Goal: Task Accomplishment & Management: Use online tool/utility

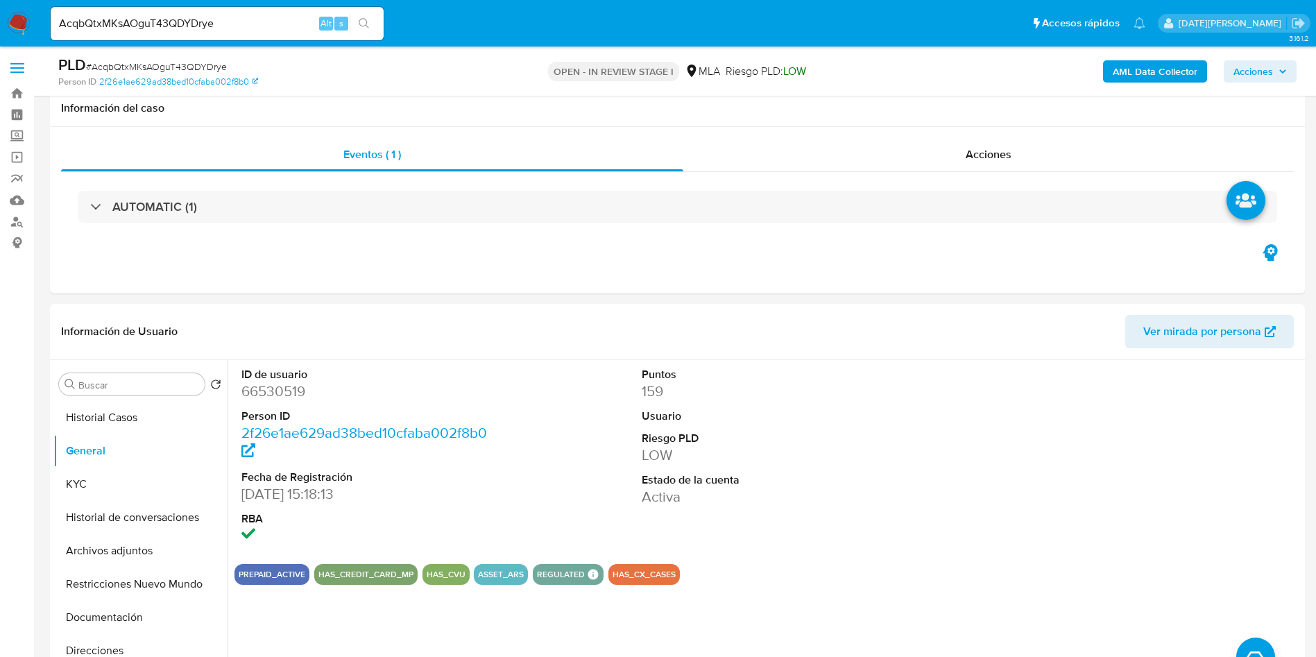
select select "10"
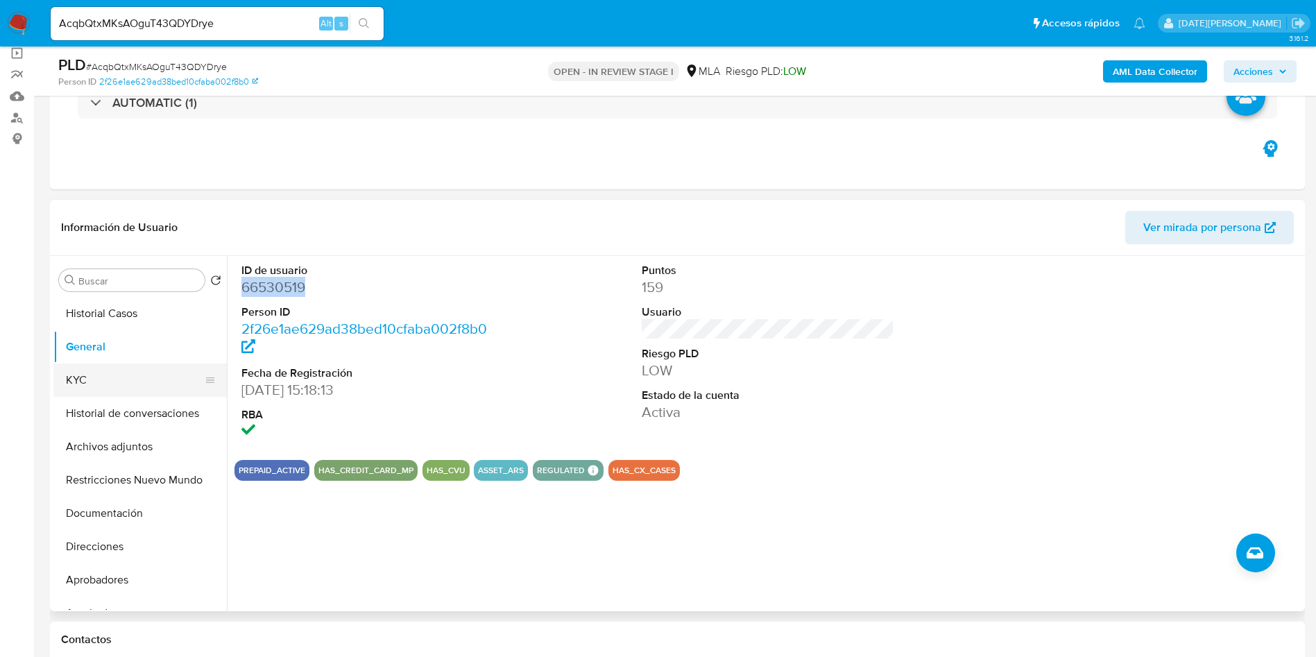
click at [91, 374] on button "KYC" at bounding box center [134, 380] width 162 height 33
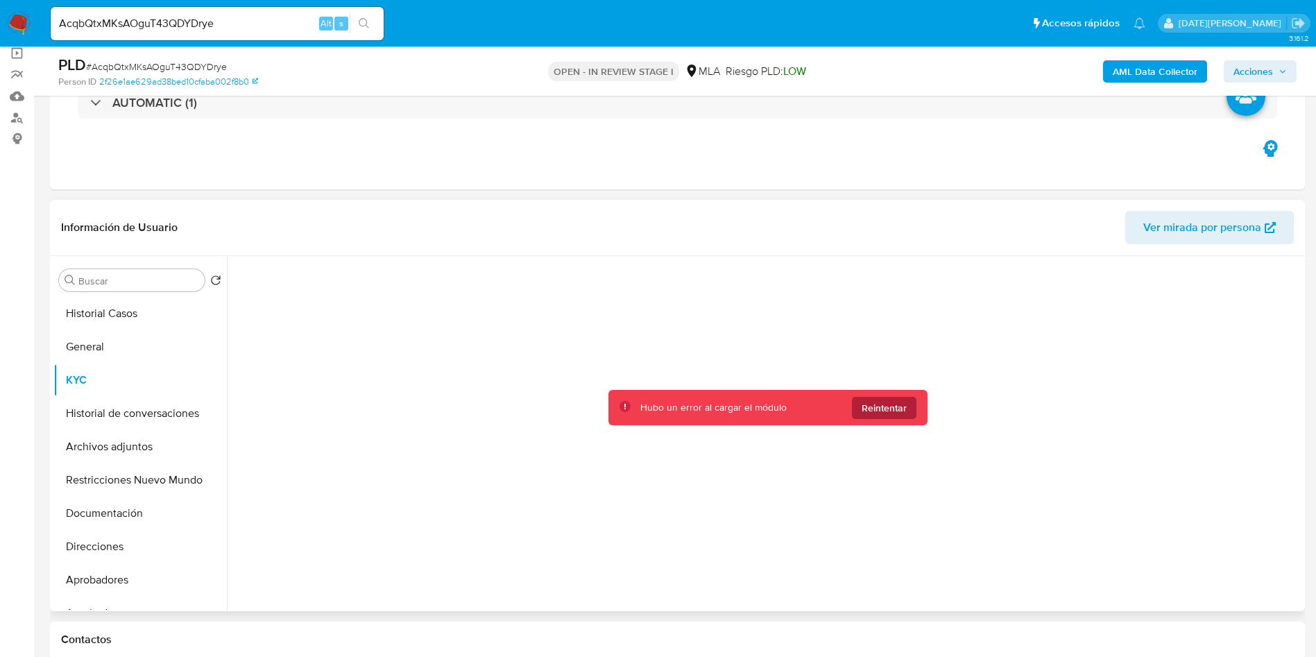
click at [870, 404] on span "Reintentar" at bounding box center [884, 408] width 45 height 22
click at [875, 408] on span "Reintentar" at bounding box center [884, 408] width 45 height 22
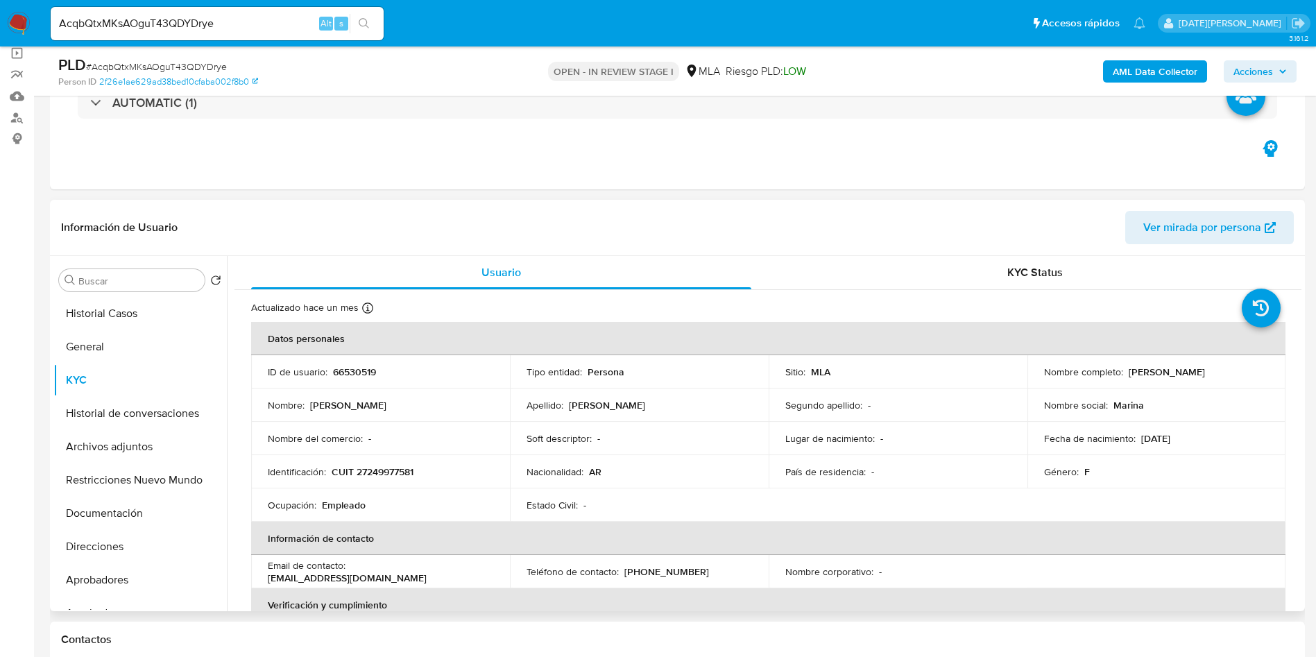
click at [885, 252] on div "Información de Usuario Ver mirada por persona" at bounding box center [677, 228] width 1255 height 56
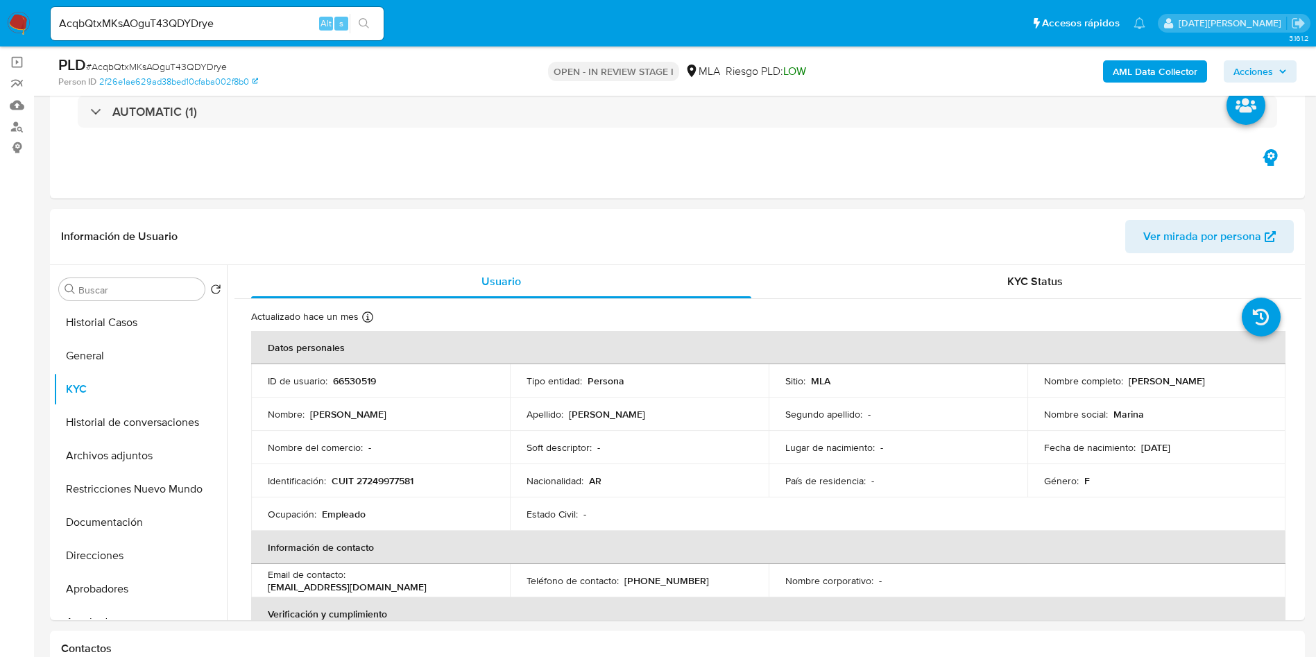
scroll to position [142, 0]
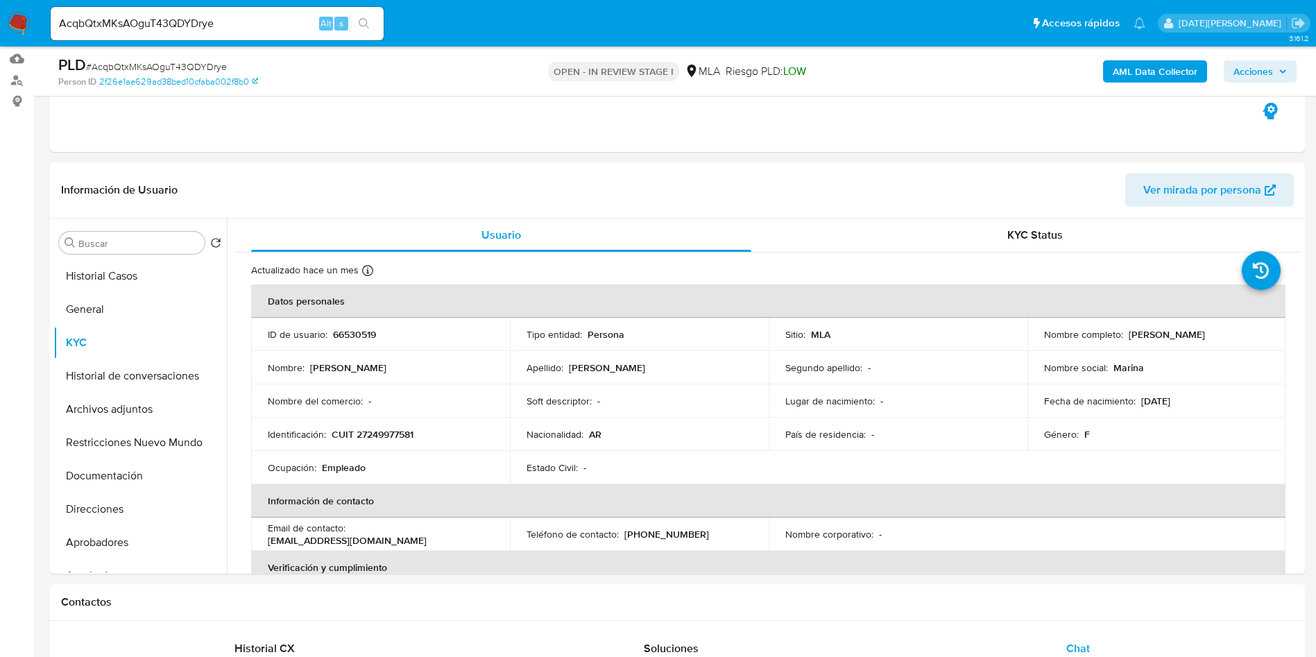
drag, startPoint x: 1125, startPoint y: 334, endPoint x: 1213, endPoint y: 336, distance: 88.8
click at [1213, 336] on div "Nombre completo : Marina Valeria Ziella" at bounding box center [1156, 334] width 225 height 12
copy p "Marina Valeria Ziella"
drag, startPoint x: 334, startPoint y: 430, endPoint x: 422, endPoint y: 437, distance: 87.7
click at [422, 437] on div "Identificación : CUIT 27249977581" at bounding box center [380, 434] width 225 height 12
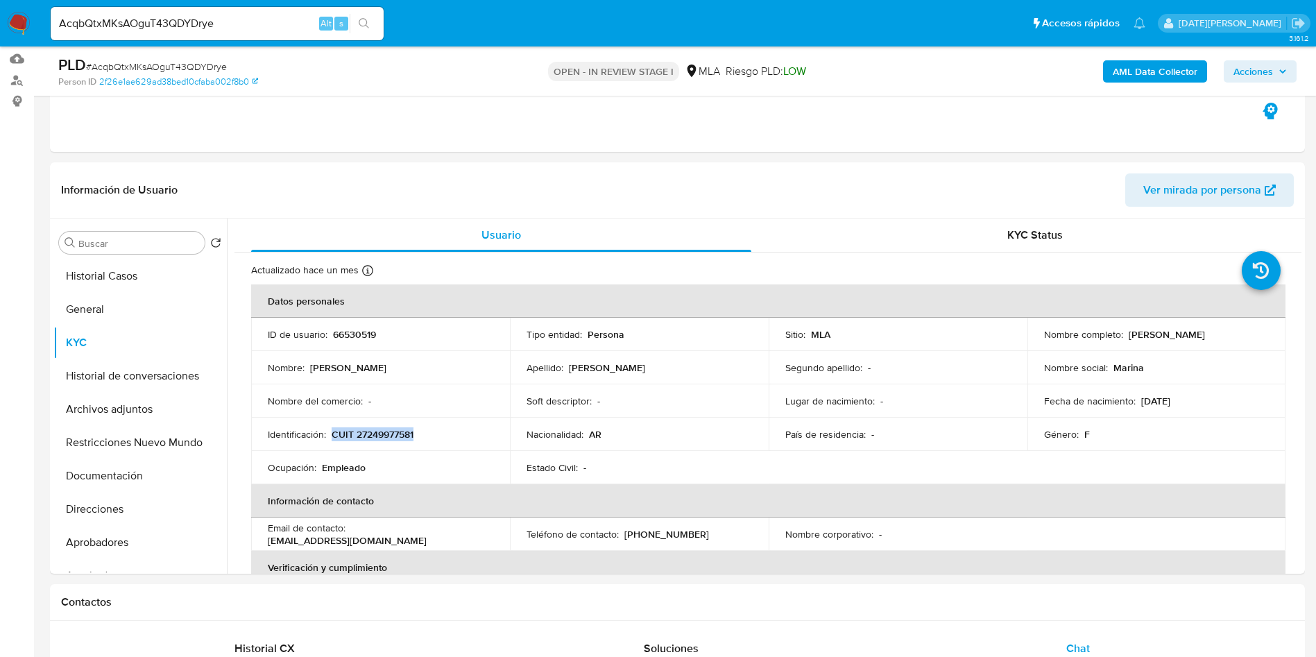
copy p "CUIT 27249977581"
click at [377, 434] on p "CUIT 27249977581" at bounding box center [373, 434] width 82 height 12
click at [378, 434] on p "CUIT 27249977581" at bounding box center [373, 434] width 82 height 12
click at [109, 496] on button "Direcciones" at bounding box center [134, 509] width 162 height 33
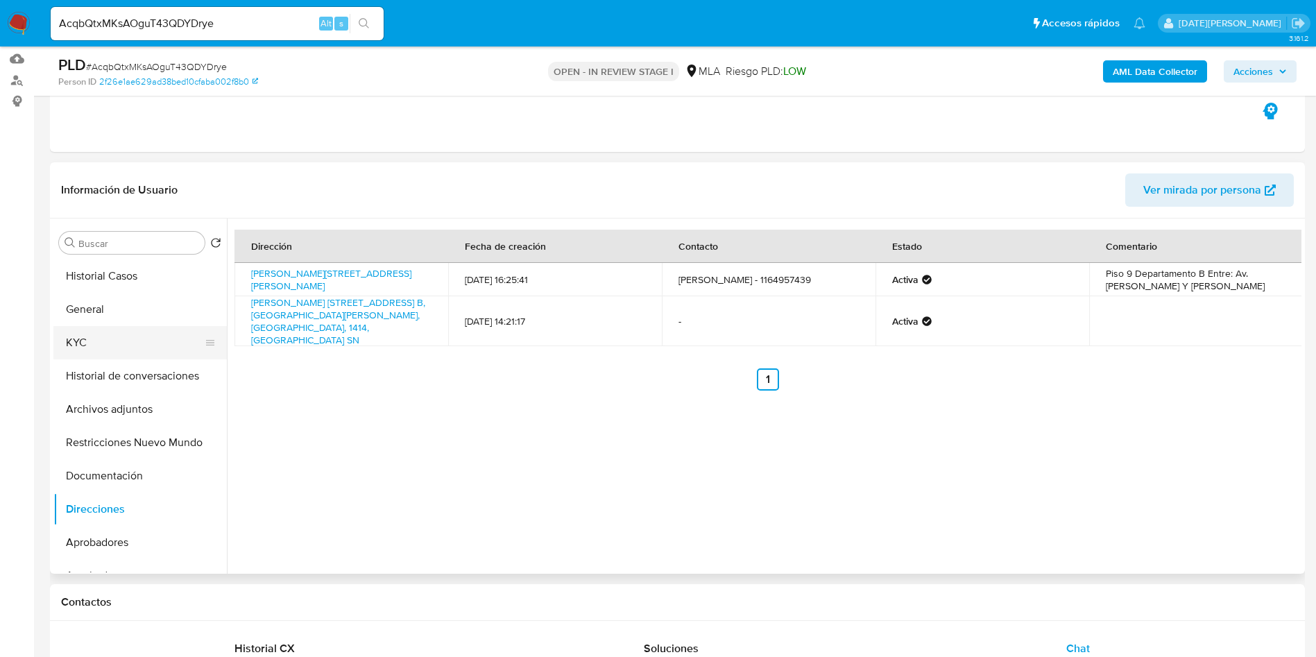
click at [96, 347] on button "KYC" at bounding box center [134, 342] width 162 height 33
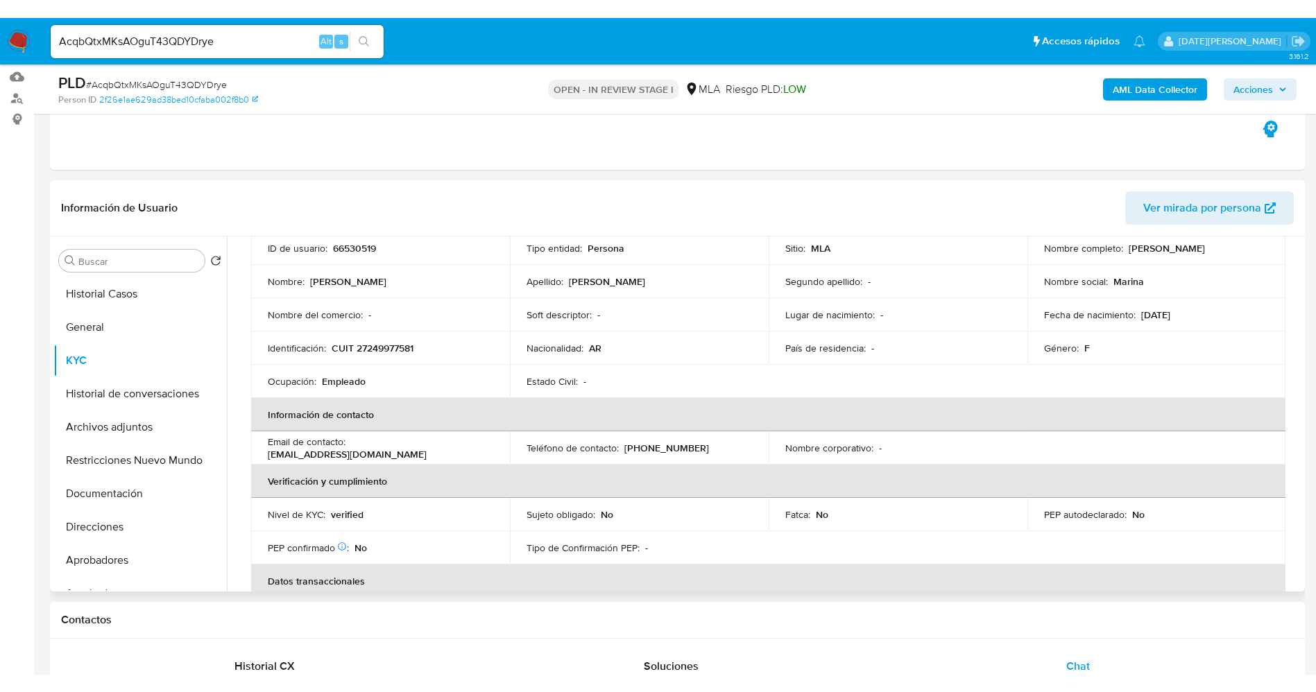
scroll to position [0, 0]
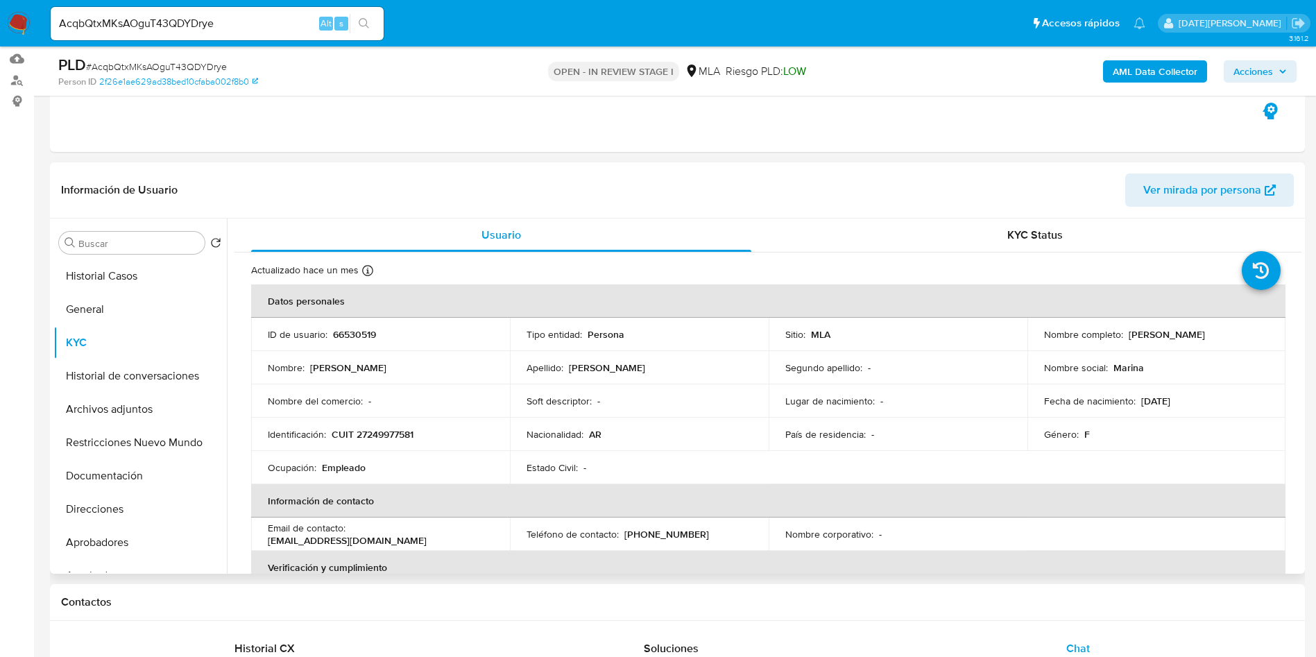
drag, startPoint x: 1127, startPoint y: 333, endPoint x: 1220, endPoint y: 330, distance: 93.7
click at [1220, 330] on div "Nombre completo : Marina Valeria Ziella" at bounding box center [1156, 334] width 225 height 12
copy p "Marina Valeria Ziella"
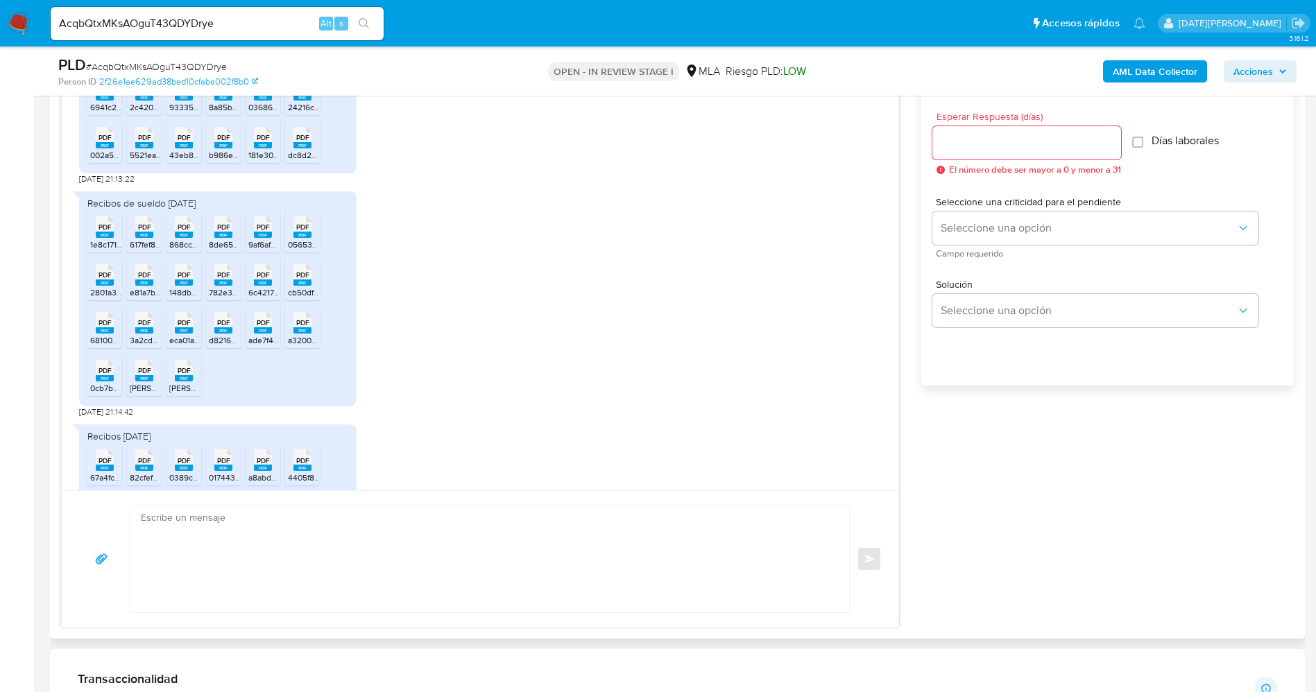
scroll to position [833, 0]
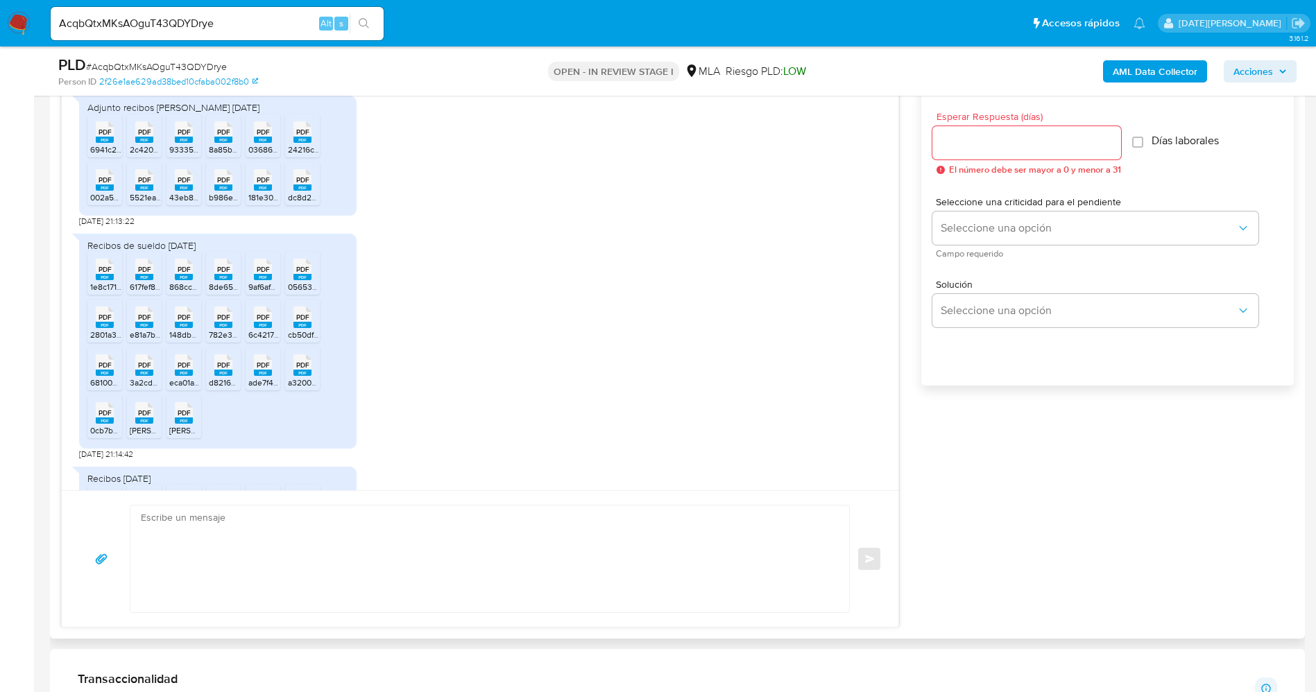
click at [104, 143] on rect at bounding box center [105, 140] width 18 height 6
click at [148, 137] on span "PDF" at bounding box center [144, 132] width 13 height 9
click at [175, 143] on rect at bounding box center [184, 140] width 18 height 6
click at [221, 137] on span "PDF" at bounding box center [223, 132] width 13 height 9
drag, startPoint x: 257, startPoint y: 163, endPoint x: 283, endPoint y: 167, distance: 25.9
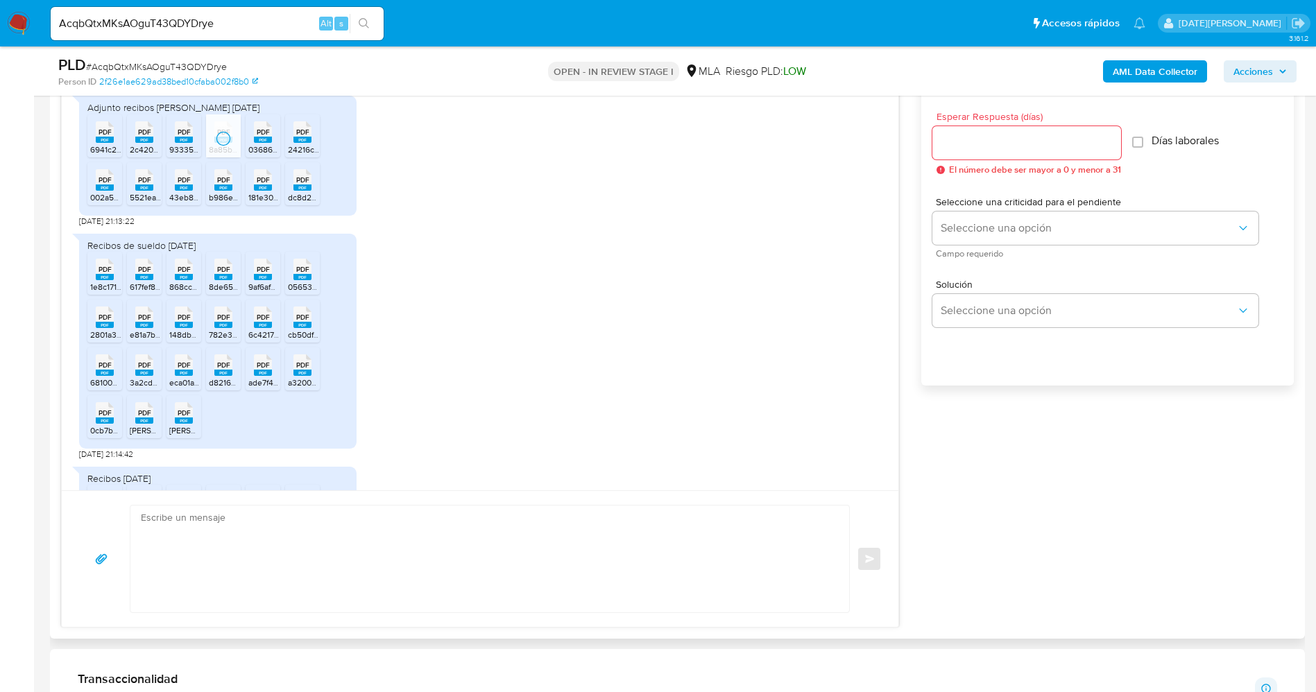
click at [258, 143] on rect at bounding box center [263, 140] width 18 height 6
click at [307, 143] on rect at bounding box center [302, 140] width 18 height 6
click at [95, 203] on span "002a574a730d2d5dbbf3a6a42e521afd4d6c4415.pdf" at bounding box center [186, 197] width 193 height 12
click at [139, 203] on span "5521ea387979abc58b787d9e4e114b04e1290c0d.pdf" at bounding box center [227, 197] width 194 height 12
click at [180, 203] on span "43eb827ad96d9ff8af6234c1b06e969b8cc4fa6e (1).pdf" at bounding box center [268, 197] width 199 height 12
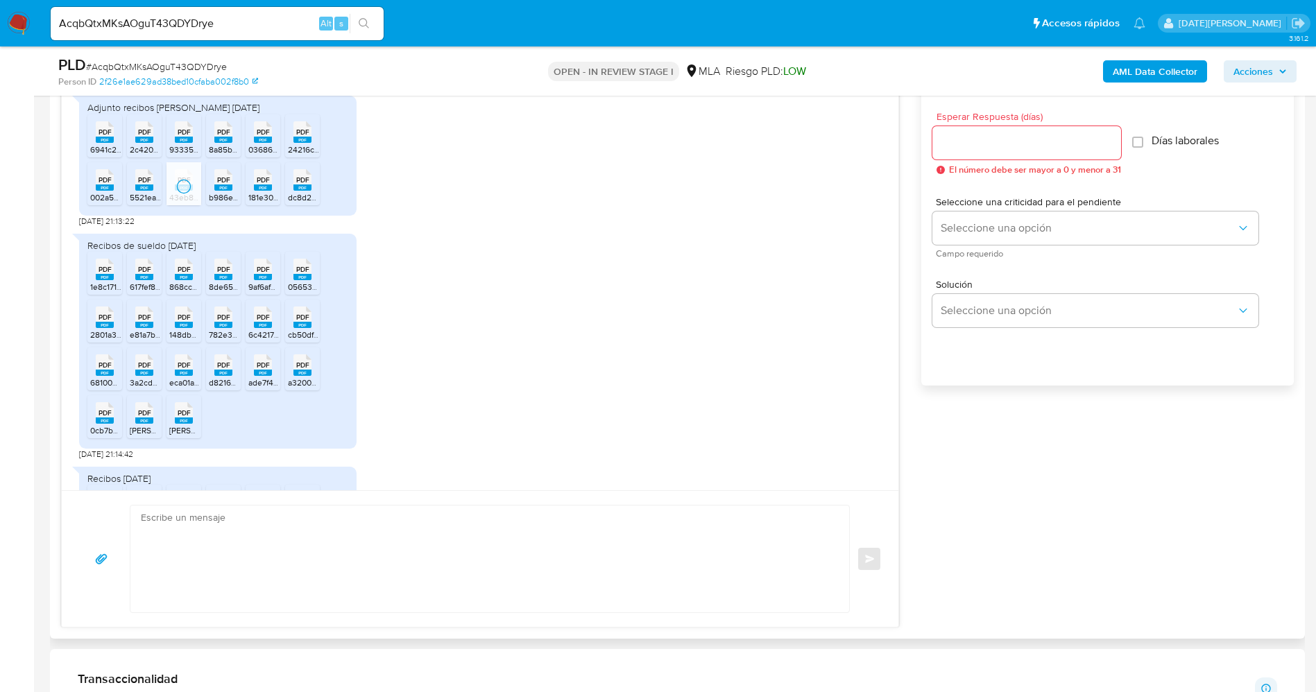
click at [220, 191] on rect at bounding box center [223, 188] width 18 height 6
click at [271, 191] on rect at bounding box center [263, 188] width 18 height 6
click at [306, 185] on span "PDF" at bounding box center [302, 180] width 13 height 9
click at [111, 274] on span "PDF" at bounding box center [105, 269] width 13 height 9
click at [144, 280] on rect at bounding box center [144, 277] width 18 height 6
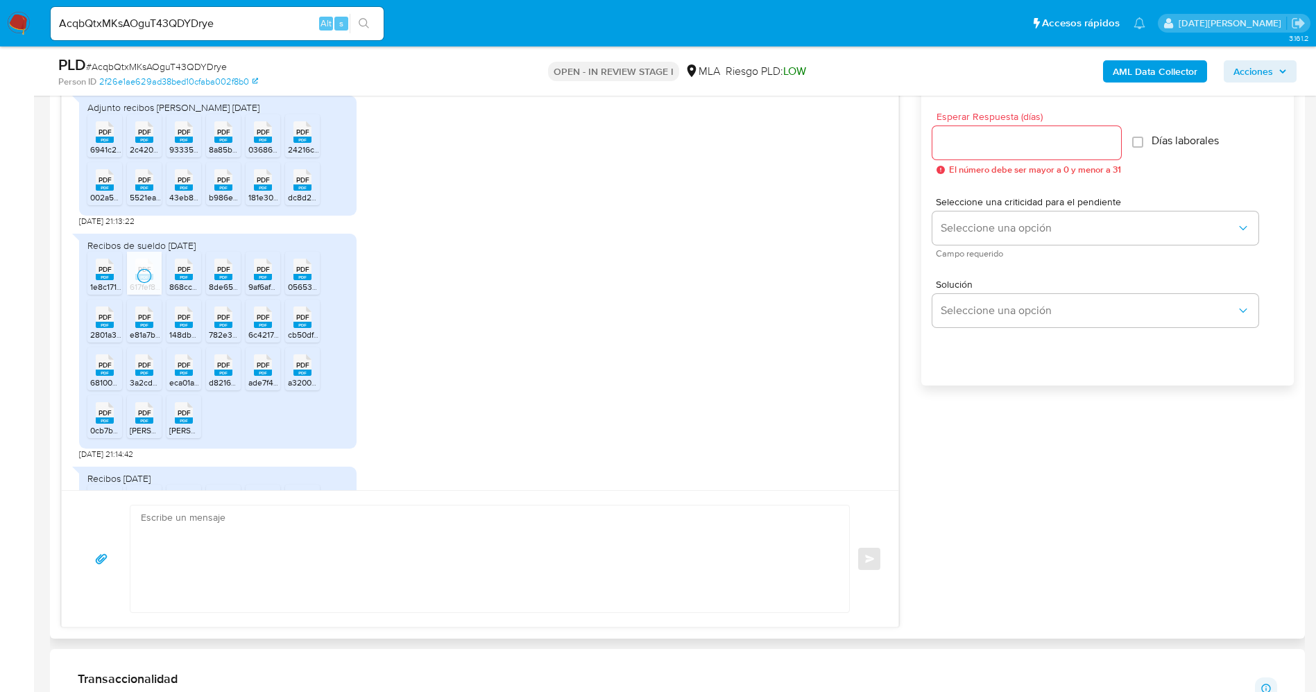
click at [183, 280] on rect at bounding box center [184, 277] width 18 height 6
drag, startPoint x: 219, startPoint y: 304, endPoint x: 266, endPoint y: 305, distance: 47.9
click at [219, 280] on rect at bounding box center [223, 277] width 18 height 6
click at [266, 282] on icon "PDF" at bounding box center [263, 269] width 18 height 24
drag, startPoint x: 308, startPoint y: 304, endPoint x: 266, endPoint y: 318, distance: 43.9
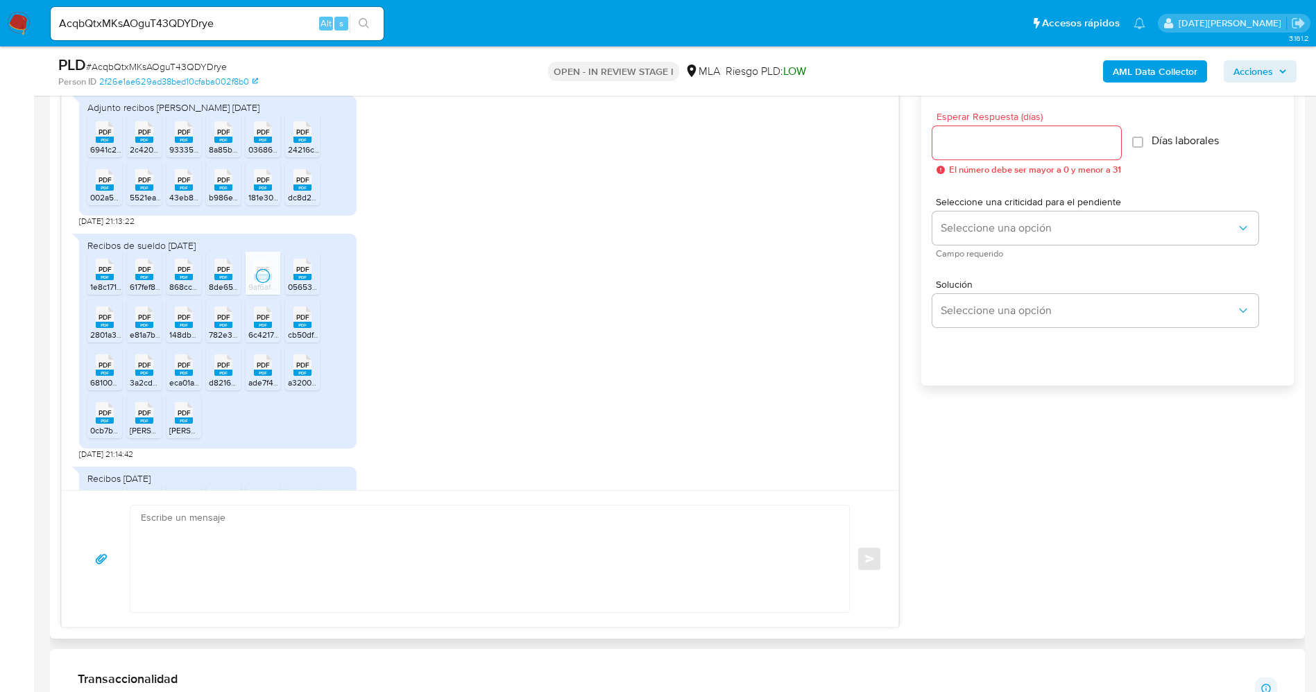
click at [309, 280] on rect at bounding box center [302, 277] width 18 height 6
click at [103, 328] on rect at bounding box center [105, 325] width 18 height 6
click at [135, 330] on icon "PDF" at bounding box center [144, 317] width 18 height 24
click at [193, 330] on div "PDF PDF" at bounding box center [183, 316] width 29 height 27
click at [226, 328] on rect at bounding box center [223, 325] width 18 height 6
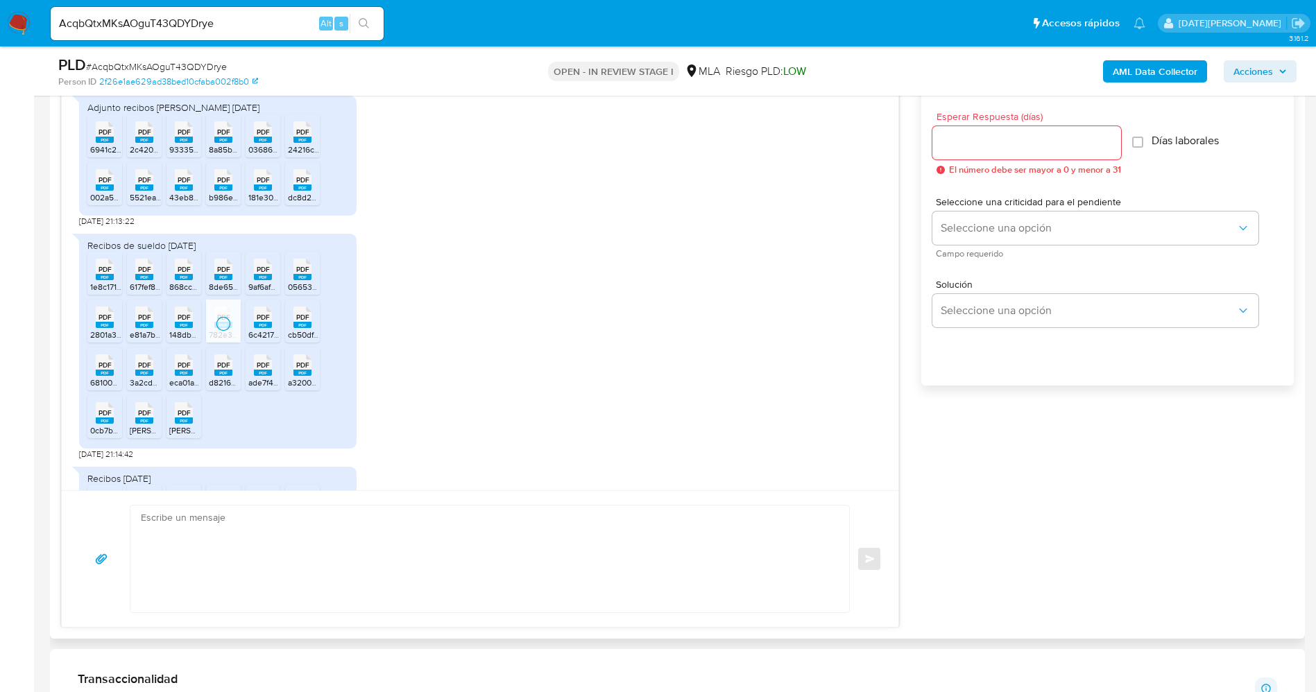
click at [258, 328] on rect at bounding box center [263, 325] width 18 height 6
drag, startPoint x: 306, startPoint y: 352, endPoint x: 271, endPoint y: 364, distance: 37.3
click at [307, 328] on rect at bounding box center [302, 325] width 18 height 6
drag, startPoint x: 111, startPoint y: 393, endPoint x: 122, endPoint y: 396, distance: 11.4
click at [111, 370] on span "PDF" at bounding box center [105, 365] width 13 height 9
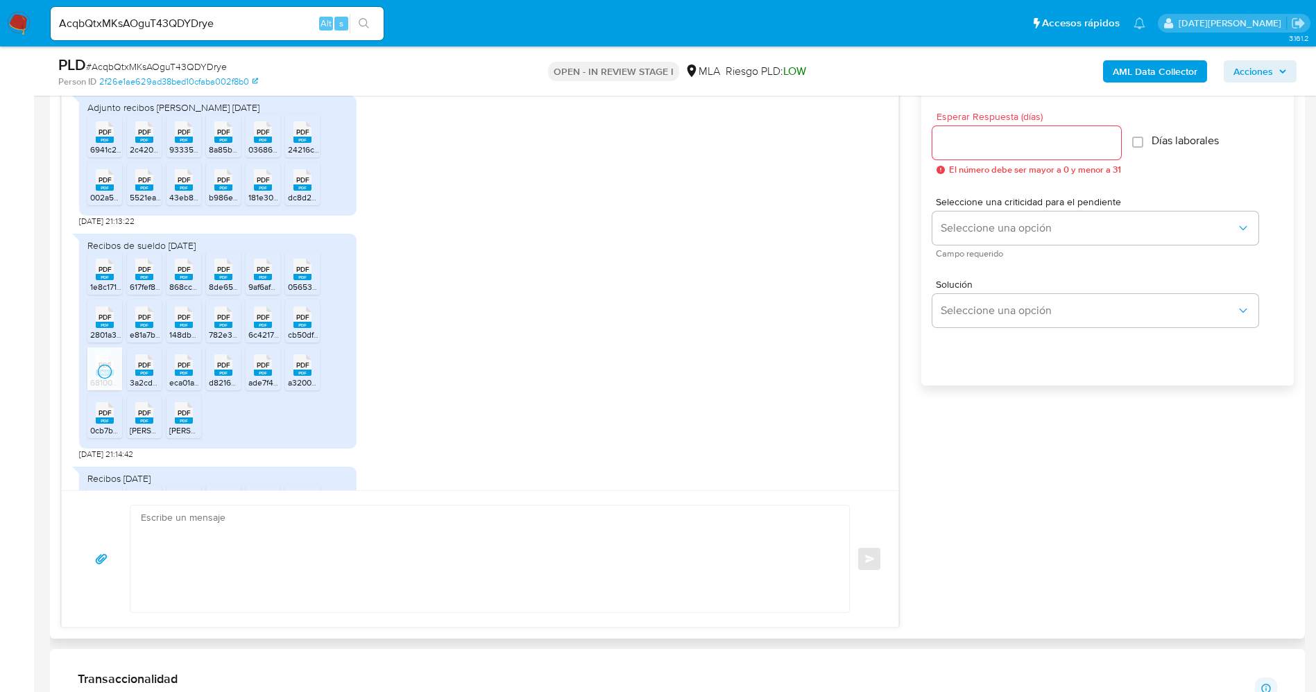
click at [137, 376] on rect at bounding box center [144, 373] width 18 height 6
click at [180, 389] on span "eca01a9c33978728d0641bdb678d8abff03534ca.pdf" at bounding box center [264, 383] width 191 height 12
click at [221, 389] on span "d8216887f63d284fe69a6b6ab5938d5ffcc695af.pdf" at bounding box center [302, 383] width 187 height 12
click at [266, 389] on span "ade7f4bd91b288d3676e267bdaa44c608b79f10f.pdf" at bounding box center [342, 383] width 189 height 12
click at [304, 389] on span "a320090db22e52a78927e5550dee29c535ab97ed.pdf" at bounding box center [389, 383] width 203 height 12
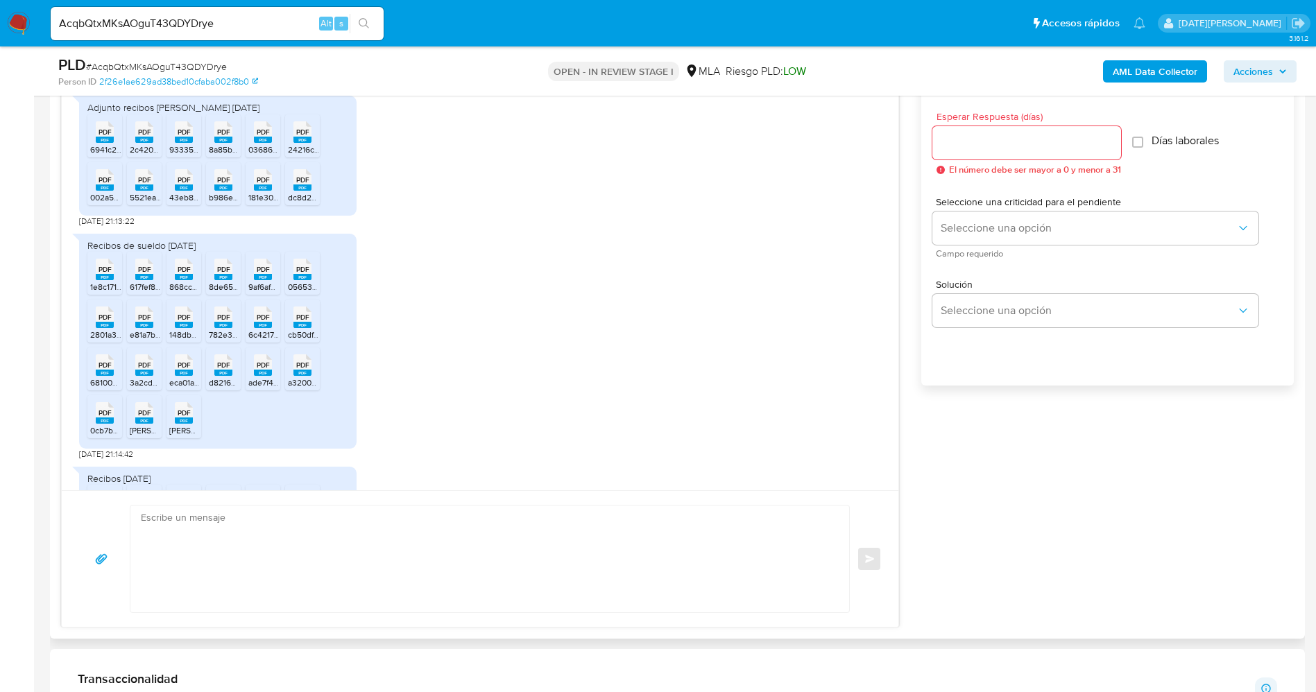
click at [108, 424] on rect at bounding box center [105, 421] width 18 height 6
click at [133, 425] on div "PDF PDF" at bounding box center [144, 411] width 29 height 27
drag, startPoint x: 177, startPoint y: 448, endPoint x: 228, endPoint y: 438, distance: 52.3
click at [178, 424] on rect at bounding box center [184, 421] width 18 height 6
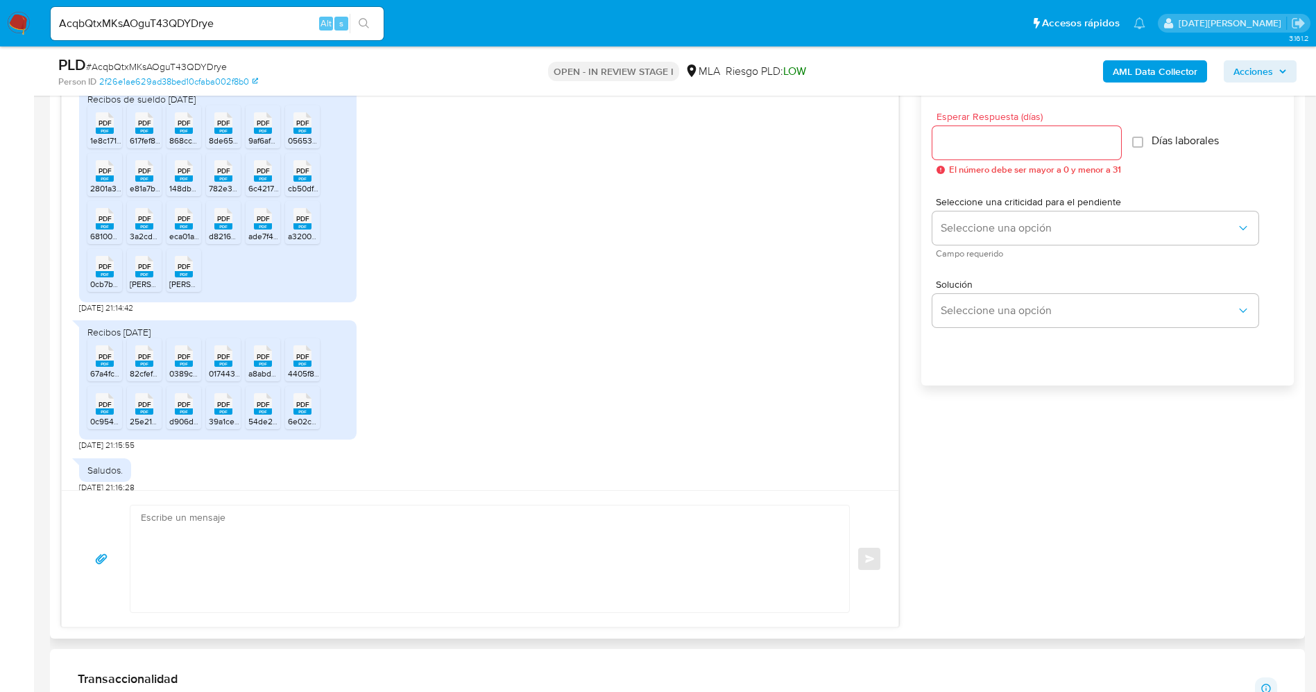
scroll to position [1014, 0]
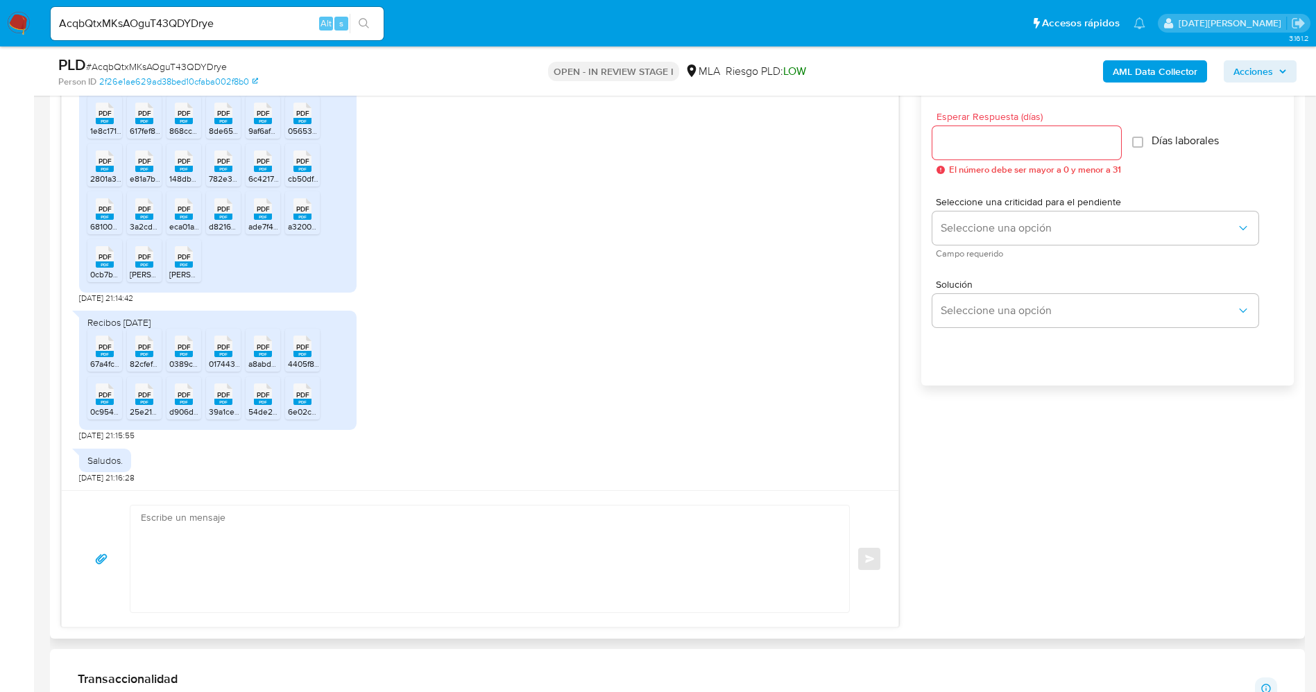
click at [103, 349] on span "PDF" at bounding box center [105, 347] width 13 height 9
click at [151, 355] on rect at bounding box center [144, 354] width 18 height 6
click at [182, 359] on li "PDF PDF 0389c0bf5e7c4d9a41da15085aea75cf5fbd263d.pdf" at bounding box center [184, 350] width 35 height 43
drag, startPoint x: 216, startPoint y: 357, endPoint x: 244, endPoint y: 359, distance: 27.1
click at [216, 357] on rect at bounding box center [223, 354] width 18 height 6
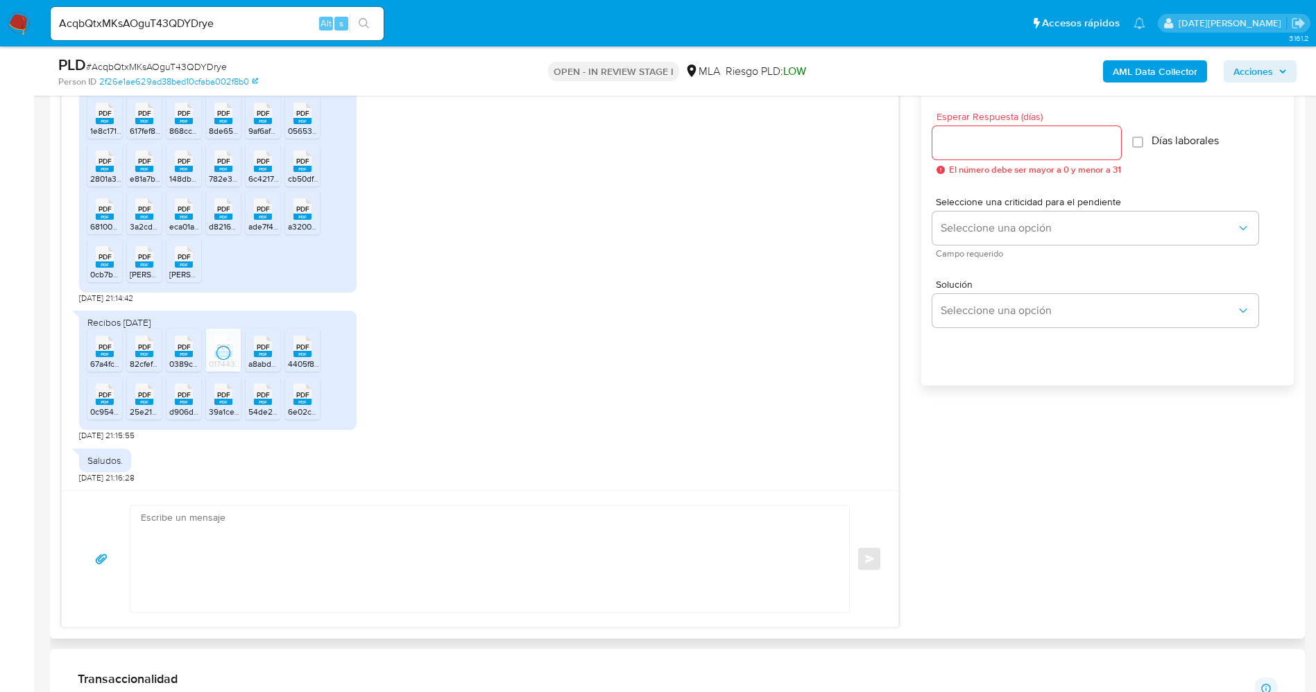
click at [256, 357] on rect at bounding box center [263, 354] width 18 height 6
click at [307, 356] on rect at bounding box center [302, 354] width 18 height 6
click at [109, 404] on rect at bounding box center [105, 402] width 18 height 6
click at [146, 407] on span "25e21e63028a8ff2ca80dfc953eb33e1201c6716.pdf" at bounding box center [223, 412] width 187 height 12
click at [185, 409] on span "d906d0851ad99d510a5c3e609a10a31c3542d7ed.pdf" at bounding box center [266, 412] width 195 height 12
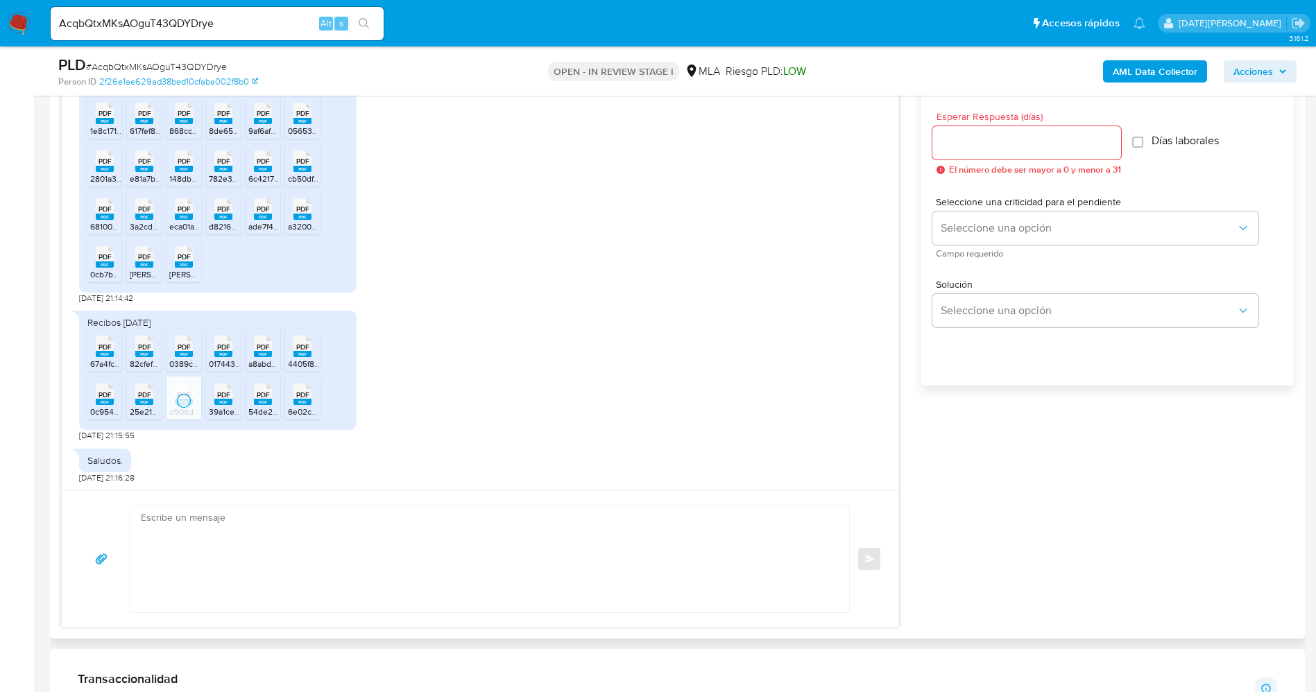
click at [229, 409] on span "39a1ce115ddd5b0424fda7932b372b9add9bf820.pdf" at bounding box center [305, 412] width 192 height 12
click at [259, 409] on span "54de2eb3a046ccee6c0e463ea3d678af7541dcf2.pdf" at bounding box center [345, 412] width 194 height 12
click at [305, 408] on li "PDF PDF 6e02c0066dae628cf96de8a9149bf5d936d3ded5.pdf" at bounding box center [302, 398] width 35 height 43
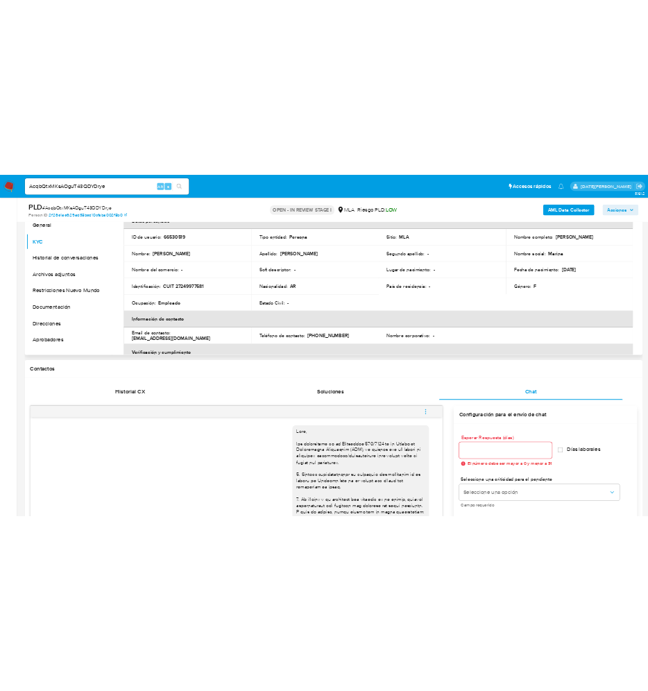
scroll to position [0, 0]
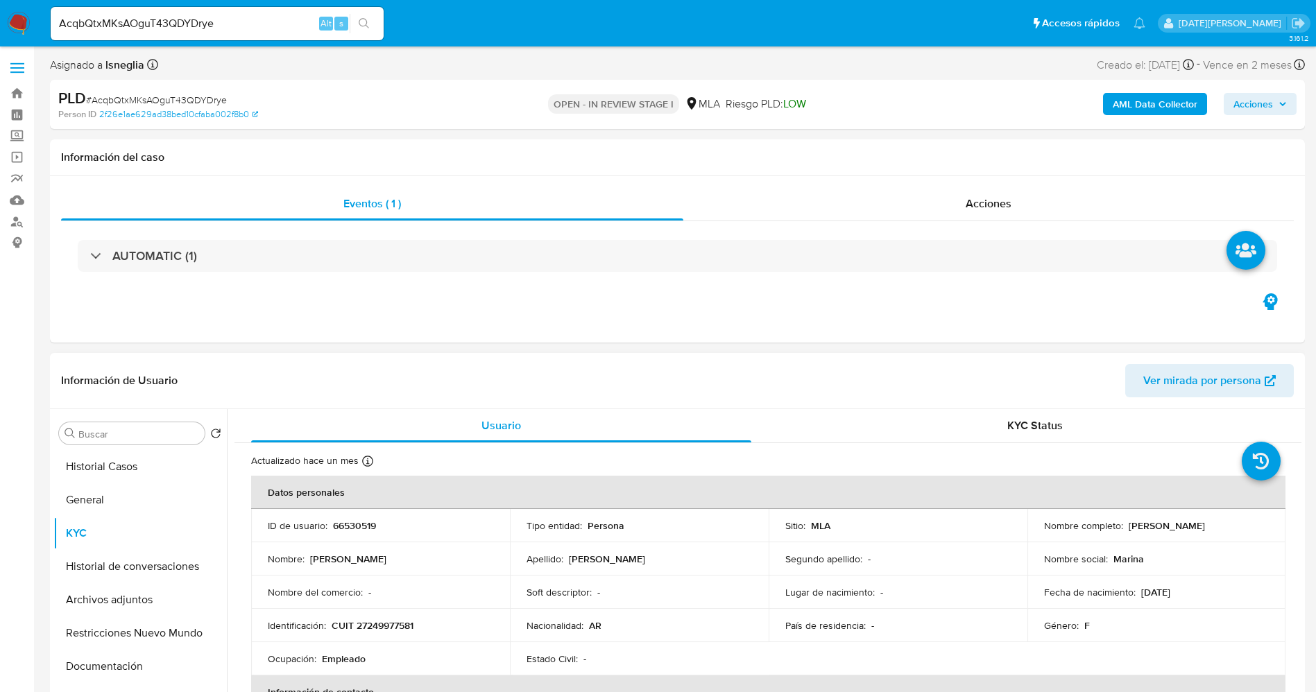
click at [380, 626] on p "CUIT 27249977581" at bounding box center [373, 626] width 82 height 12
copy p "27249977581"
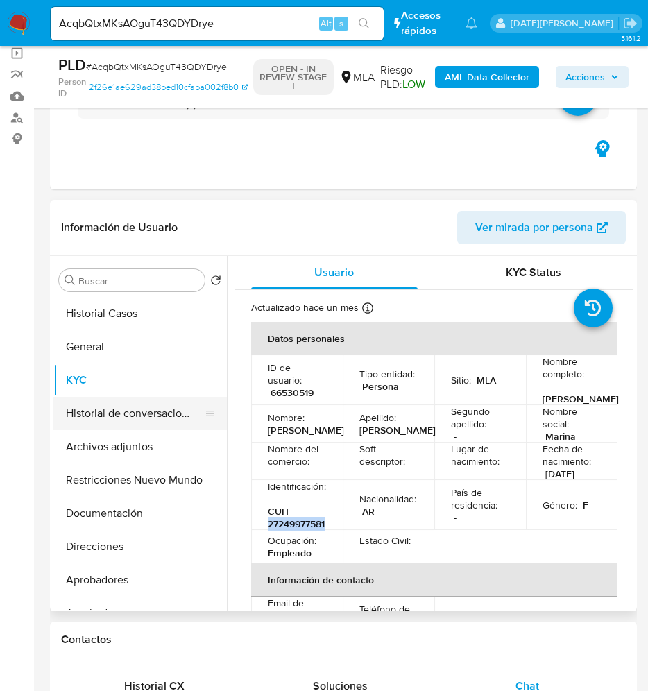
scroll to position [104, 0]
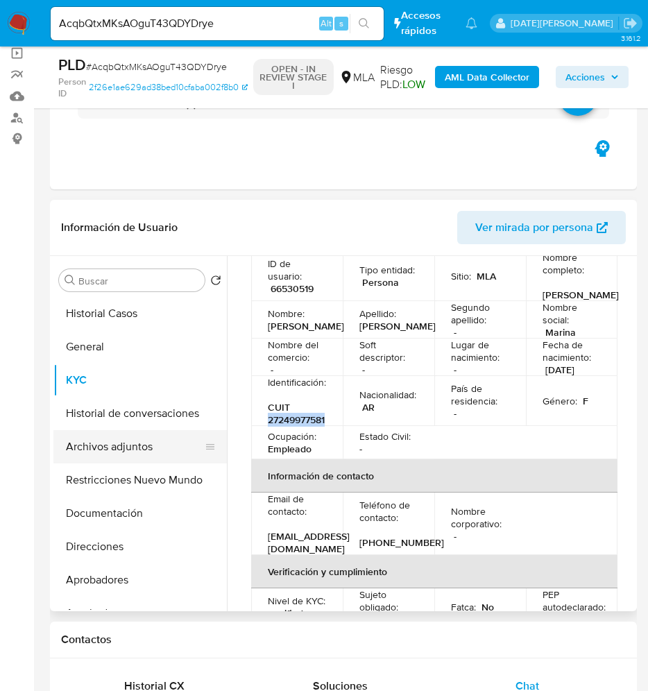
click at [89, 454] on button "Archivos adjuntos" at bounding box center [134, 446] width 162 height 33
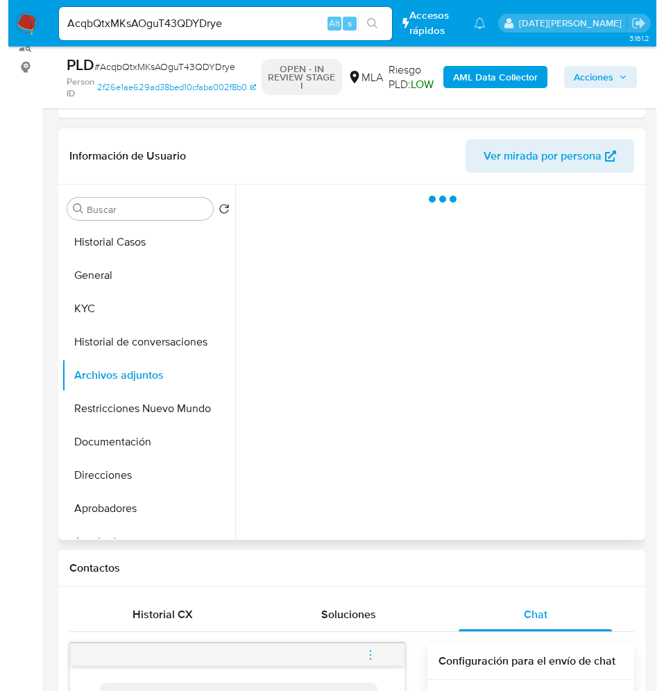
scroll to position [208, 0]
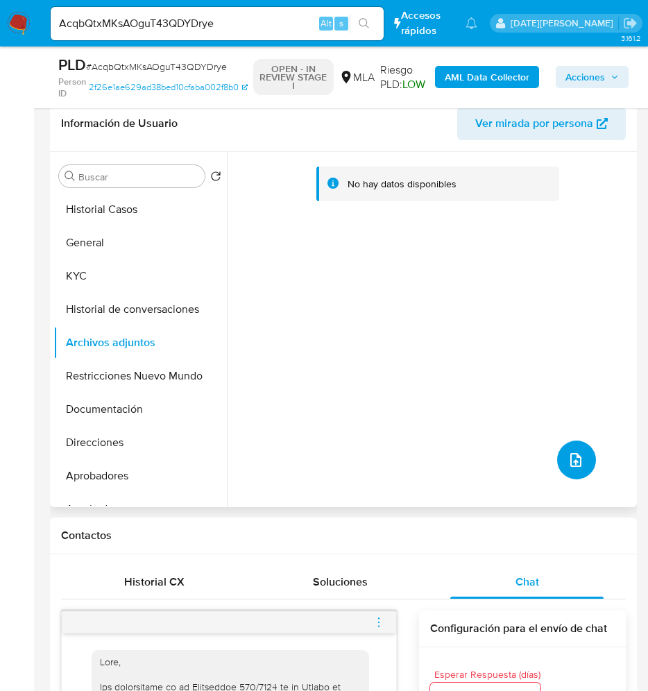
click at [568, 461] on icon "upload-file" at bounding box center [576, 460] width 17 height 17
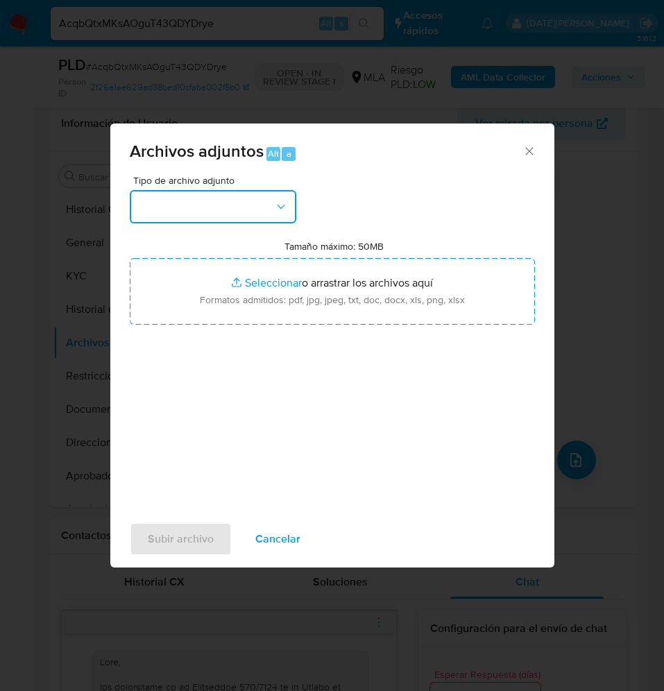
click at [232, 207] on button "button" at bounding box center [213, 206] width 167 height 33
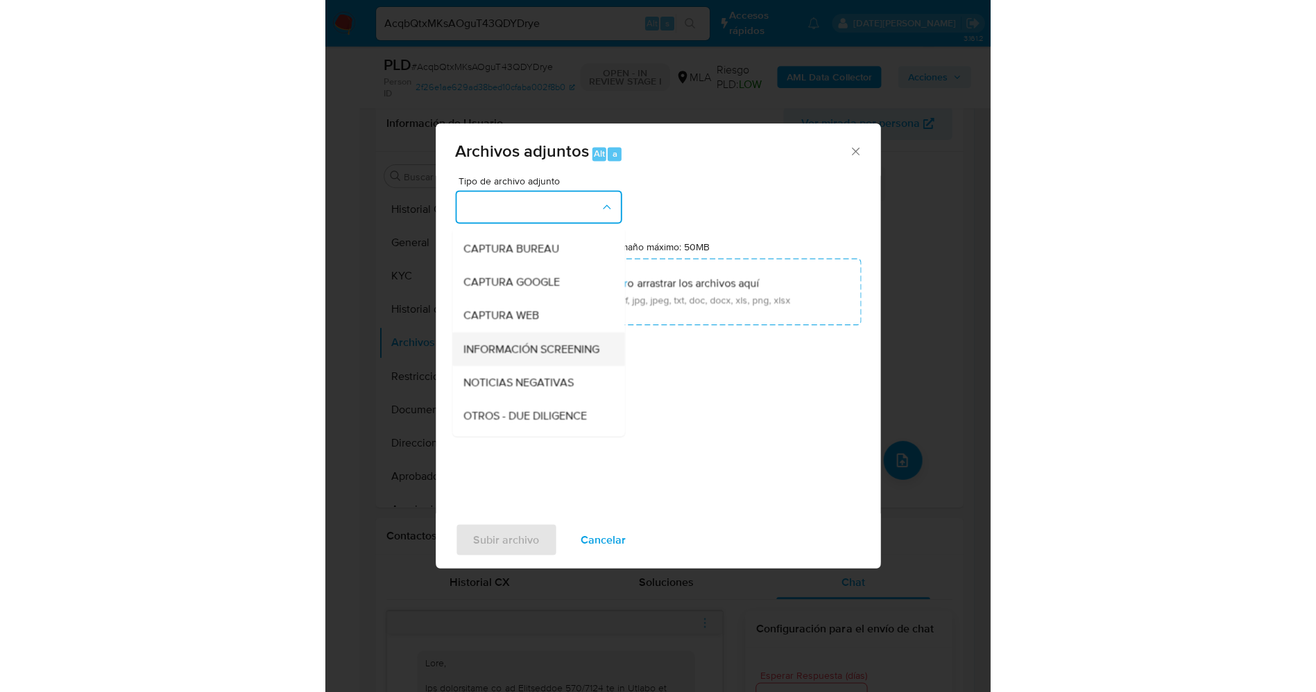
scroll to position [104, 0]
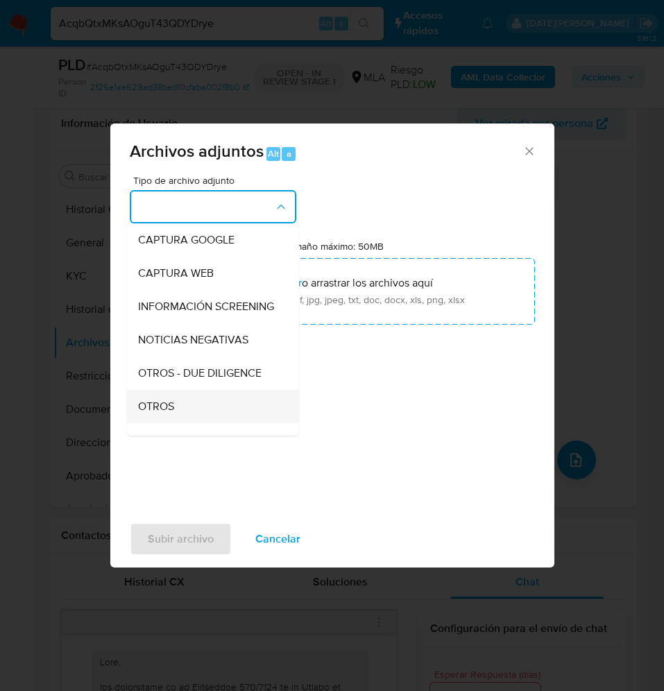
click at [153, 414] on span "OTROS" at bounding box center [156, 407] width 36 height 14
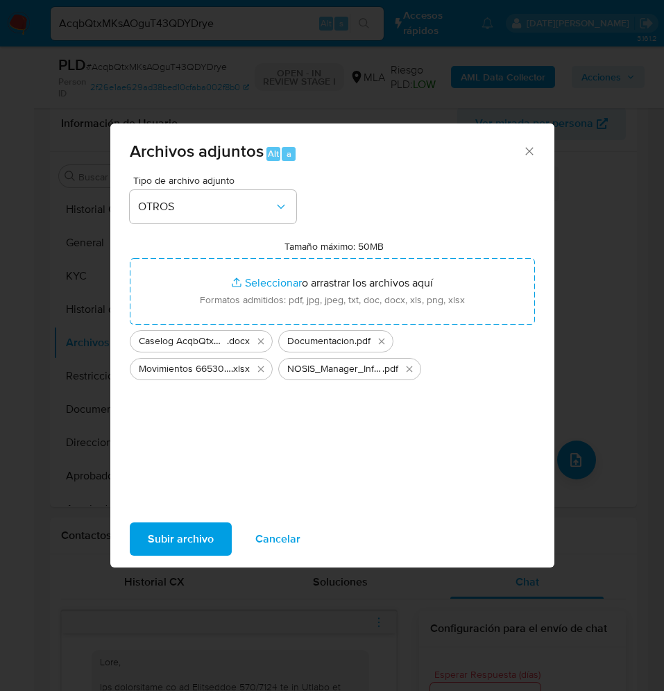
click at [159, 545] on span "Subir archivo" at bounding box center [181, 539] width 66 height 31
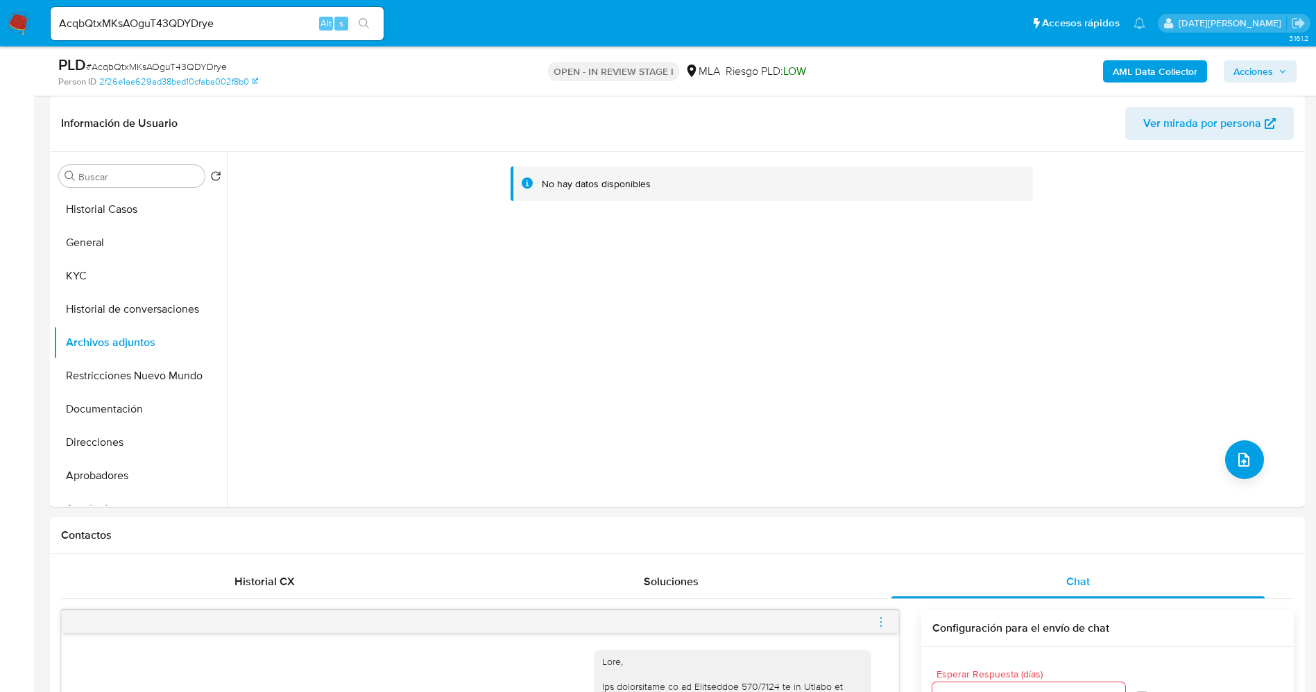
click at [1191, 65] on b "AML Data Collector" at bounding box center [1155, 71] width 85 height 22
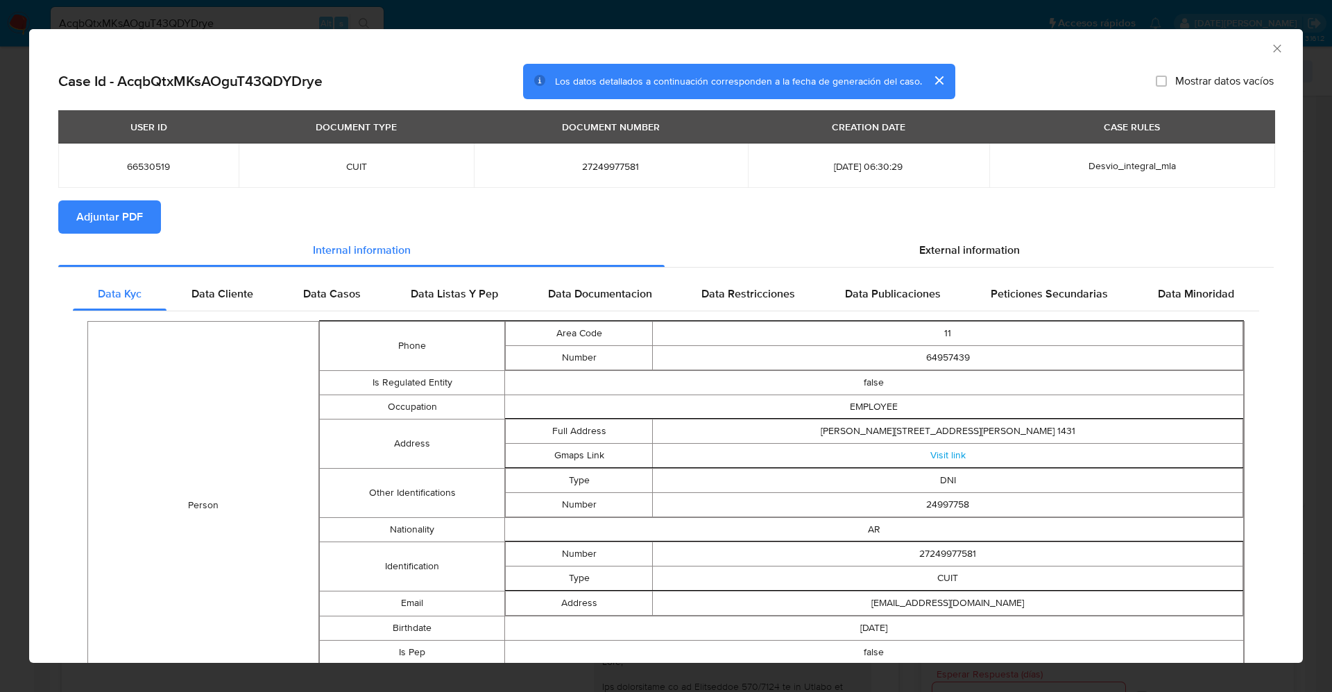
click at [124, 213] on span "Adjuntar PDF" at bounding box center [109, 217] width 67 height 31
click at [955, 213] on section "Adjuntar PDF Creando" at bounding box center [666, 219] width 1216 height 36
click at [942, 242] on div "External information" at bounding box center [969, 252] width 609 height 33
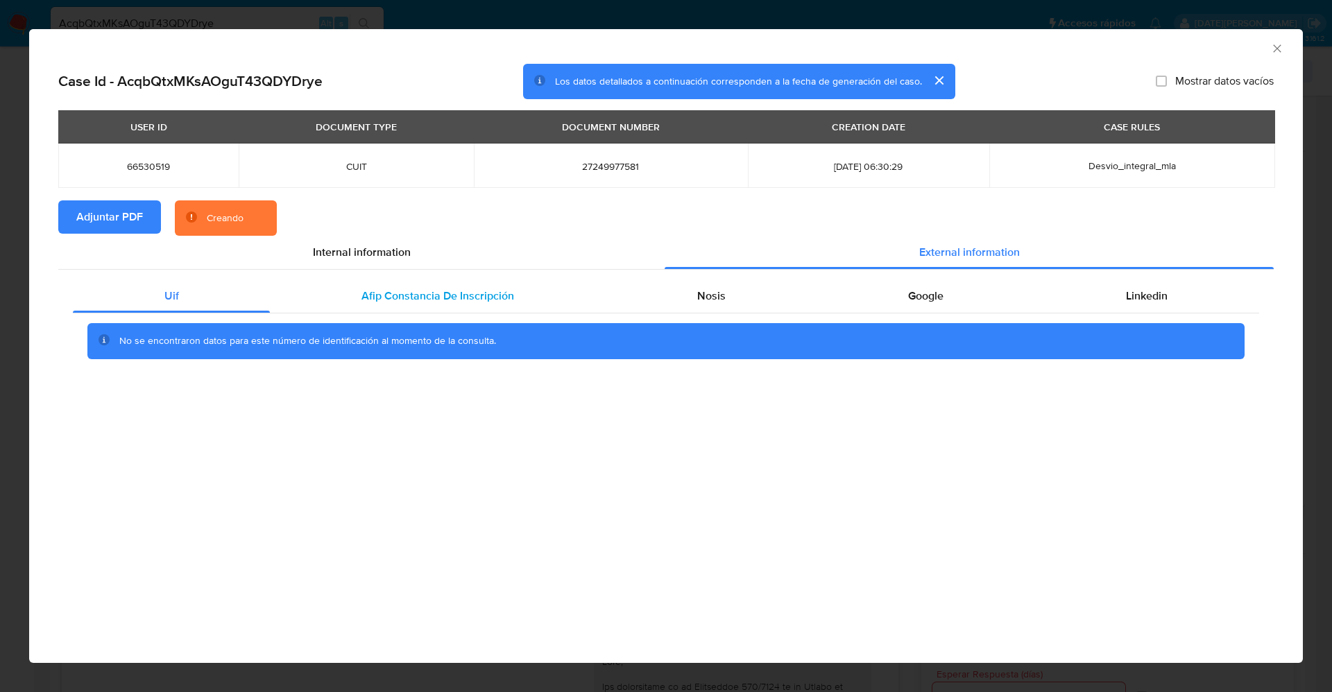
drag, startPoint x: 379, startPoint y: 293, endPoint x: 399, endPoint y: 293, distance: 20.1
click at [380, 293] on span "Afip Constancia De Inscripción" at bounding box center [437, 296] width 153 height 16
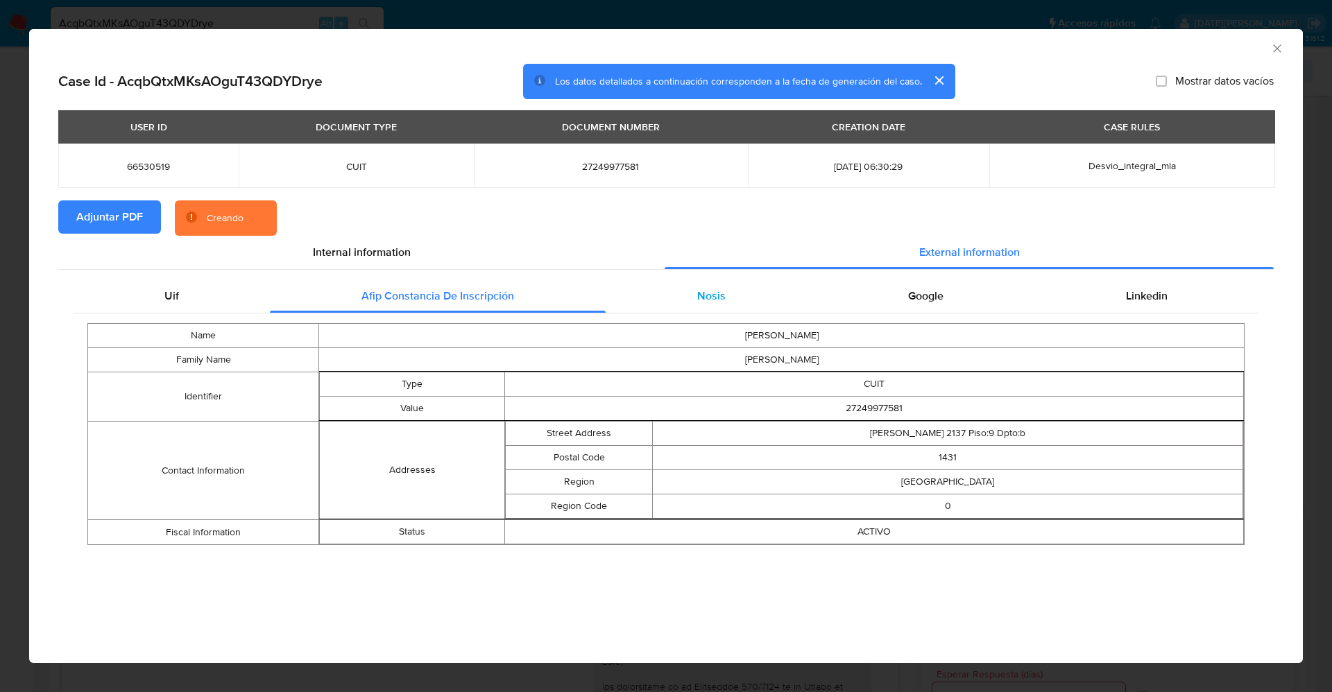
click at [683, 286] on div "Nosis" at bounding box center [711, 296] width 211 height 33
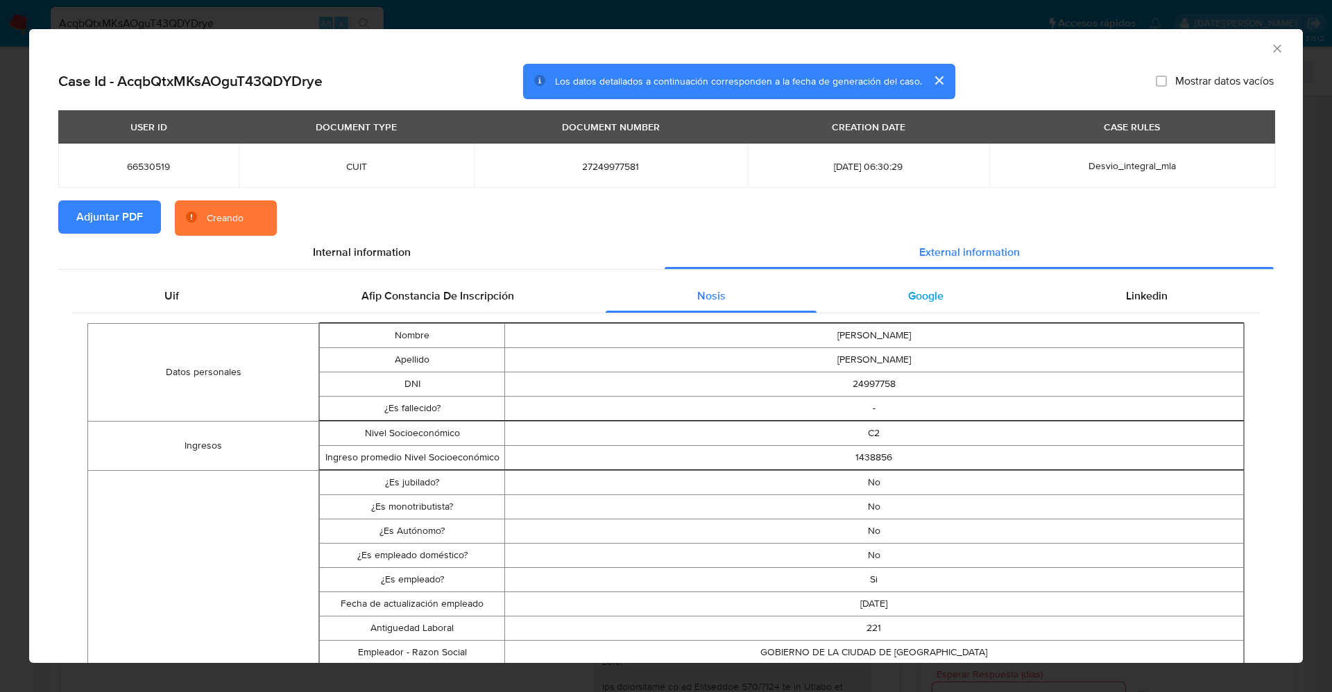
drag, startPoint x: 904, startPoint y: 296, endPoint x: 914, endPoint y: 296, distance: 9.7
click at [908, 296] on span "Google" at bounding box center [925, 296] width 35 height 16
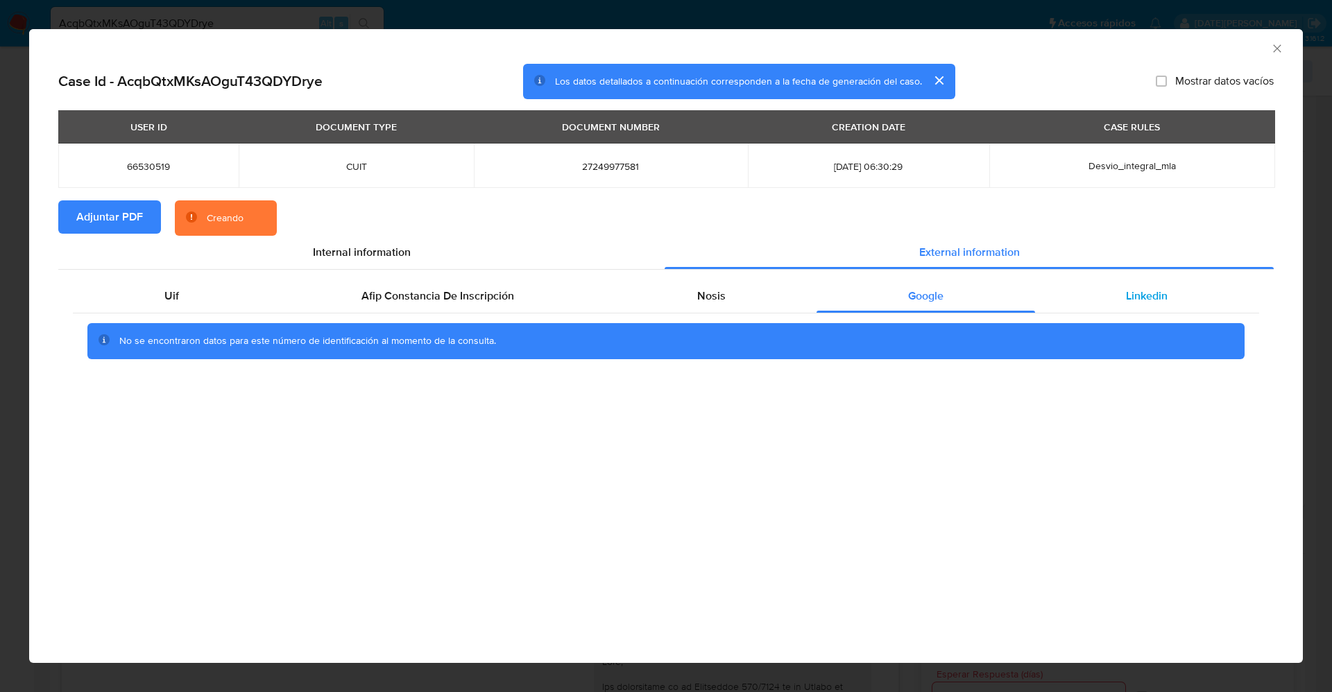
click at [1135, 293] on span "Linkedin" at bounding box center [1147, 296] width 42 height 16
click at [305, 252] on div "Internal information" at bounding box center [361, 252] width 606 height 33
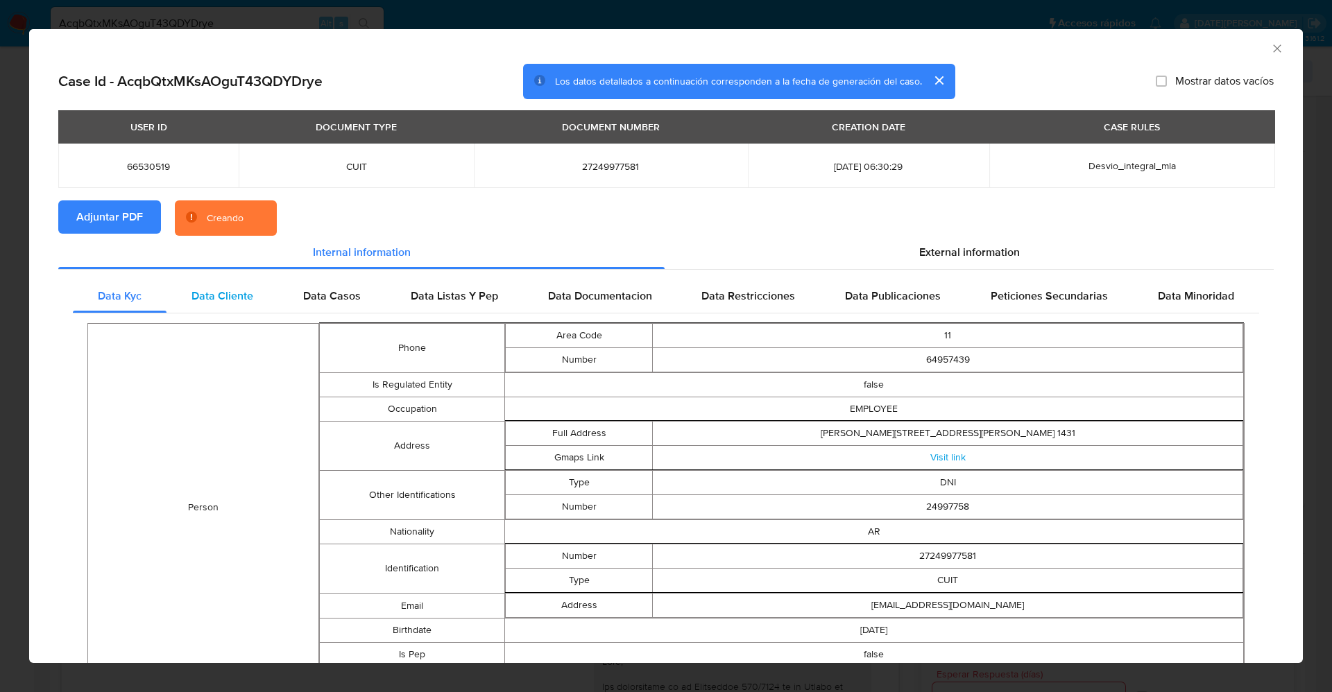
click at [235, 288] on span "Data Cliente" at bounding box center [222, 296] width 62 height 16
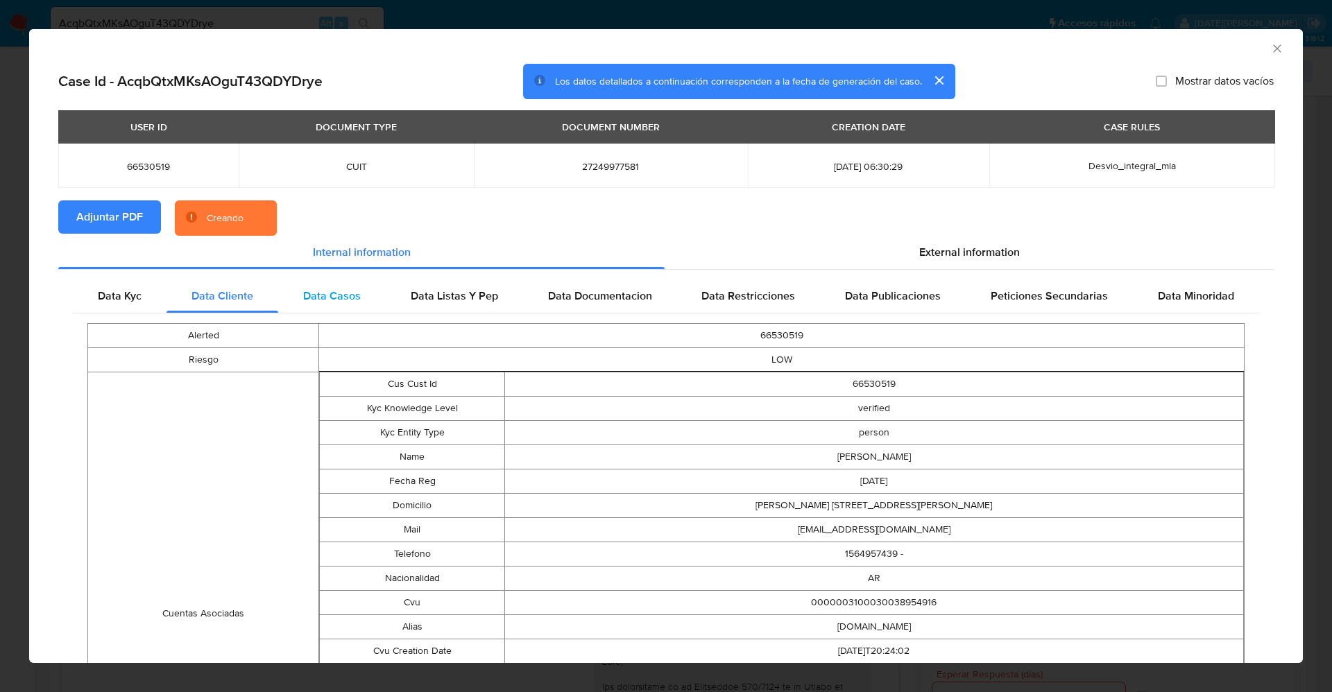
click at [317, 296] on span "Data Casos" at bounding box center [332, 296] width 58 height 16
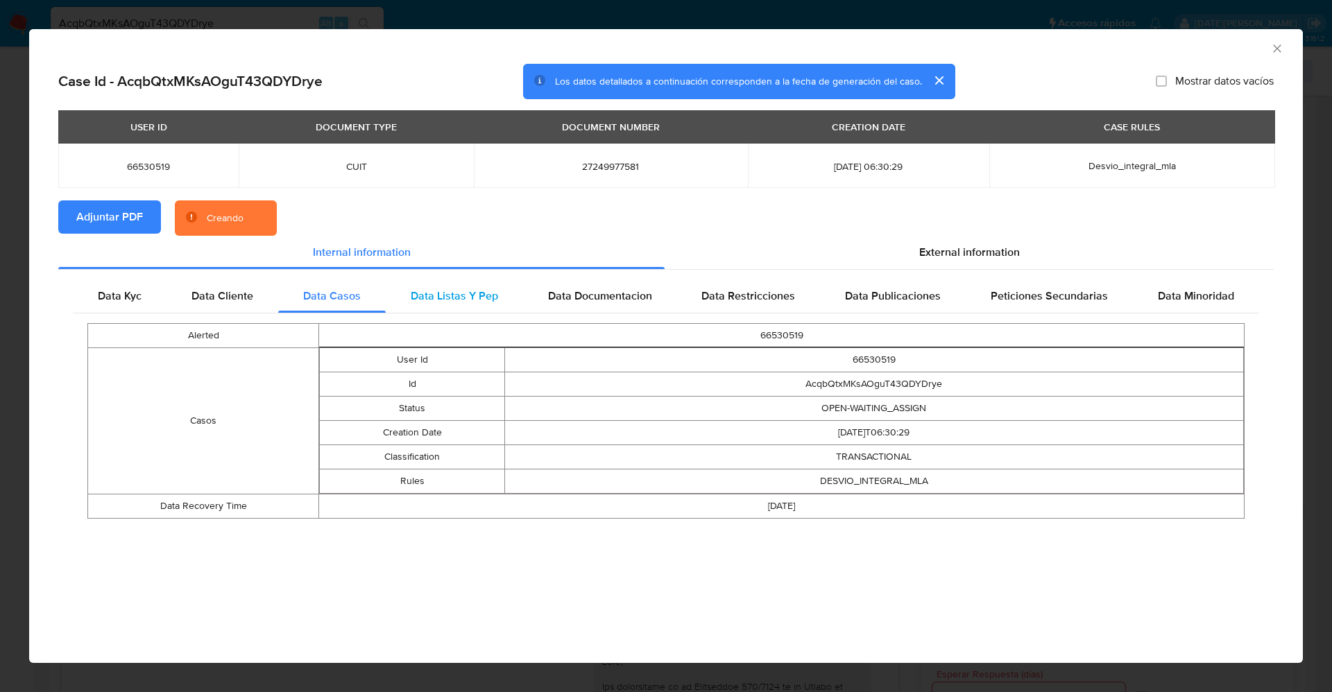
click at [424, 293] on span "Data Listas Y Pep" at bounding box center [454, 296] width 87 height 16
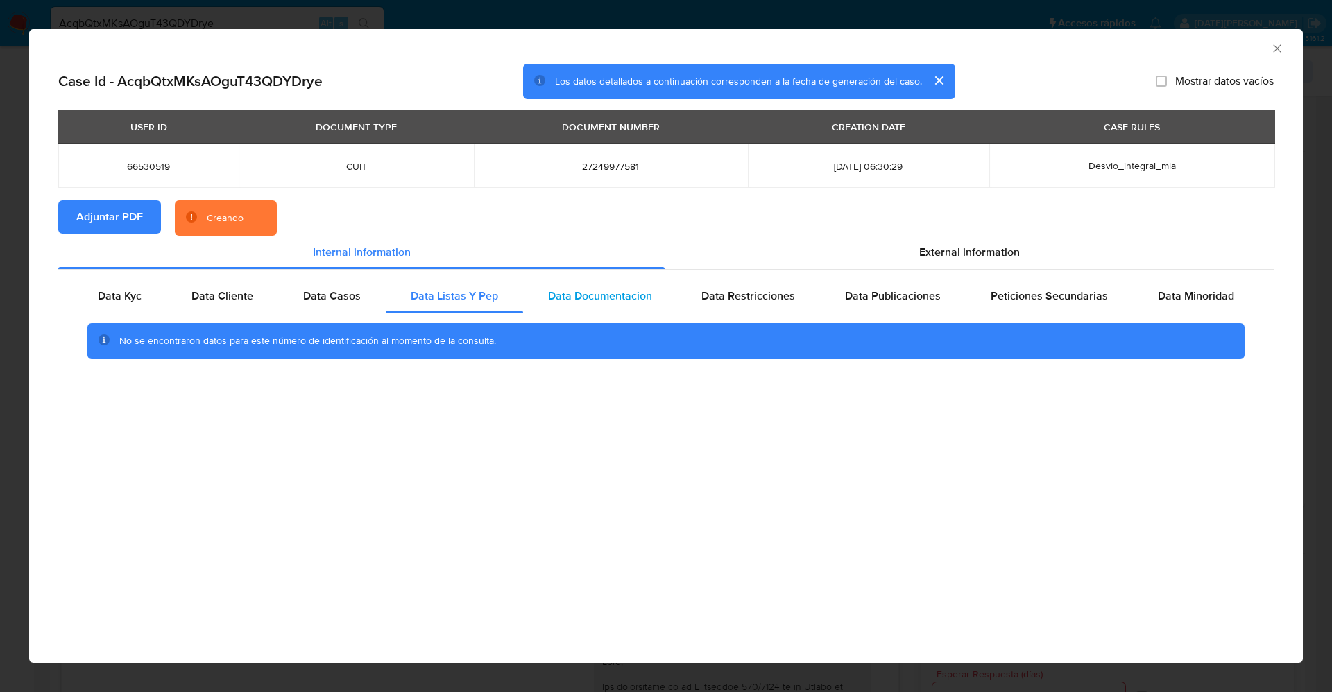
click at [572, 291] on span "Data Documentacion" at bounding box center [600, 296] width 104 height 16
drag, startPoint x: 714, startPoint y: 299, endPoint x: 765, endPoint y: 299, distance: 51.3
click at [715, 299] on span "Data Restricciones" at bounding box center [748, 296] width 94 height 16
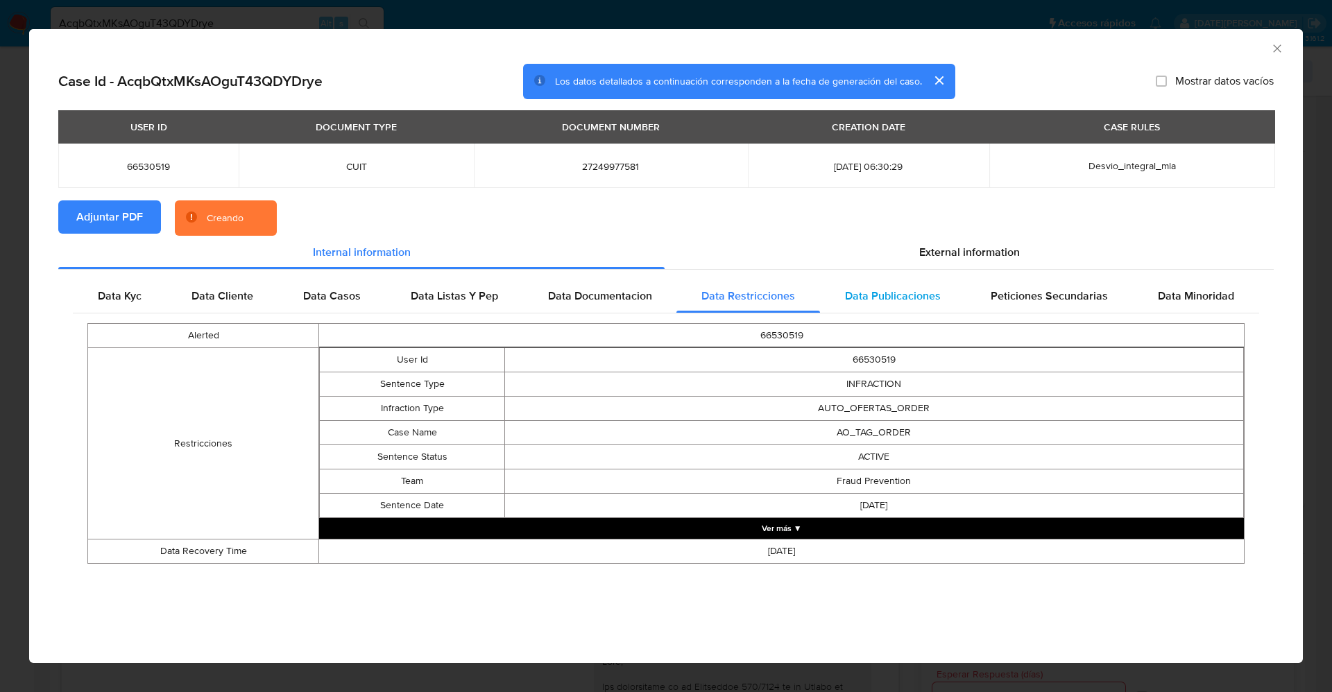
click at [837, 303] on div "Data Publicaciones" at bounding box center [893, 296] width 146 height 33
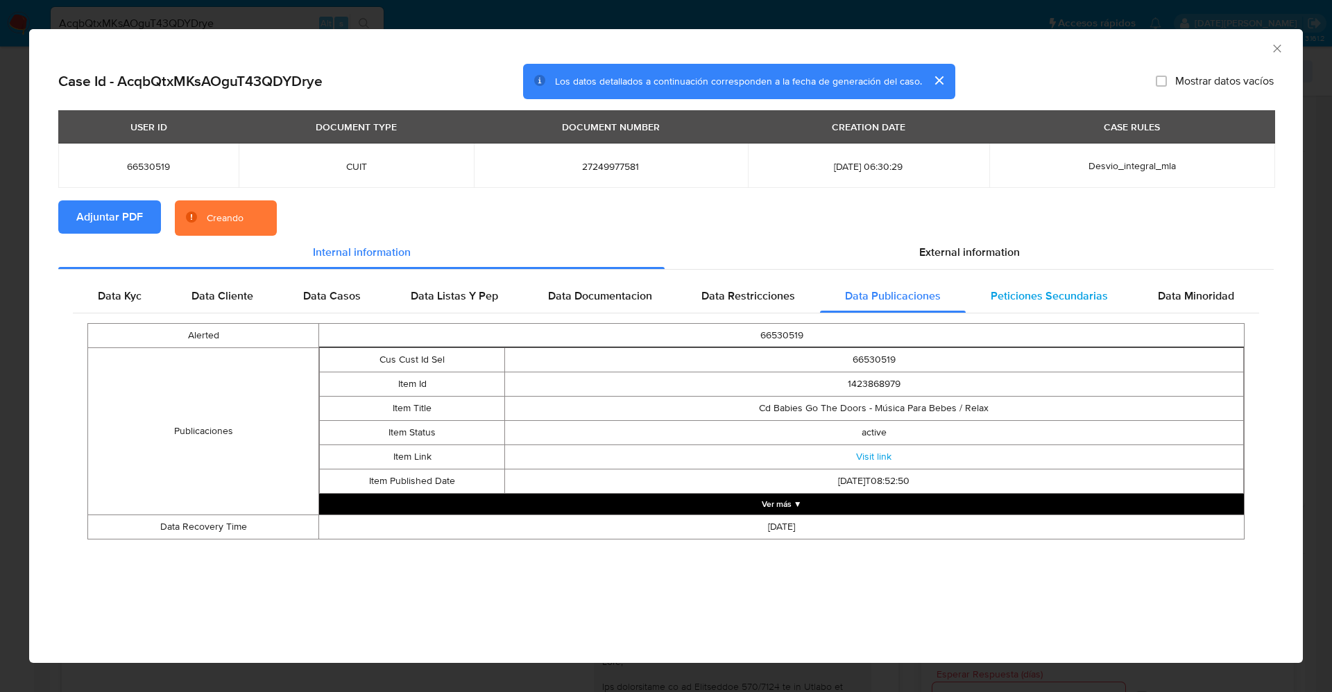
click at [1052, 296] on span "Peticiones Secundarias" at bounding box center [1049, 296] width 117 height 16
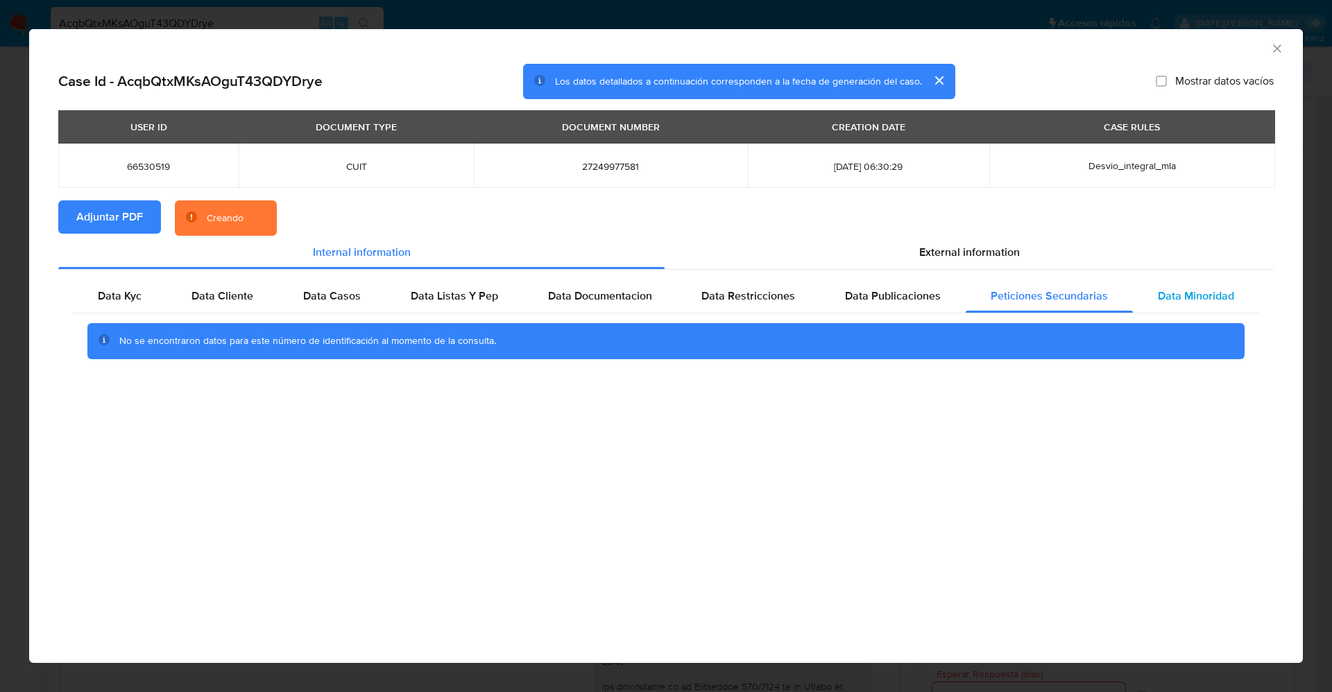
click at [1217, 298] on span "Data Minoridad" at bounding box center [1196, 296] width 76 height 16
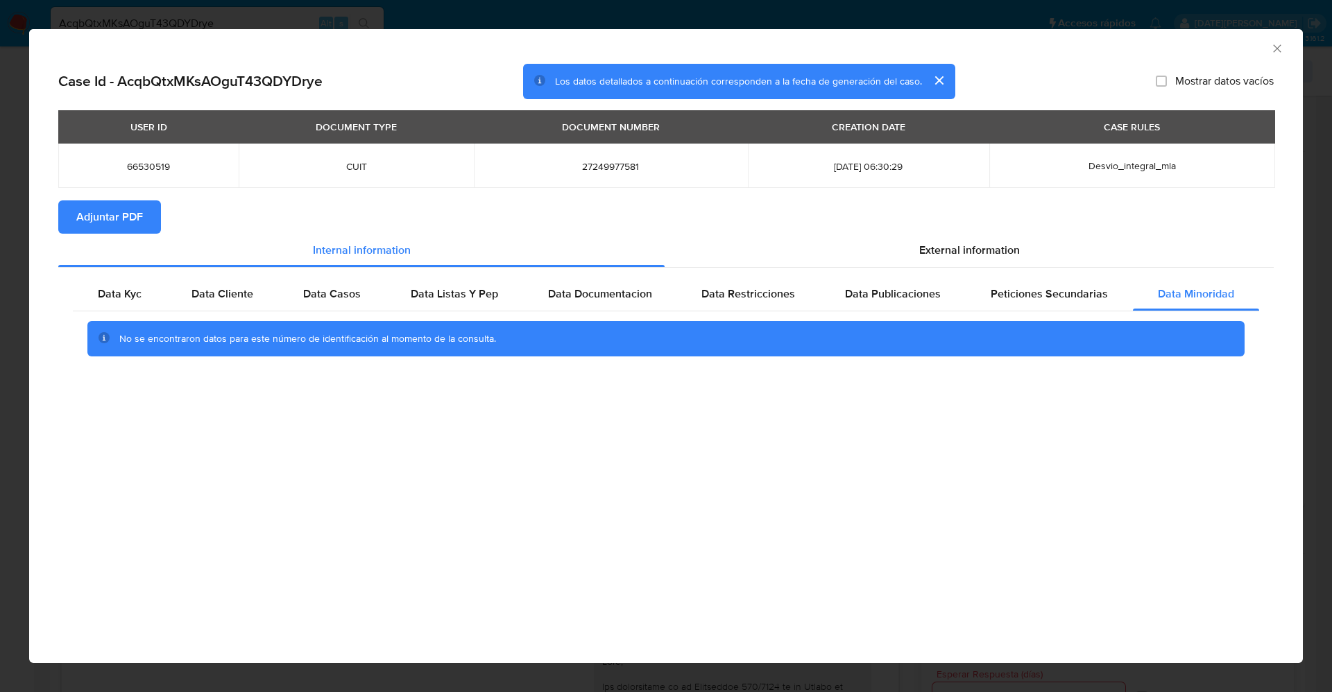
click at [1285, 46] on div "AML Data Collector" at bounding box center [666, 46] width 1274 height 35
click at [1281, 46] on icon "Cerrar ventana" at bounding box center [1277, 49] width 14 height 14
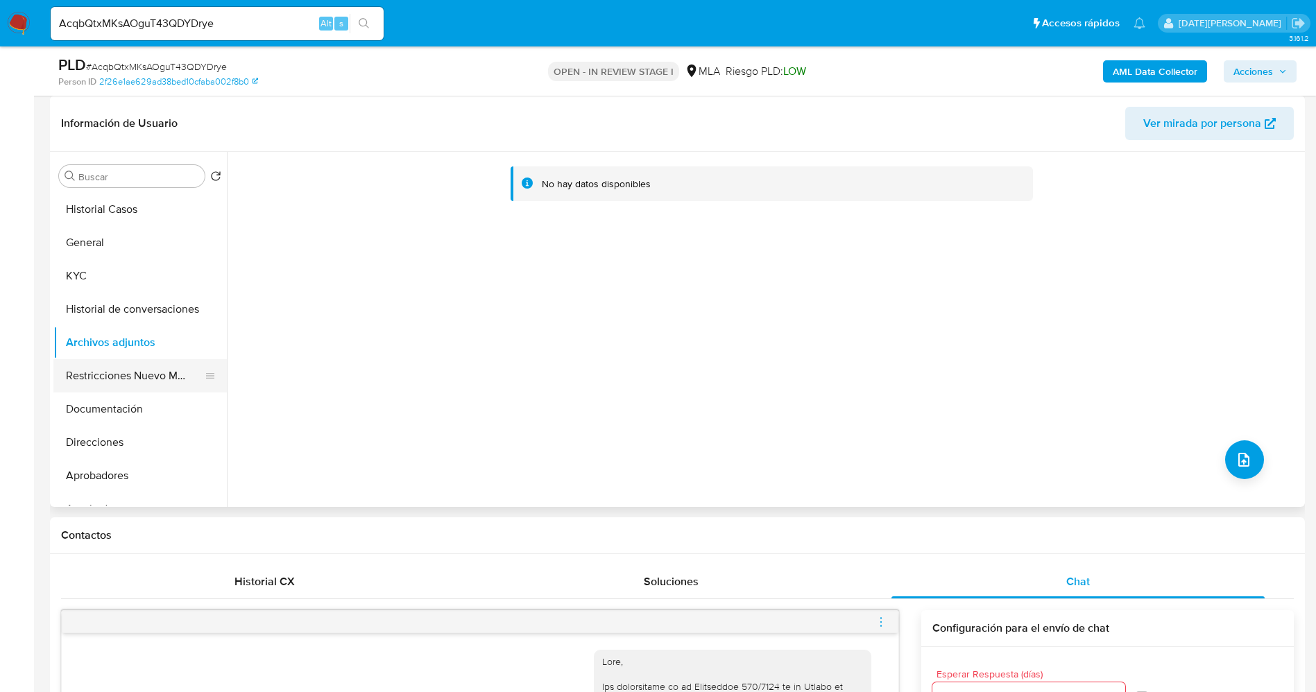
click at [92, 361] on button "Restricciones Nuevo Mundo" at bounding box center [134, 375] width 162 height 33
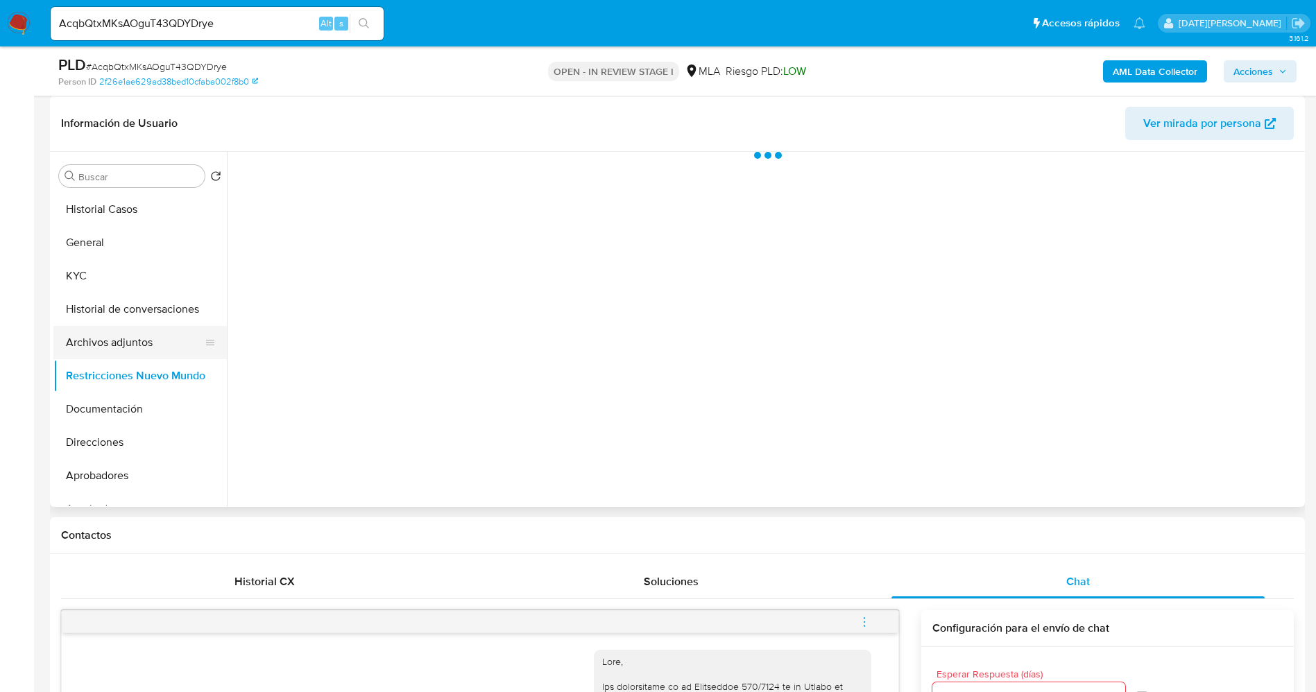
click at [113, 346] on button "Archivos adjuntos" at bounding box center [134, 342] width 162 height 33
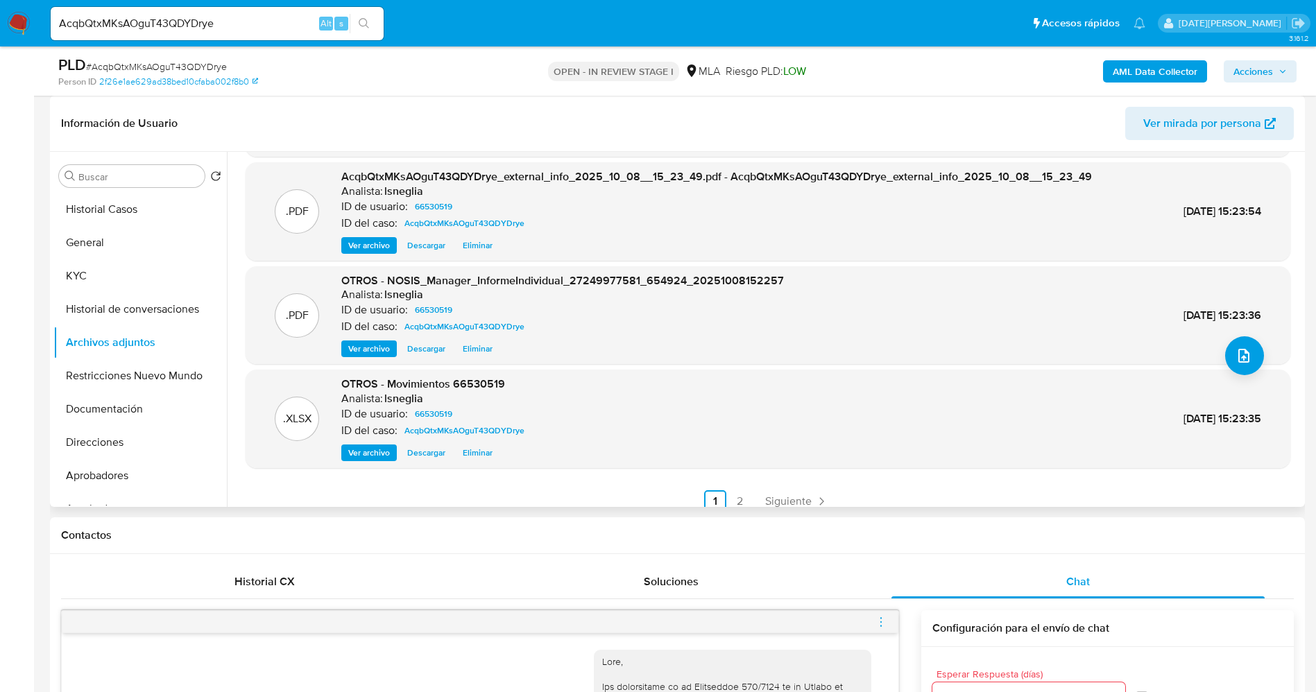
scroll to position [117, 0]
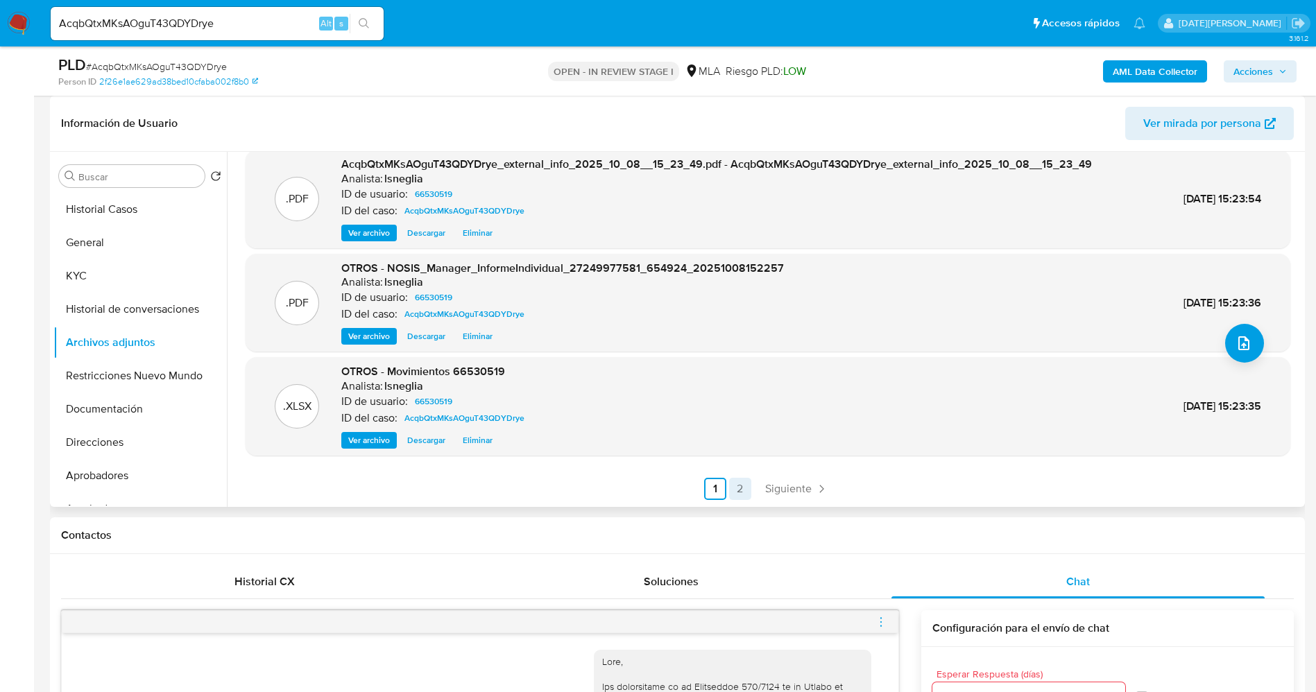
click at [741, 492] on link "2" at bounding box center [740, 489] width 22 height 22
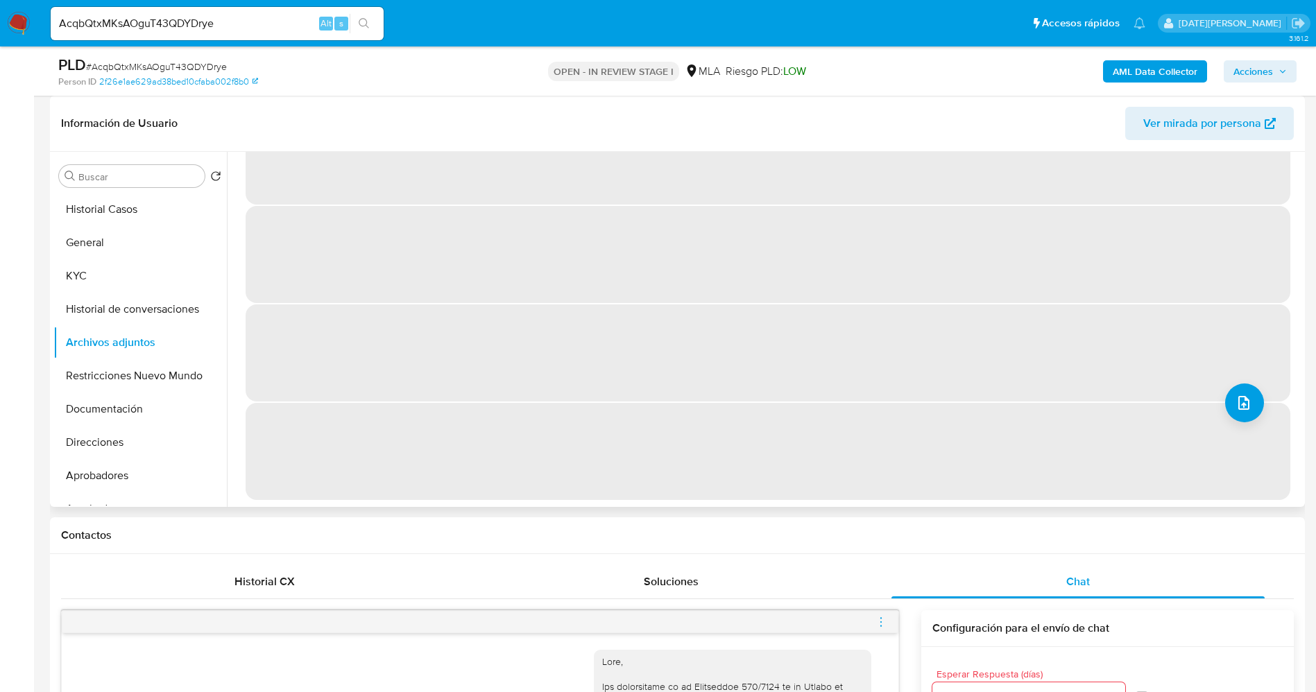
scroll to position [0, 0]
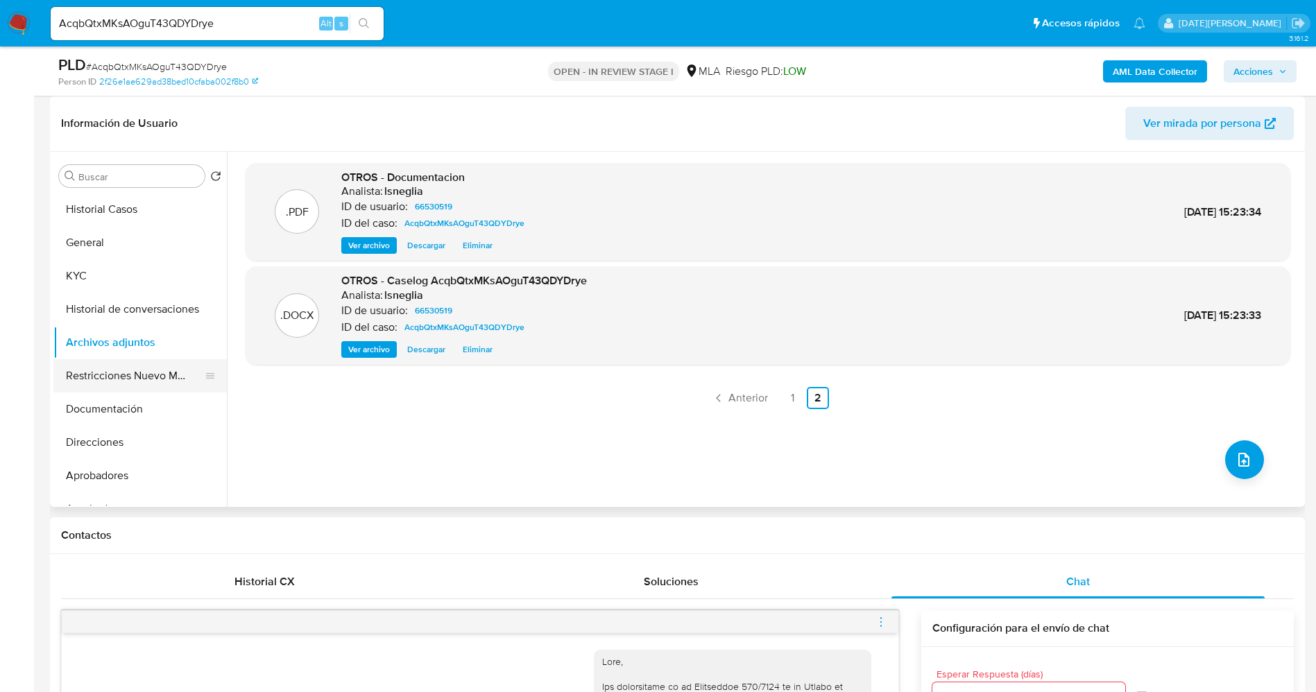
click at [125, 384] on button "Restricciones Nuevo Mundo" at bounding box center [134, 375] width 162 height 33
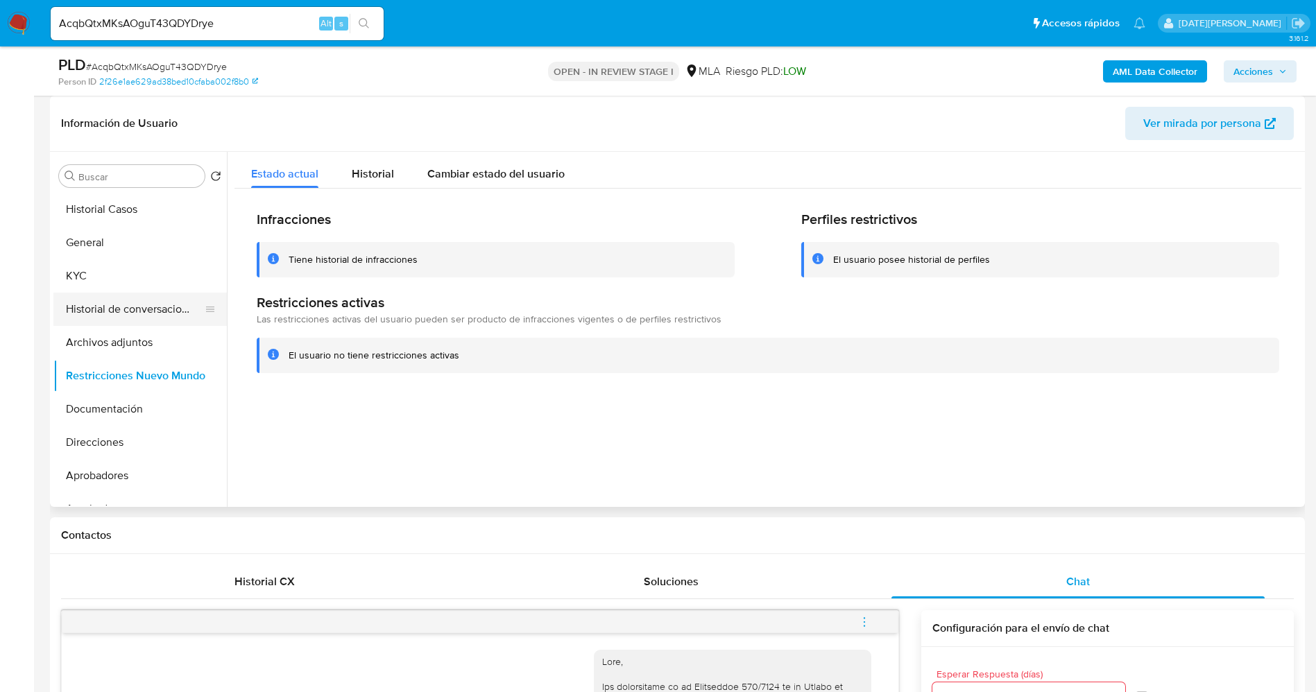
click at [164, 314] on button "Historial de conversaciones" at bounding box center [134, 309] width 162 height 33
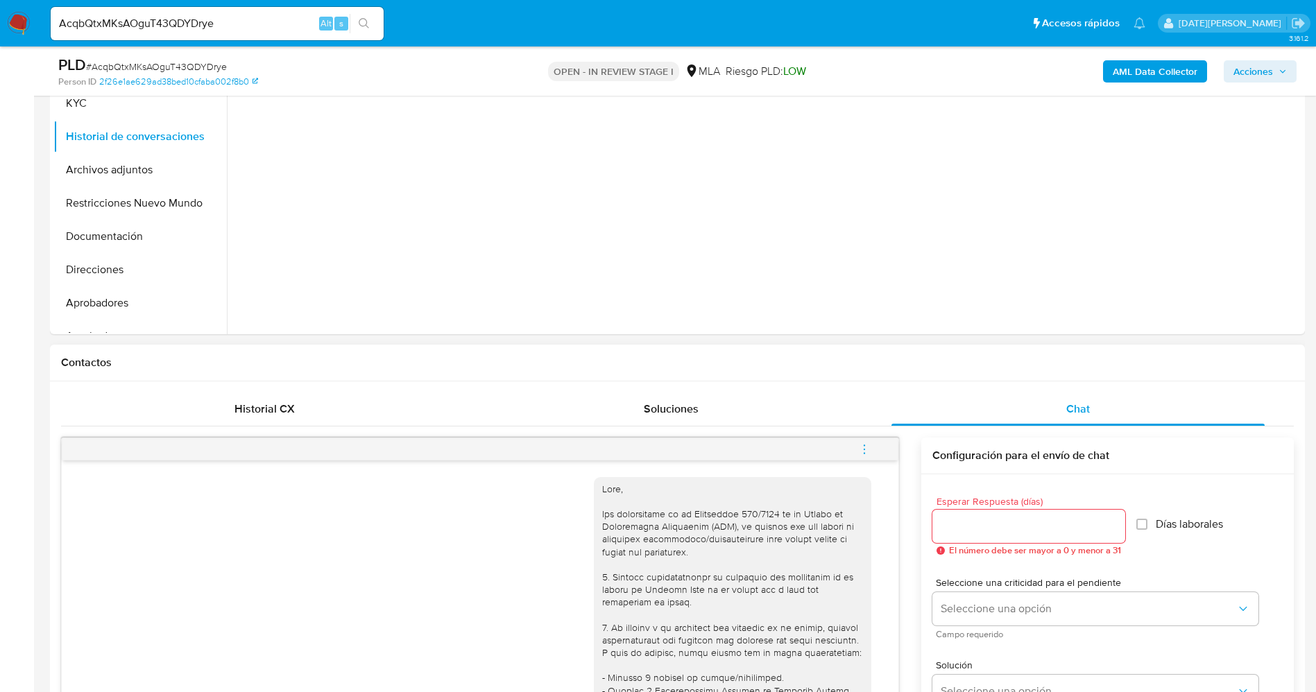
scroll to position [416, 0]
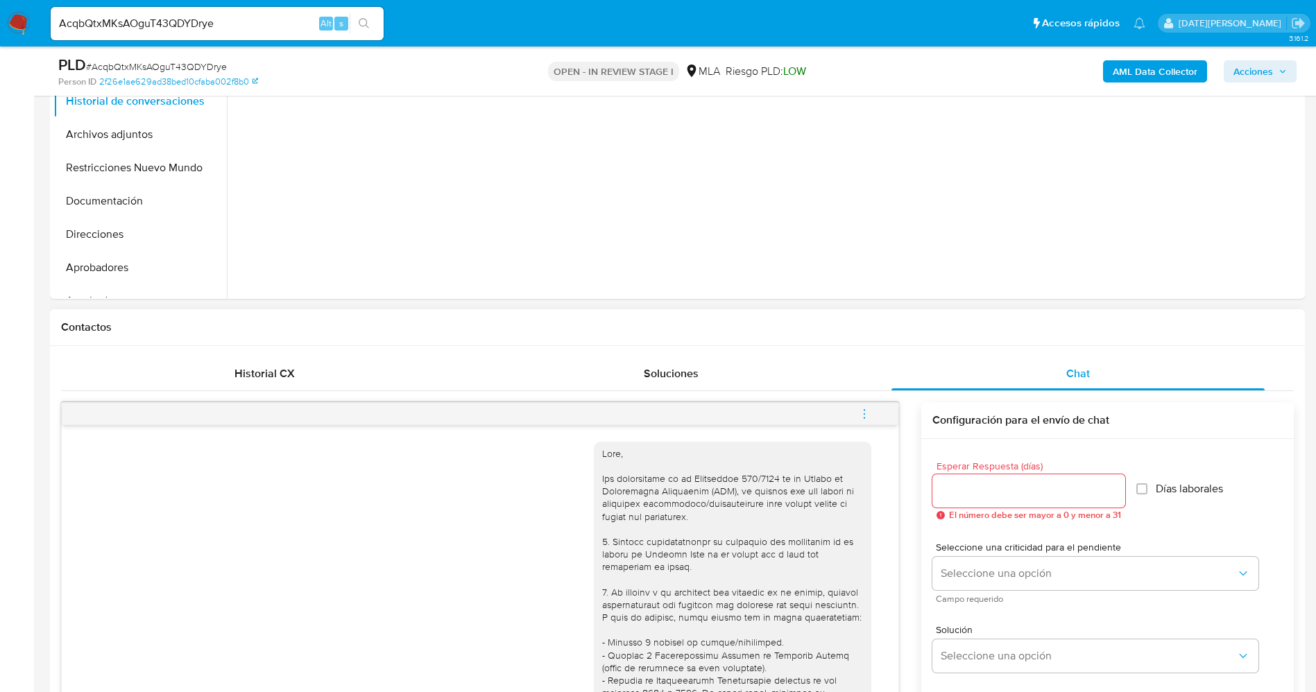
click at [858, 411] on button "menu-action" at bounding box center [865, 414] width 46 height 33
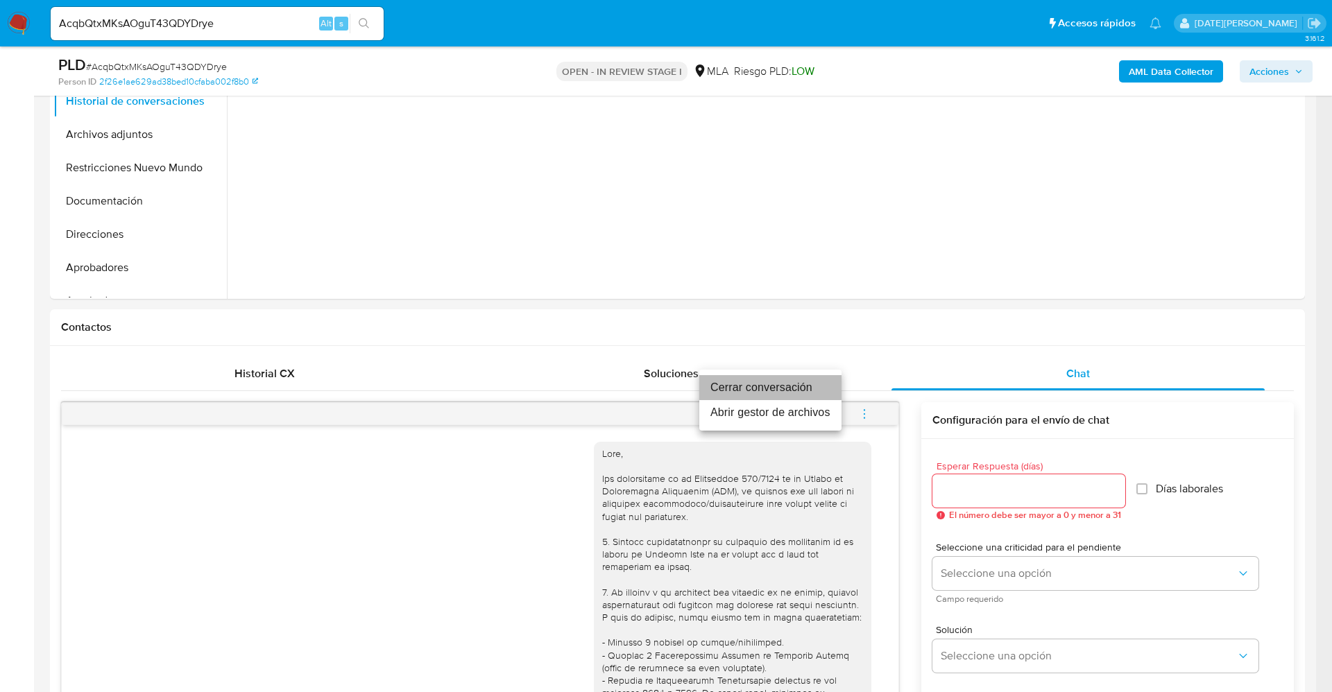
click at [794, 391] on li "Cerrar conversación" at bounding box center [770, 387] width 142 height 25
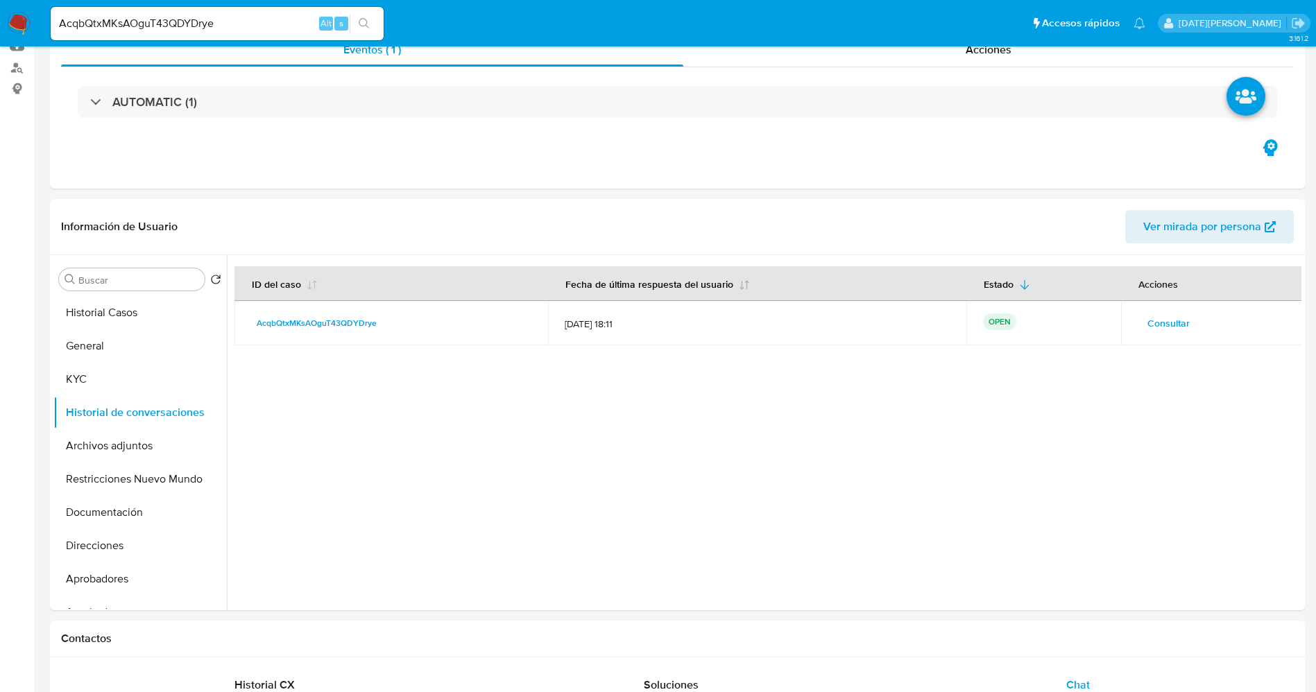
scroll to position [0, 0]
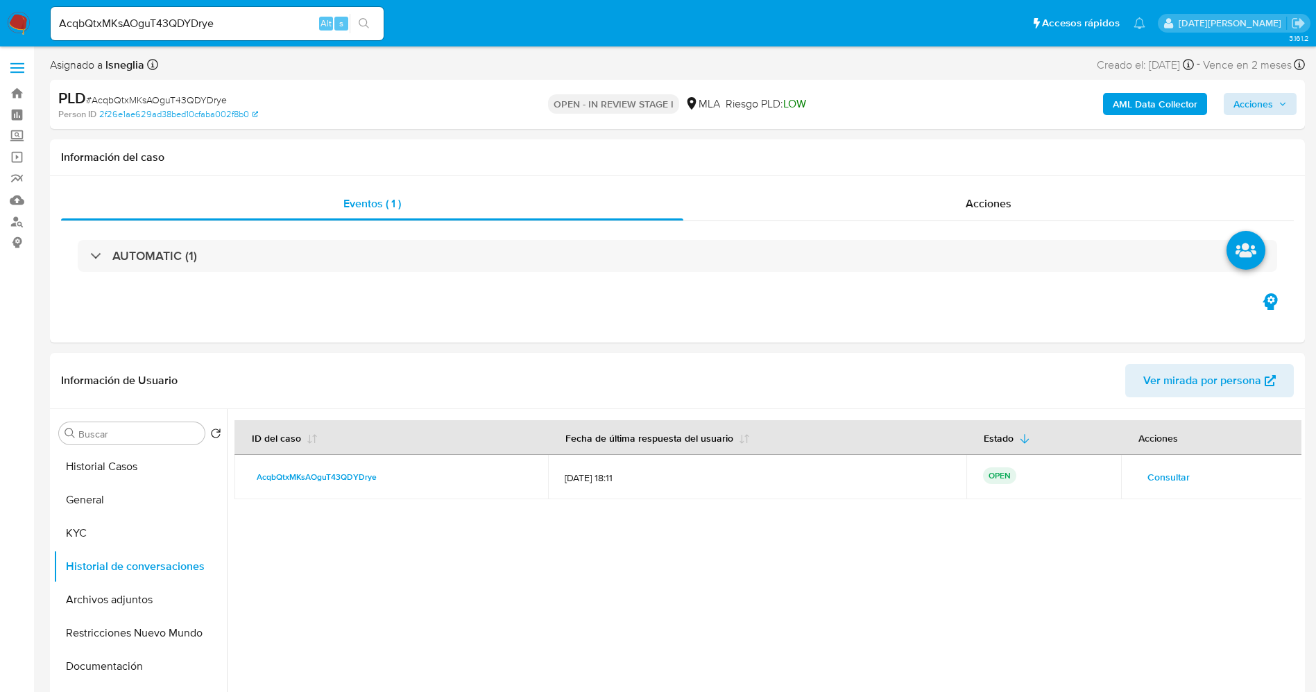
drag, startPoint x: 1282, startPoint y: 83, endPoint x: 1278, endPoint y: 98, distance: 15.2
click at [1283, 83] on div "PLD # AcqbQtxMKsAOguT43QDYDrye Person ID 2f26e1ae629ad38bed10cfaba002f8b0 OPEN …" at bounding box center [677, 104] width 1255 height 49
click at [1277, 103] on span "Acciones" at bounding box center [1260, 103] width 53 height 19
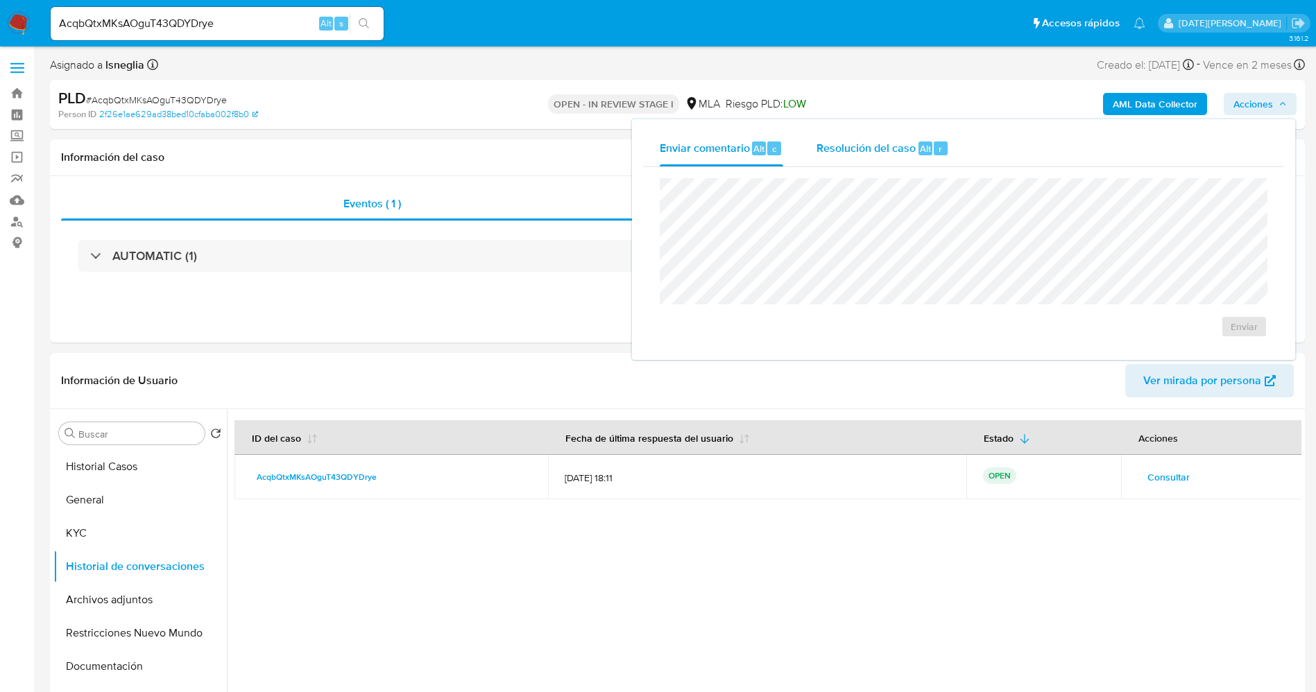
click at [856, 150] on span "Resolución del caso" at bounding box center [866, 148] width 99 height 16
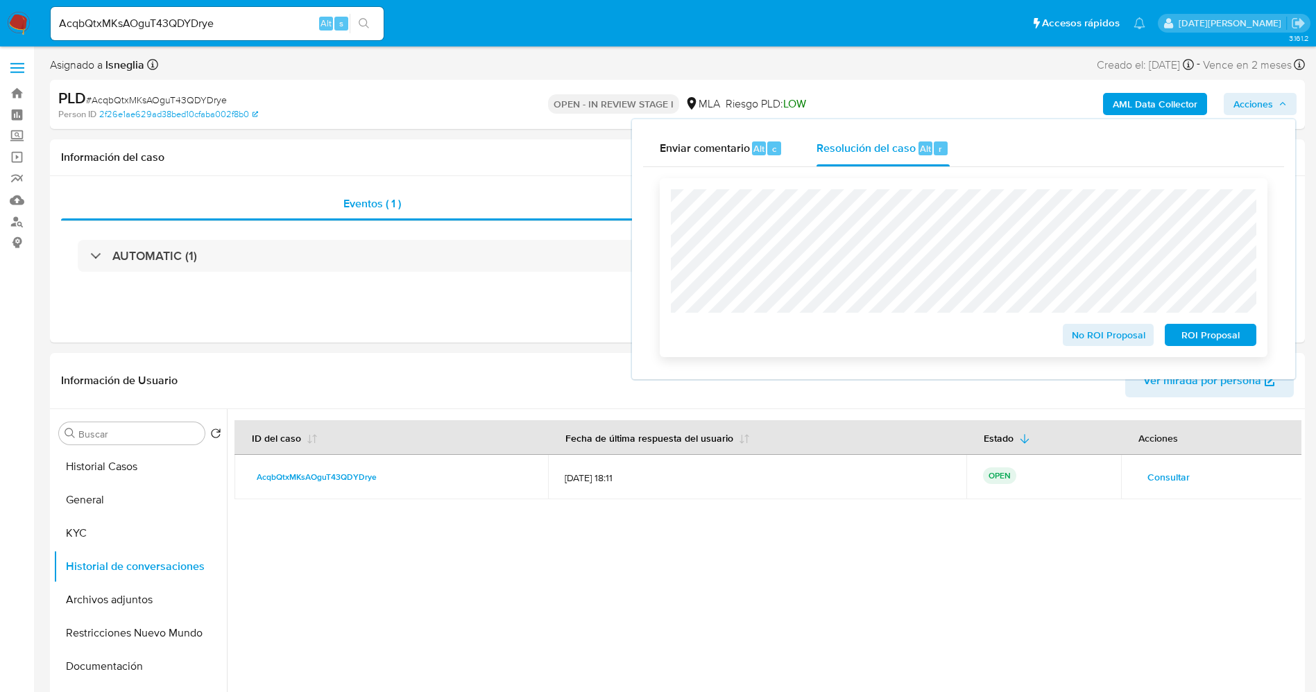
click at [1118, 343] on span "No ROI Proposal" at bounding box center [1109, 334] width 72 height 19
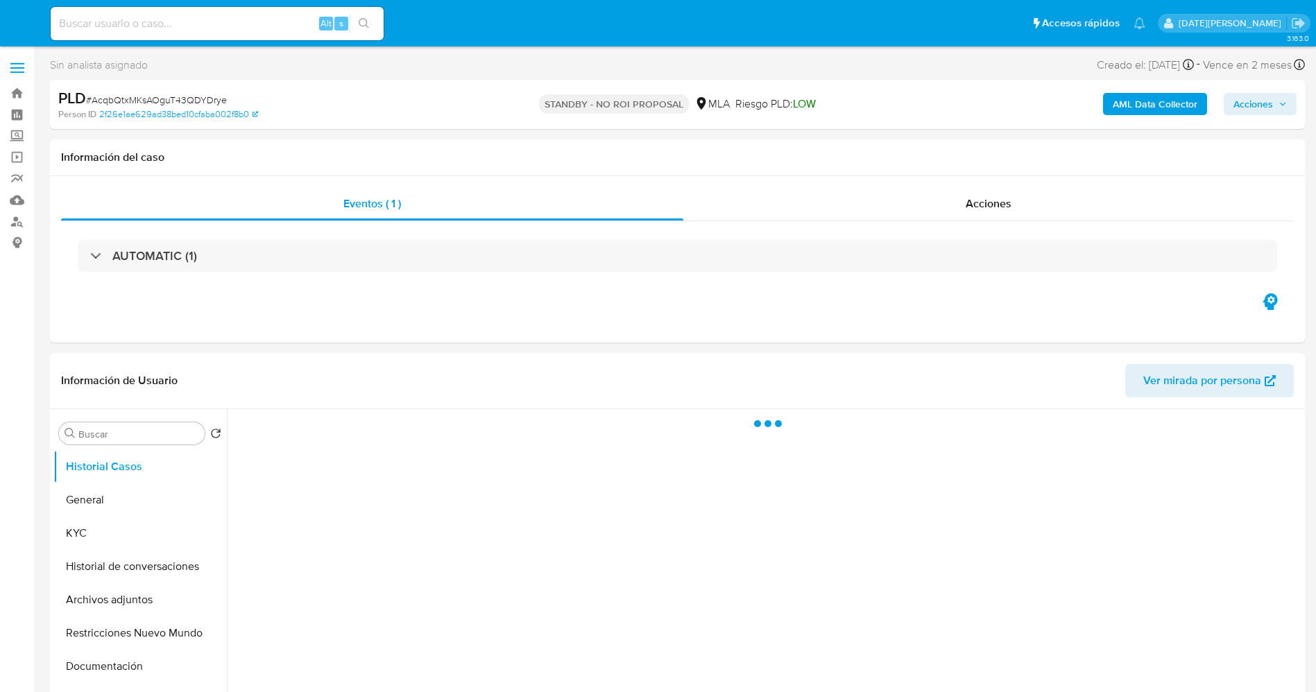
select select "10"
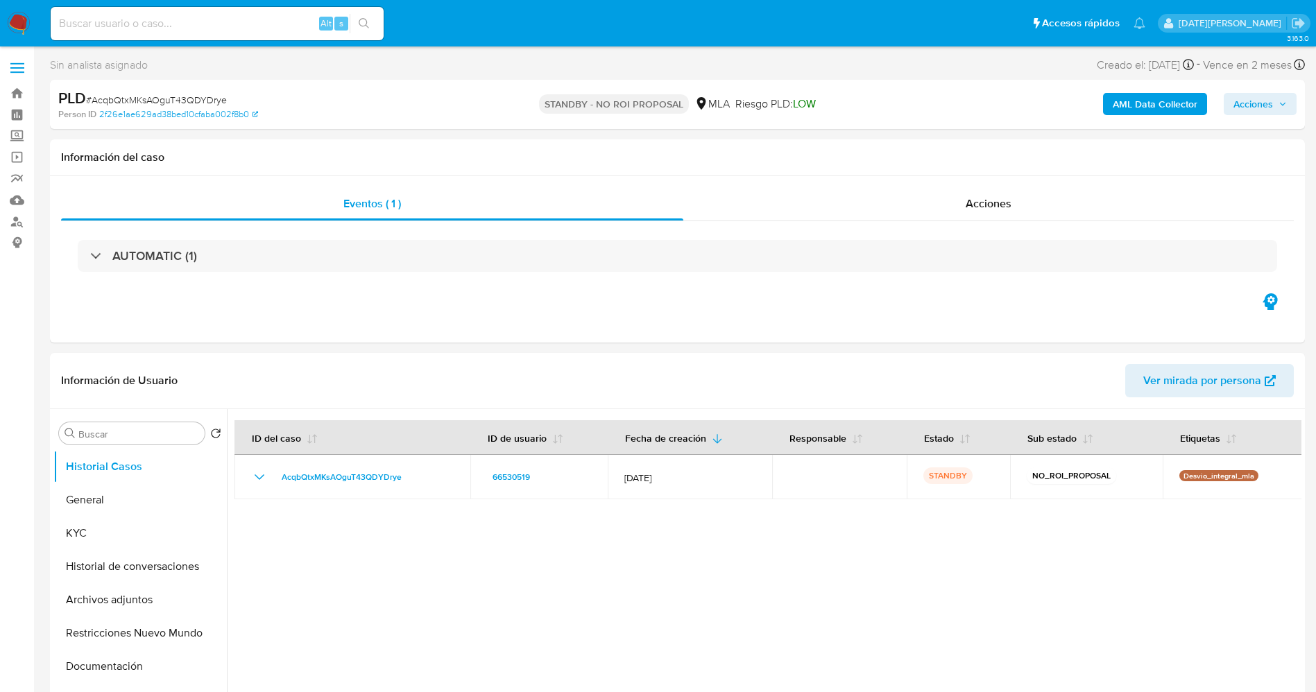
click at [212, 19] on input at bounding box center [217, 24] width 333 height 18
paste input "nWrWOcLbHRn3X14Yxyvvb03U"
type input "nWrWOcLbHRn3X14Yxyvvb03U"
click at [361, 22] on icon "search-icon" at bounding box center [364, 23] width 11 height 11
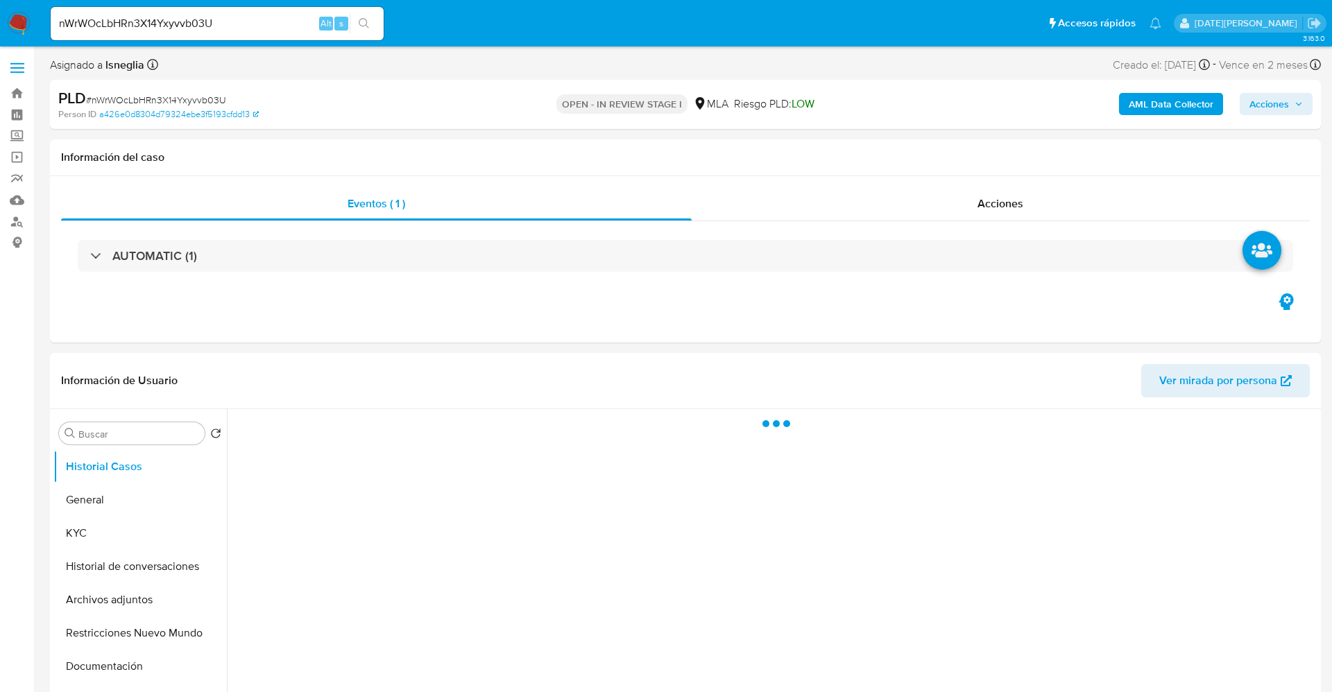
select select "10"
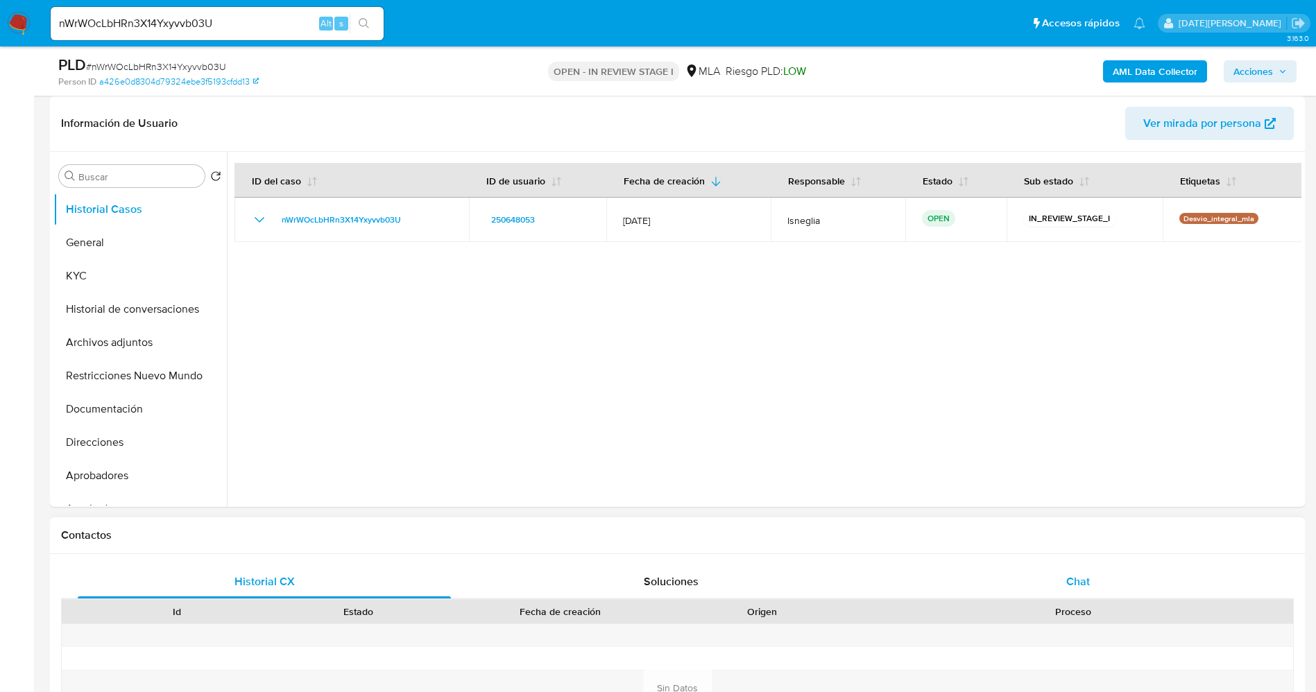
click at [1089, 588] on span "Chat" at bounding box center [1078, 582] width 24 height 16
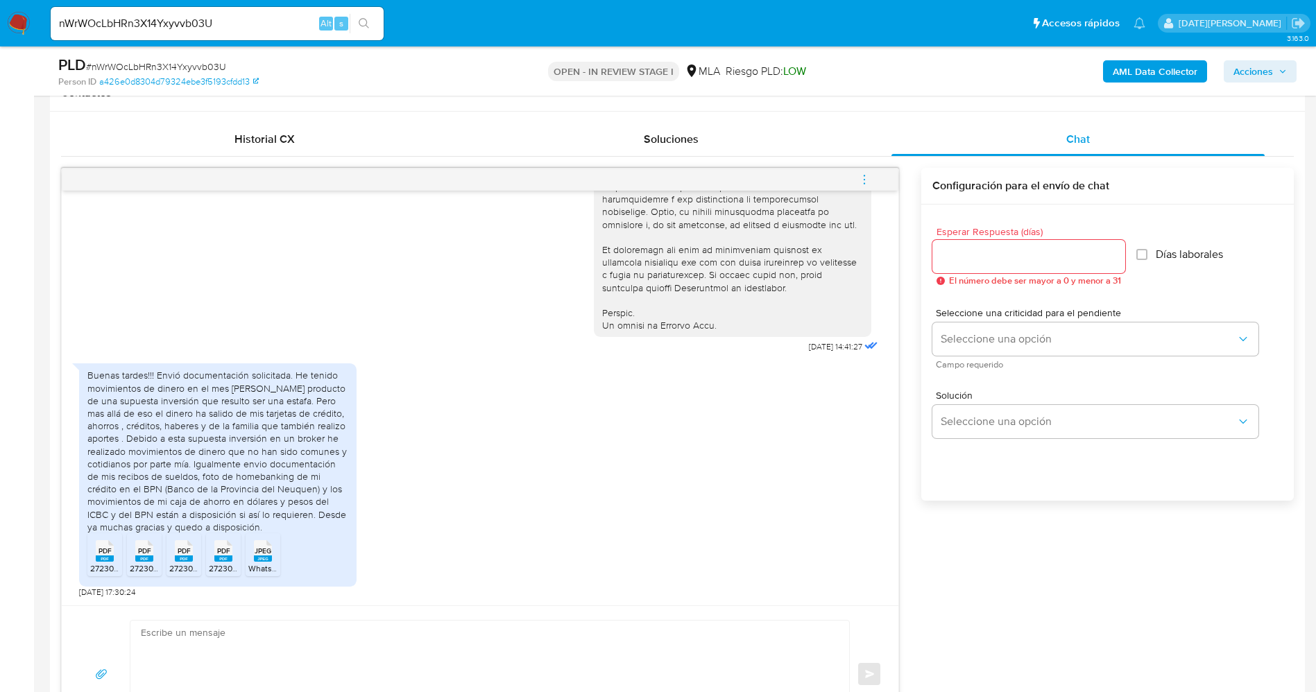
scroll to position [729, 0]
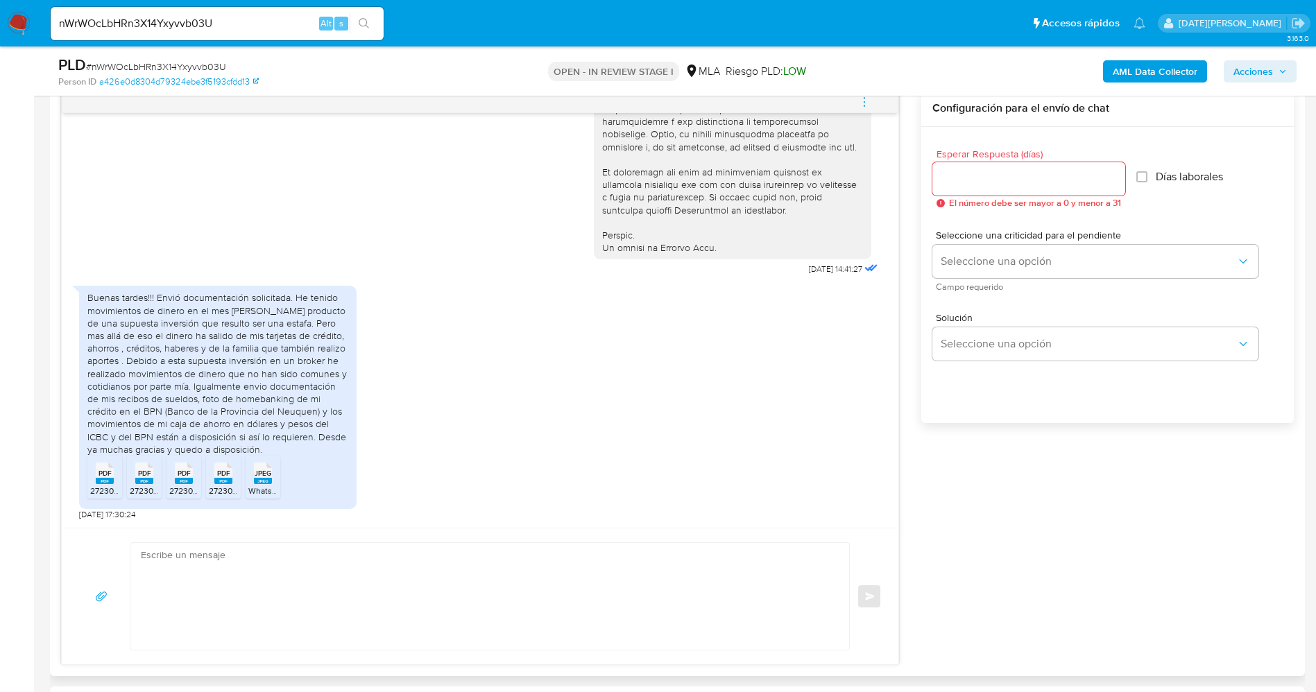
click at [364, 379] on div "Buenas tardes!!! Envió documentación solicitada. He tenido movimientos de diner…" at bounding box center [480, 399] width 802 height 241
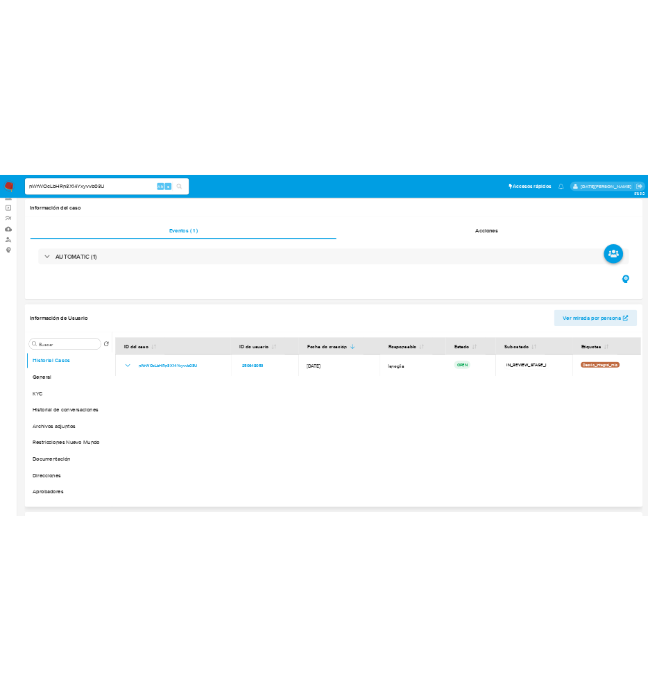
scroll to position [0, 0]
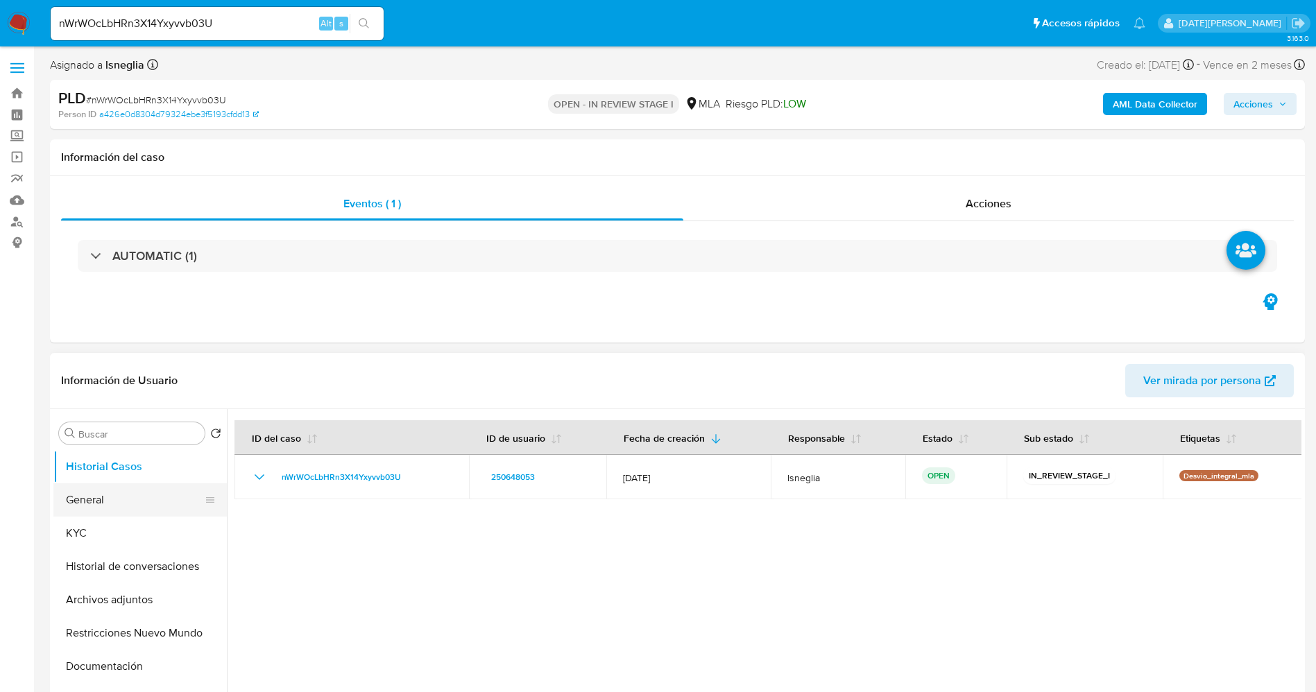
click at [77, 506] on button "General" at bounding box center [134, 500] width 162 height 33
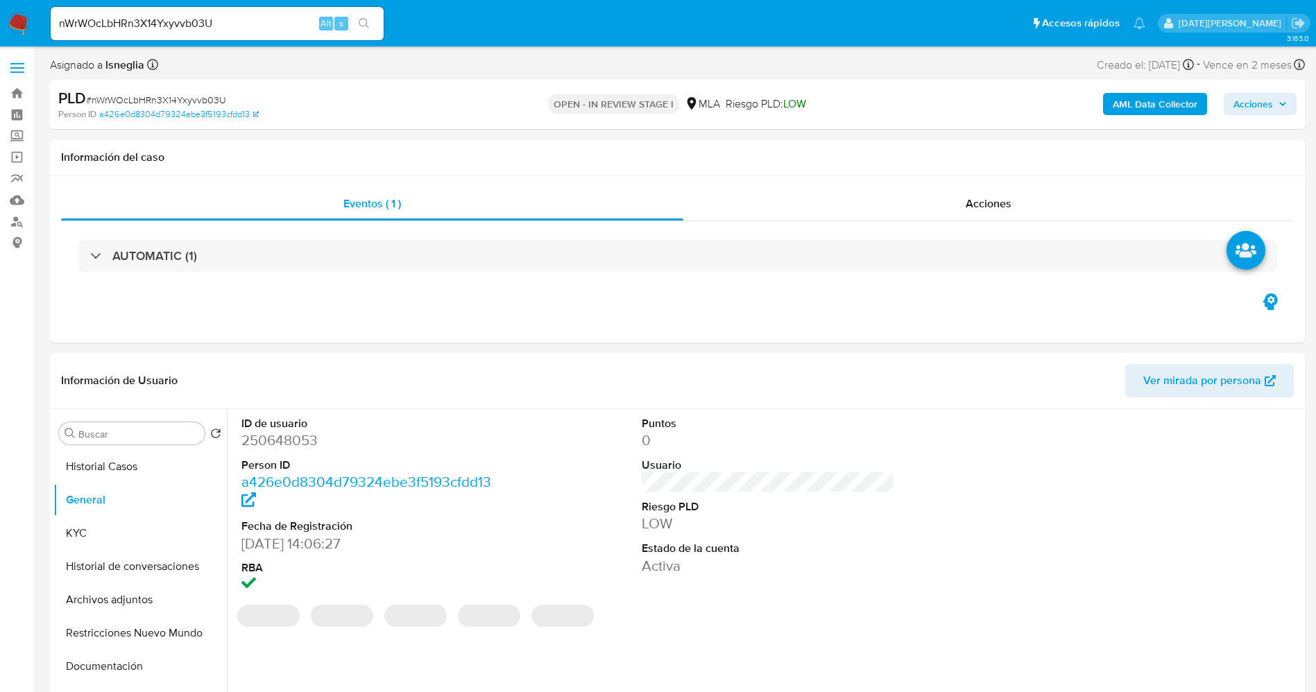
click at [291, 439] on dd "250648053" at bounding box center [367, 440] width 253 height 19
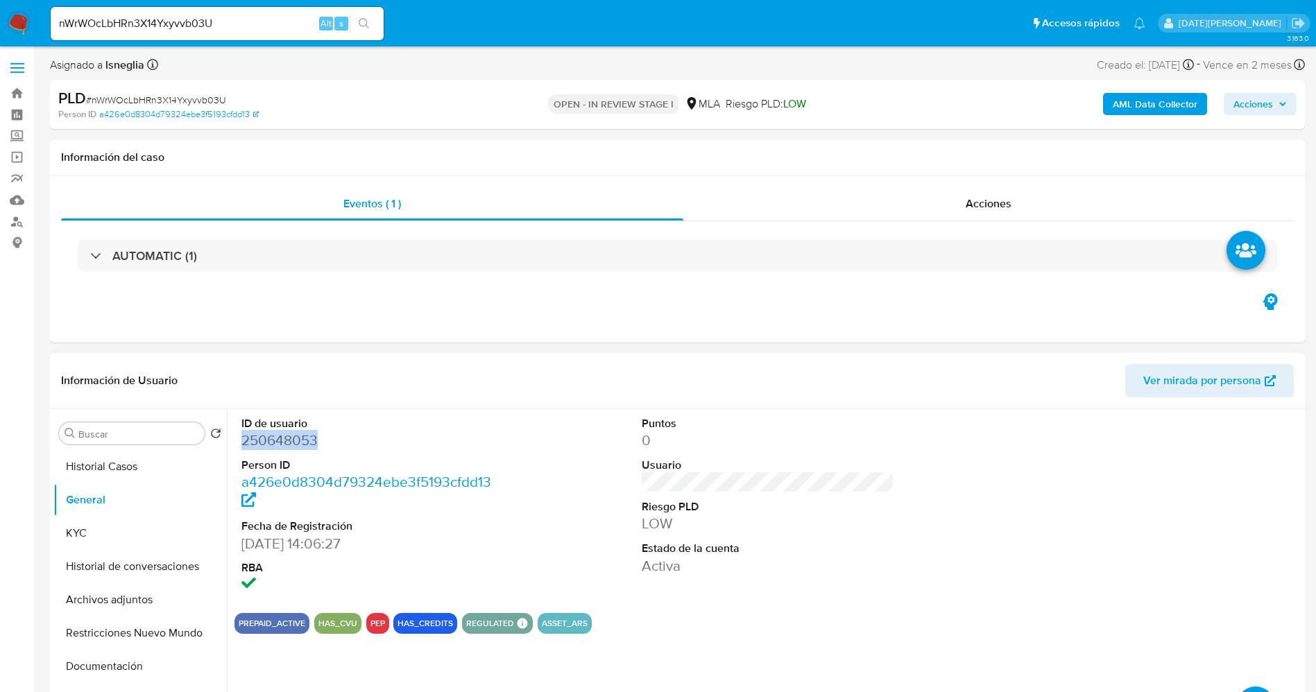
copy dd "250648053"
click at [271, 441] on dd "250648053" at bounding box center [367, 440] width 253 height 19
copy dd "250648053"
click at [275, 436] on dd "250648053" at bounding box center [367, 440] width 253 height 19
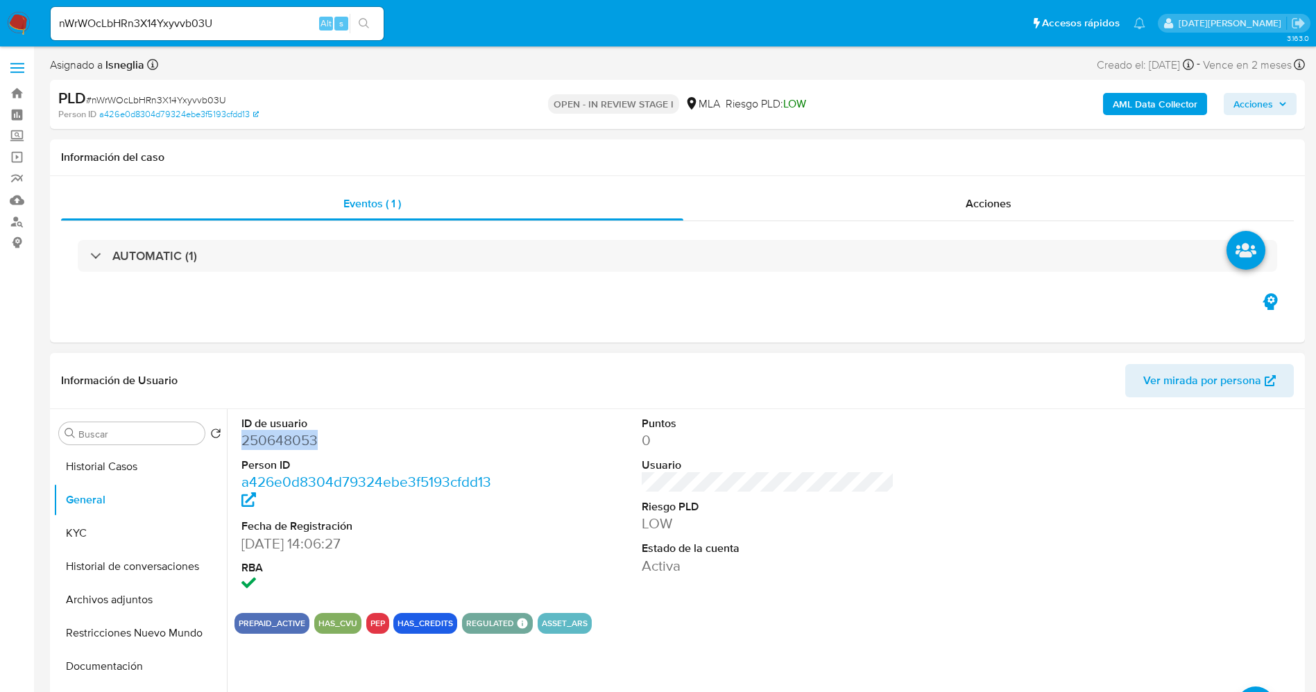
click at [275, 436] on dd "250648053" at bounding box center [367, 440] width 253 height 19
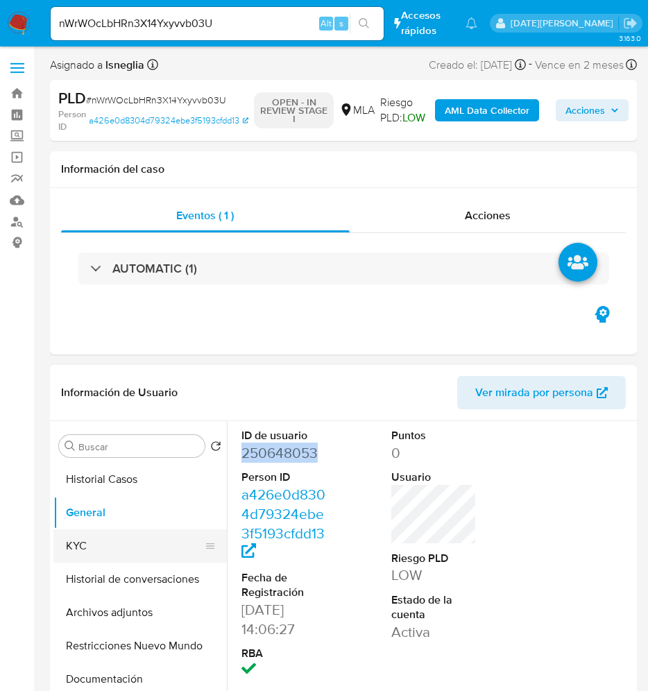
click at [69, 551] on button "KYC" at bounding box center [134, 545] width 162 height 33
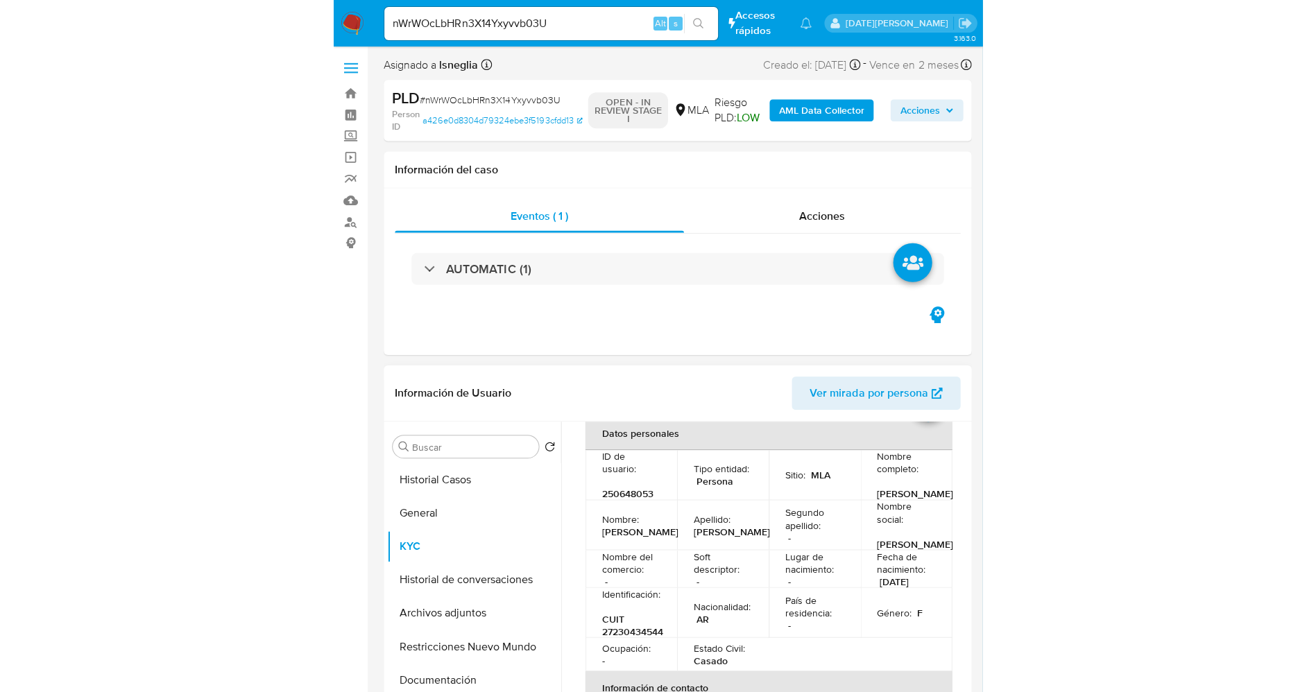
scroll to position [104, 0]
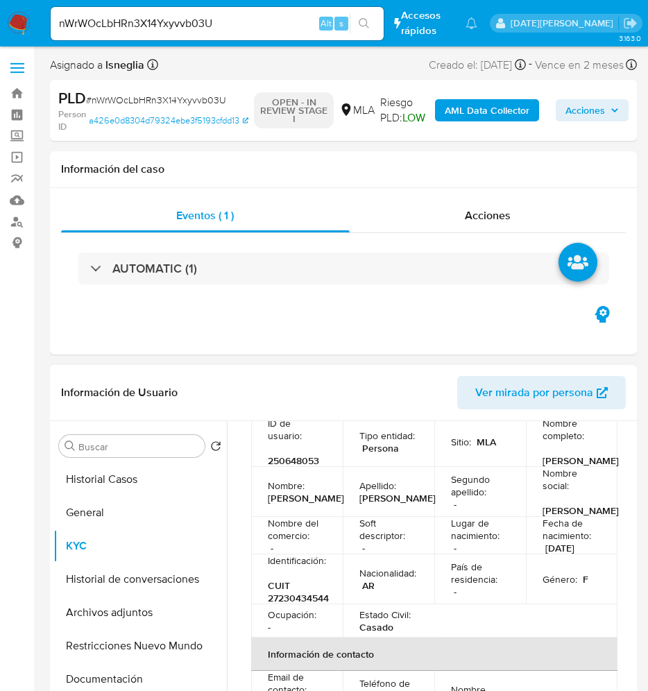
drag, startPoint x: 540, startPoint y: 472, endPoint x: 568, endPoint y: 484, distance: 29.9
click at [568, 467] on p "Ruth Alejandra Flutsch" at bounding box center [581, 460] width 76 height 12
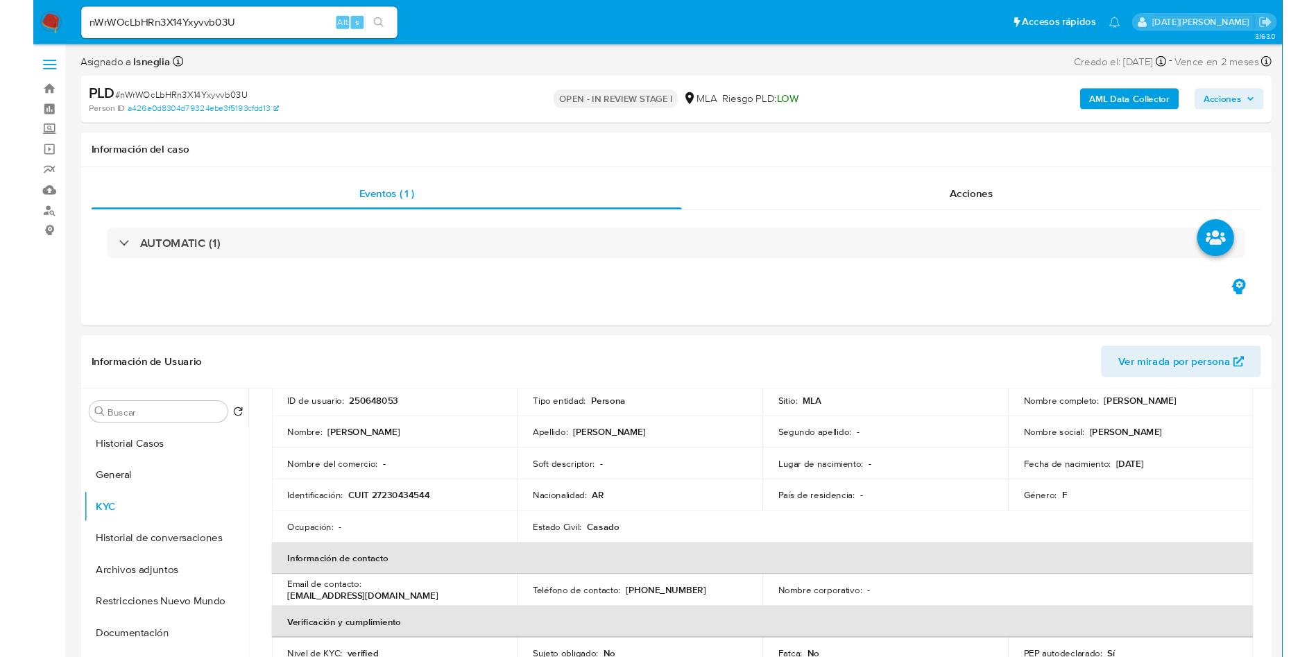
scroll to position [102, 0]
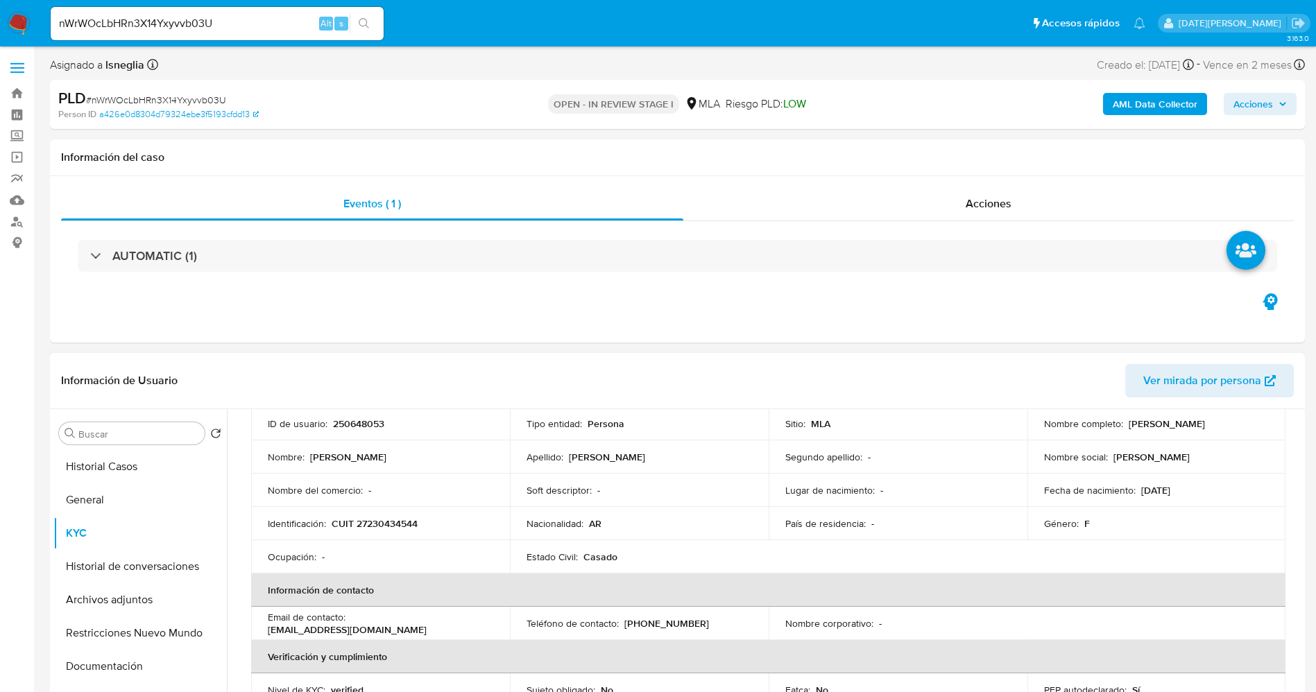
click at [1178, 423] on p "Ruth Alejandra Flutsch" at bounding box center [1167, 424] width 76 height 12
click at [1179, 423] on p "Ruth Alejandra Flutsch" at bounding box center [1167, 424] width 76 height 12
drag, startPoint x: 1125, startPoint y: 426, endPoint x: 1220, endPoint y: 425, distance: 95.1
click at [1205, 425] on p "Ruth Alejandra Flutsch" at bounding box center [1167, 424] width 76 height 12
copy p "Ruth Alejandra Flutsch"
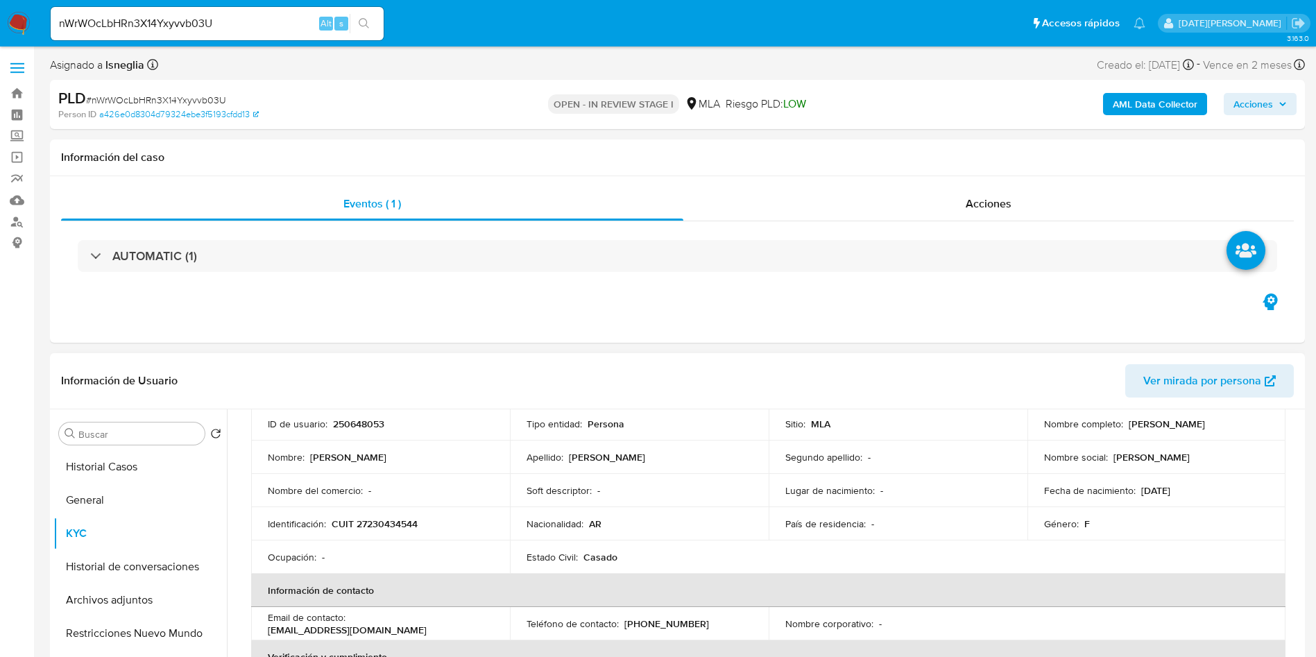
click at [398, 522] on p "CUIT 27230434544" at bounding box center [375, 524] width 86 height 12
copy p "27230434544"
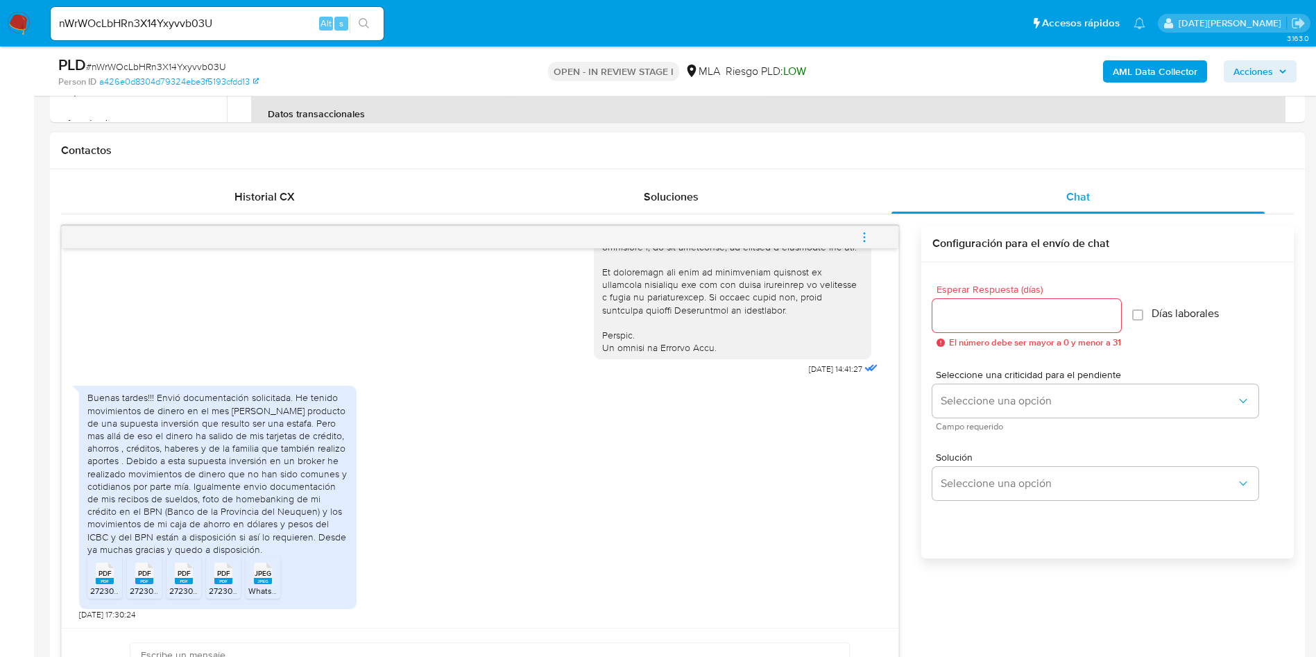
scroll to position [624, 0]
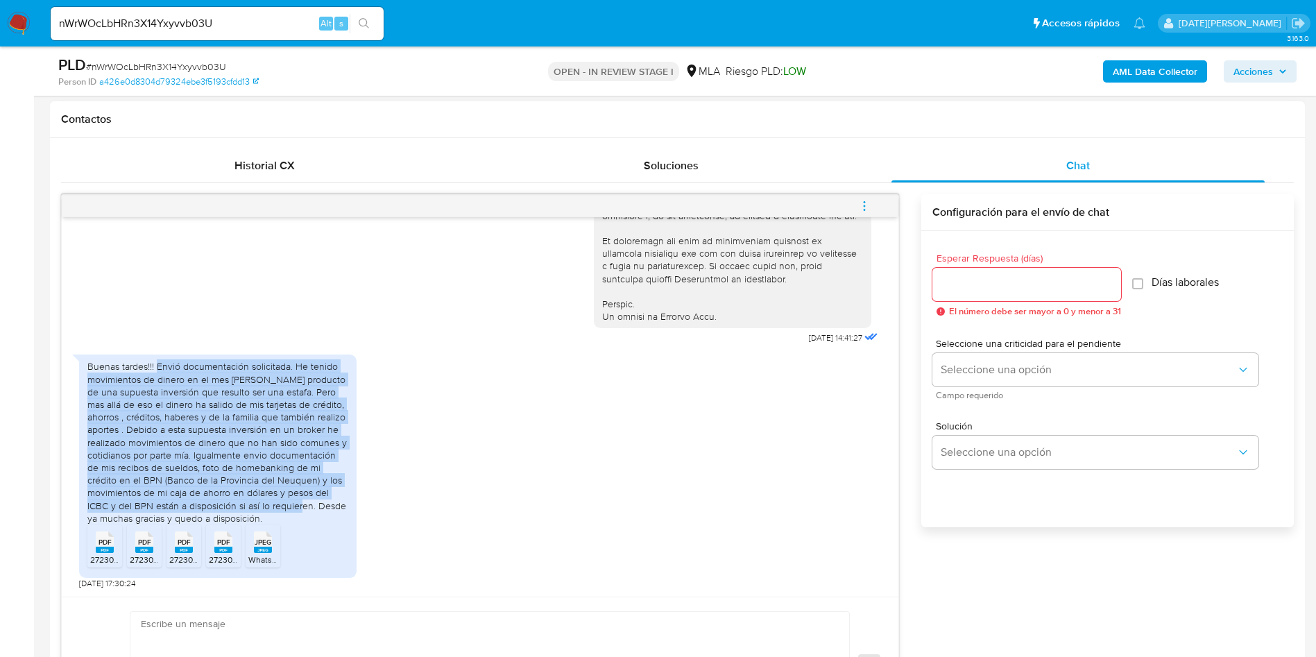
drag, startPoint x: 157, startPoint y: 366, endPoint x: 249, endPoint y: 502, distance: 164.0
click at [249, 502] on div "Buenas tardes!!! Envió documentación solicitada. He tenido movimientos de diner…" at bounding box center [217, 442] width 261 height 164
copy div "Envió documentación solicitada. He tenido movimientos de dinero en el mes de ag…"
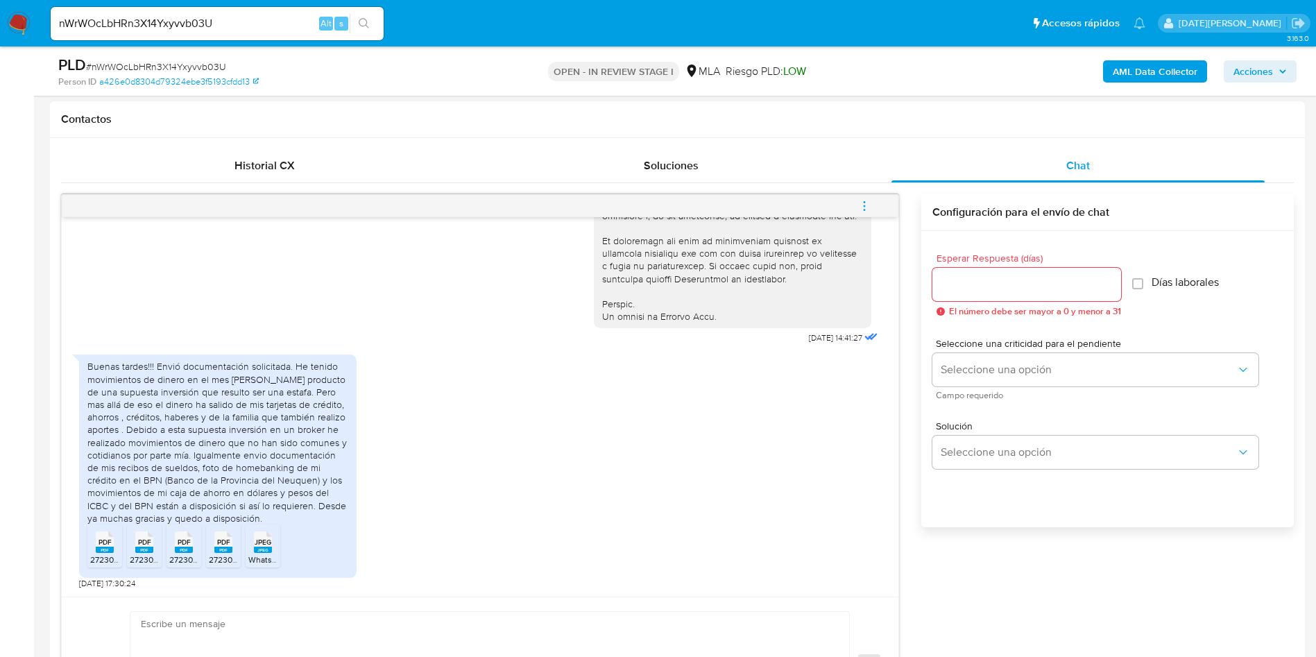
click at [95, 542] on div "PDF PDF" at bounding box center [104, 540] width 29 height 27
click at [148, 546] on span "PDF" at bounding box center [144, 542] width 13 height 9
click at [187, 550] on rect at bounding box center [184, 550] width 18 height 6
click at [226, 547] on span "PDF" at bounding box center [223, 542] width 13 height 9
click at [274, 550] on div "JPEG JPEG" at bounding box center [262, 540] width 29 height 27
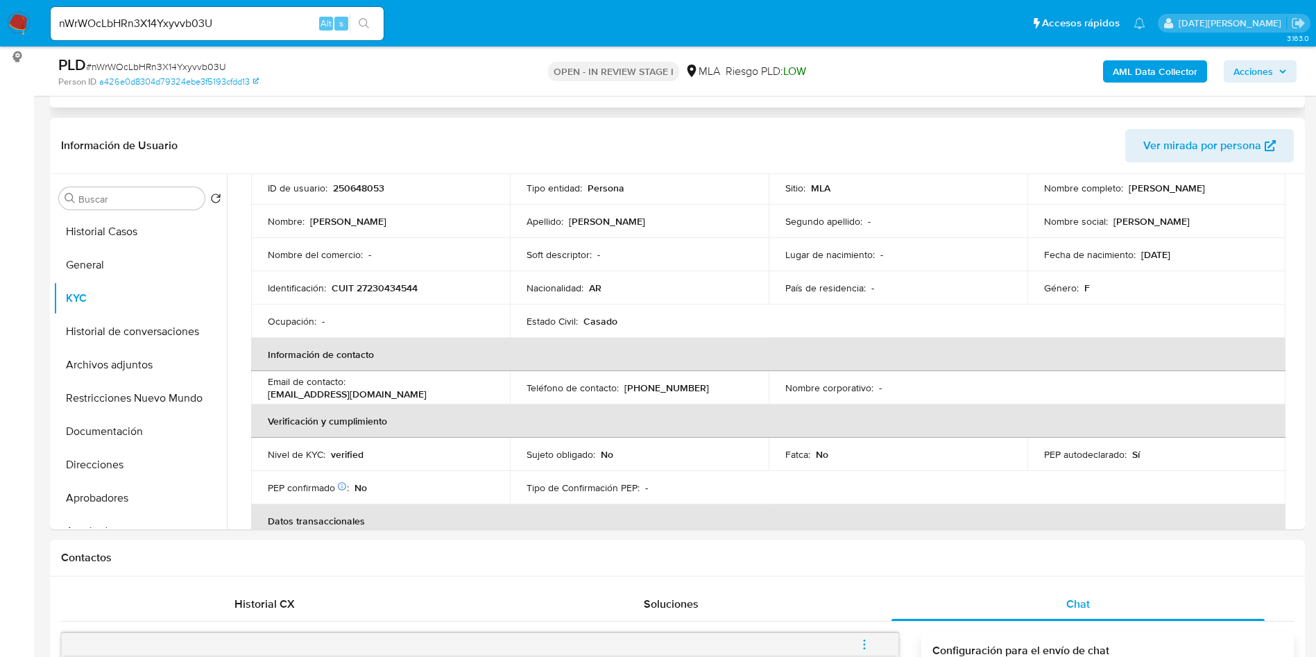
scroll to position [0, 0]
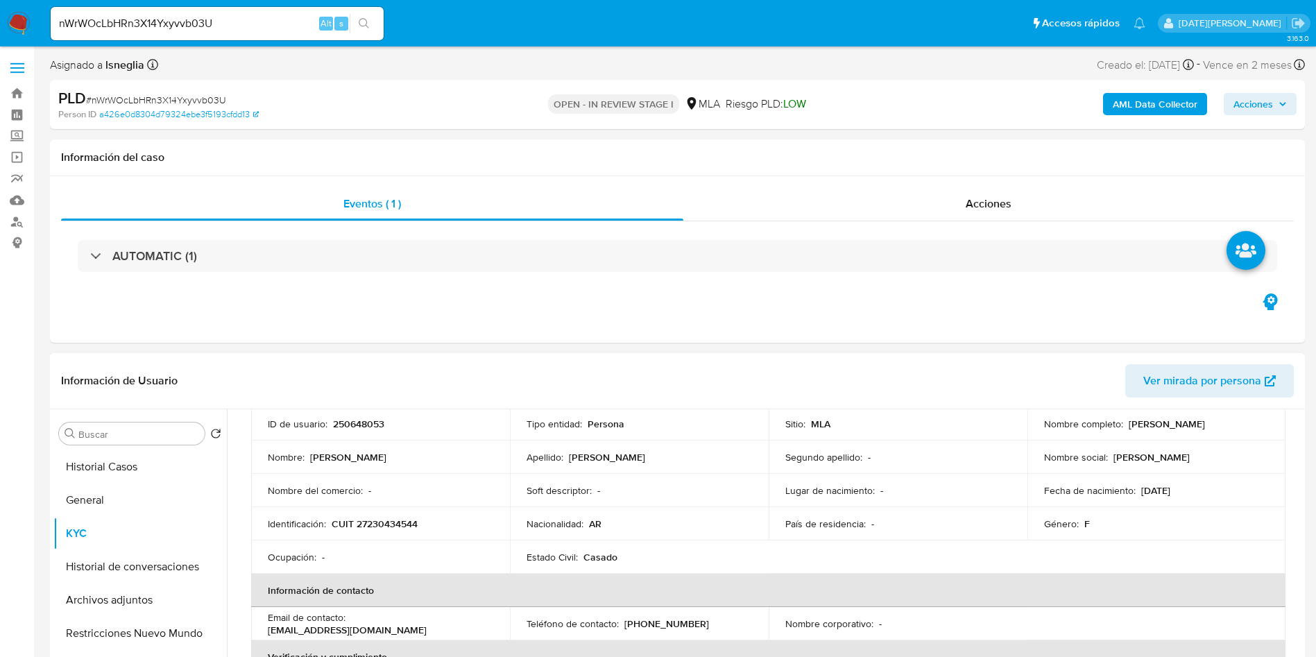
click at [375, 419] on p "250648053" at bounding box center [358, 424] width 51 height 12
copy p "250648053"
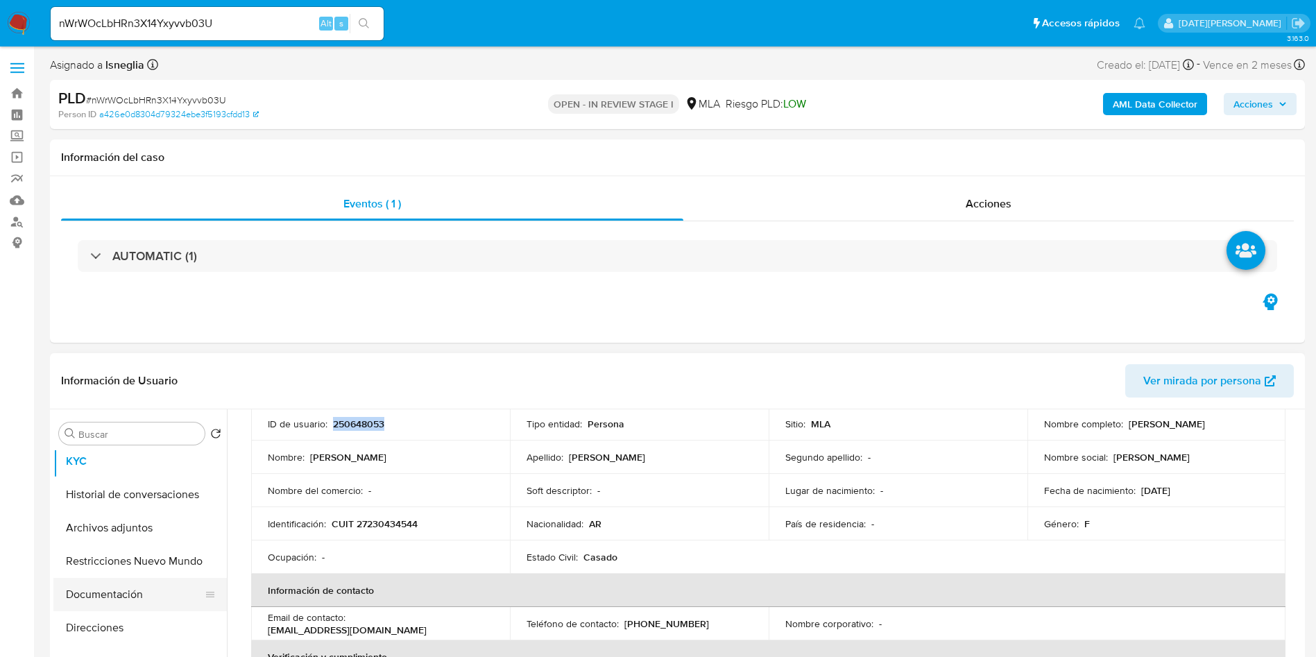
scroll to position [104, 0]
click at [116, 609] on button "Direcciones" at bounding box center [134, 595] width 162 height 33
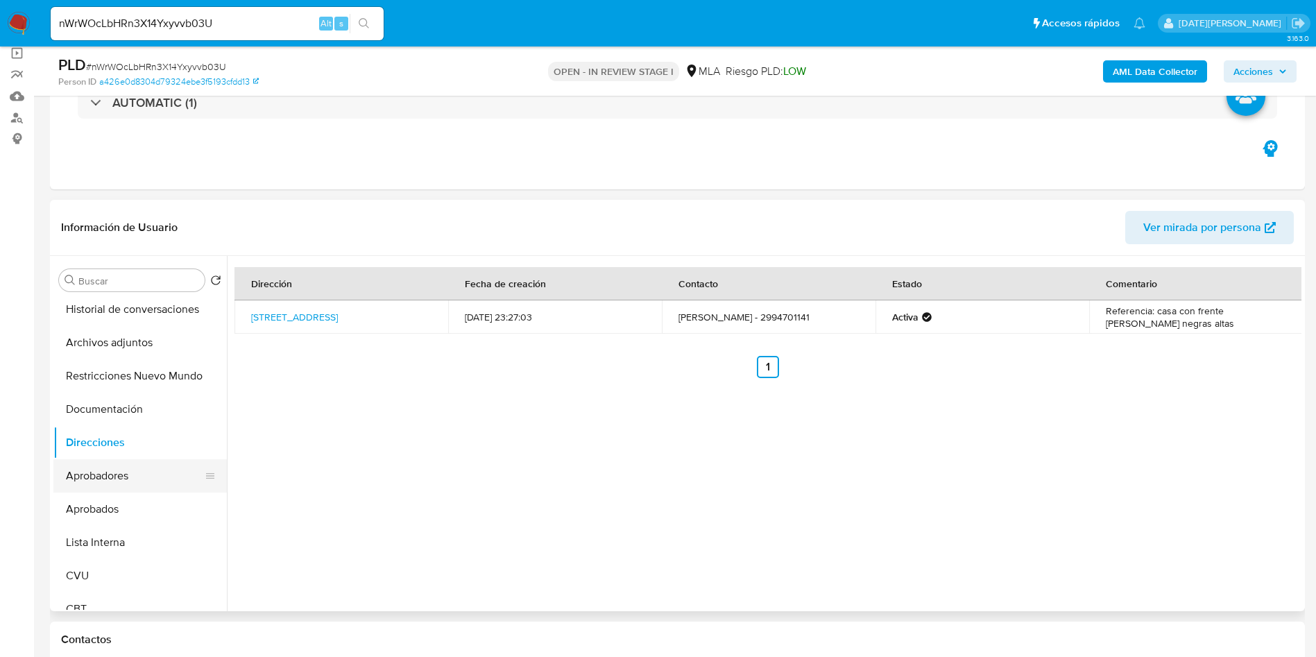
scroll to position [0, 0]
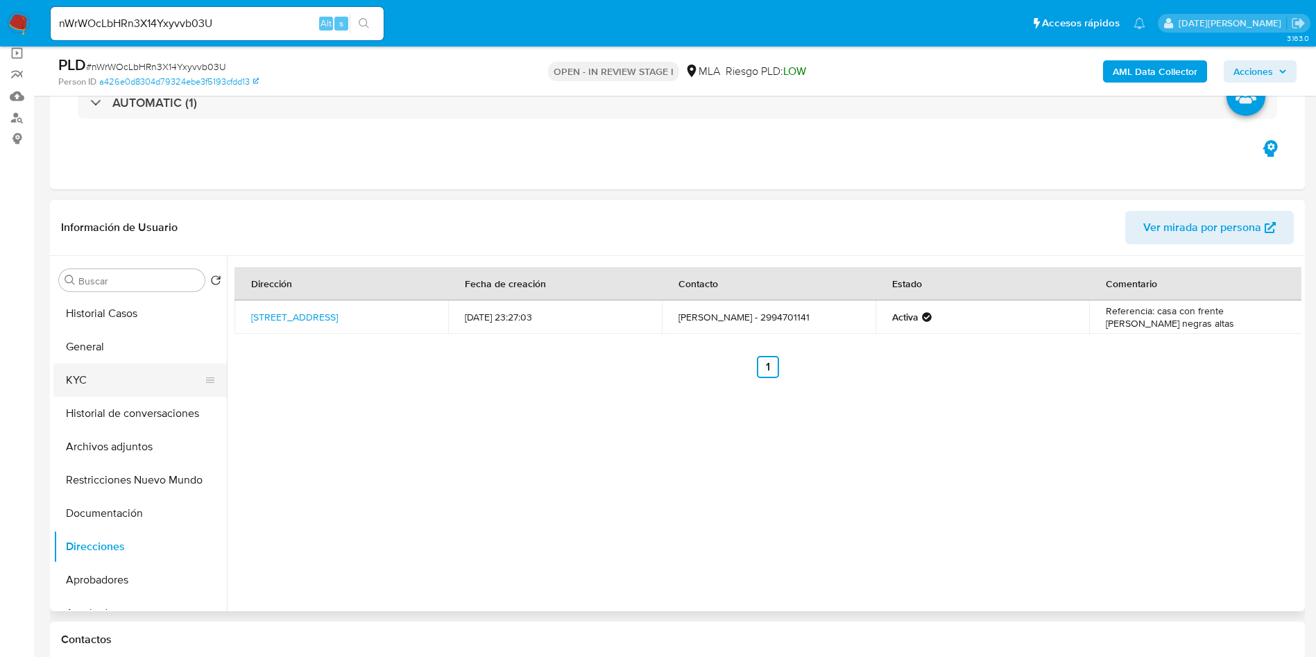
click at [116, 377] on button "KYC" at bounding box center [134, 380] width 162 height 33
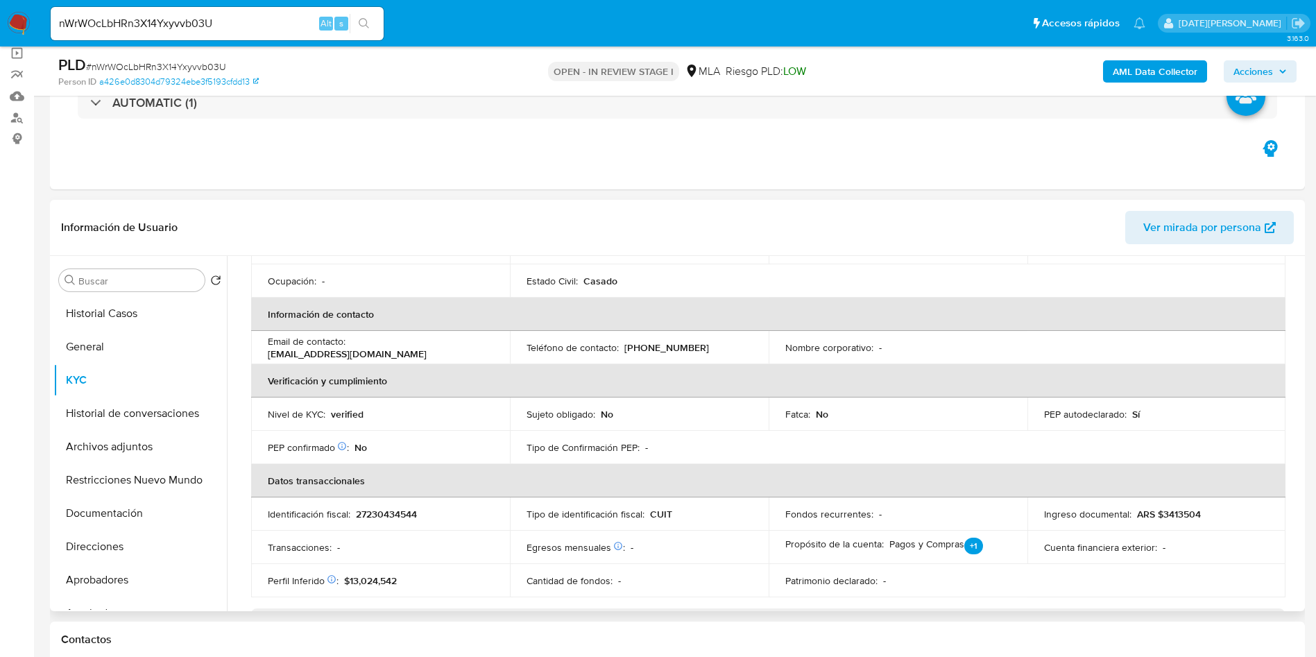
scroll to position [16, 0]
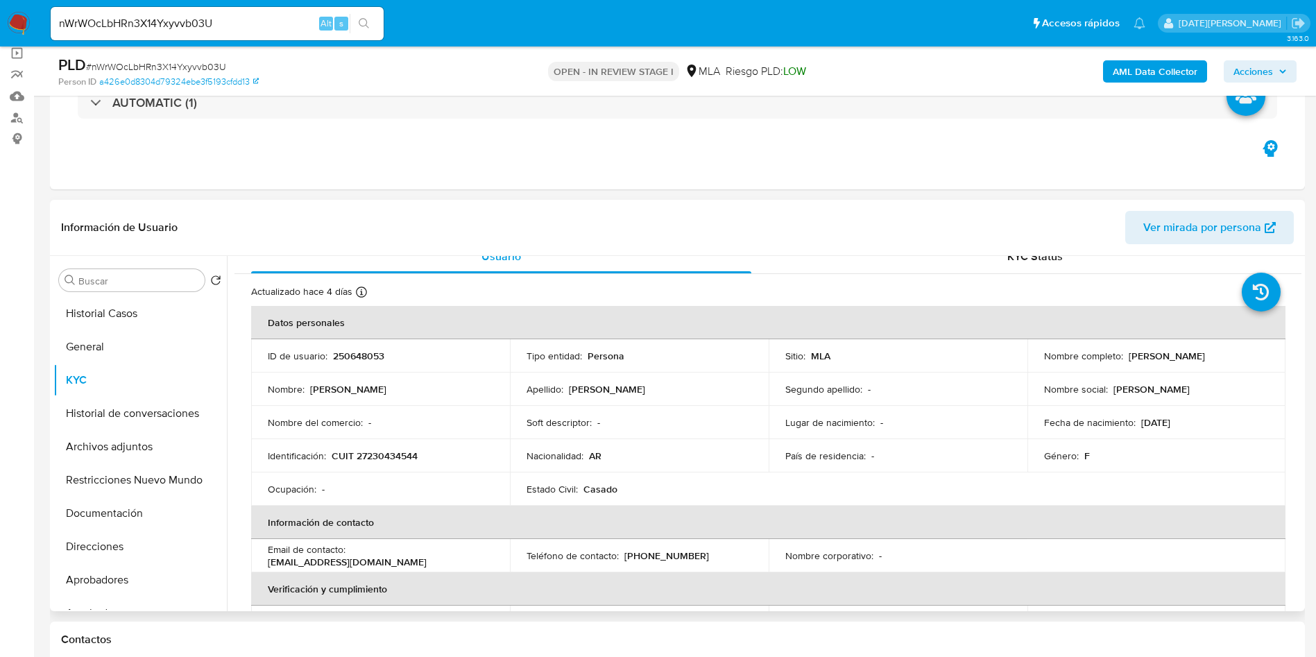
drag, startPoint x: 1125, startPoint y: 350, endPoint x: 1238, endPoint y: 355, distance: 113.2
click at [1238, 355] on div "Nombre completo : Ruth Alejandra Flutsch" at bounding box center [1156, 356] width 225 height 12
copy p "Ruth Alejandra Flutsch"
click at [105, 551] on button "Direcciones" at bounding box center [134, 546] width 162 height 33
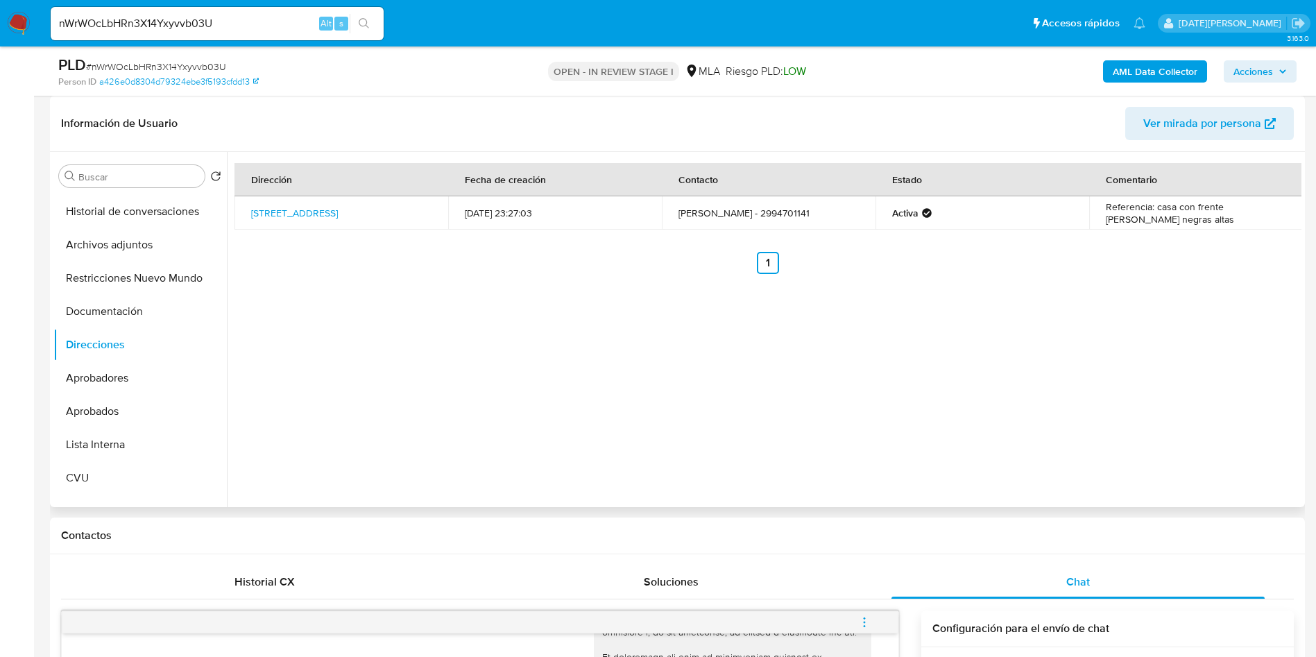
scroll to position [208, 0]
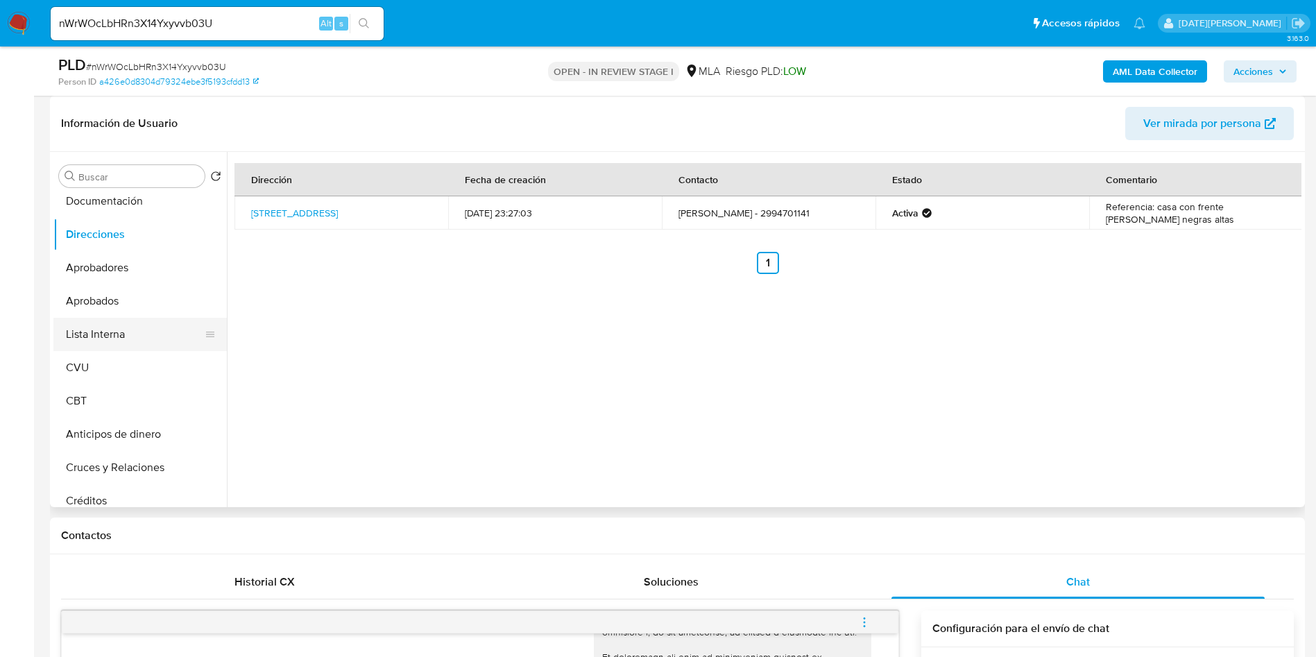
click at [120, 327] on button "Lista Interna" at bounding box center [134, 334] width 162 height 33
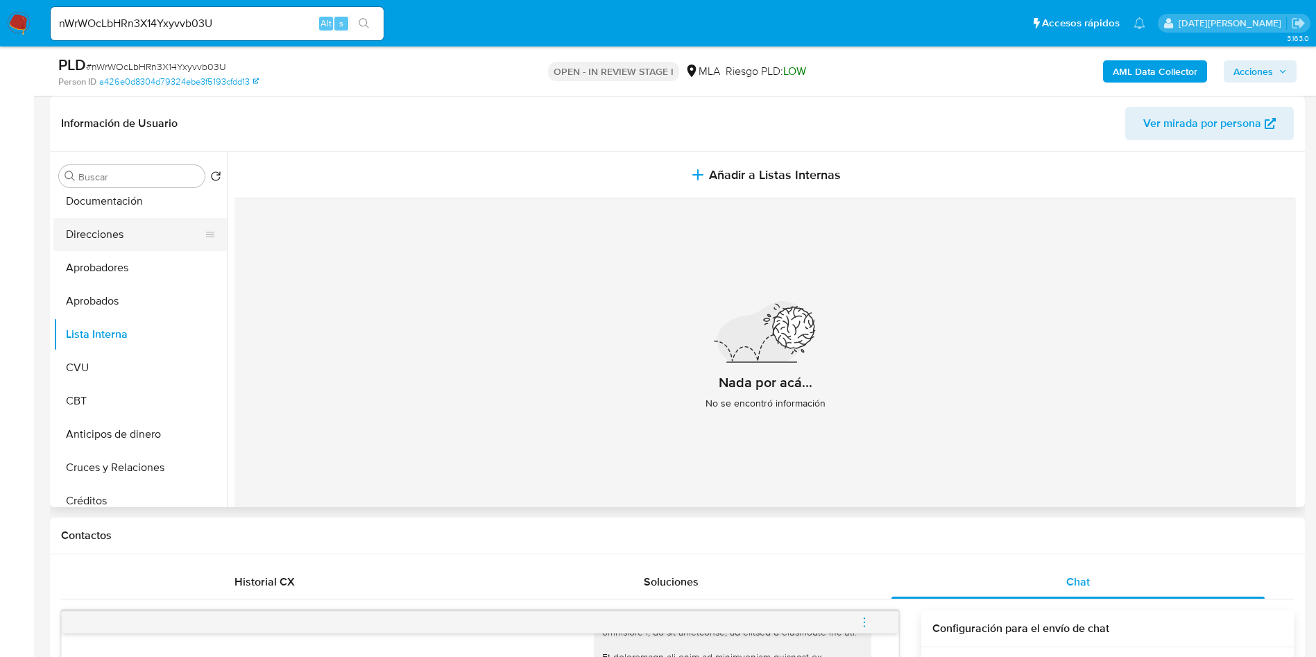
click at [121, 235] on button "Direcciones" at bounding box center [134, 234] width 162 height 33
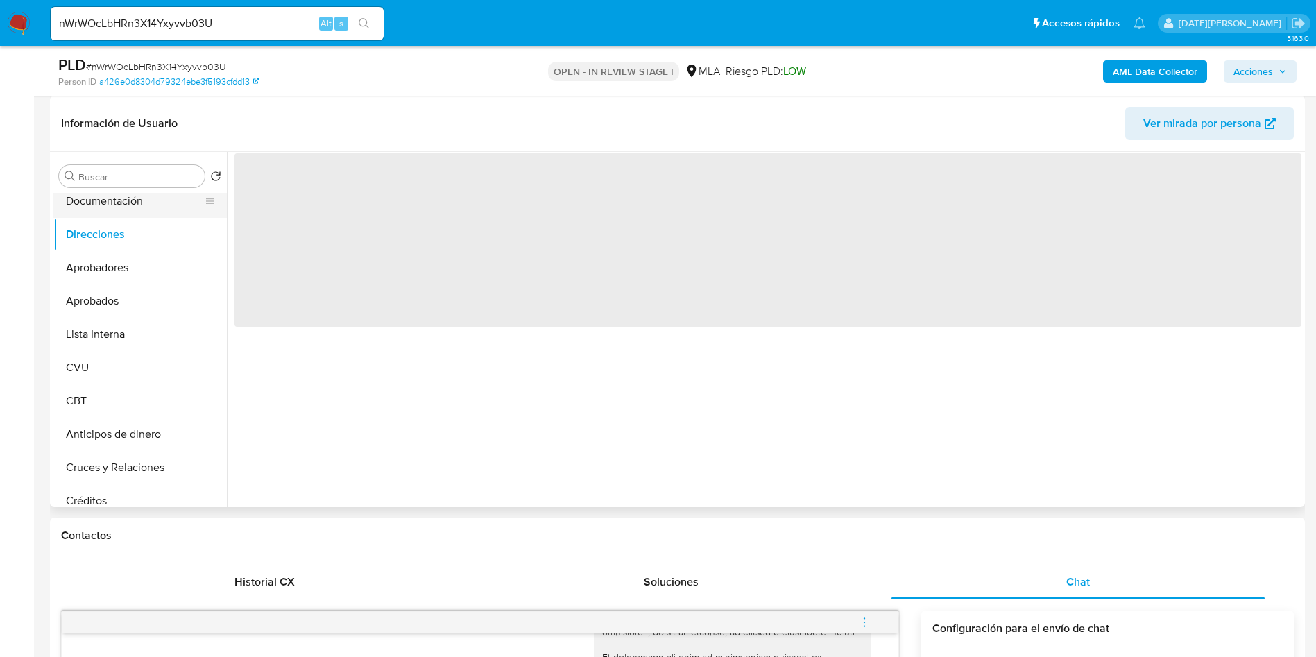
click at [132, 205] on button "Documentación" at bounding box center [134, 201] width 162 height 33
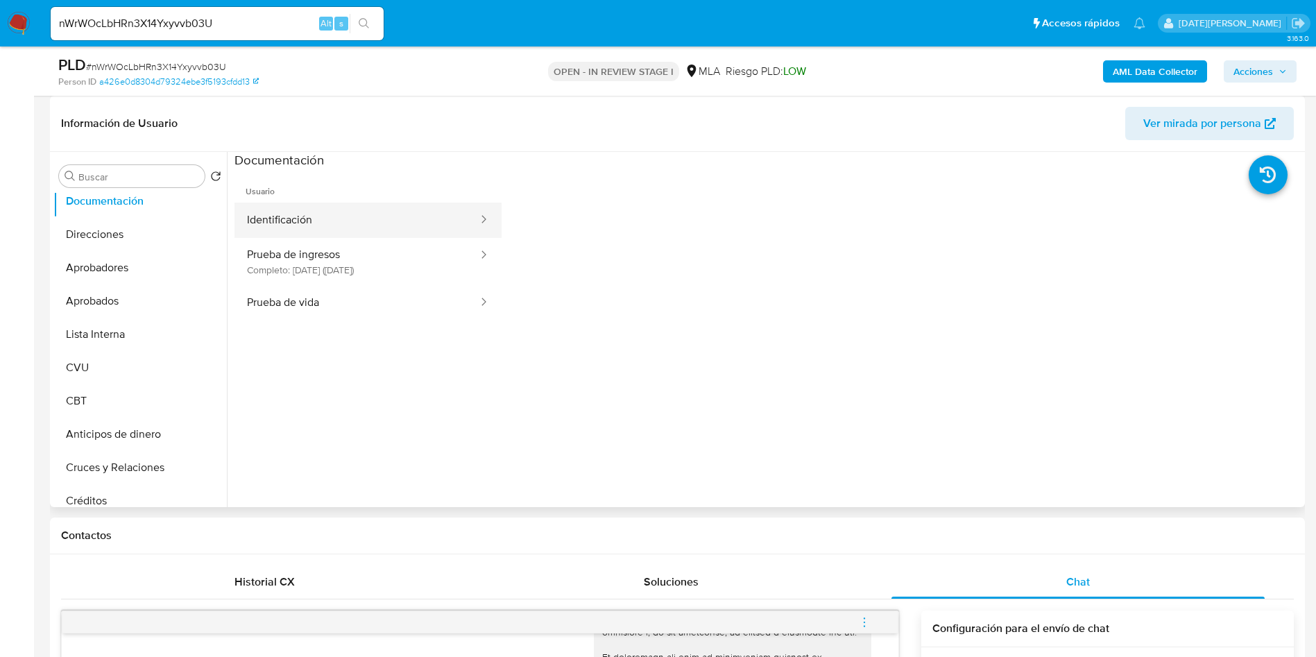
click at [352, 211] on button "Identificación" at bounding box center [357, 220] width 245 height 35
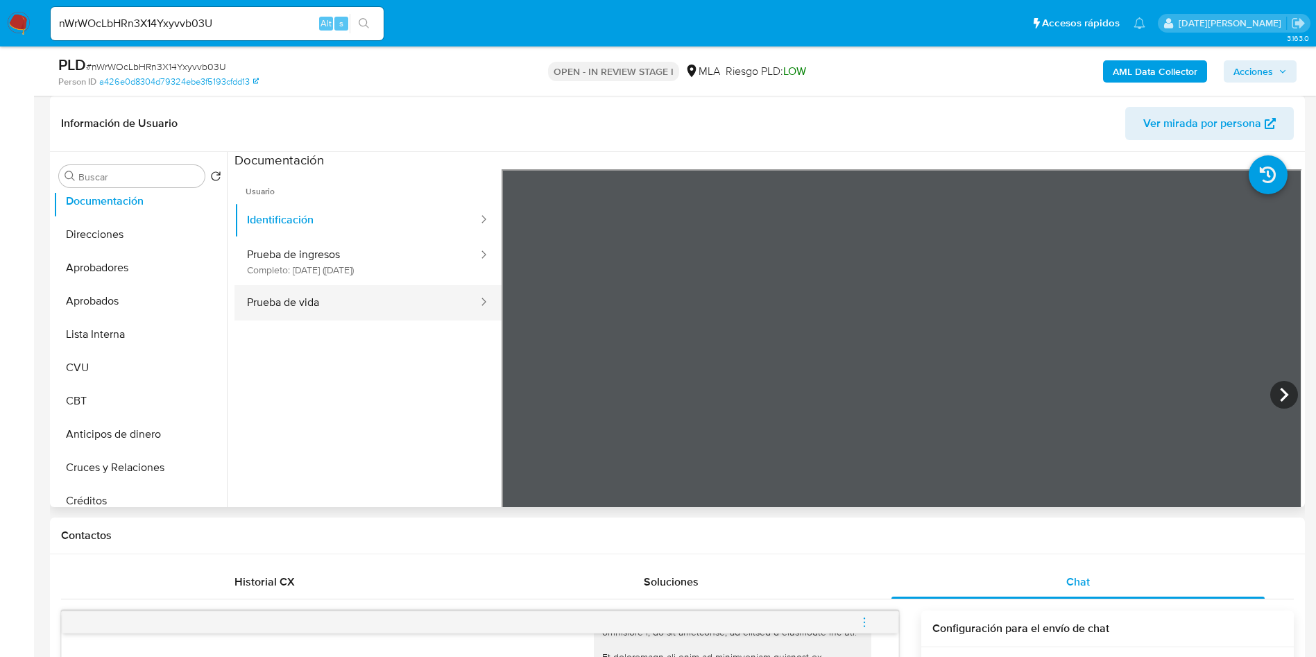
click at [269, 288] on button "Prueba de vida" at bounding box center [357, 302] width 245 height 35
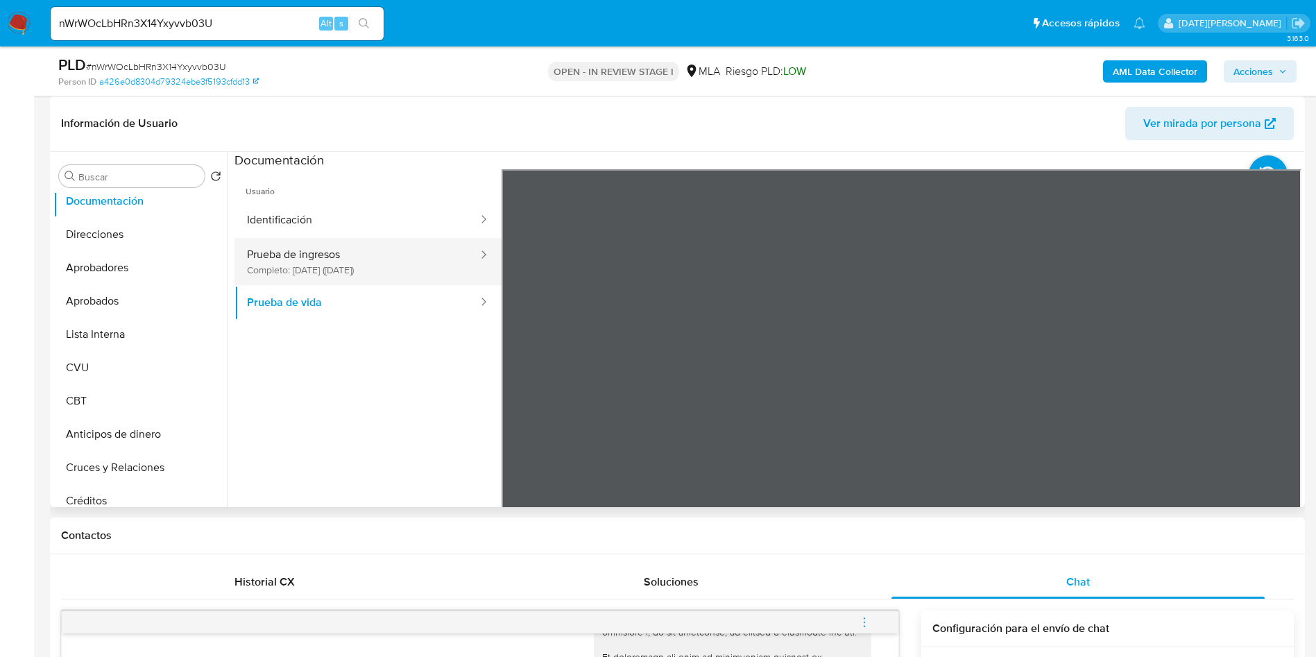
click at [327, 258] on button "Prueba de ingresos Completo: 30/09/2024 (hace un año)" at bounding box center [357, 261] width 245 height 47
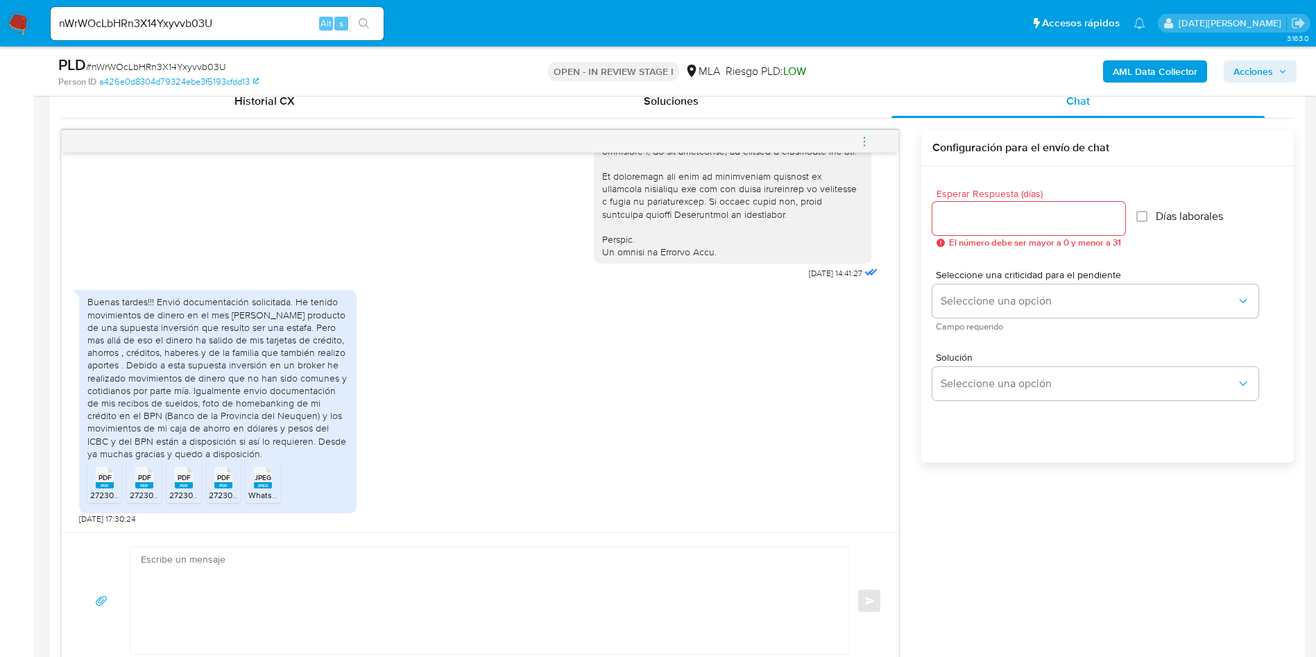
scroll to position [729, 0]
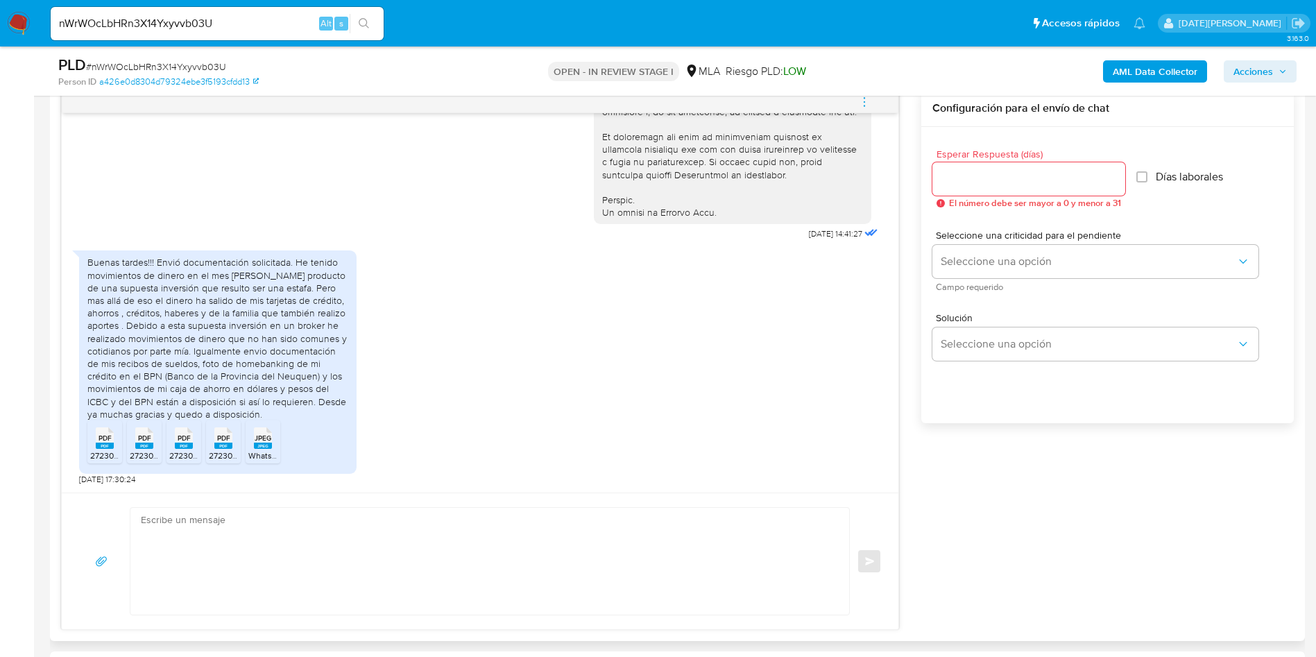
click at [396, 566] on textarea at bounding box center [486, 561] width 691 height 107
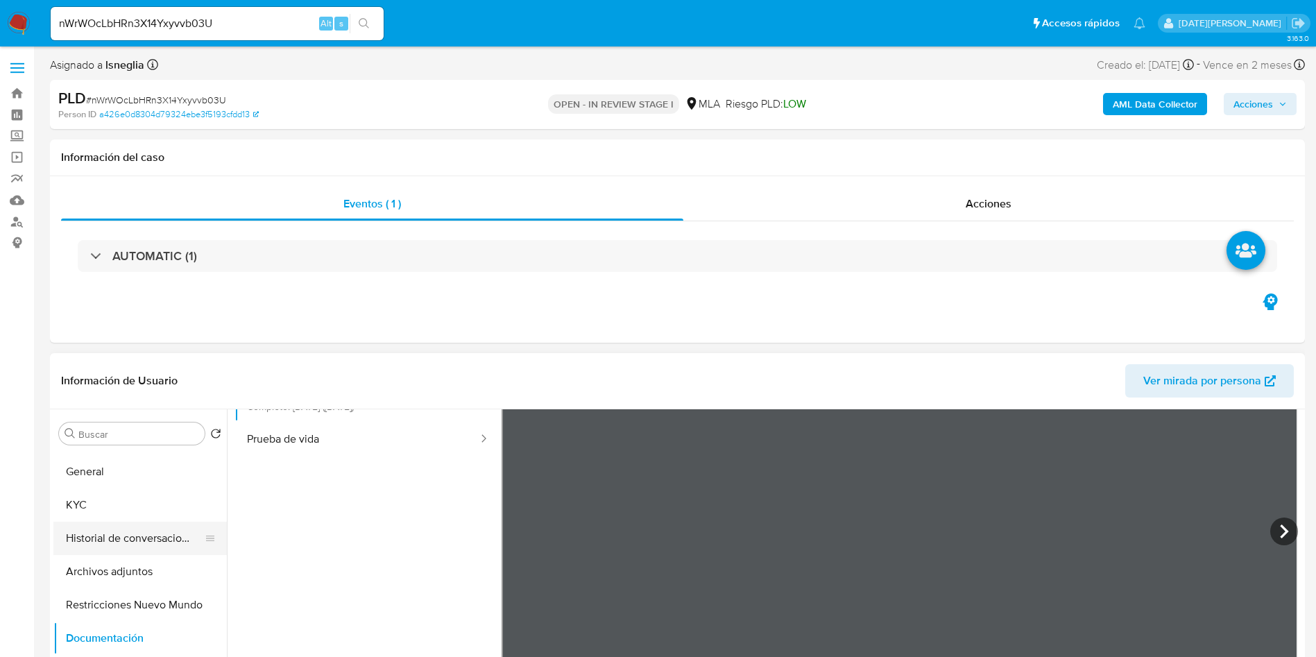
scroll to position [0, 0]
click at [98, 532] on button "KYC" at bounding box center [134, 533] width 162 height 33
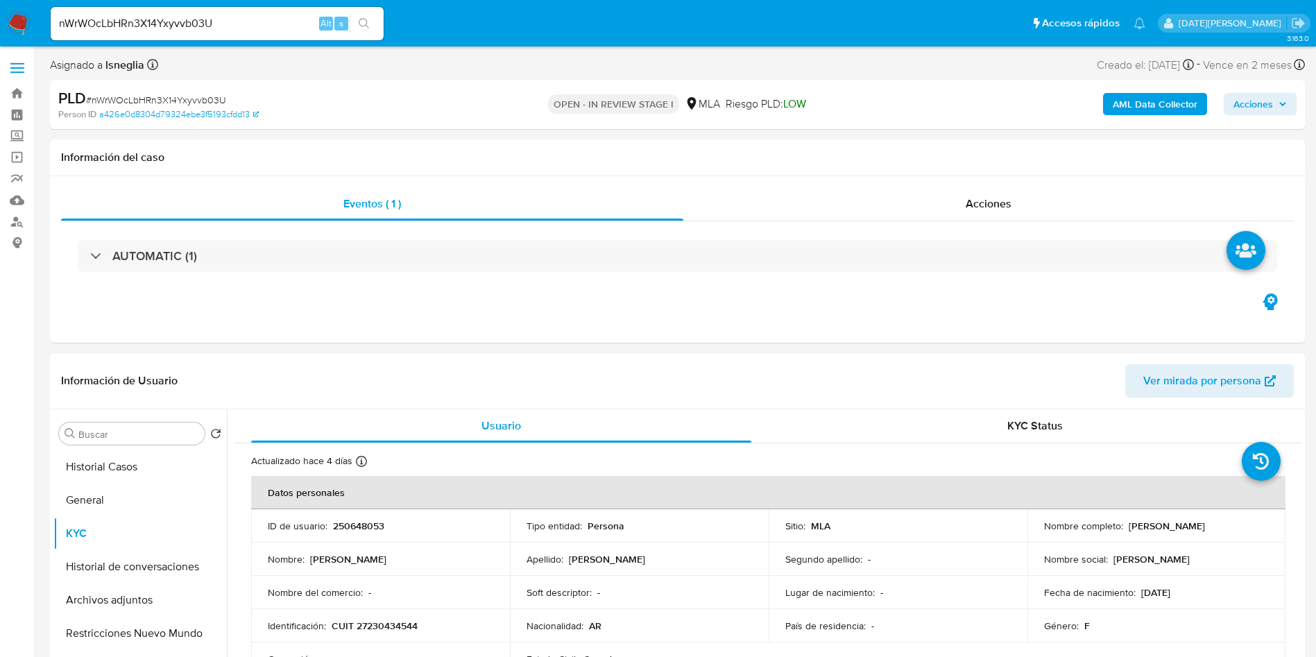
drag, startPoint x: 1124, startPoint y: 527, endPoint x: 1246, endPoint y: 526, distance: 122.1
click at [1246, 526] on div "Nombre completo : Ruth Alejandra Flutsch" at bounding box center [1156, 526] width 225 height 12
copy p "Ruth Alejandra Flutsch"
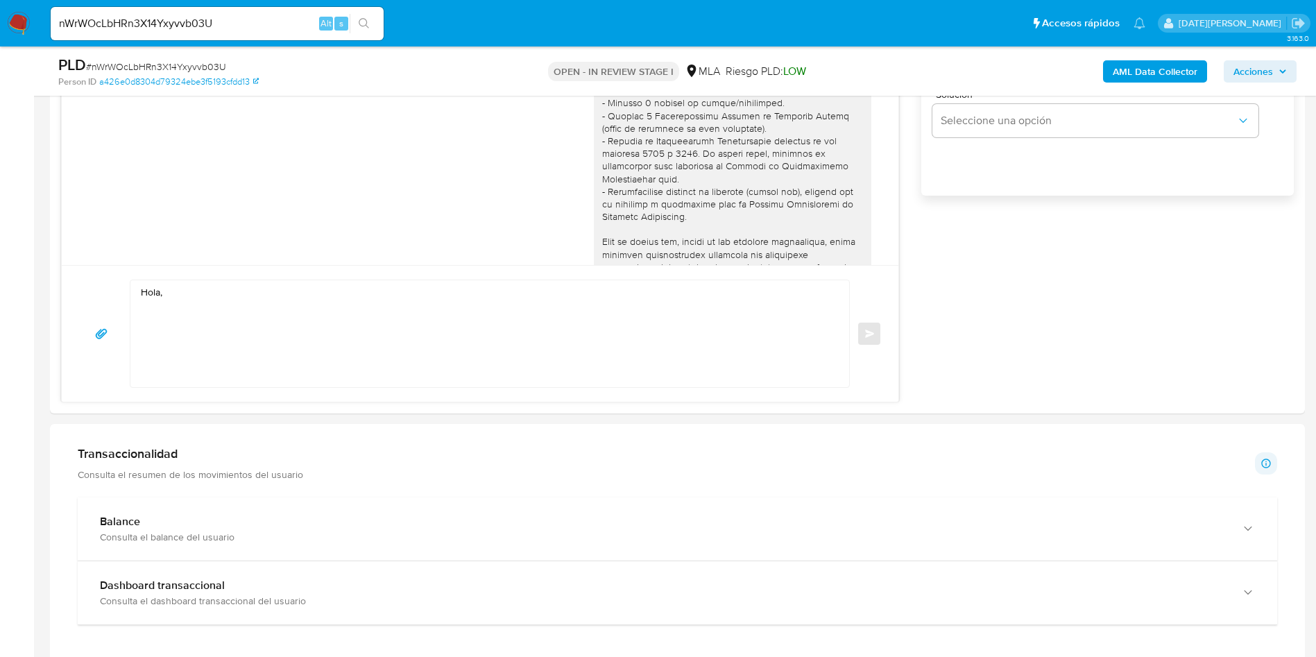
scroll to position [1041, 0]
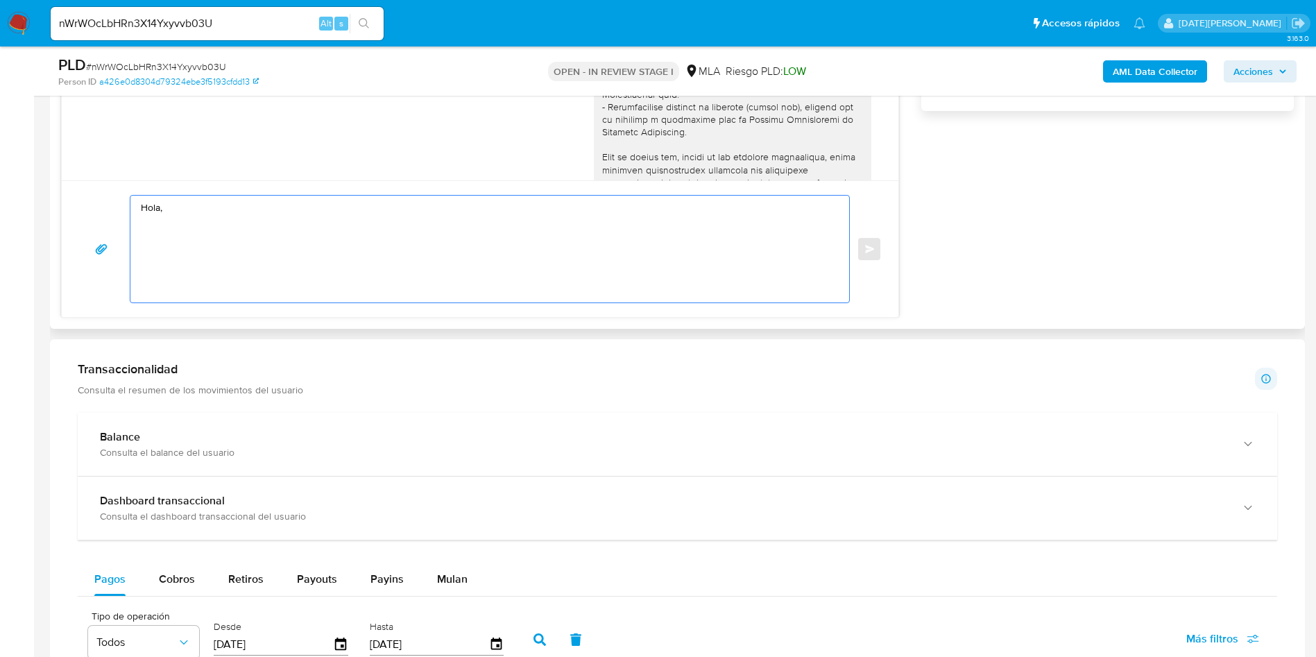
click at [337, 249] on textarea "Hola," at bounding box center [486, 249] width 691 height 107
paste textarea "Ruth Alejandra Flutsch"
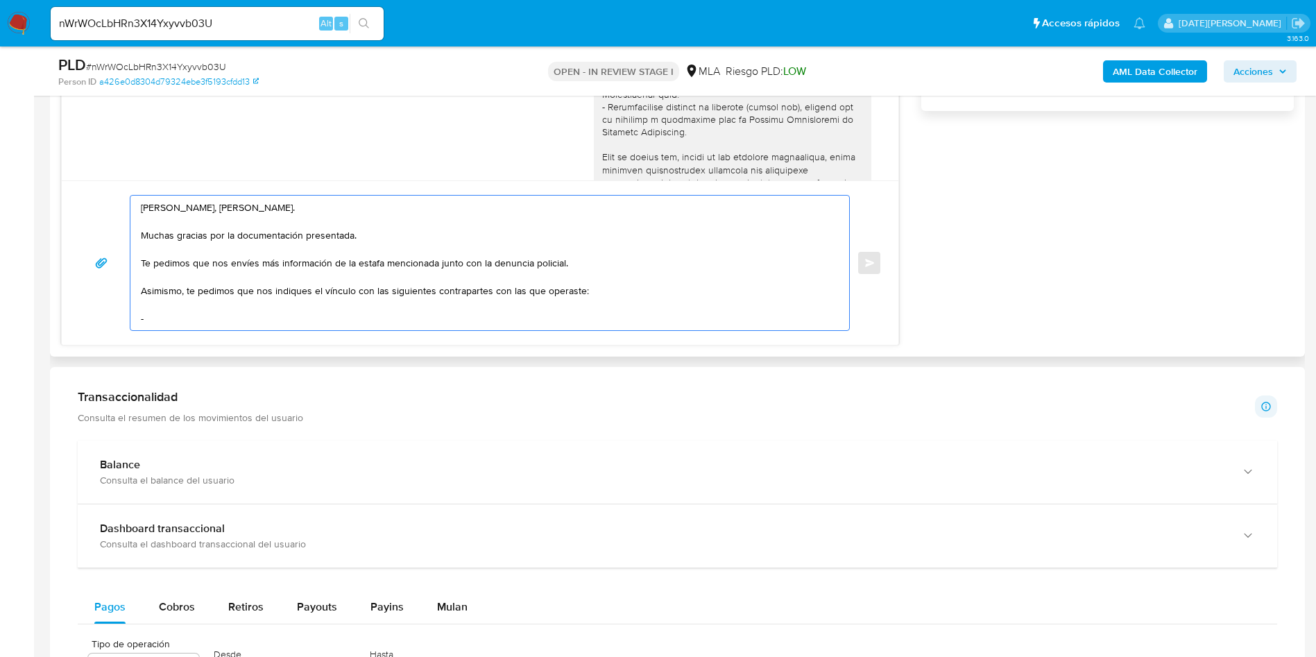
drag, startPoint x: 578, startPoint y: 289, endPoint x: 611, endPoint y: 273, distance: 36.6
click at [578, 287] on textarea "Hola, Ruth Alejandra Flutsch. Muchas gracias por la documentación presentada. T…" at bounding box center [486, 263] width 691 height 135
click at [240, 325] on textarea "Hola, Ruth Alejandra Flutsch. Muchas gracias por la documentación presentada. T…" at bounding box center [486, 263] width 691 height 135
click at [178, 319] on textarea "Hola, Ruth Alejandra Flutsch. Muchas gracias por la documentación presentada. T…" at bounding box center [486, 263] width 691 height 135
paste textarea "Maria Cristina Leiva"
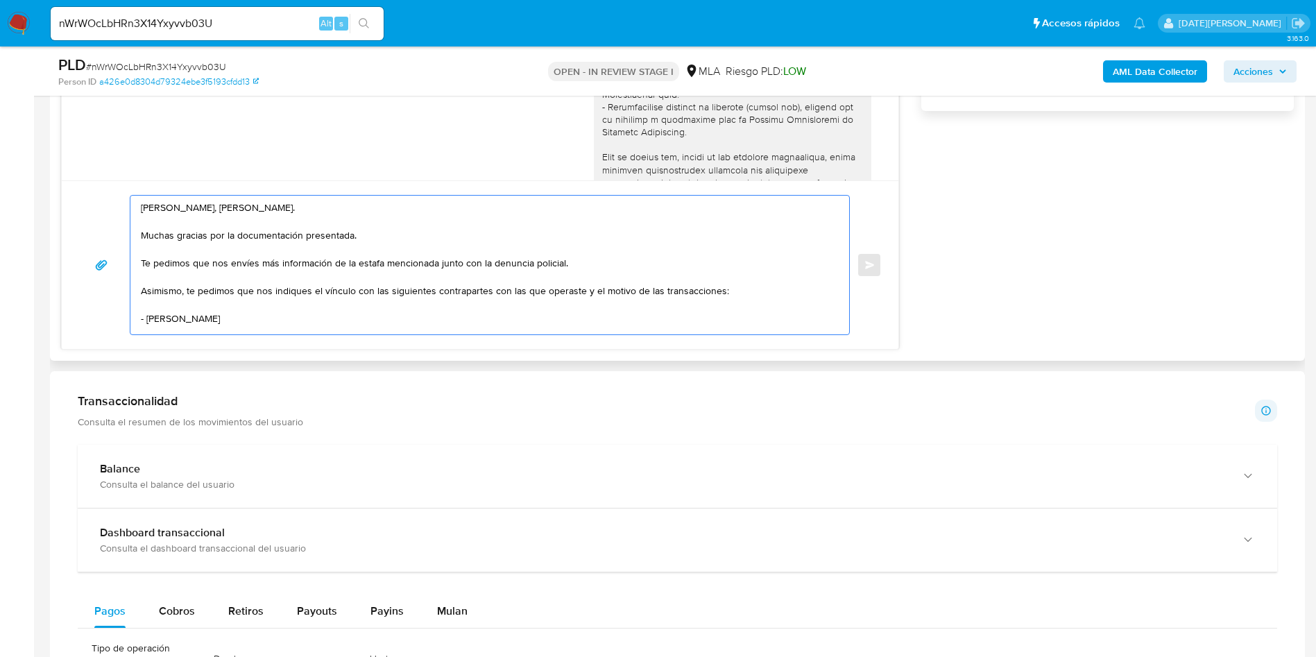
scroll to position [5, 0]
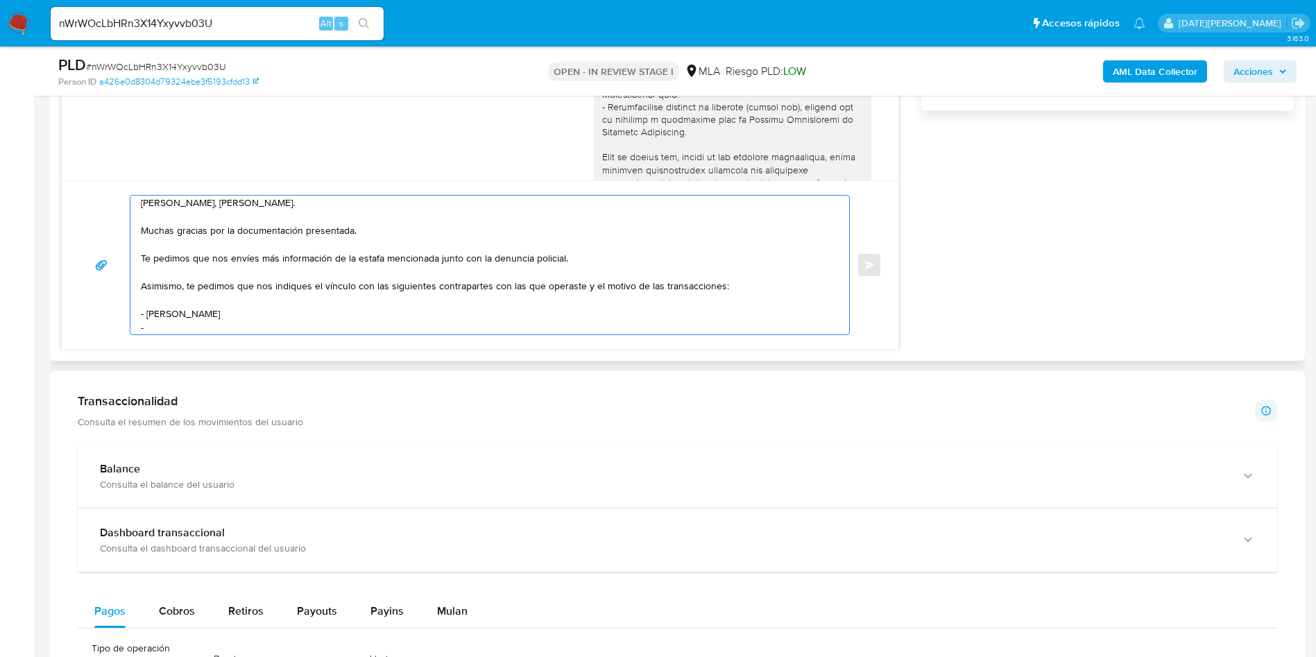
paste textarea "Juan Dario Varela"
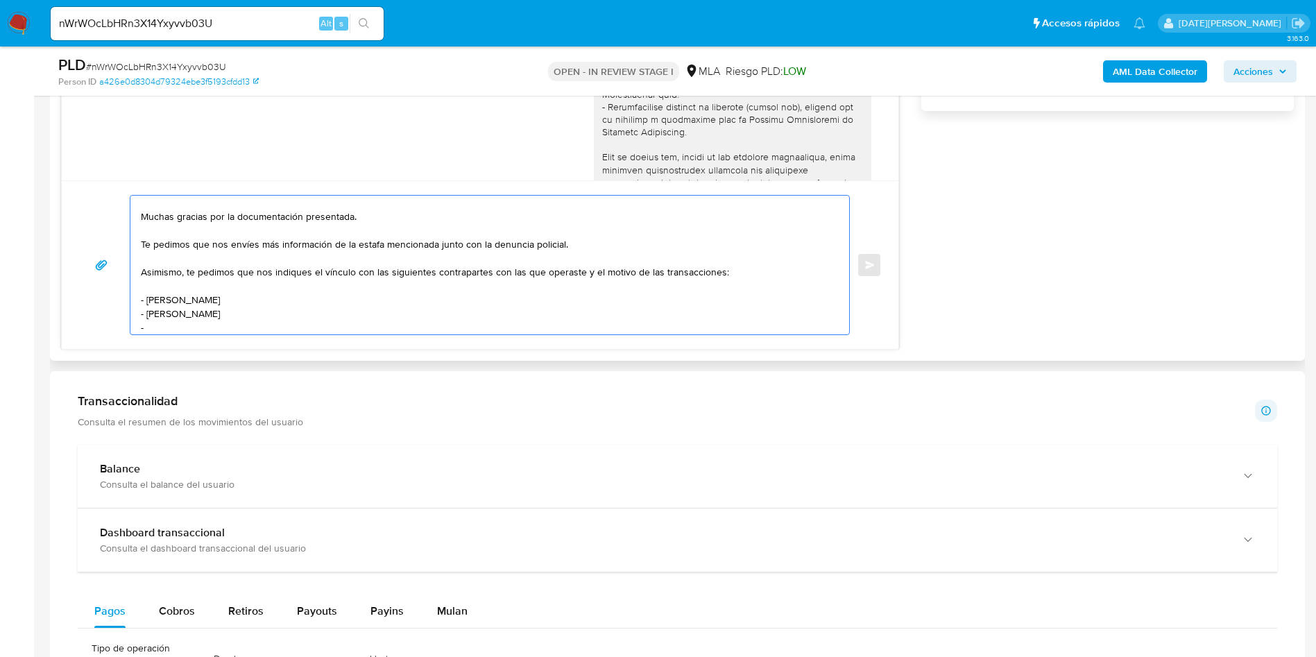
click at [160, 324] on textarea "Hola, Ruth Alejandra Flutsch. Muchas gracias por la documentación presentada. T…" at bounding box center [486, 265] width 691 height 139
paste textarea "Cesar Nicolas Varela Flutsch"
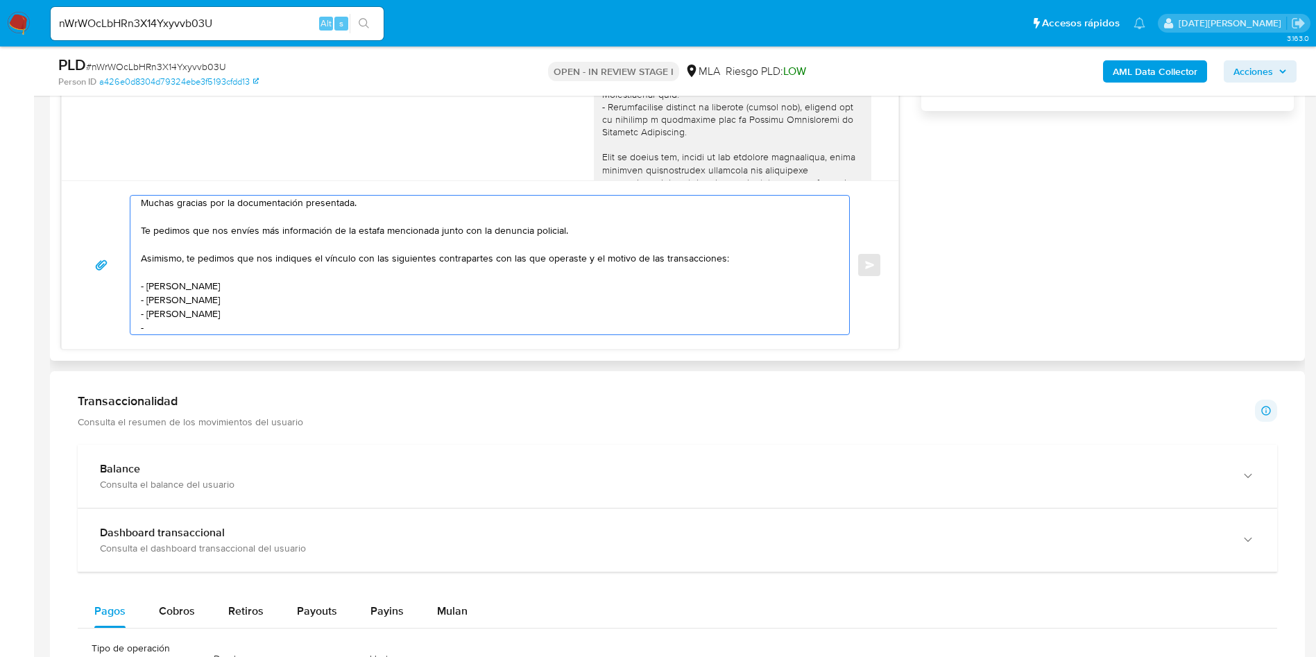
click at [169, 332] on textarea "Hola, Ruth Alejandra Flutsch. Muchas gracias por la documentación presentada. T…" at bounding box center [486, 265] width 691 height 139
paste textarea "Mariana Antone Varela Flutsch"
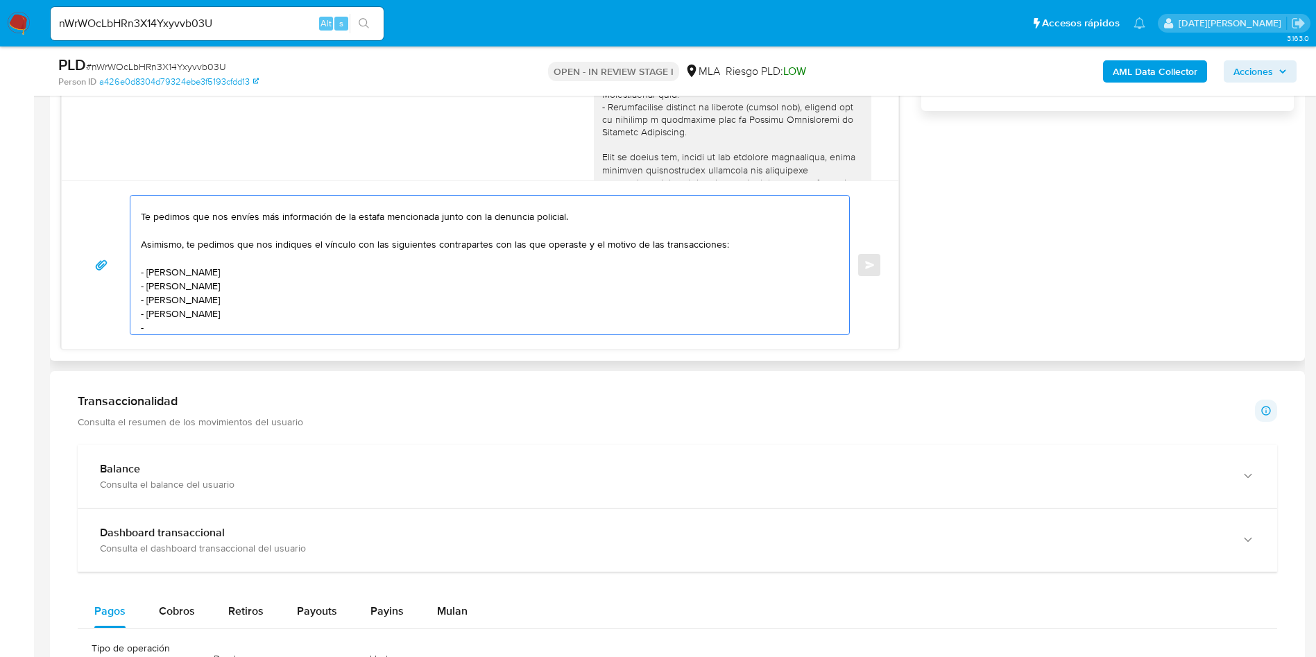
click at [173, 330] on textarea "Hola, Ruth Alejandra Flutsch. Muchas gracias por la documentación presentada. T…" at bounding box center [486, 265] width 691 height 139
paste textarea "Diego Fernando Sanhueza"
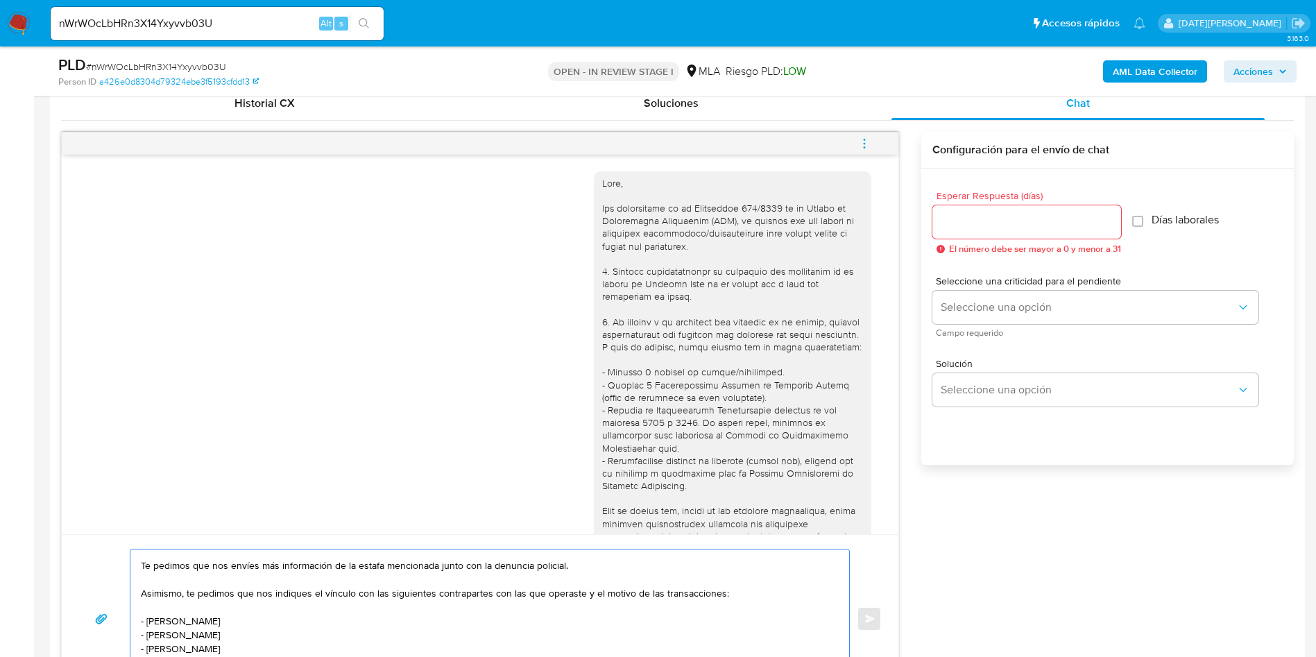
scroll to position [624, 0]
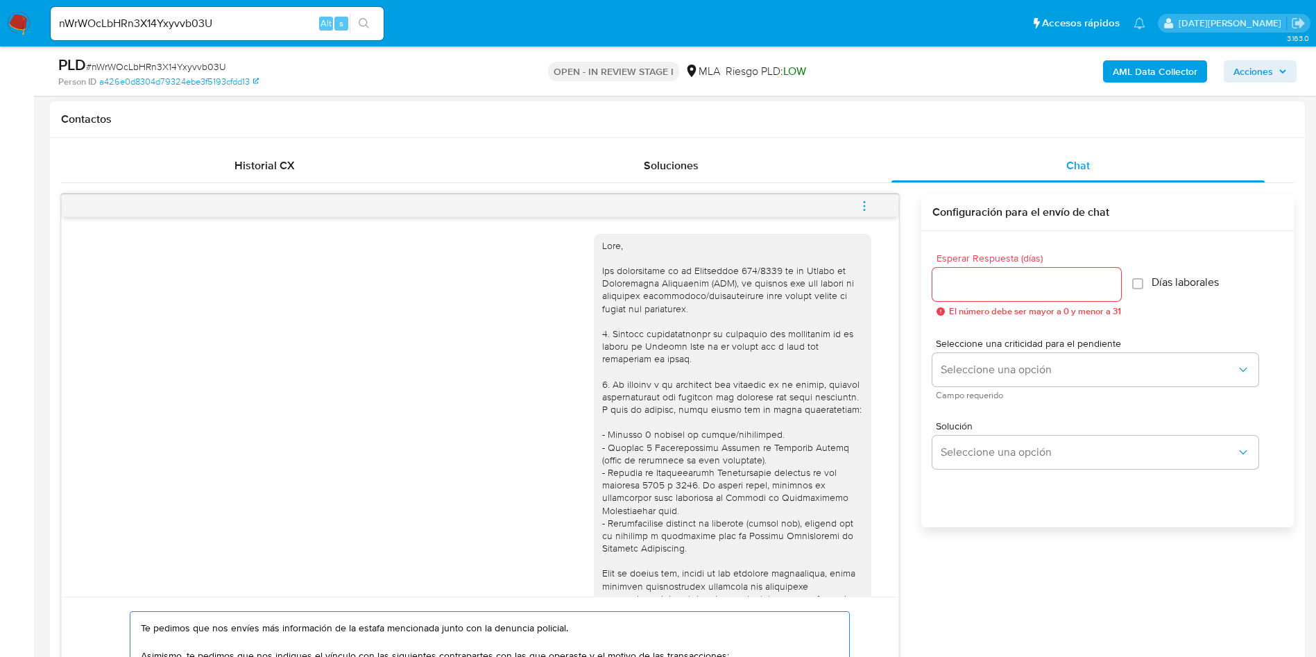
type textarea "Hola, Ruth Alejandra Flutsch. Muchas gracias por la documentación presentada. T…"
click at [979, 293] on div at bounding box center [1026, 284] width 189 height 33
click at [980, 284] on input "Esperar Respuesta (días)" at bounding box center [1026, 284] width 189 height 18
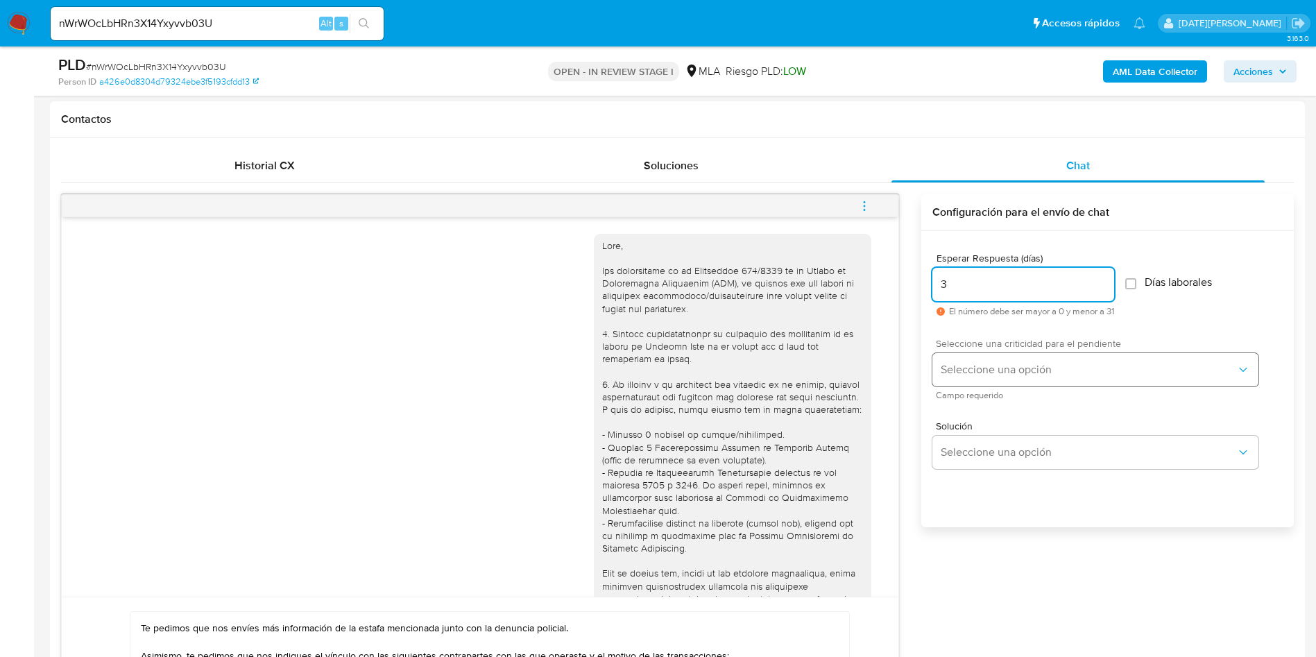
type input "3"
click at [1000, 367] on span "Seleccione una opción" at bounding box center [1089, 370] width 296 height 14
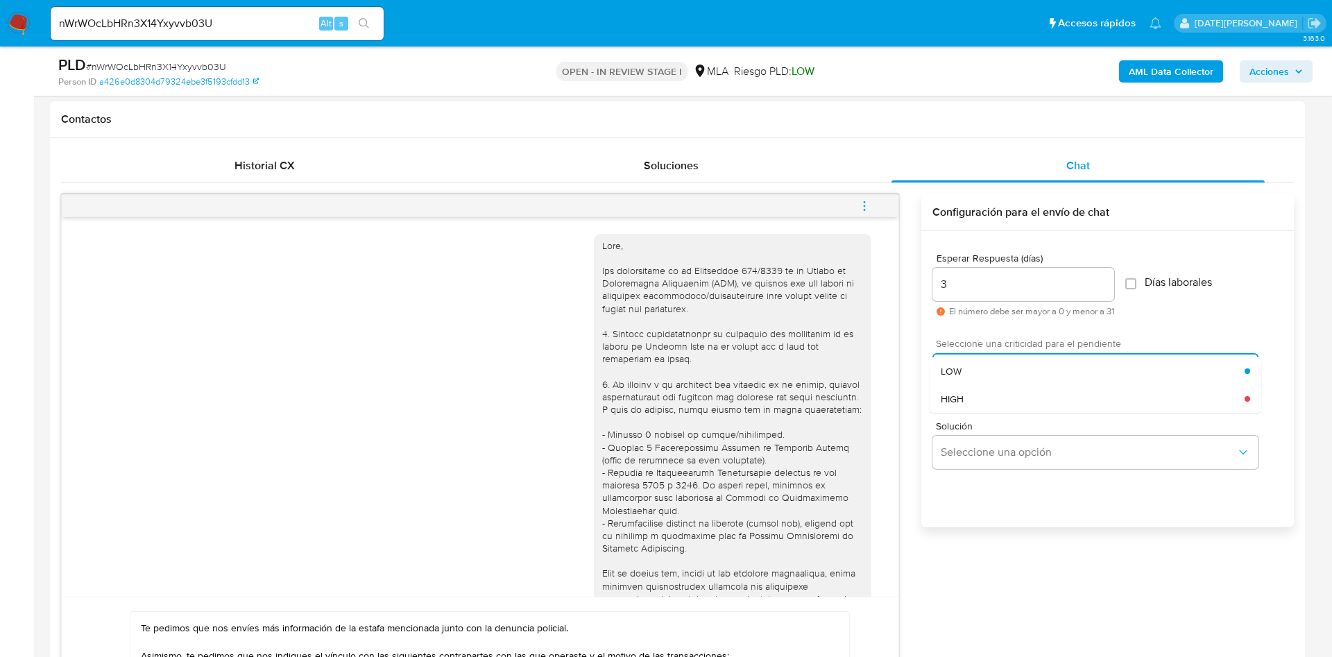
click at [984, 402] on div "HIGH" at bounding box center [1093, 399] width 304 height 28
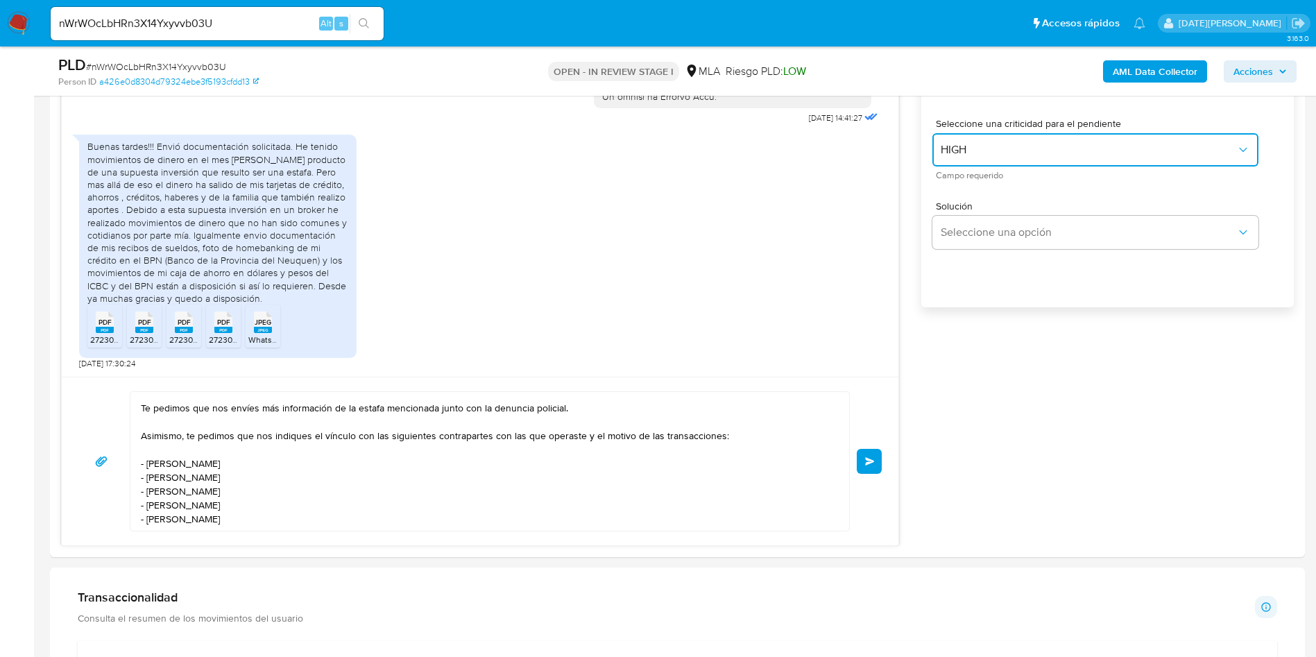
scroll to position [937, 0]
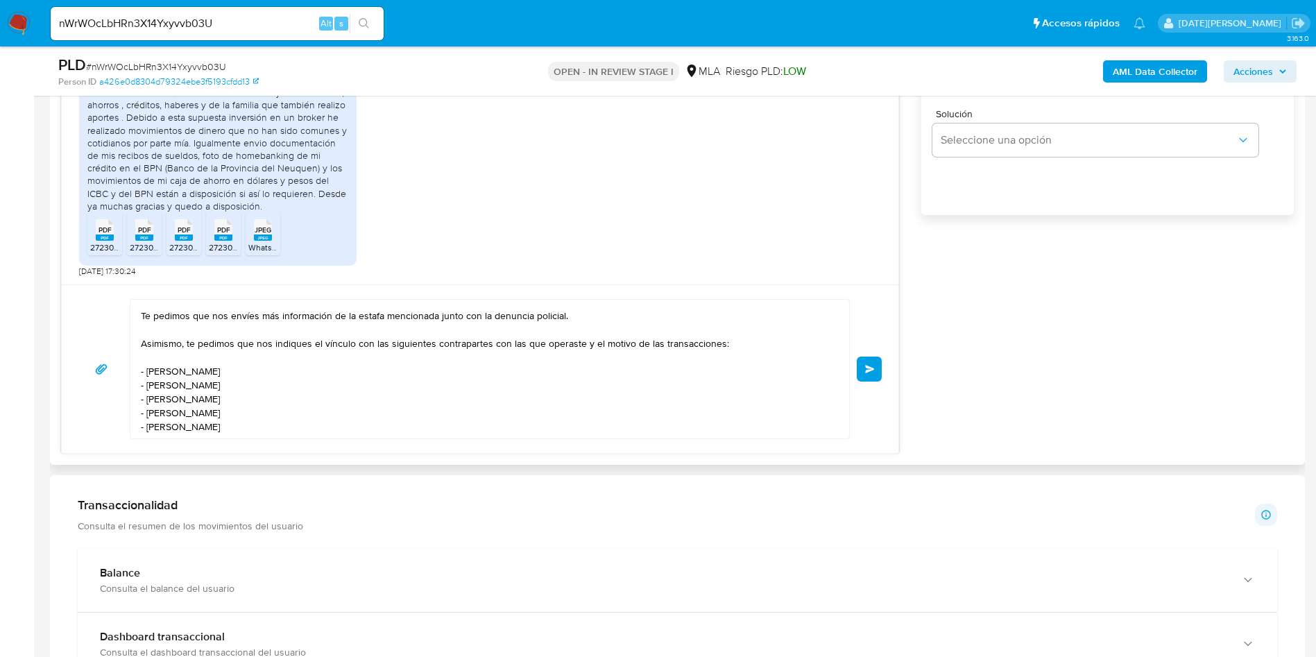
click at [323, 421] on textarea "Hola, Ruth Alejandra Flutsch. Muchas gracias por la documentación presentada. T…" at bounding box center [486, 369] width 691 height 139
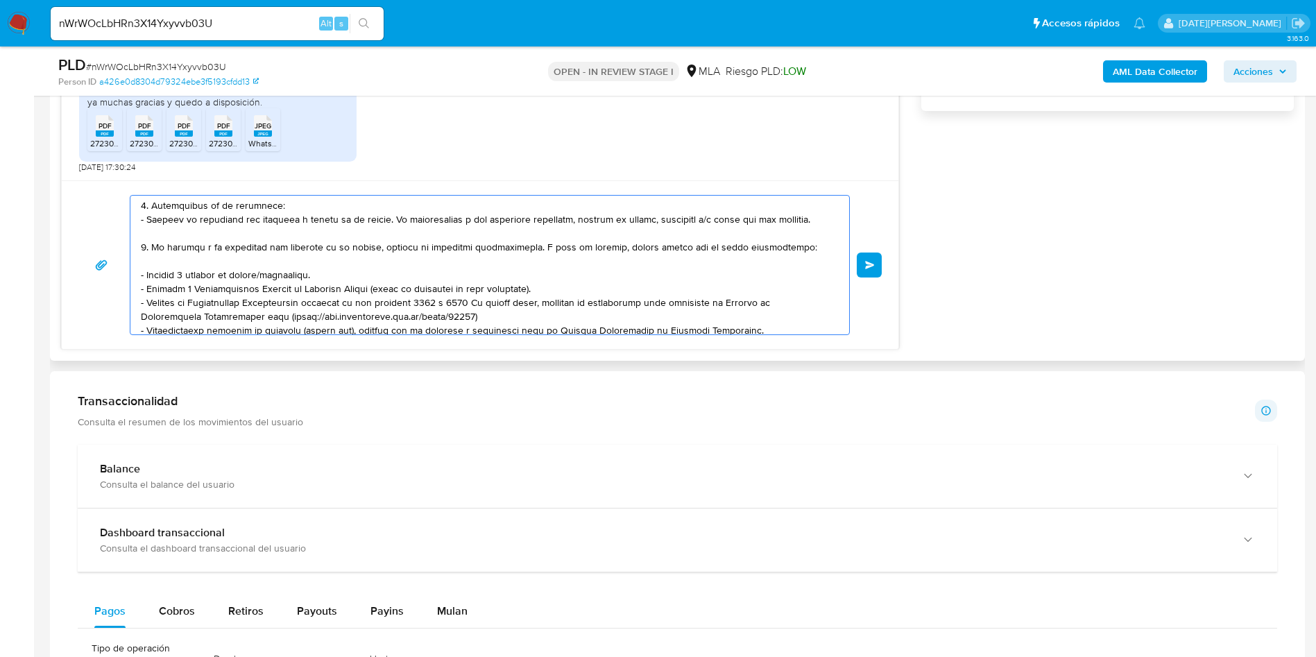
scroll to position [282, 0]
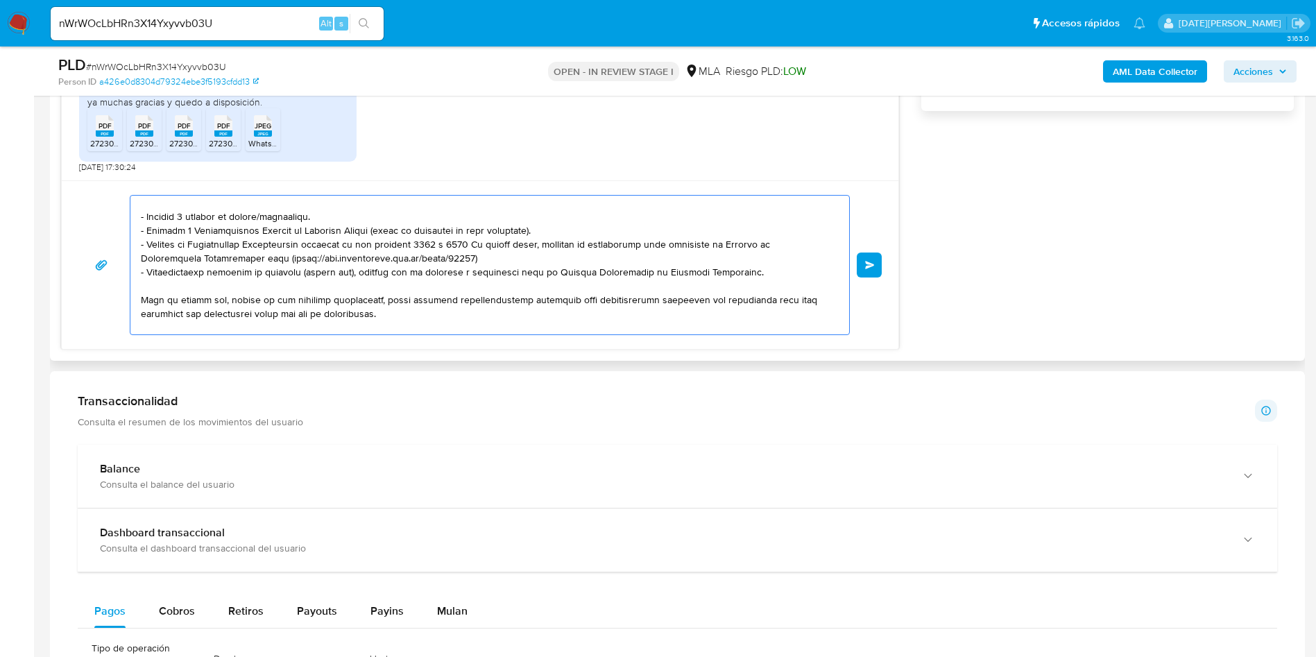
drag, startPoint x: 142, startPoint y: 224, endPoint x: 704, endPoint y: 312, distance: 568.7
click at [704, 312] on textarea at bounding box center [486, 265] width 691 height 139
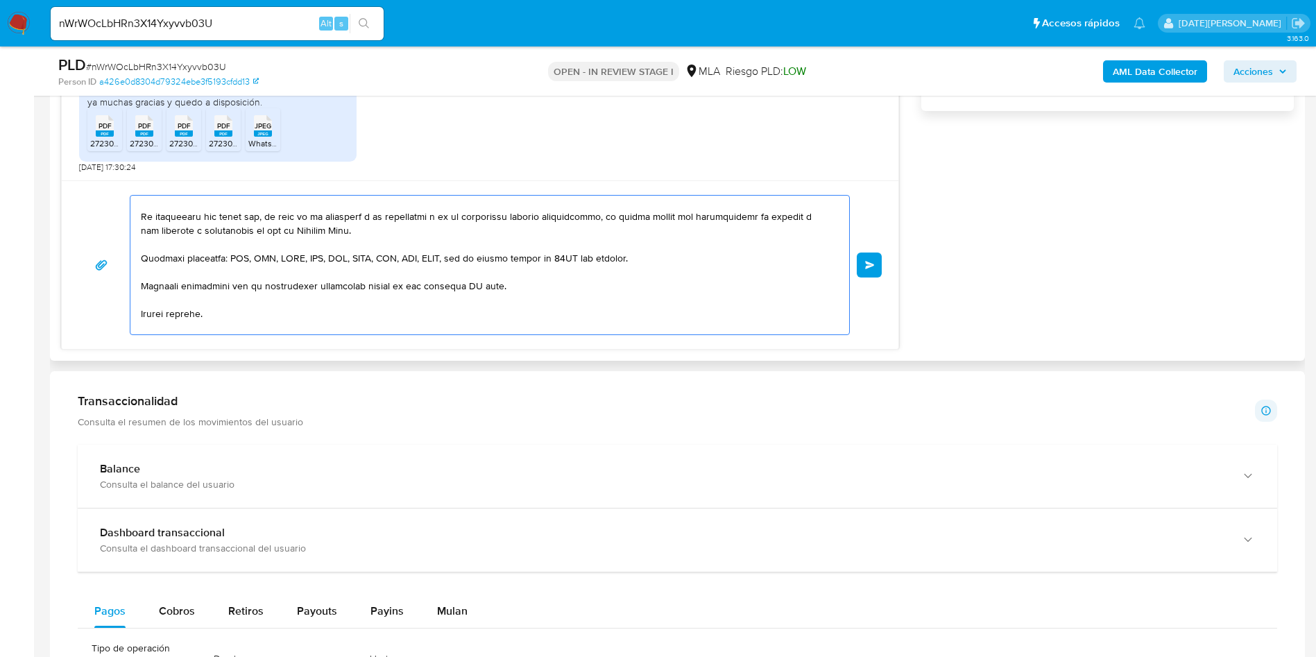
scroll to position [198, 0]
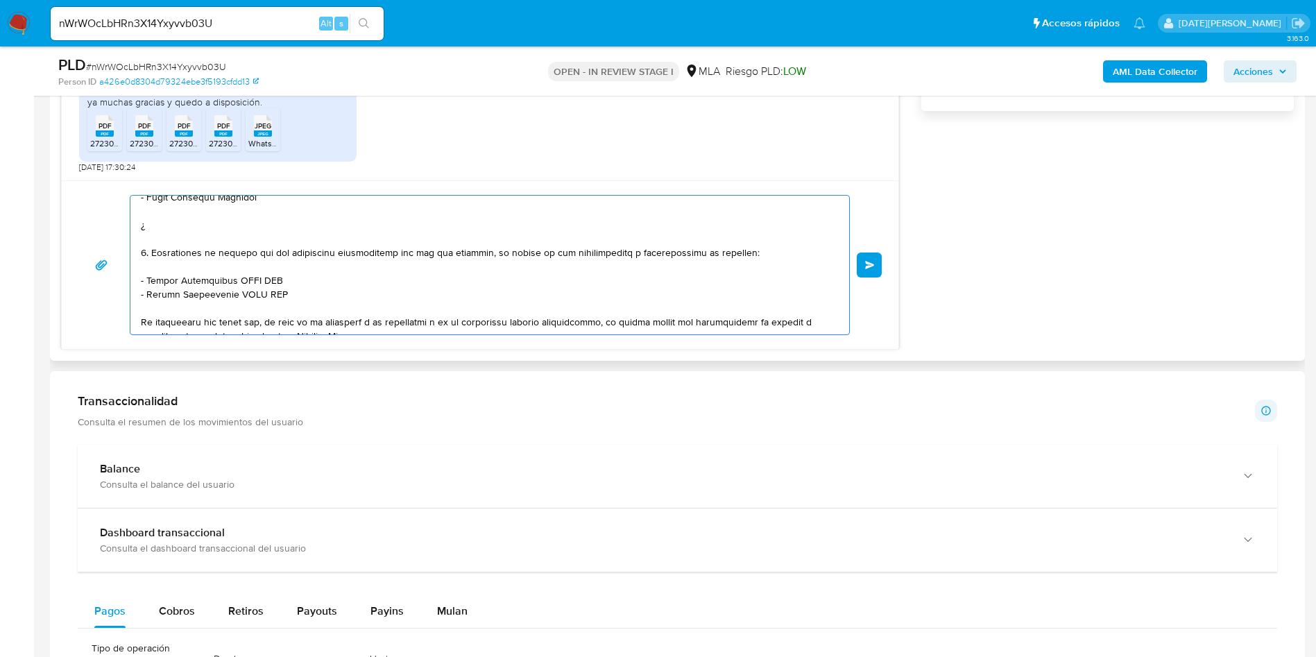
drag, startPoint x: 139, startPoint y: 206, endPoint x: 147, endPoint y: 208, distance: 8.6
click at [147, 208] on div at bounding box center [486, 265] width 712 height 139
click at [173, 255] on textarea at bounding box center [486, 265] width 691 height 139
drag, startPoint x: 140, startPoint y: 225, endPoint x: 295, endPoint y: 292, distance: 168.4
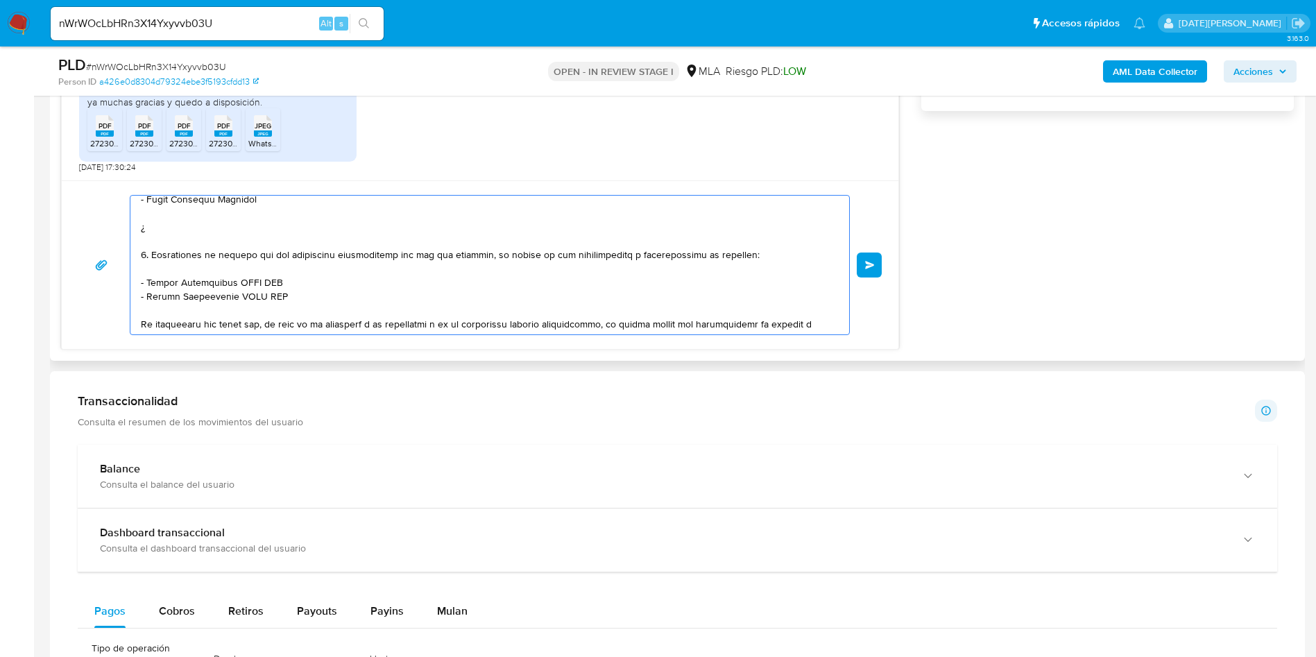
click at [295, 292] on div at bounding box center [486, 265] width 712 height 139
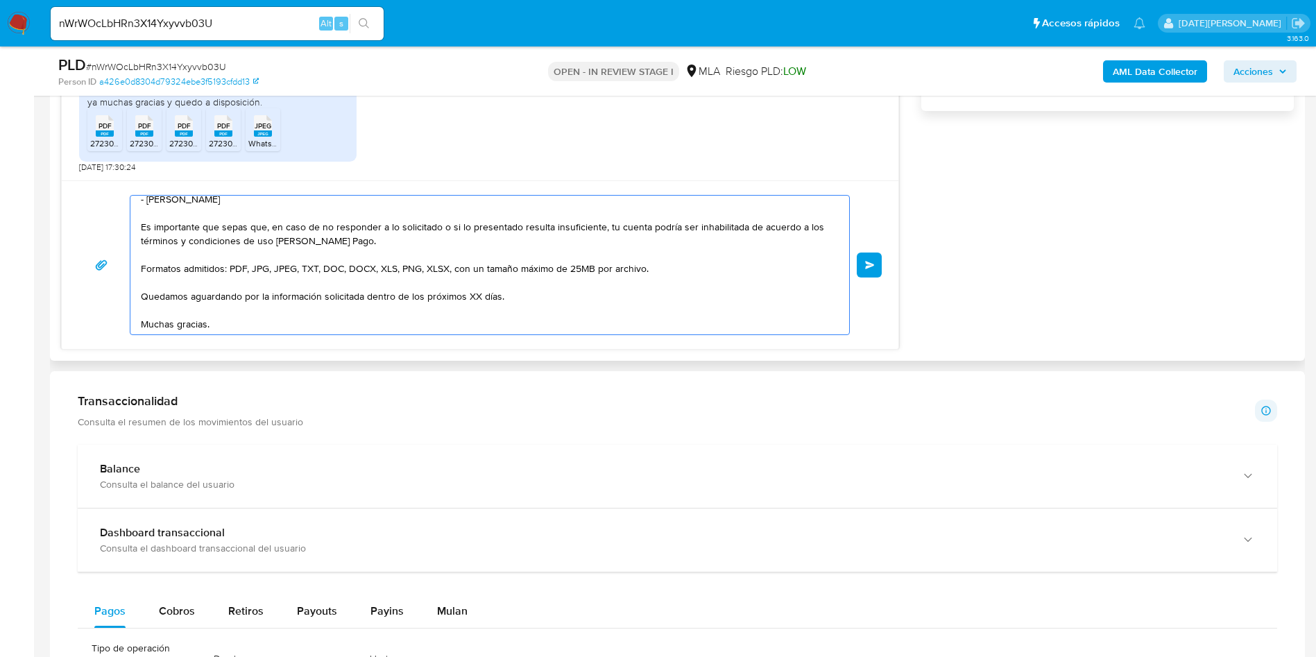
scroll to position [161, 0]
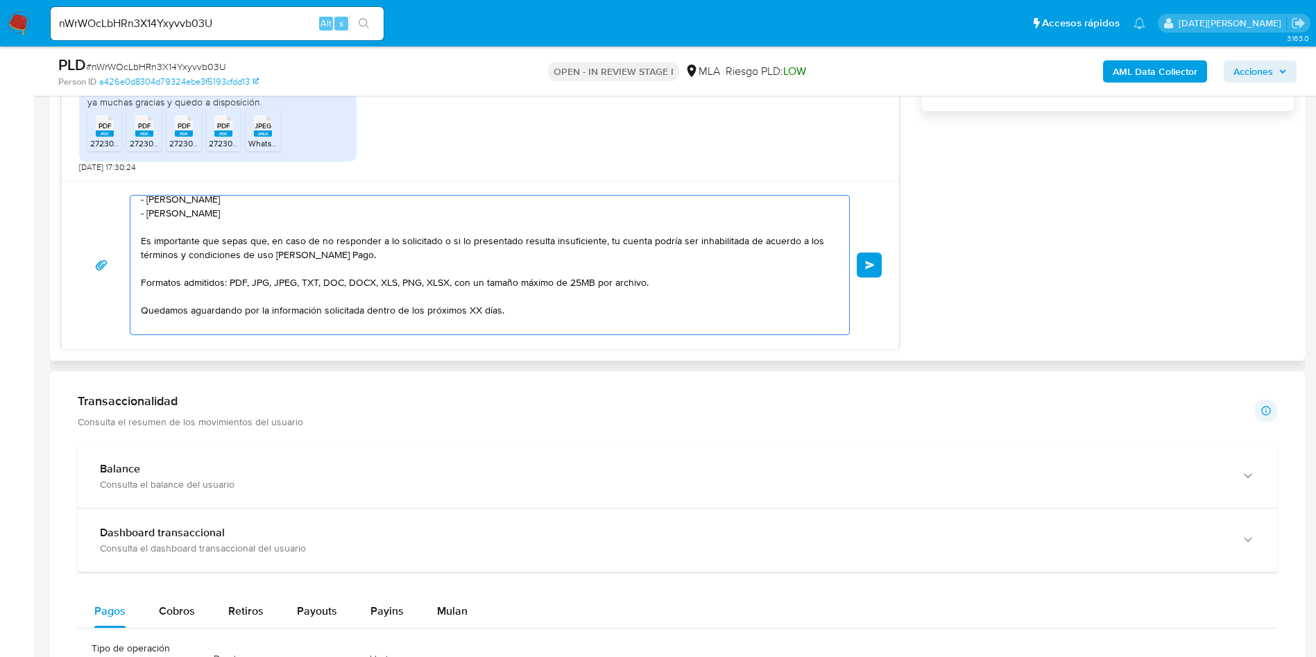
click at [476, 309] on textarea "Hola, Ruth Alejandra Flutsch. Muchas gracias por la documentación presentada. T…" at bounding box center [486, 265] width 691 height 139
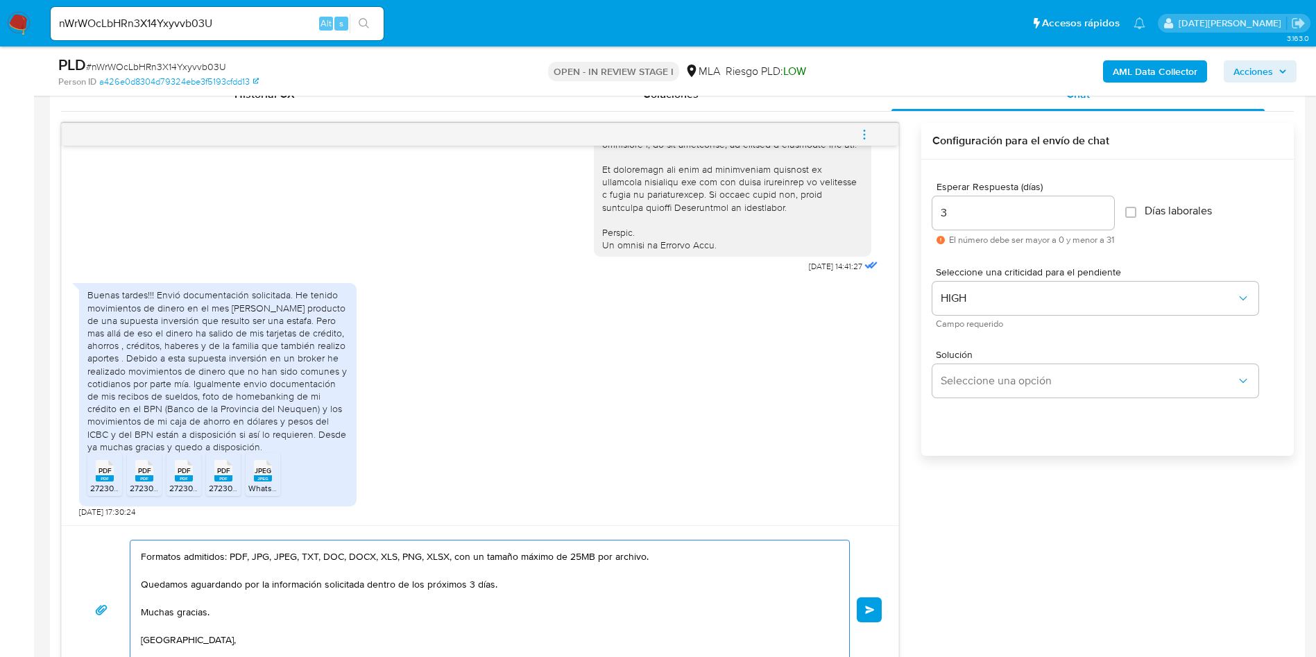
scroll to position [729, 0]
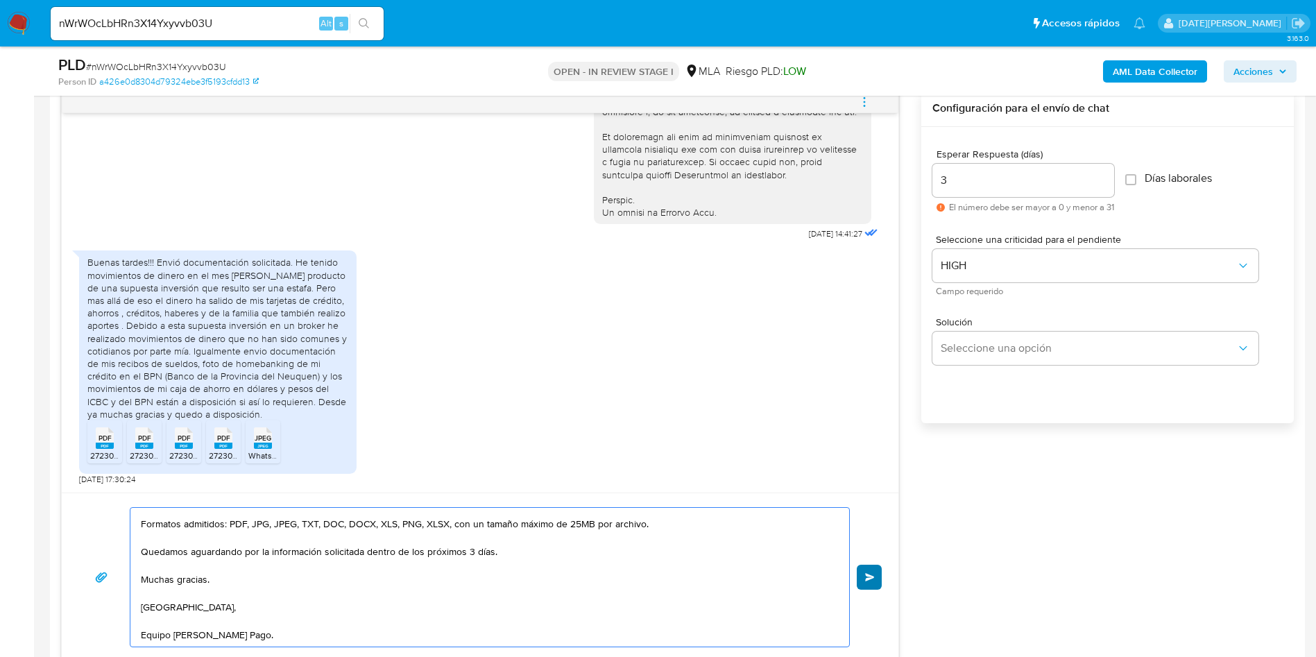
type textarea "Hola, Ruth Alejandra Flutsch. Muchas gracias por la documentación presentada. T…"
click at [878, 576] on button "Enviar" at bounding box center [869, 577] width 25 height 25
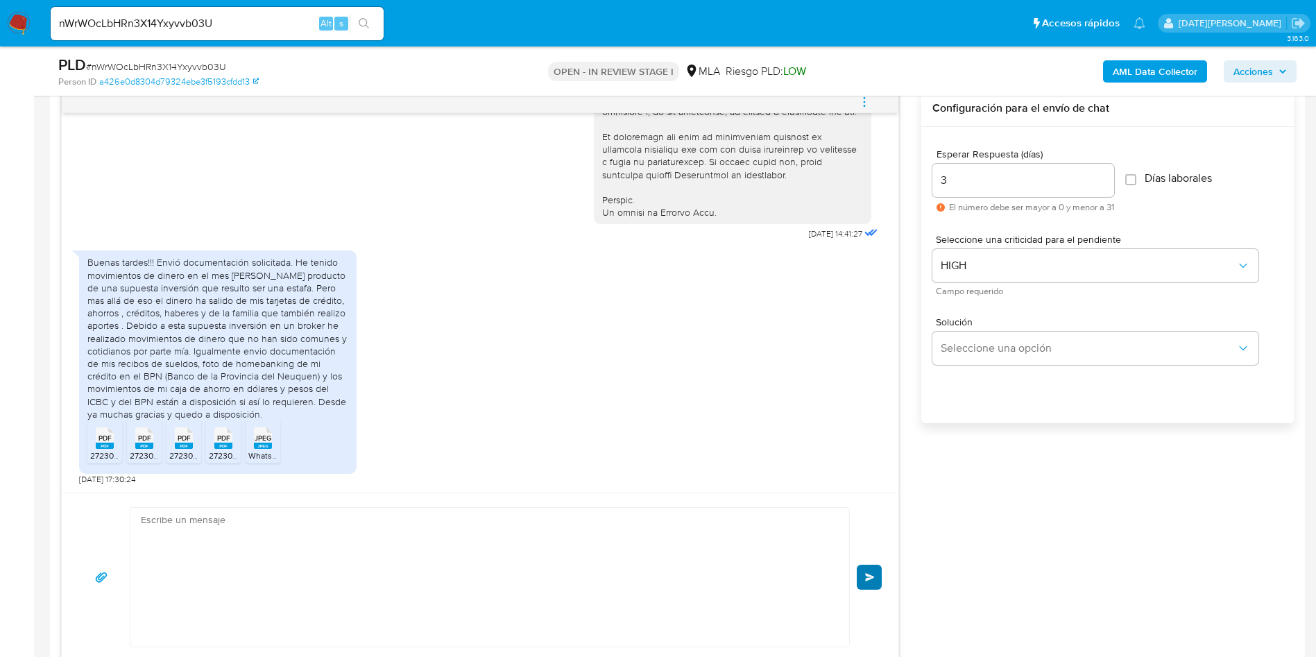
scroll to position [1155, 0]
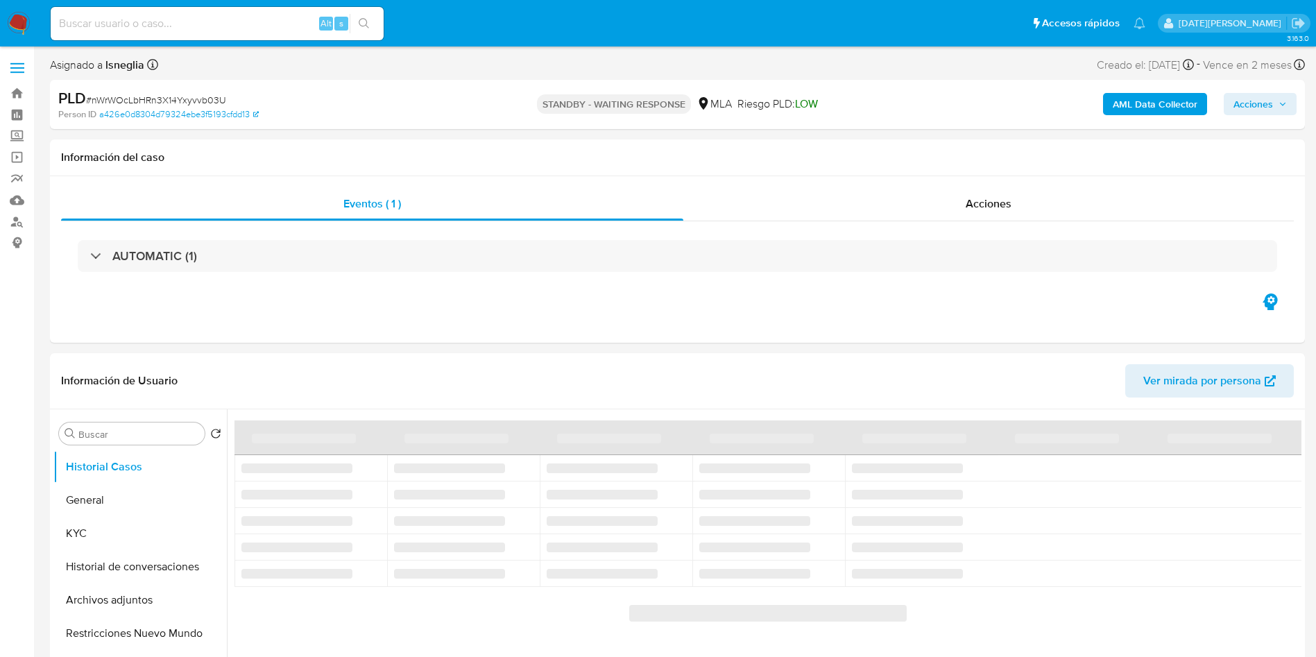
select select "10"
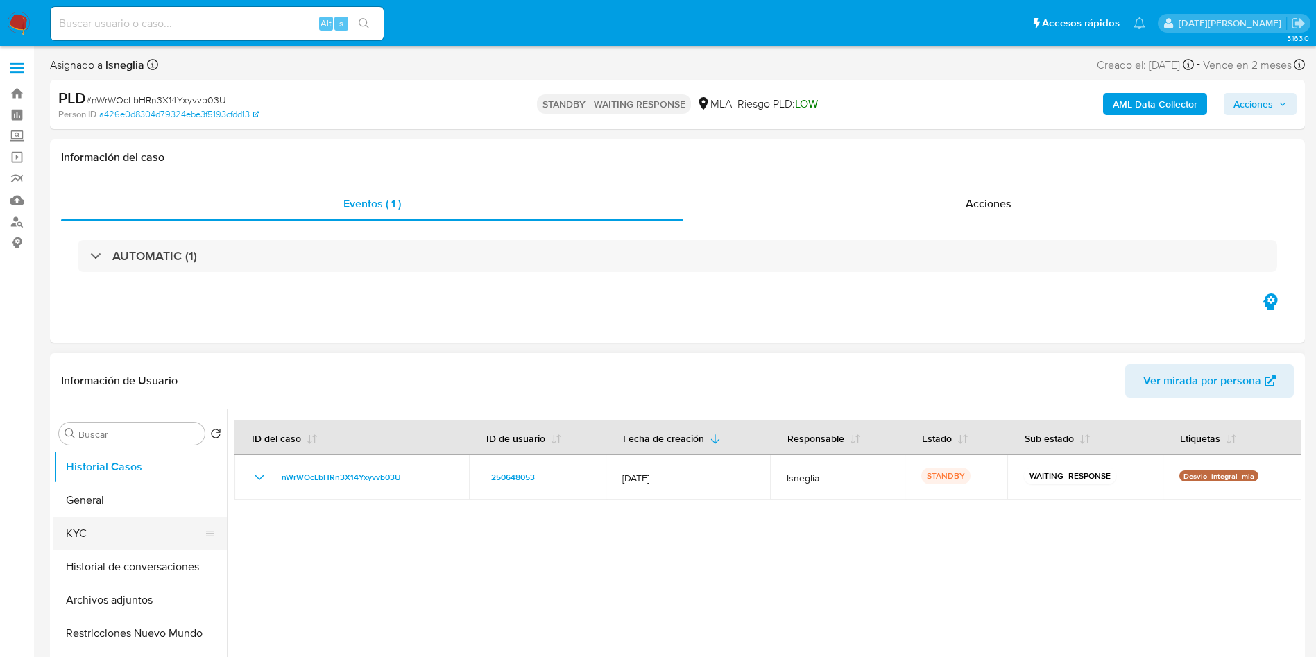
click at [84, 527] on button "KYC" at bounding box center [134, 533] width 162 height 33
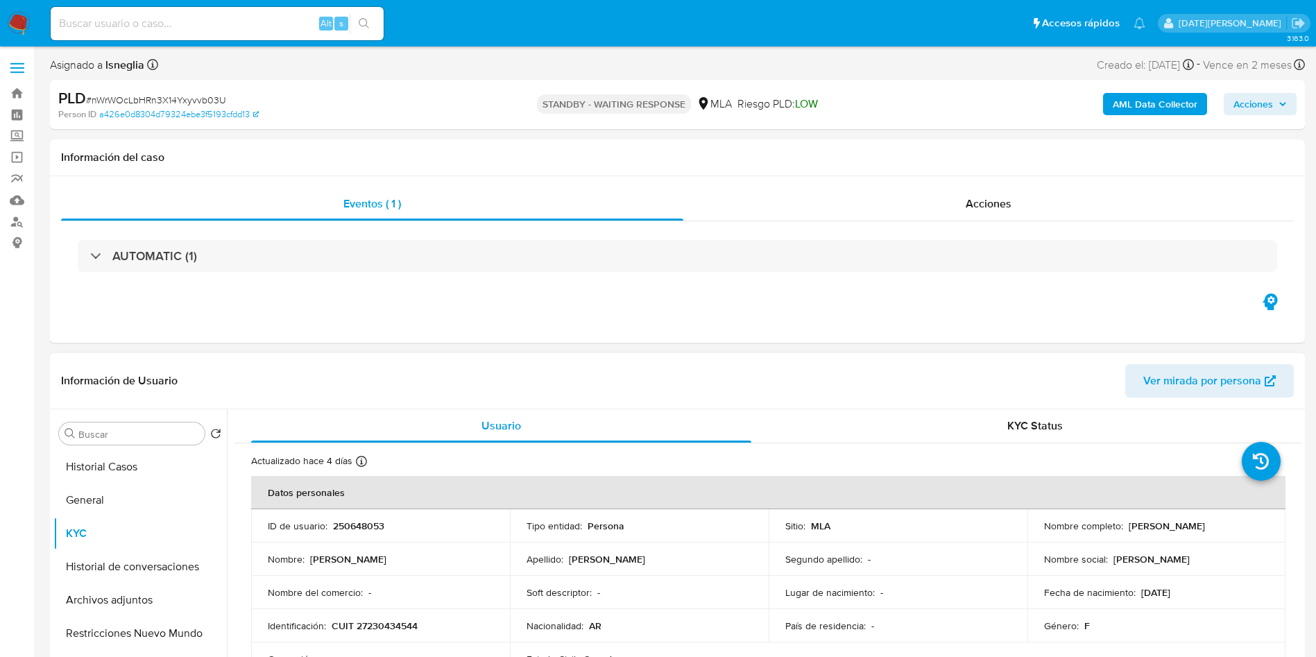
drag, startPoint x: 1127, startPoint y: 525, endPoint x: 1226, endPoint y: 524, distance: 99.2
click at [1226, 524] on div "Nombre completo : Ruth Alejandra Flutsch" at bounding box center [1156, 526] width 225 height 12
copy p "Ruth Alejandra Flutsch"
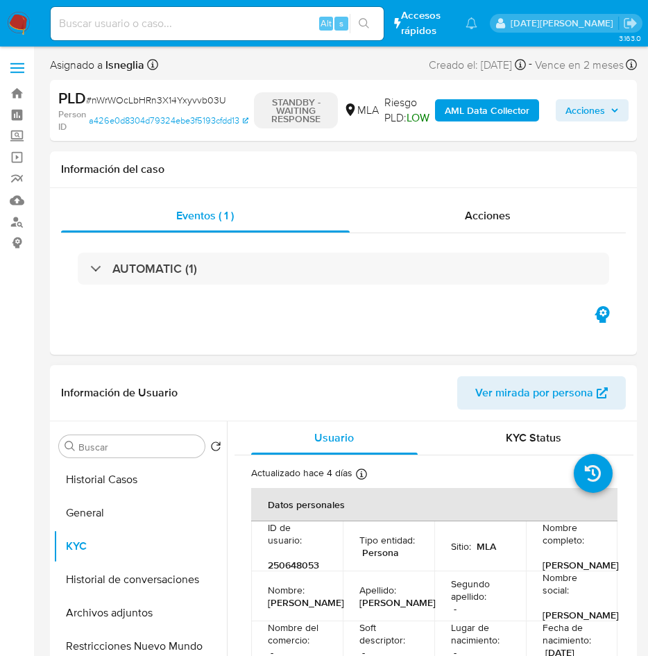
click at [307, 571] on p "250648053" at bounding box center [293, 565] width 51 height 12
copy p "250648053"
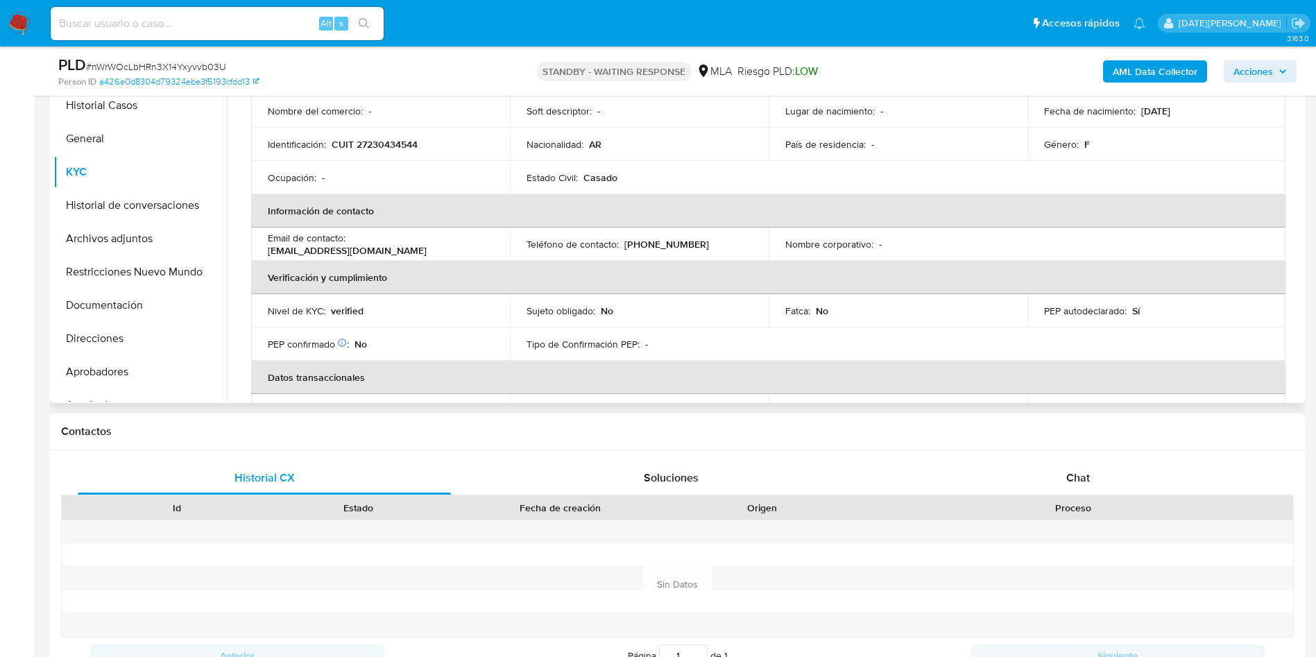
scroll to position [208, 0]
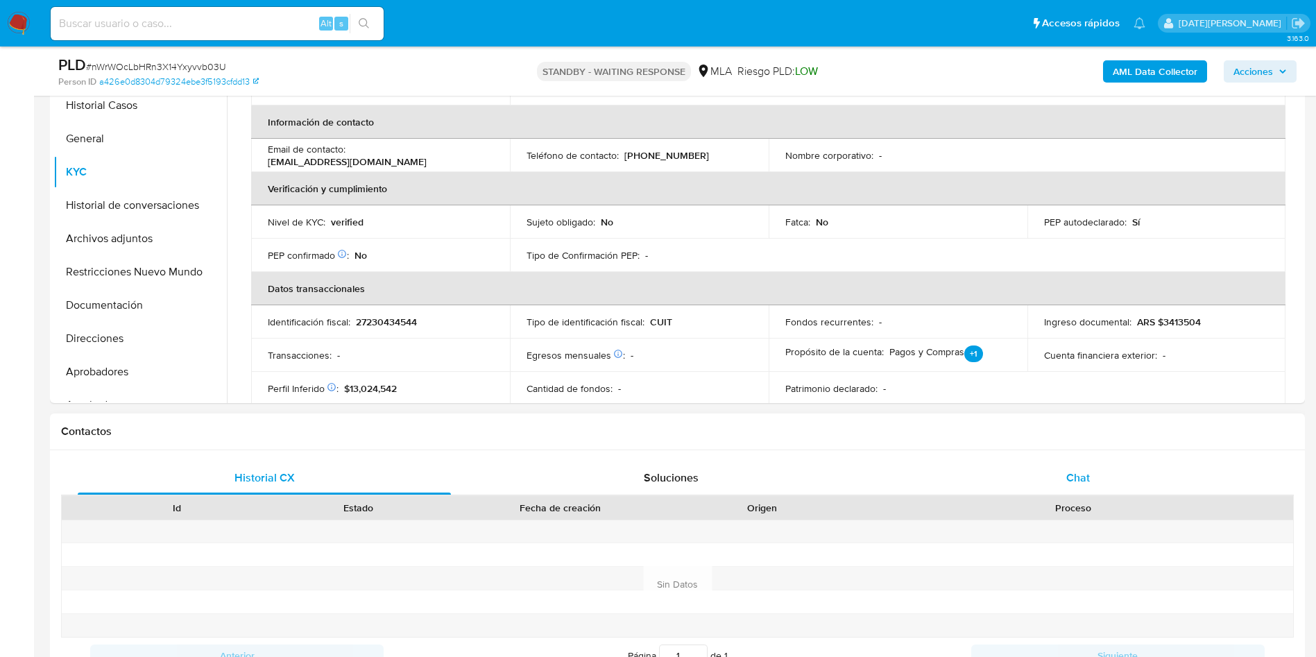
click at [1101, 479] on div "Chat" at bounding box center [1078, 477] width 373 height 33
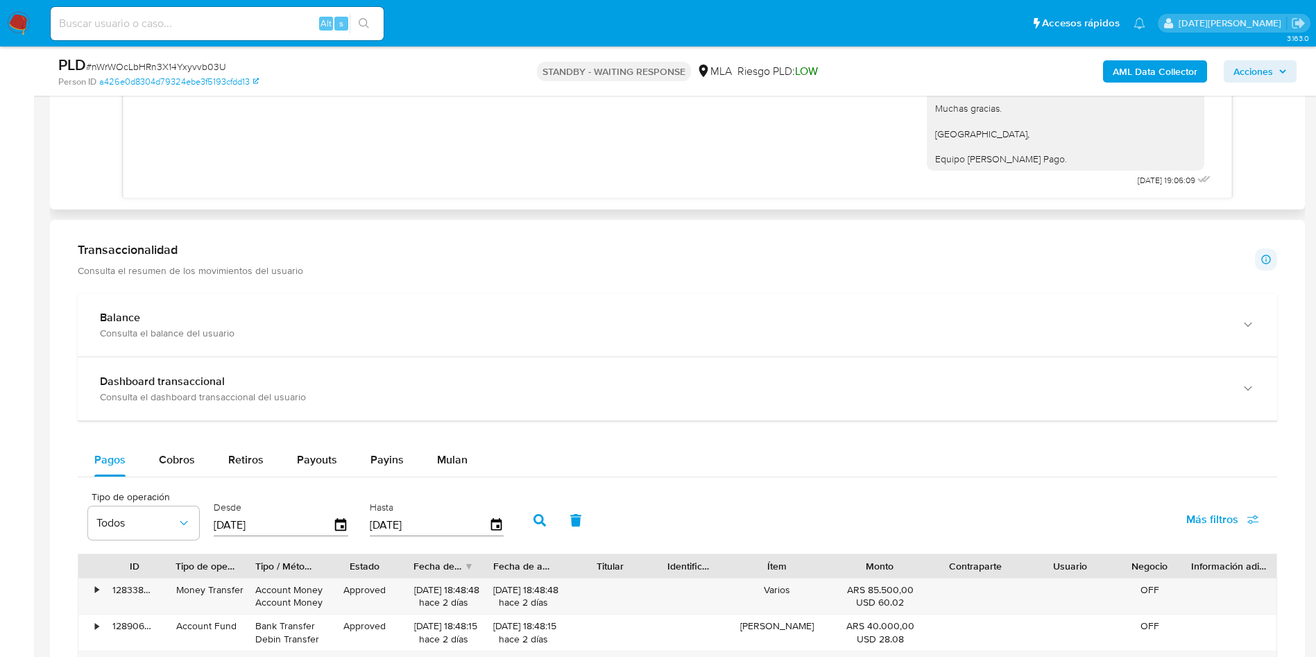
scroll to position [624, 0]
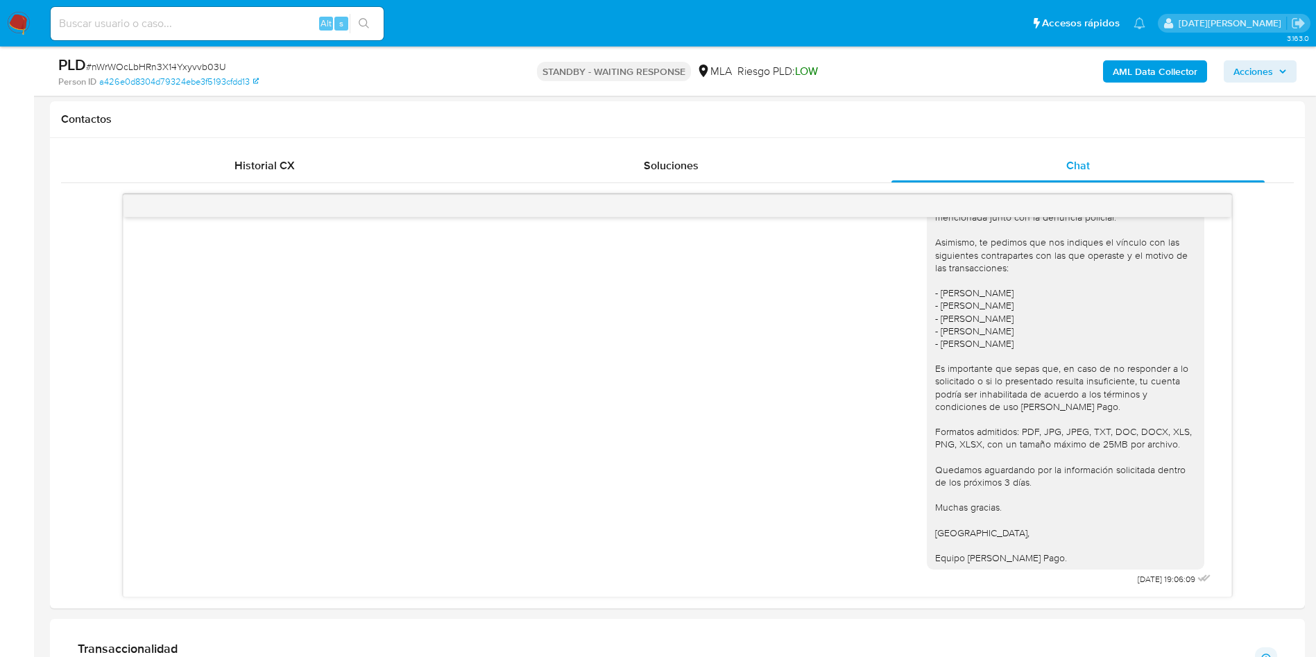
click at [188, 22] on input at bounding box center [217, 24] width 333 height 18
paste input "G10UB7ZVFi8i0nHDd6jPDGWA"
type input "G10UB7ZVFi8i0nHDd6jPDGWA"
click at [374, 19] on button "search-icon" at bounding box center [364, 23] width 28 height 19
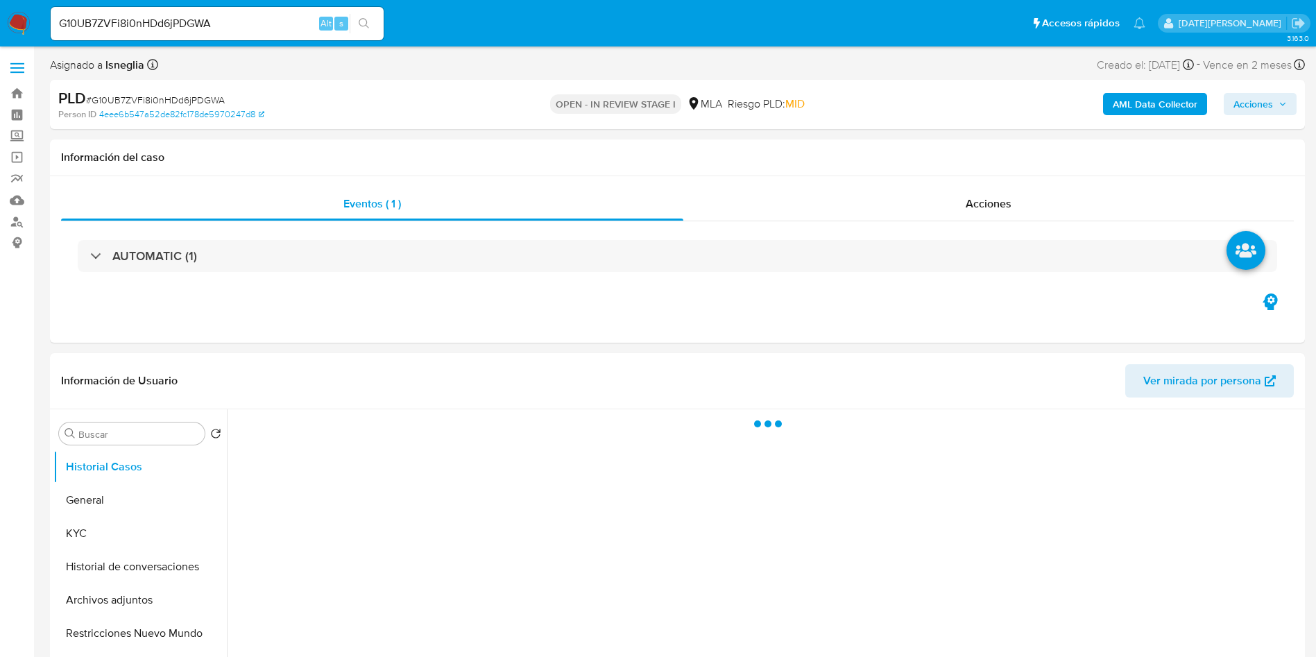
select select "10"
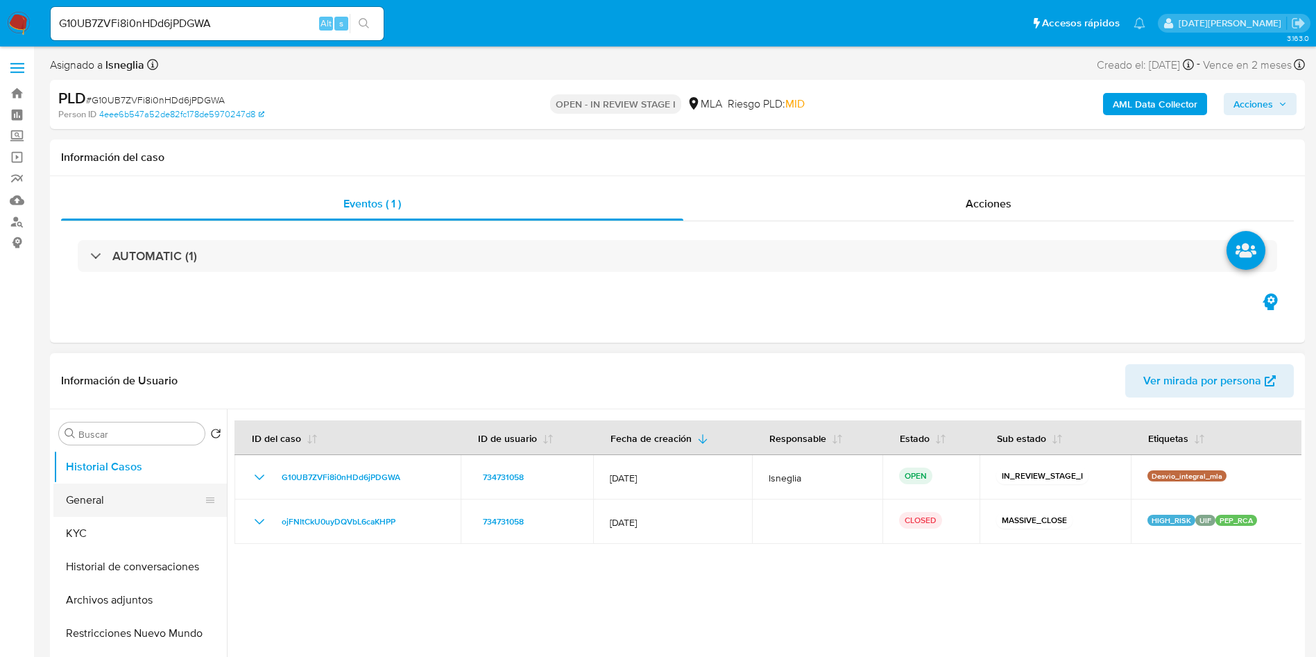
click at [87, 499] on button "General" at bounding box center [134, 500] width 162 height 33
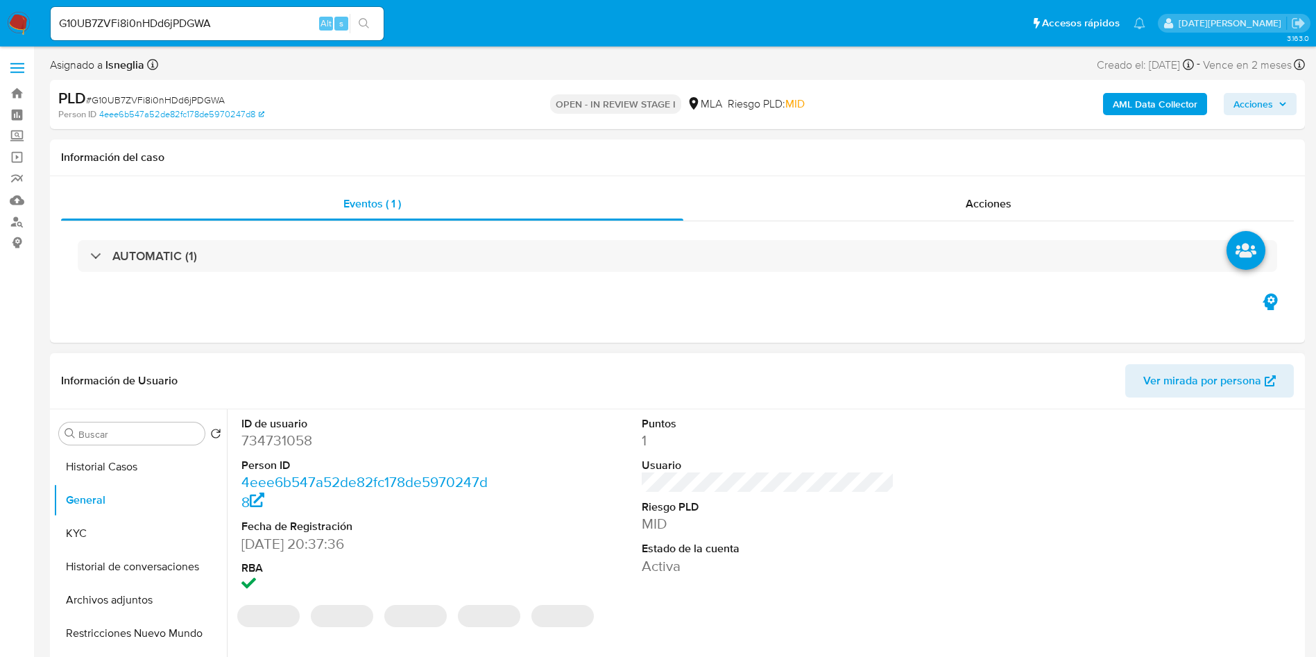
click at [284, 437] on dd "734731058" at bounding box center [367, 440] width 253 height 19
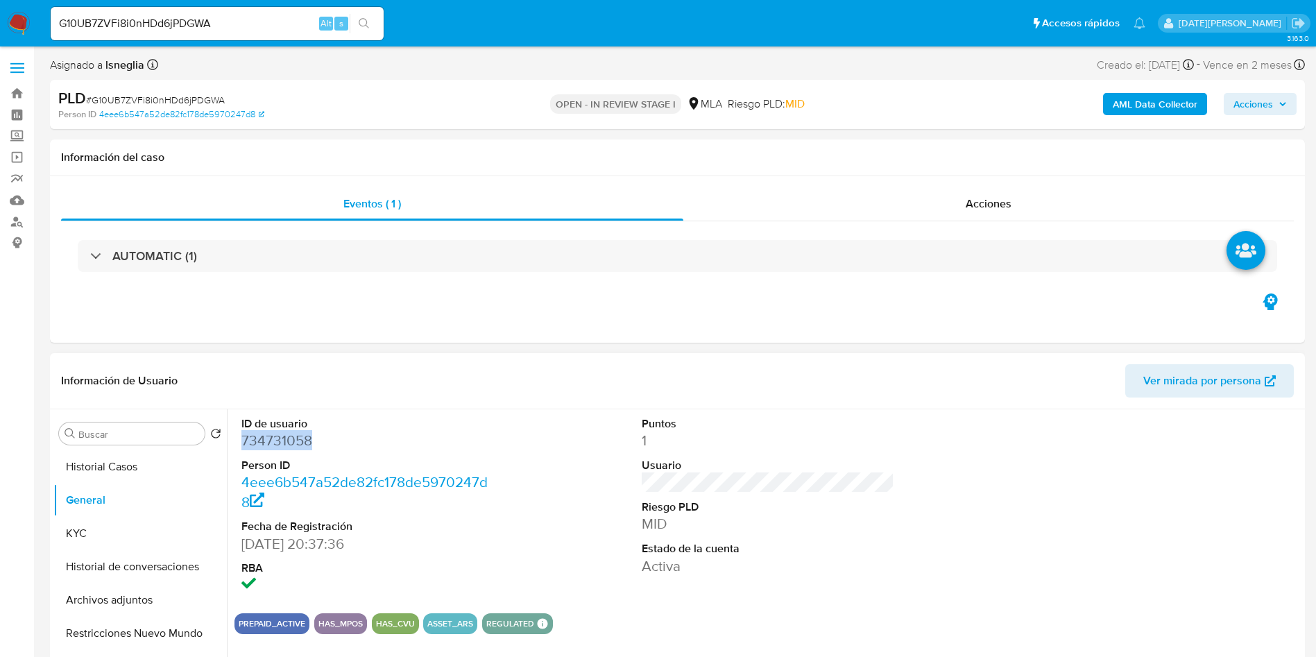
copy dd "734731058"
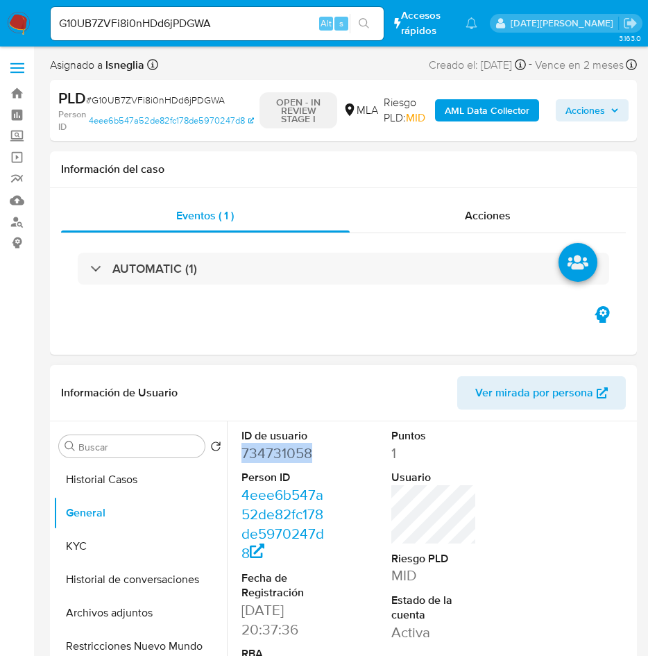
click at [278, 454] on dd "734731058" at bounding box center [284, 452] width 86 height 19
click at [279, 454] on dd "734731058" at bounding box center [284, 452] width 86 height 19
copy dd "734731058"
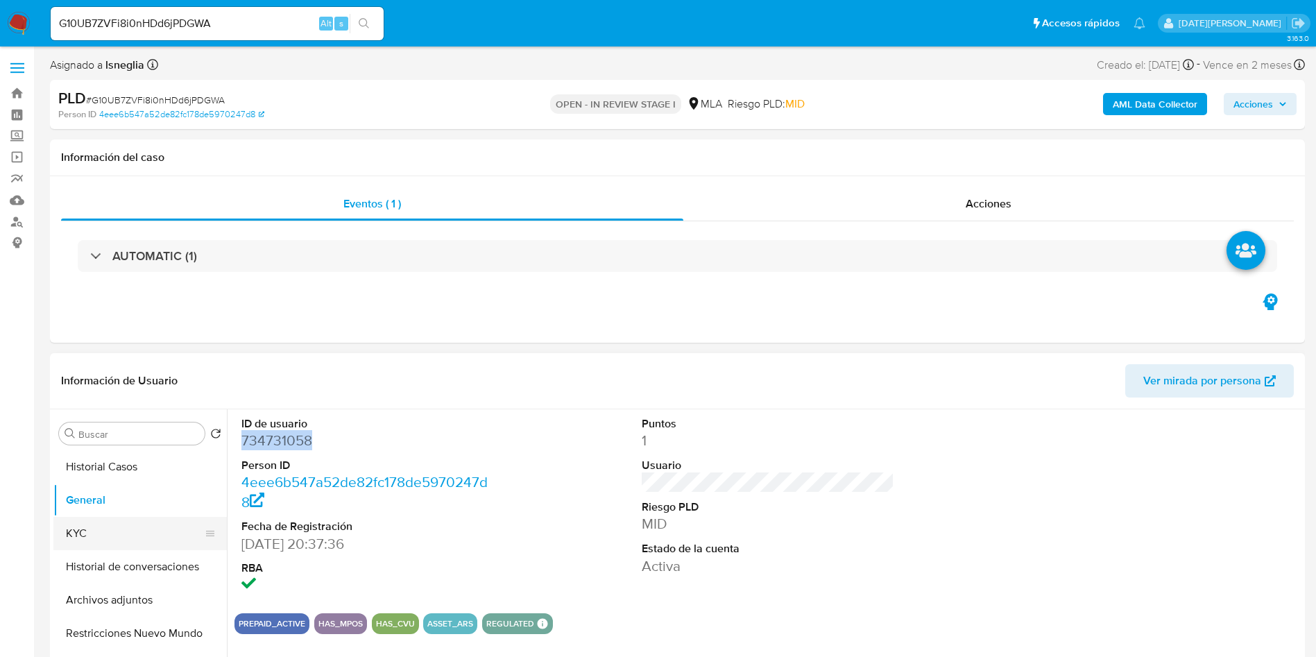
click at [125, 524] on button "KYC" at bounding box center [134, 533] width 162 height 33
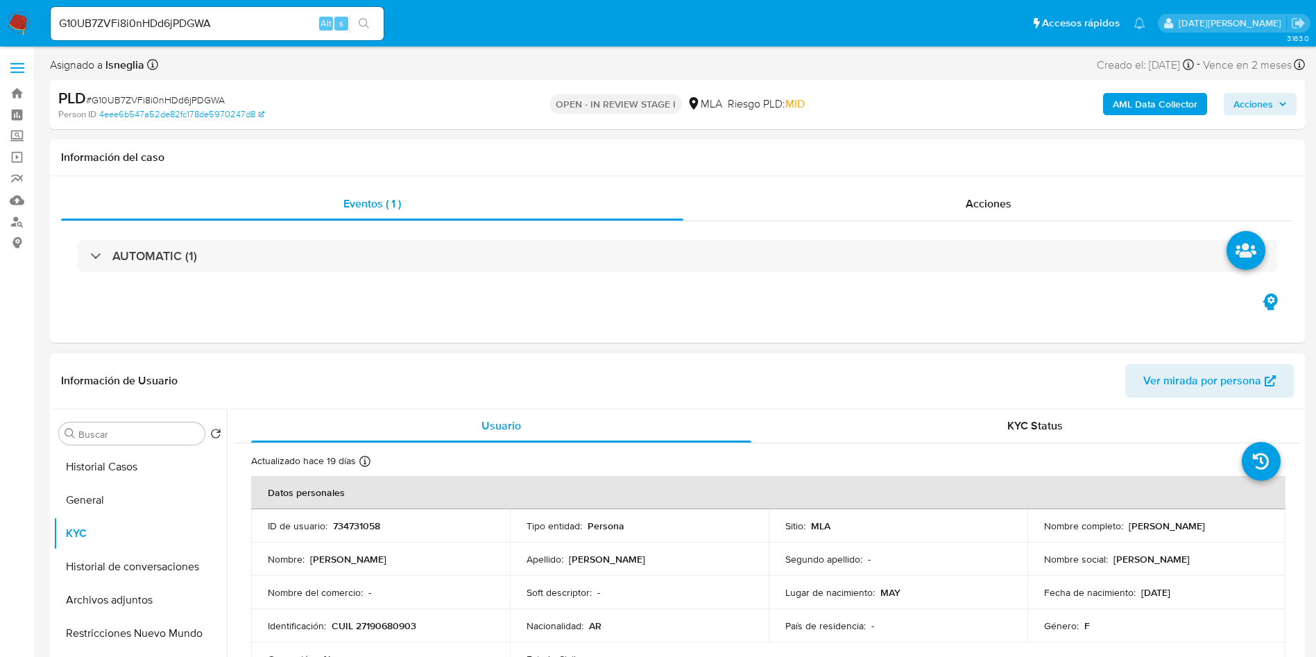
drag, startPoint x: 1124, startPoint y: 523, endPoint x: 1209, endPoint y: 524, distance: 84.6
click at [1209, 524] on div "Nombre completo : Guirlene Mervil" at bounding box center [1156, 526] width 225 height 12
copy p "[PERSON_NAME]"
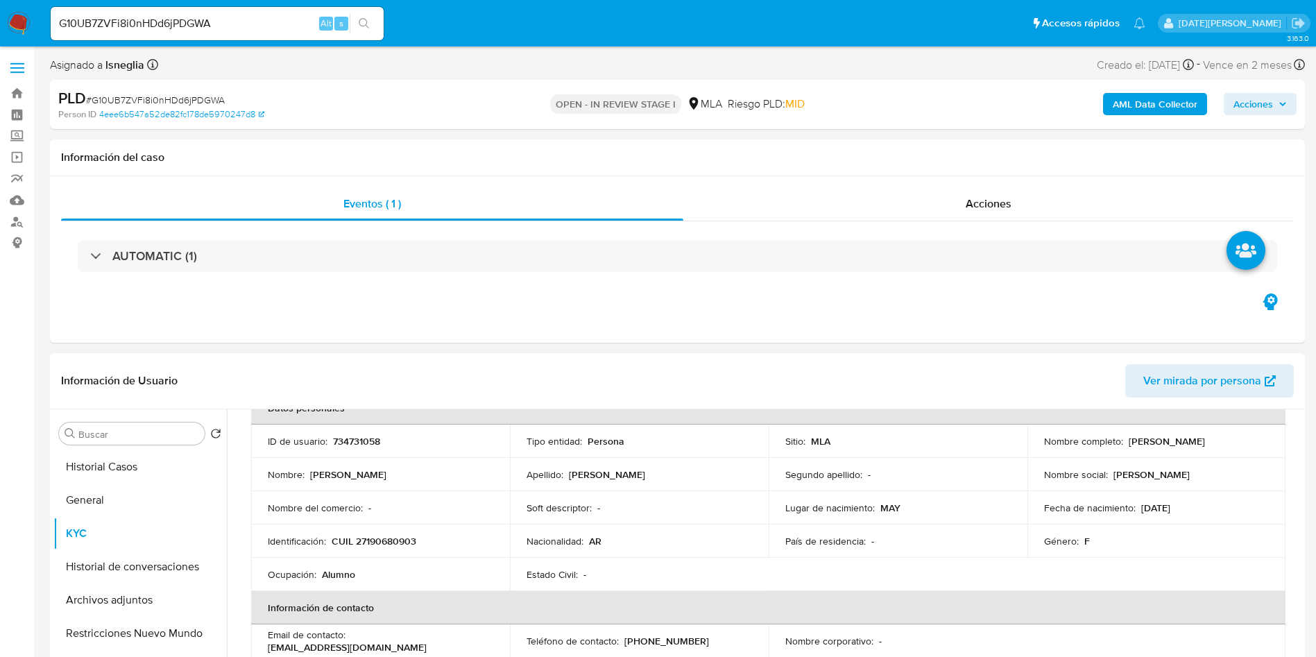
scroll to position [104, 0]
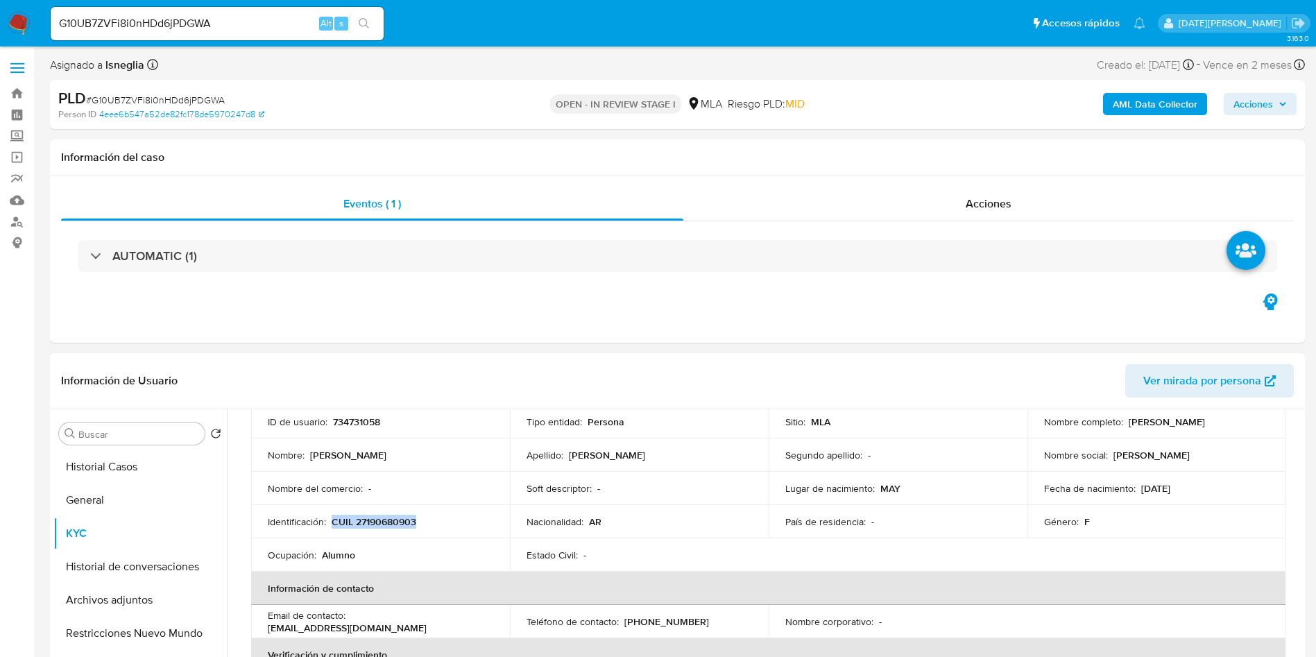
drag, startPoint x: 334, startPoint y: 522, endPoint x: 420, endPoint y: 523, distance: 86.7
click at [420, 523] on div "Identificación : CUIL 27190680903" at bounding box center [380, 522] width 225 height 12
copy p "CUIL 27190680903"
click at [94, 604] on button "Direcciones" at bounding box center [134, 595] width 162 height 33
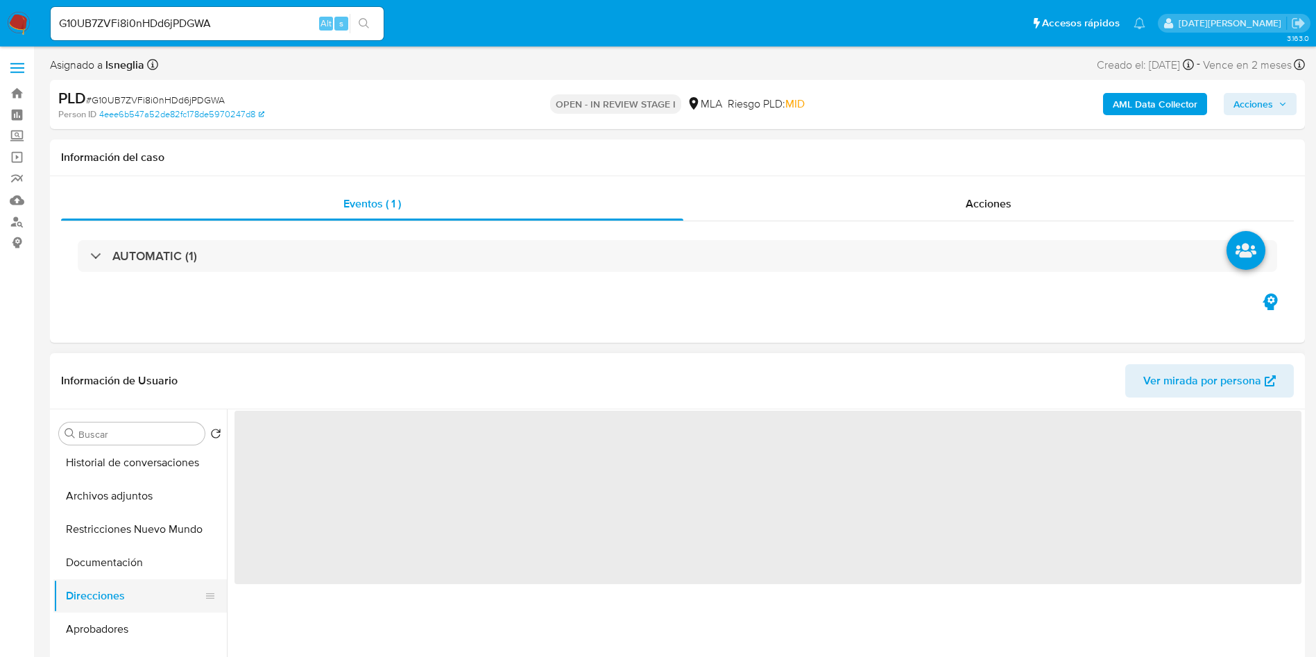
scroll to position [0, 0]
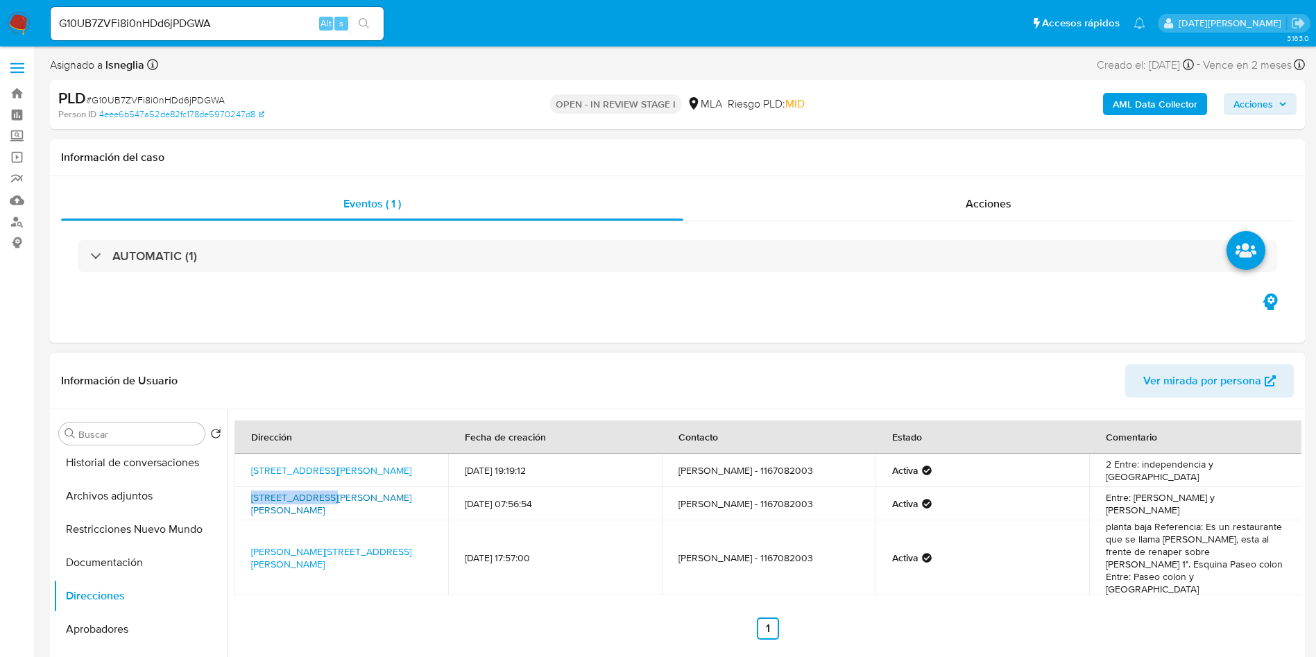
drag, startPoint x: 248, startPoint y: 495, endPoint x: 322, endPoint y: 493, distance: 73.6
click at [322, 493] on td "Calle Martha Salotti 445, Puerto Madero, Capital Federal, 1107, Argentina 445" at bounding box center [342, 503] width 214 height 33
drag, startPoint x: 246, startPoint y: 545, endPoint x: 321, endPoint y: 541, distance: 74.4
click at [321, 541] on td "Humberto Primo 226, San Telmo, Capital Federal, 1103, Argentina 226" at bounding box center [342, 557] width 214 height 75
click at [535, 60] on div "Asignado a lsneglia Asignado el: 17/09/2025 10:36:10 Creado el: 12/09/2025 Crea…" at bounding box center [677, 68] width 1255 height 24
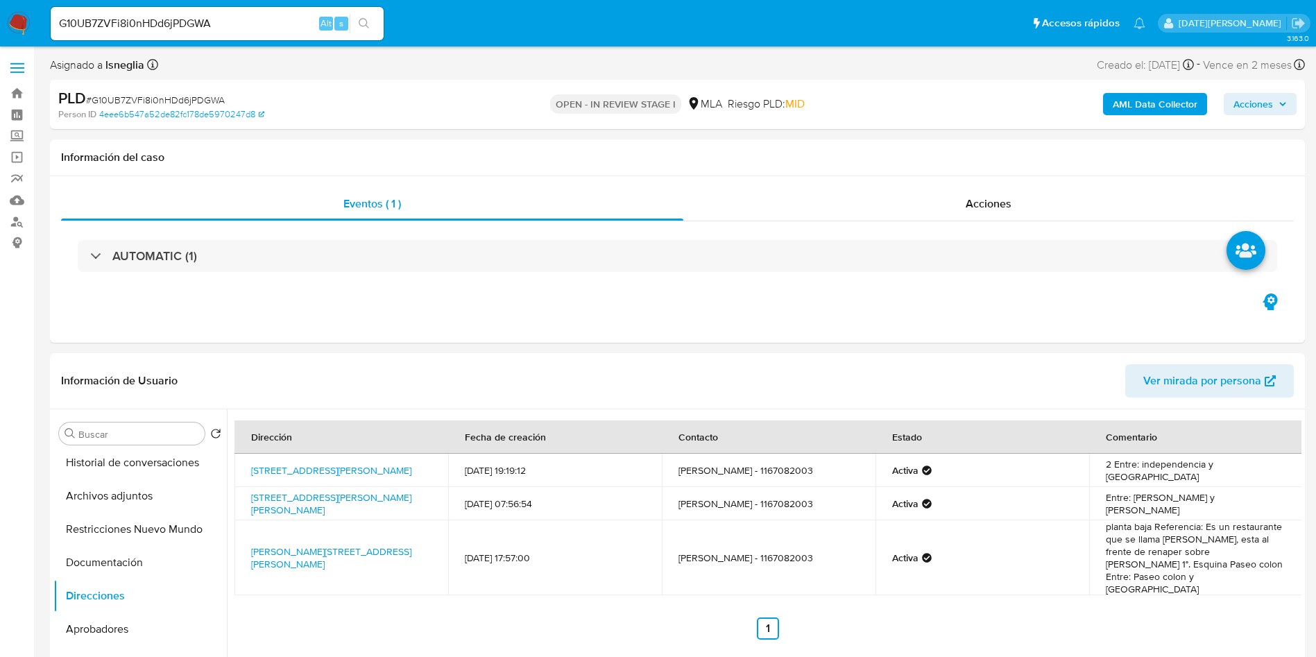
click at [164, 29] on input "G10UB7ZVFi8i0nHDd6jPDGWA" at bounding box center [217, 24] width 333 height 18
drag, startPoint x: 164, startPoint y: 29, endPoint x: 29, endPoint y: 24, distance: 135.4
drag, startPoint x: 29, startPoint y: 24, endPoint x: 19, endPoint y: 24, distance: 10.4
drag, startPoint x: 19, startPoint y: 24, endPoint x: 599, endPoint y: 25, distance: 580.7
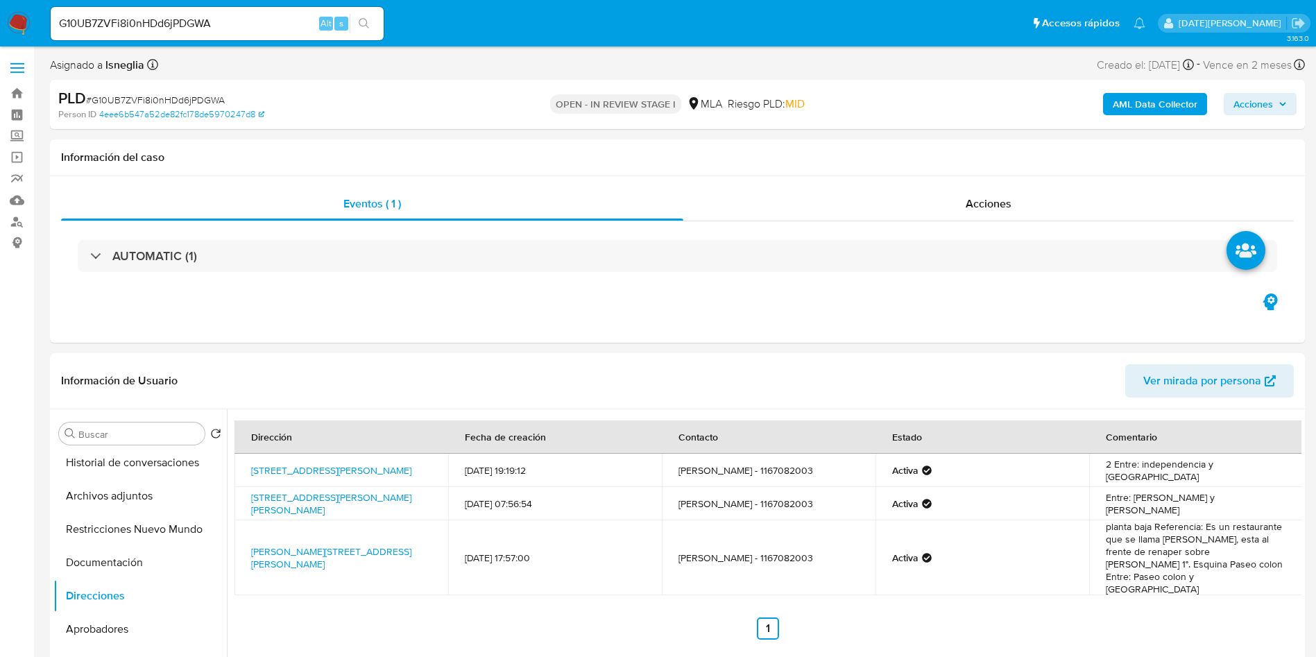
click at [599, 25] on ul "Pausado Ver notificaciones G10UB7ZVFi8i0nHDd6jPDGWA Alt s Accesos rápidos Presi…" at bounding box center [598, 23] width 1109 height 35
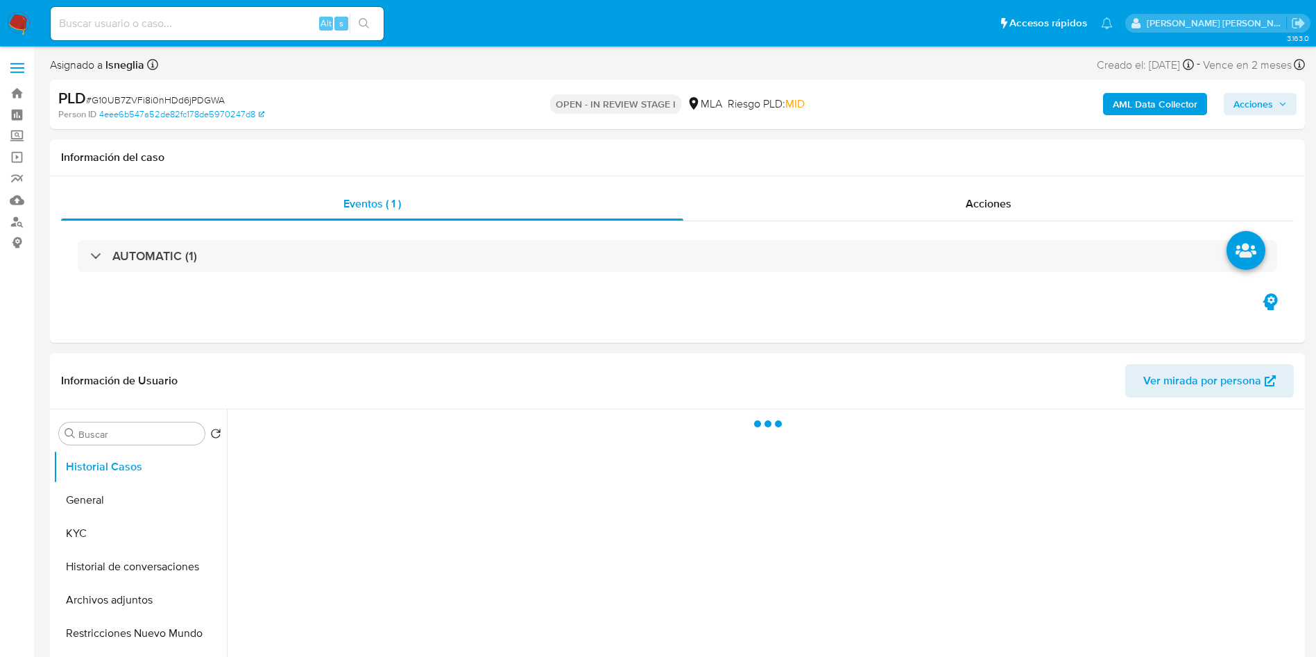
click at [93, 33] on div "Alt s" at bounding box center [217, 23] width 333 height 33
click at [101, 24] on input at bounding box center [217, 24] width 333 height 18
select select "10"
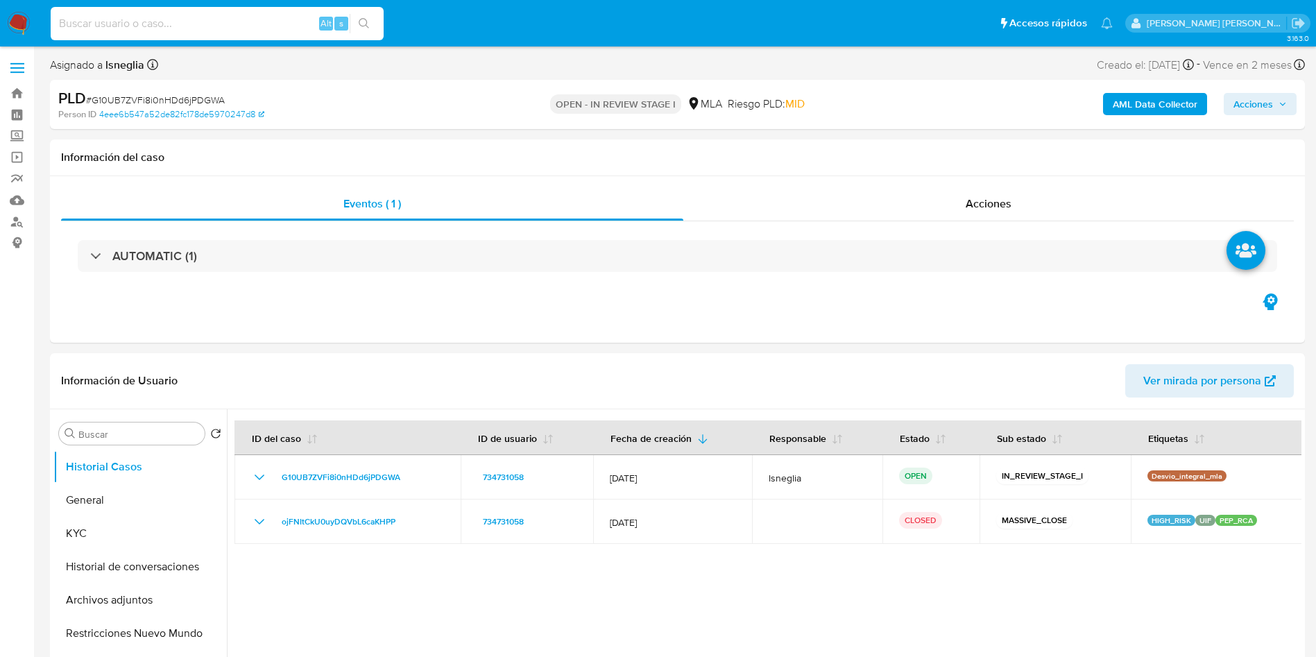
paste input "1051273928"
type input "1051273928"
click at [365, 19] on icon "search-icon" at bounding box center [364, 23] width 11 height 11
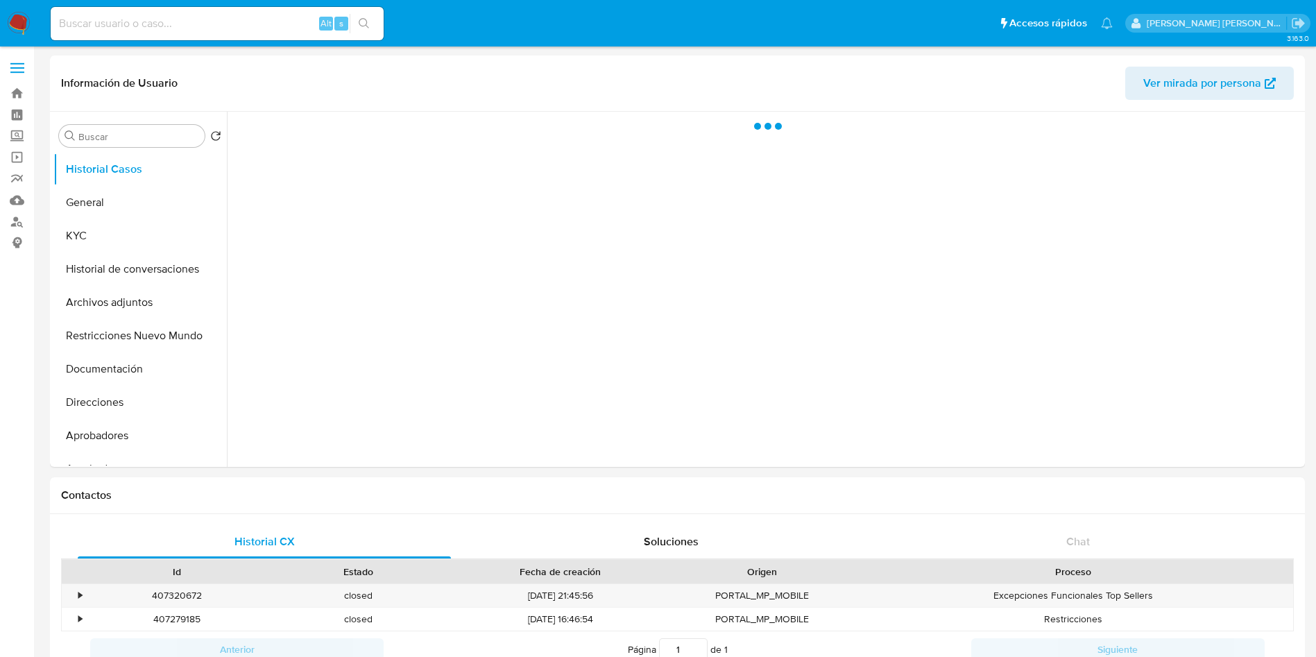
select select "10"
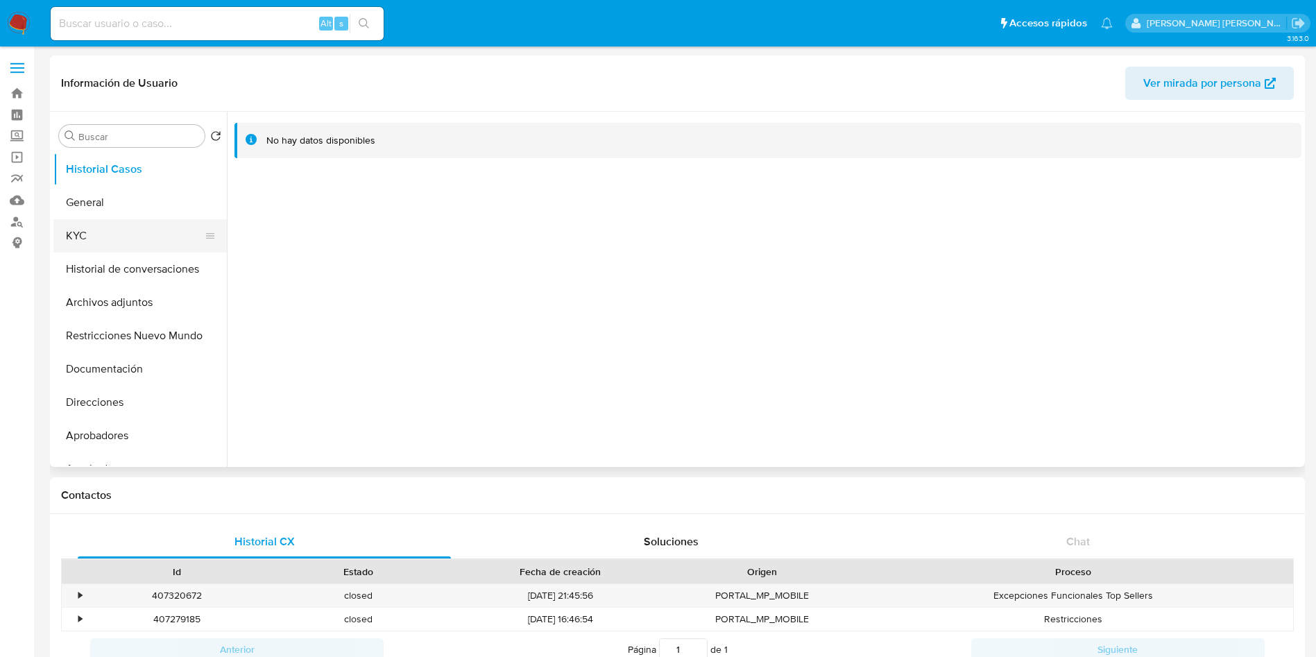
click at [93, 238] on button "KYC" at bounding box center [134, 235] width 162 height 33
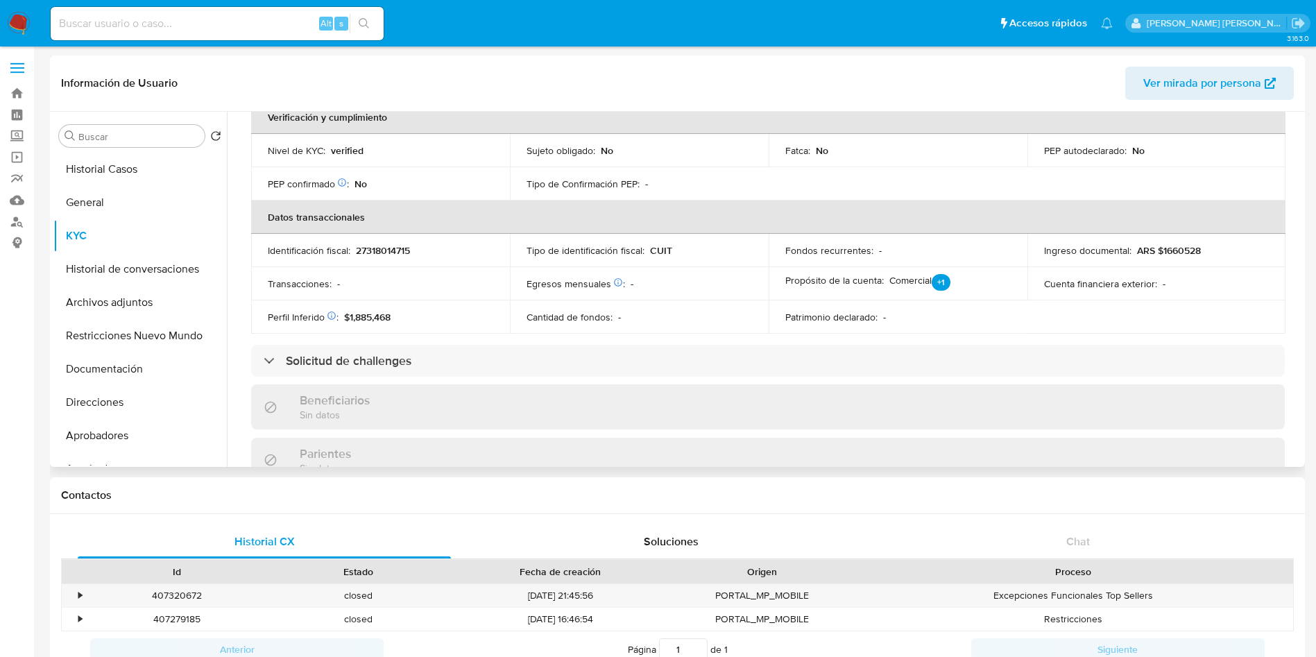
scroll to position [312, 0]
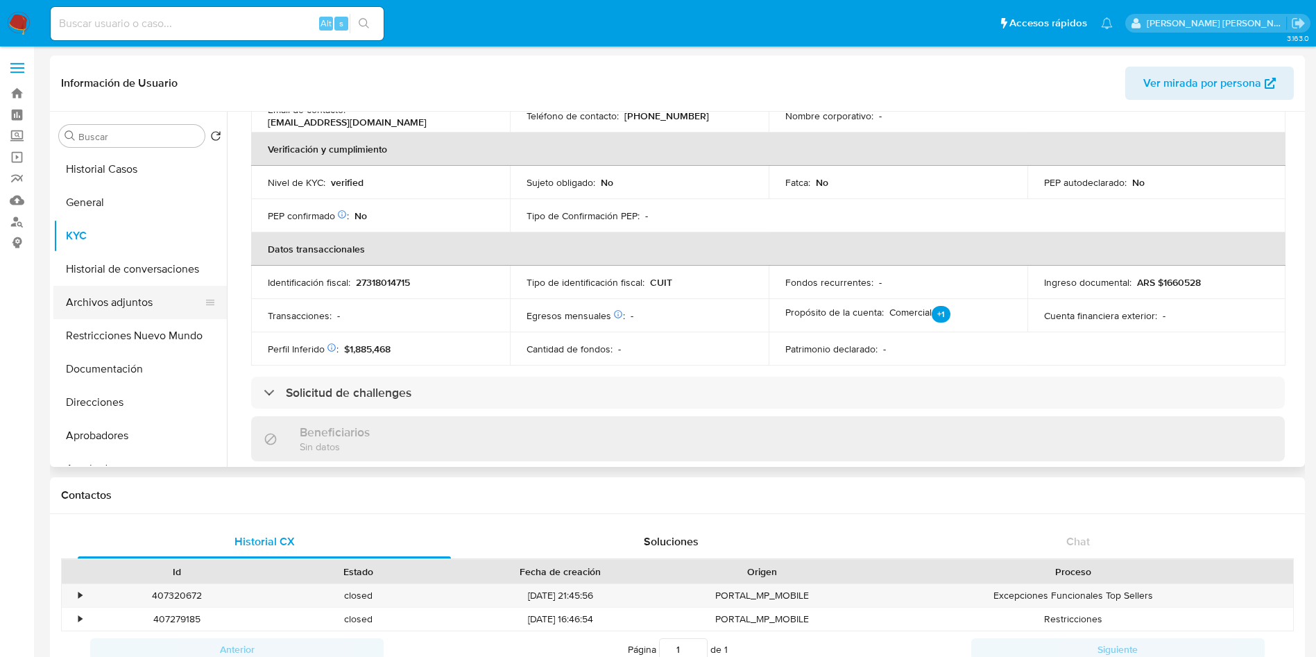
click at [119, 305] on button "Archivos adjuntos" at bounding box center [134, 302] width 162 height 33
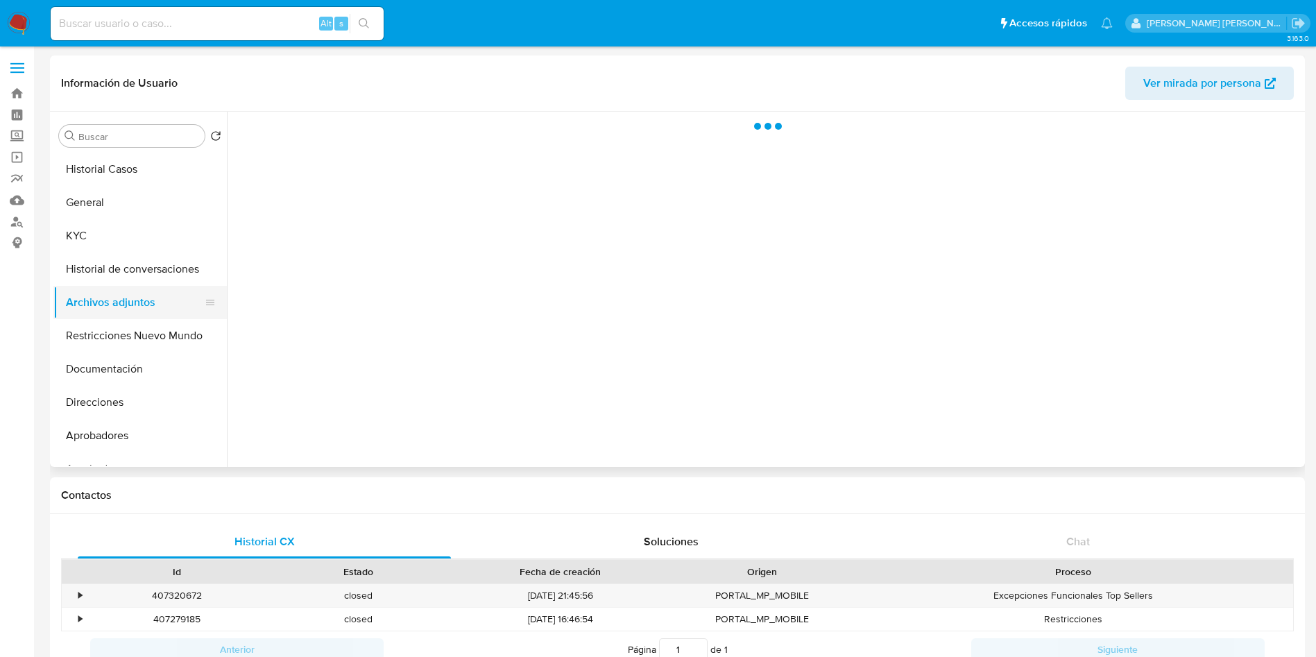
scroll to position [0, 0]
click at [138, 305] on button "Archivos adjuntos" at bounding box center [134, 302] width 162 height 33
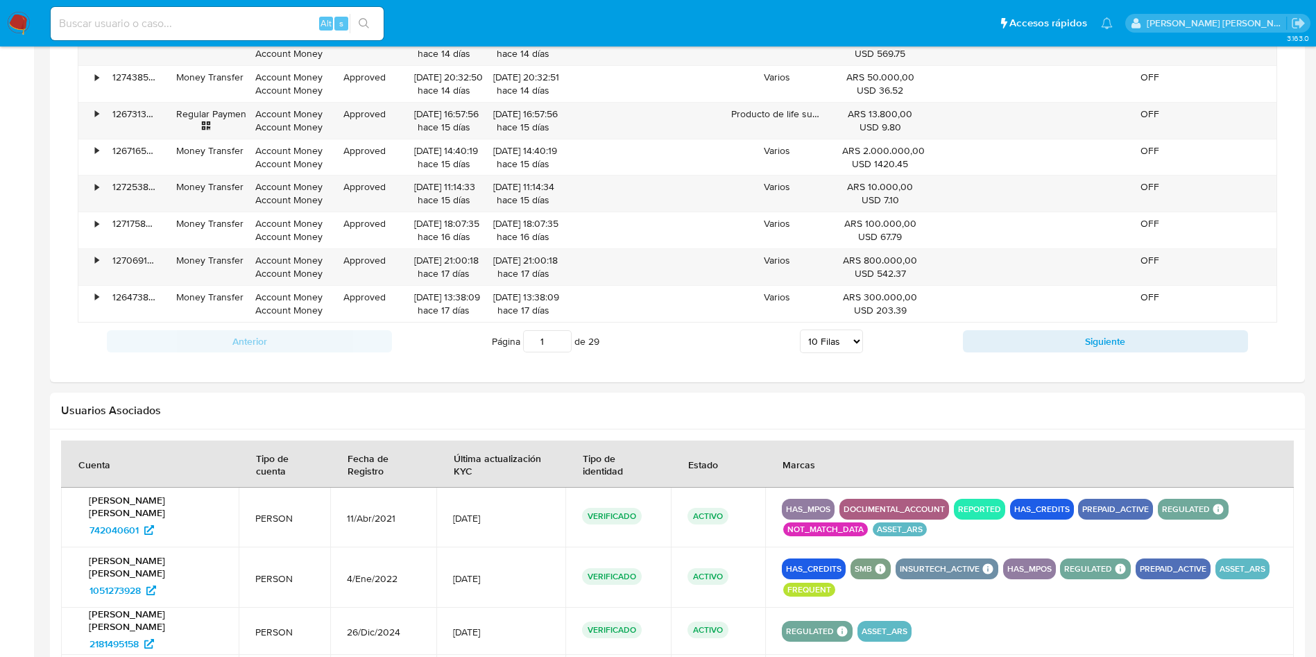
scroll to position [1400, 0]
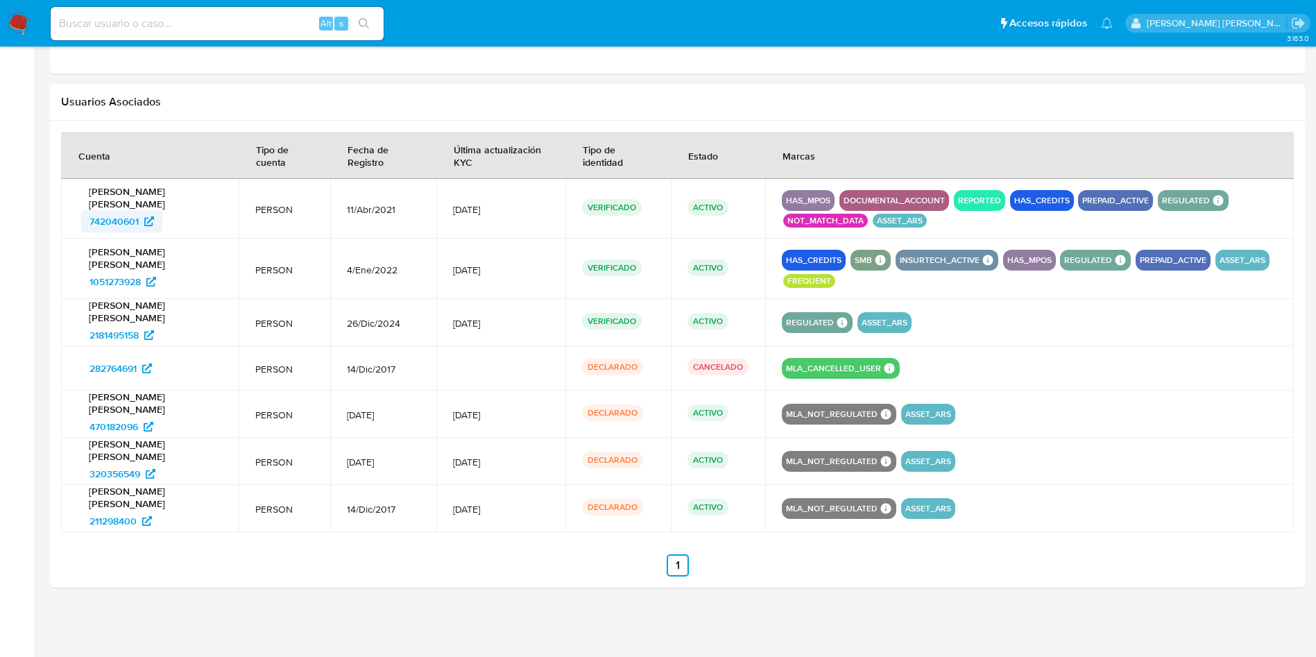
click at [119, 221] on span "742040601" at bounding box center [114, 221] width 49 height 22
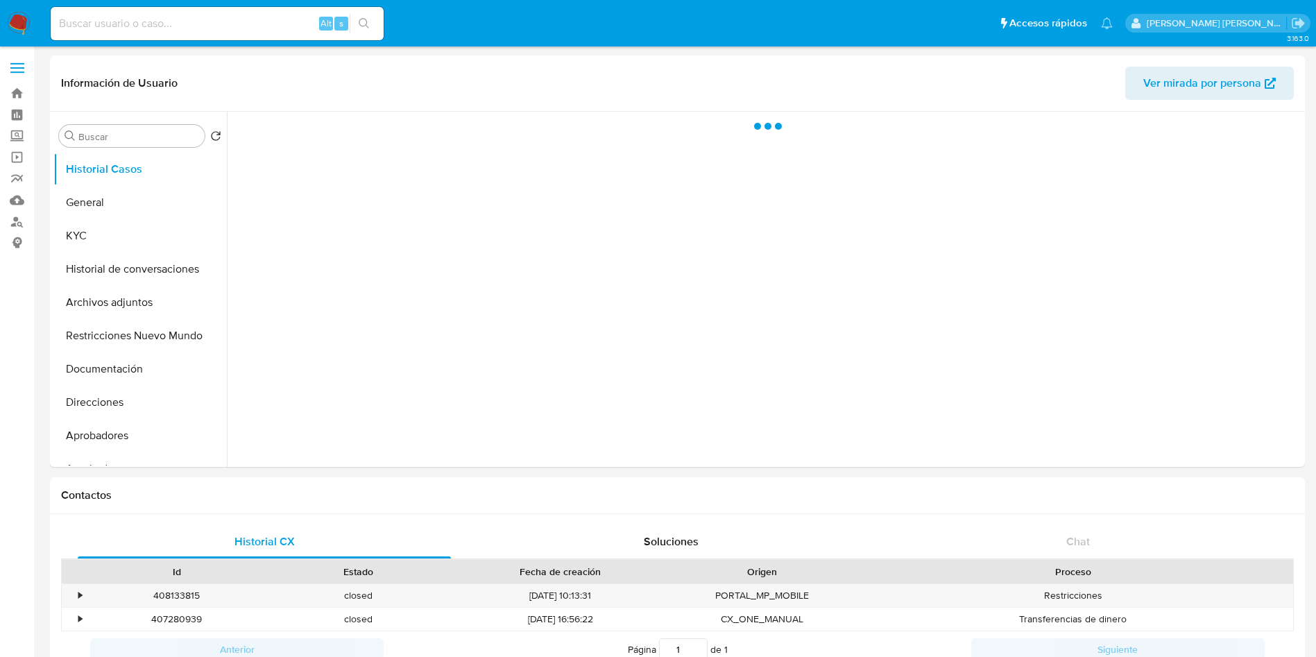
select select "10"
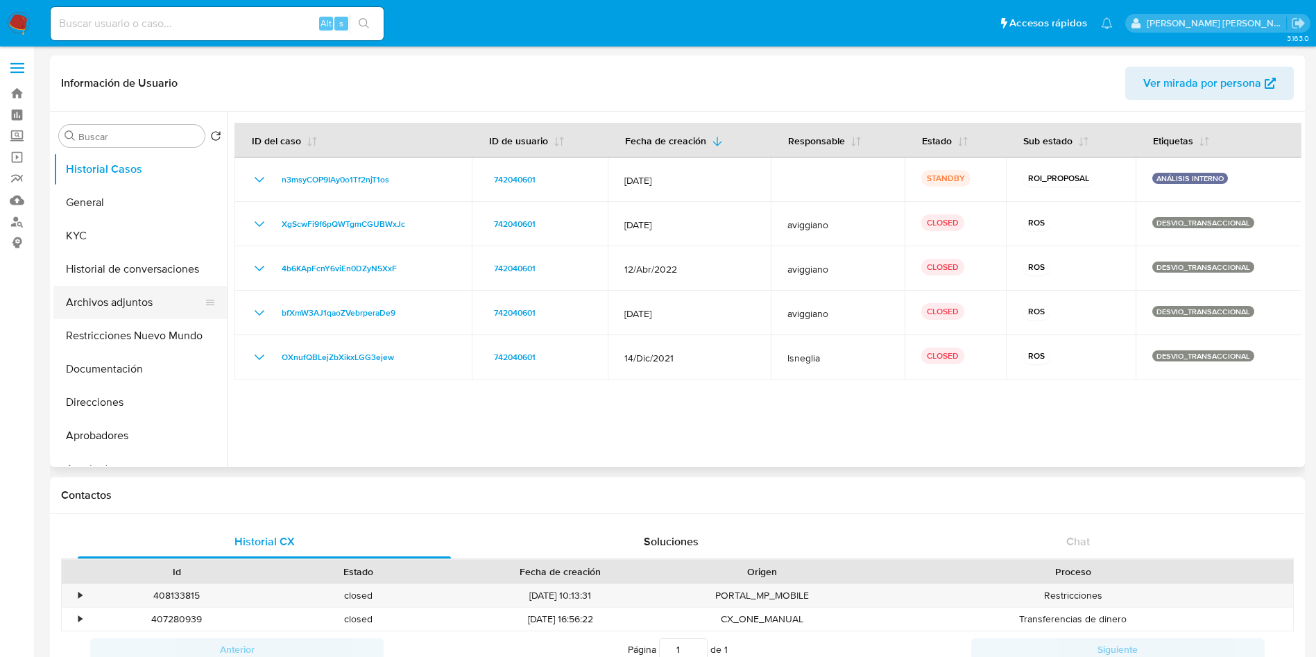
click at [120, 293] on button "Archivos adjuntos" at bounding box center [134, 302] width 162 height 33
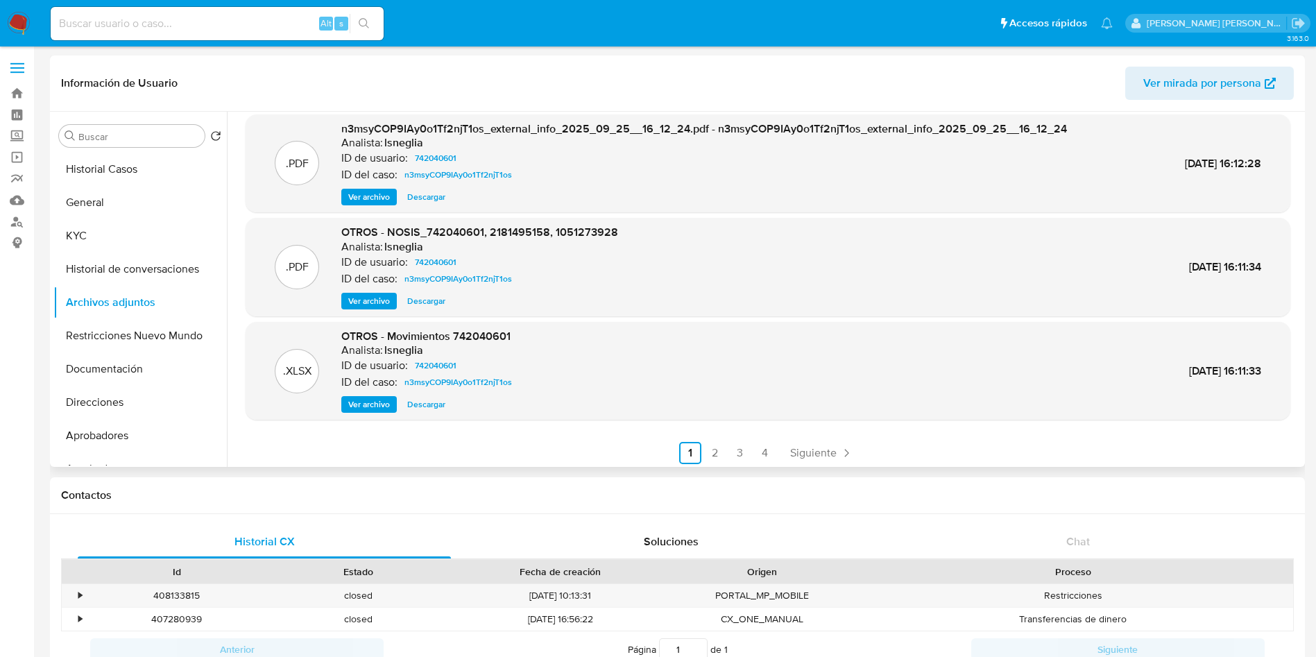
scroll to position [117, 0]
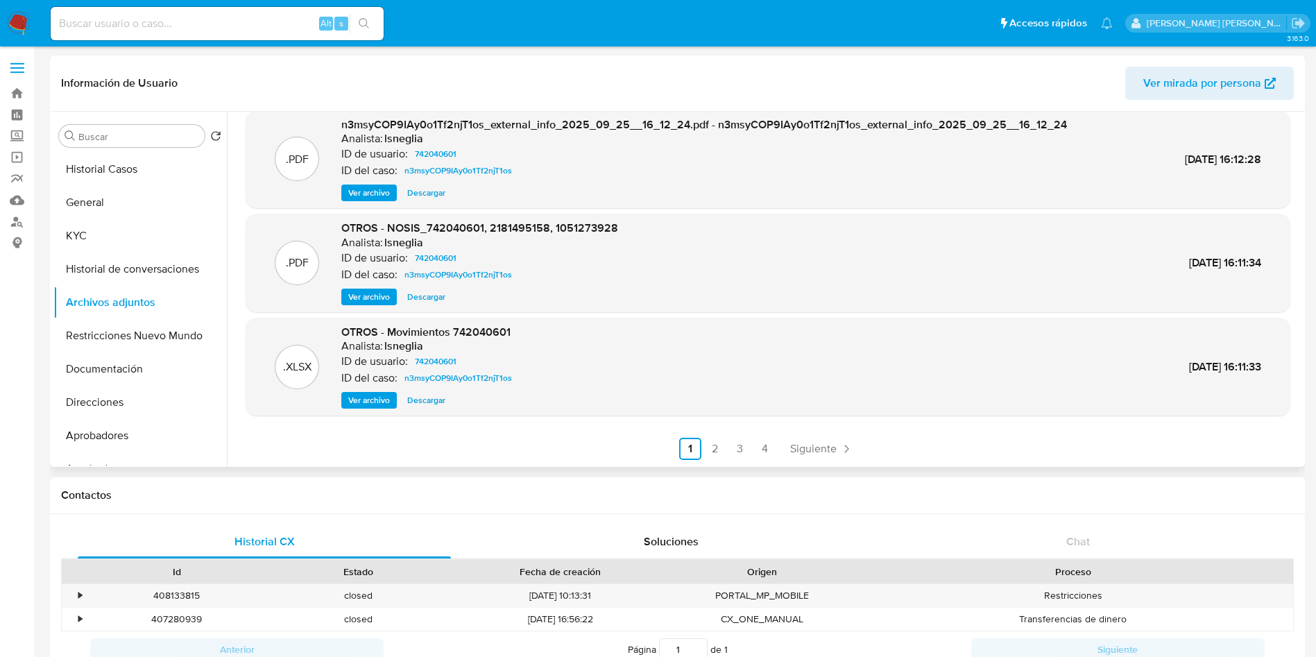
click at [711, 447] on link "2" at bounding box center [715, 449] width 22 height 22
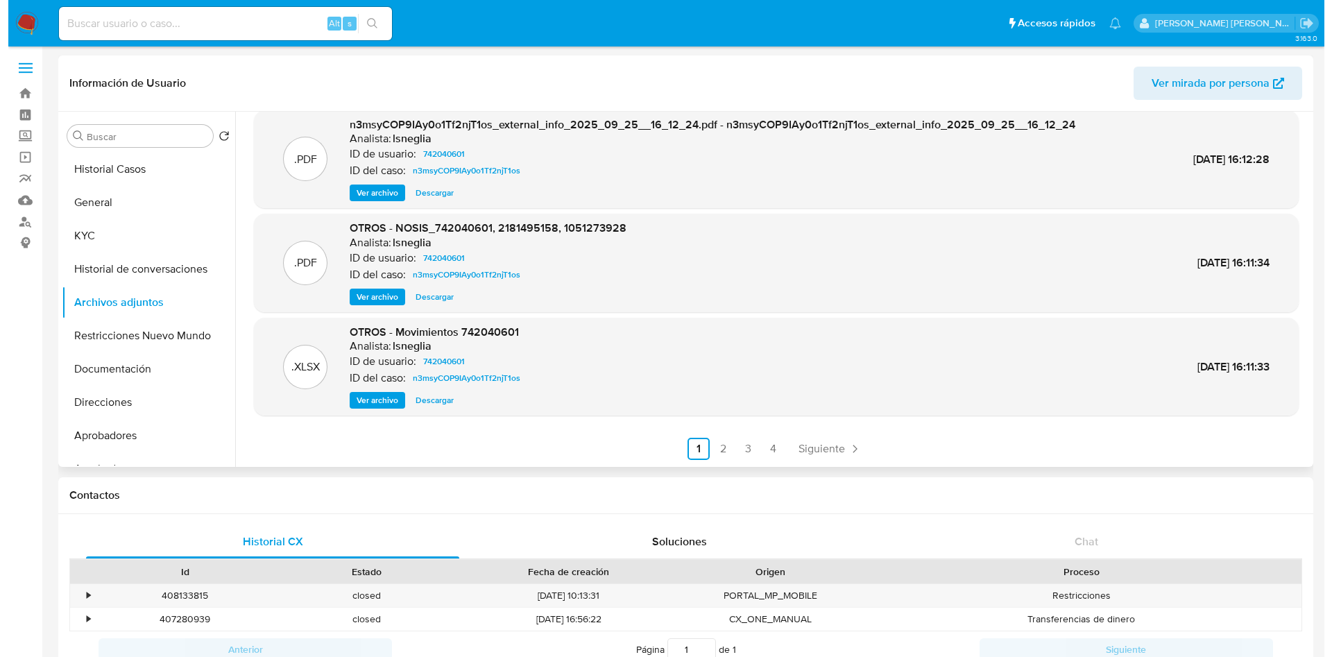
scroll to position [0, 0]
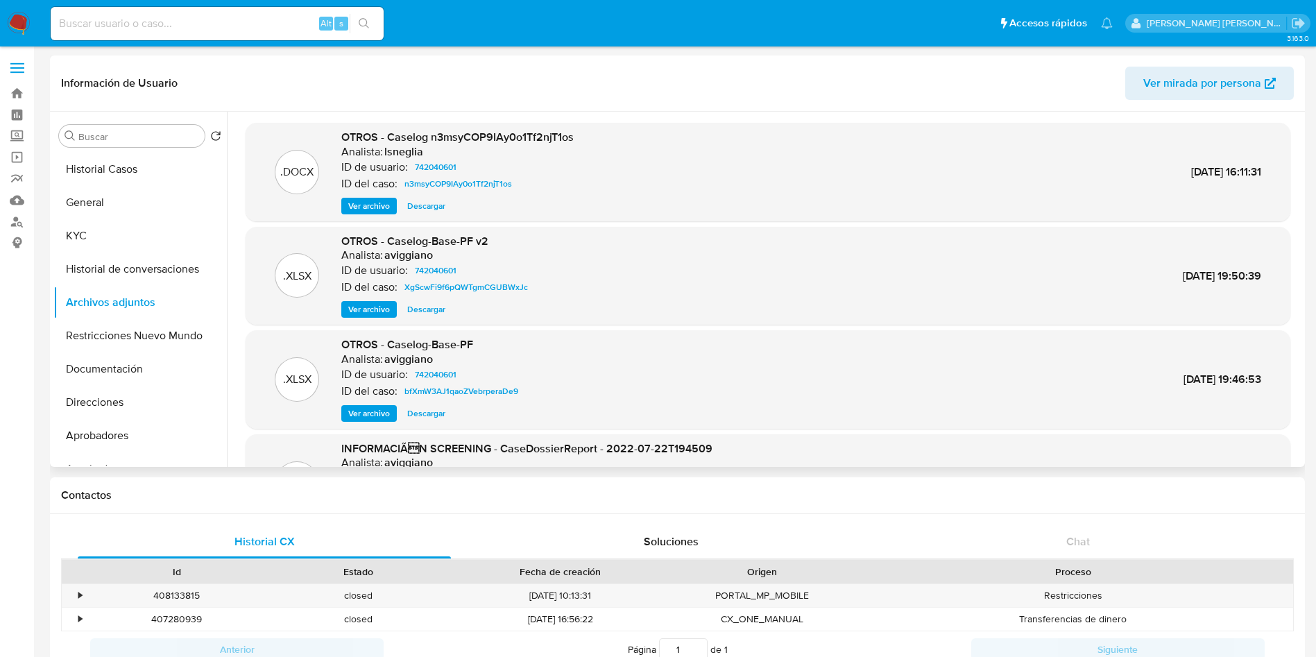
click at [377, 206] on span "Ver archivo" at bounding box center [369, 206] width 42 height 14
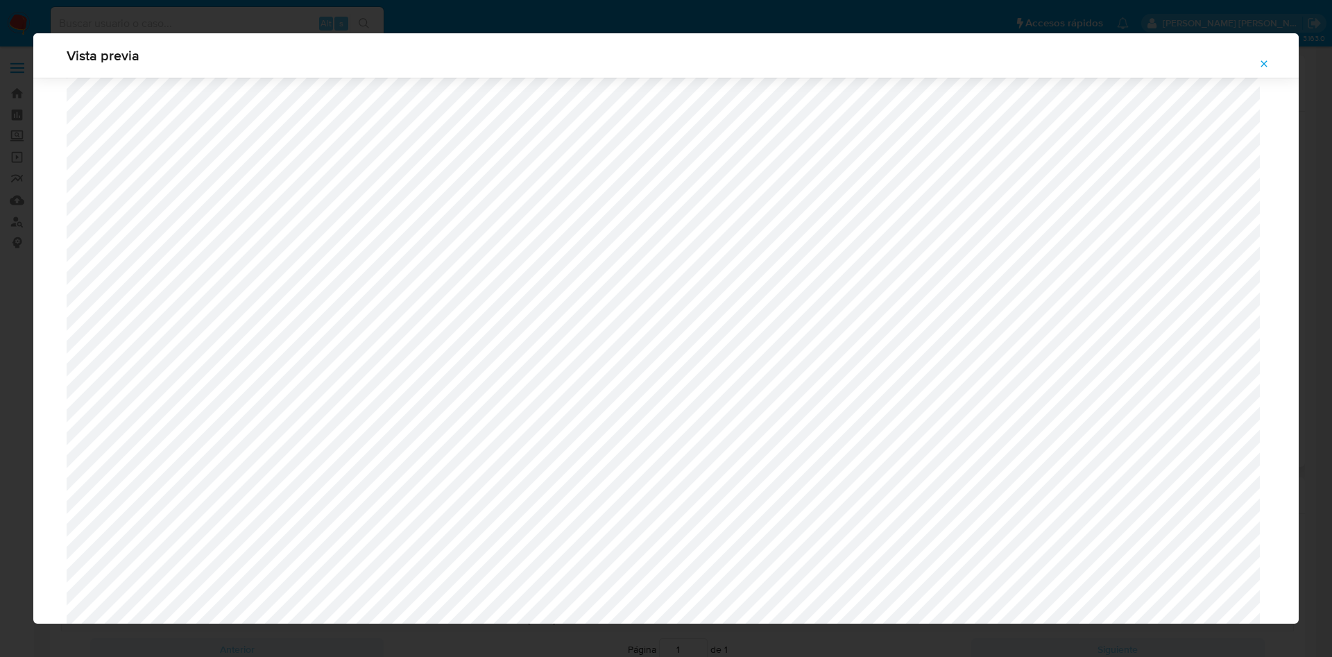
scroll to position [805, 0]
click at [1257, 60] on button "Attachment preview" at bounding box center [1264, 64] width 31 height 22
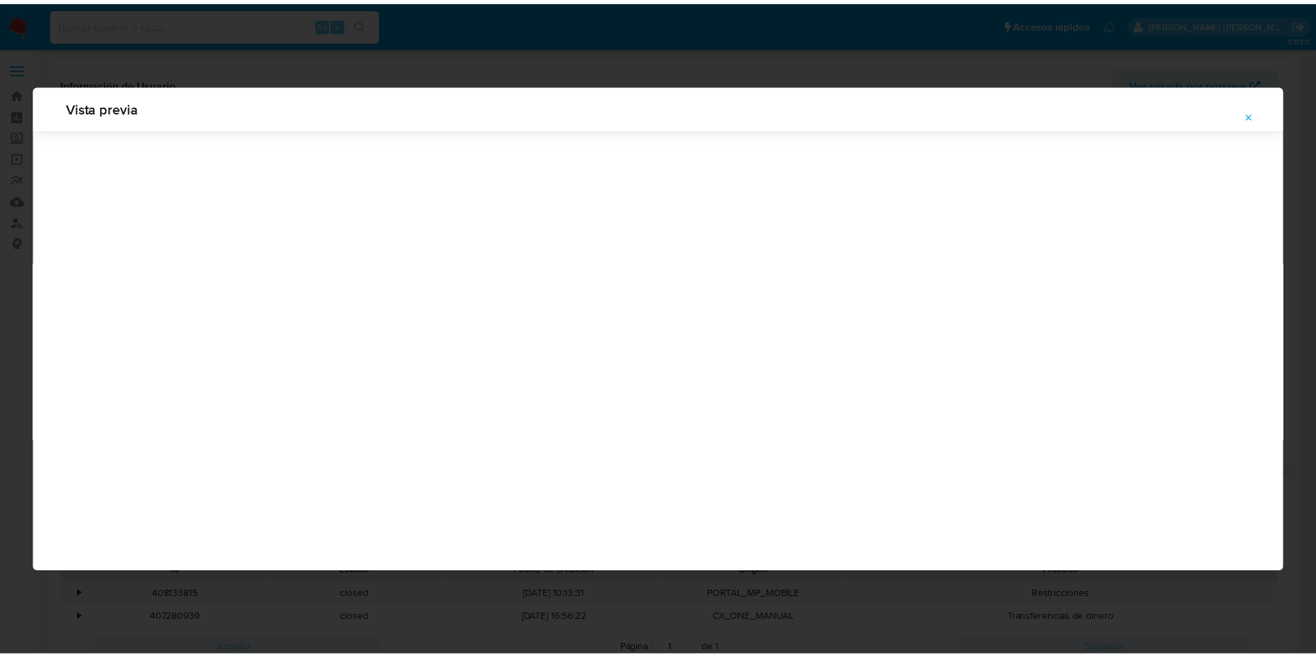
scroll to position [0, 0]
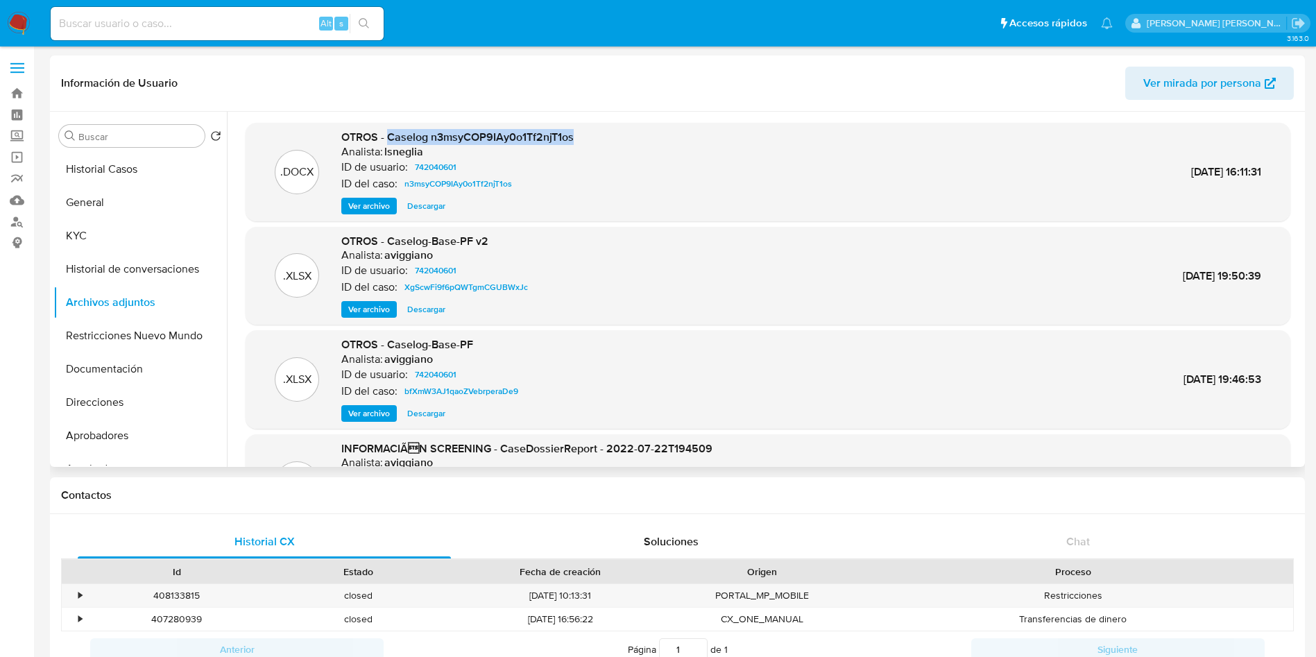
drag, startPoint x: 387, startPoint y: 137, endPoint x: 592, endPoint y: 133, distance: 204.7
click at [592, 133] on div ".DOCX OTROS - Caselog n3msyCOP9IAy0o1Tf2njT1os Analista: lsneglia ID de usuario…" at bounding box center [768, 172] width 1031 height 85
copy span "Caselog n3msyCOP9IAy0o1Tf2njT1os"
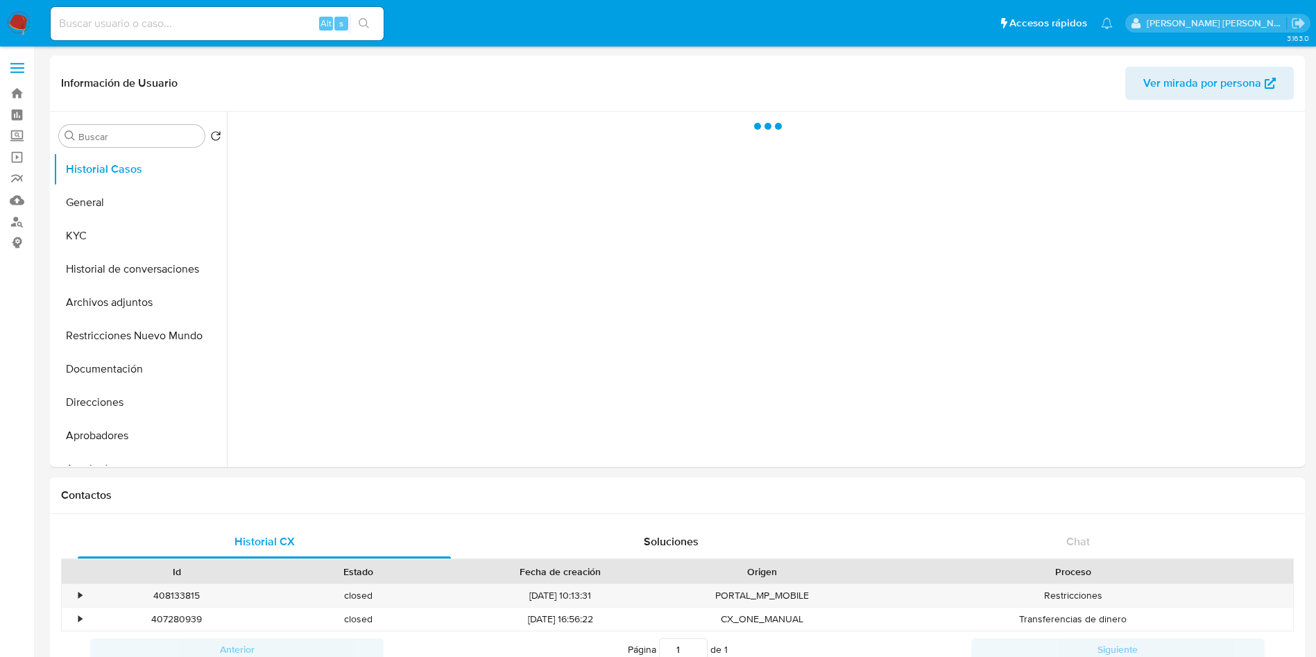
select select "10"
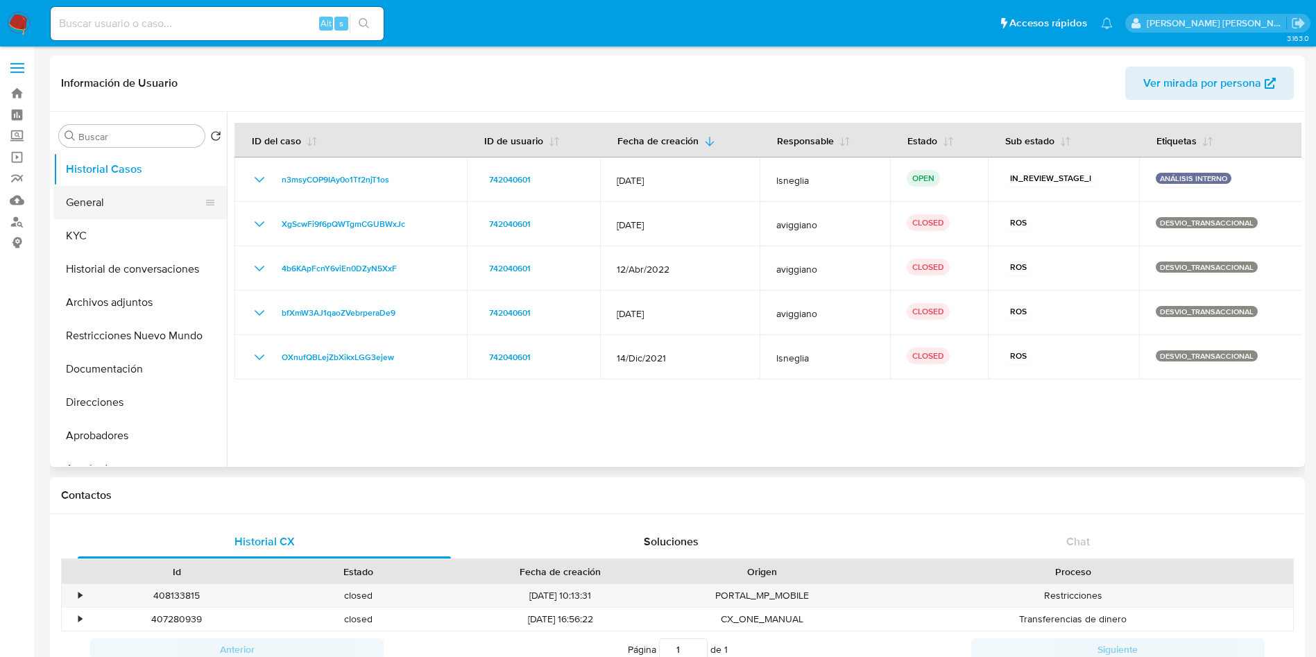
click at [119, 203] on button "General" at bounding box center [134, 202] width 162 height 33
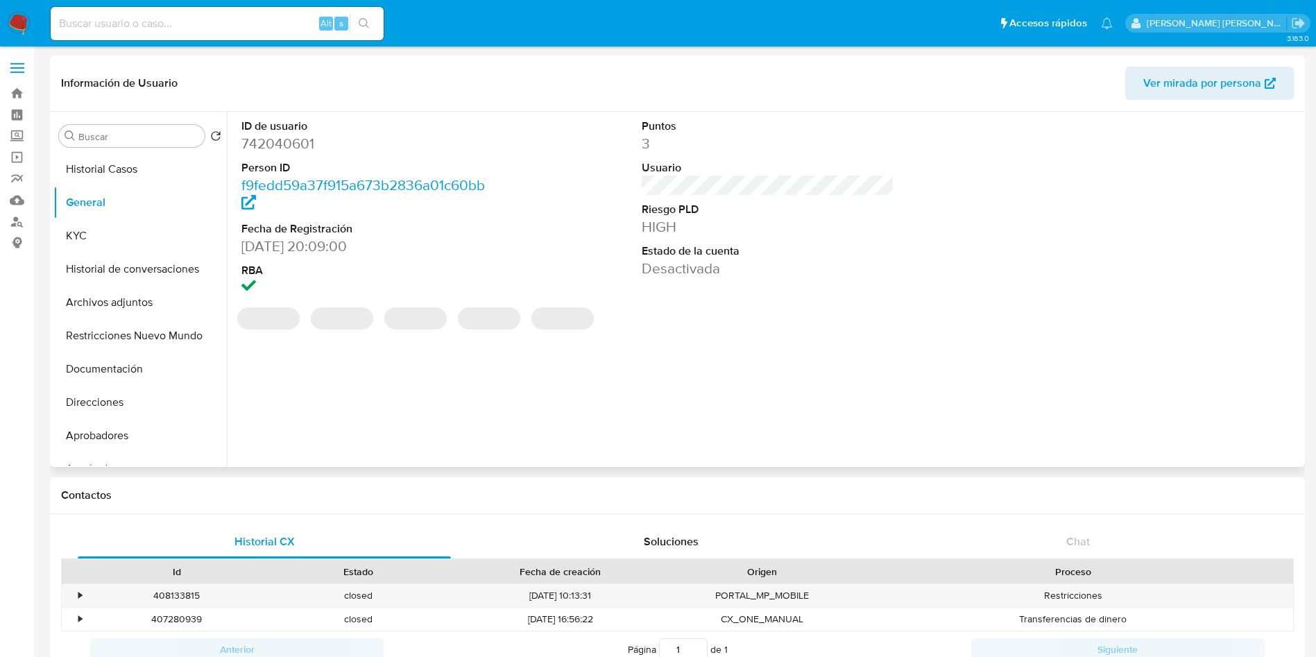
click at [304, 140] on dd "742040601" at bounding box center [367, 143] width 253 height 19
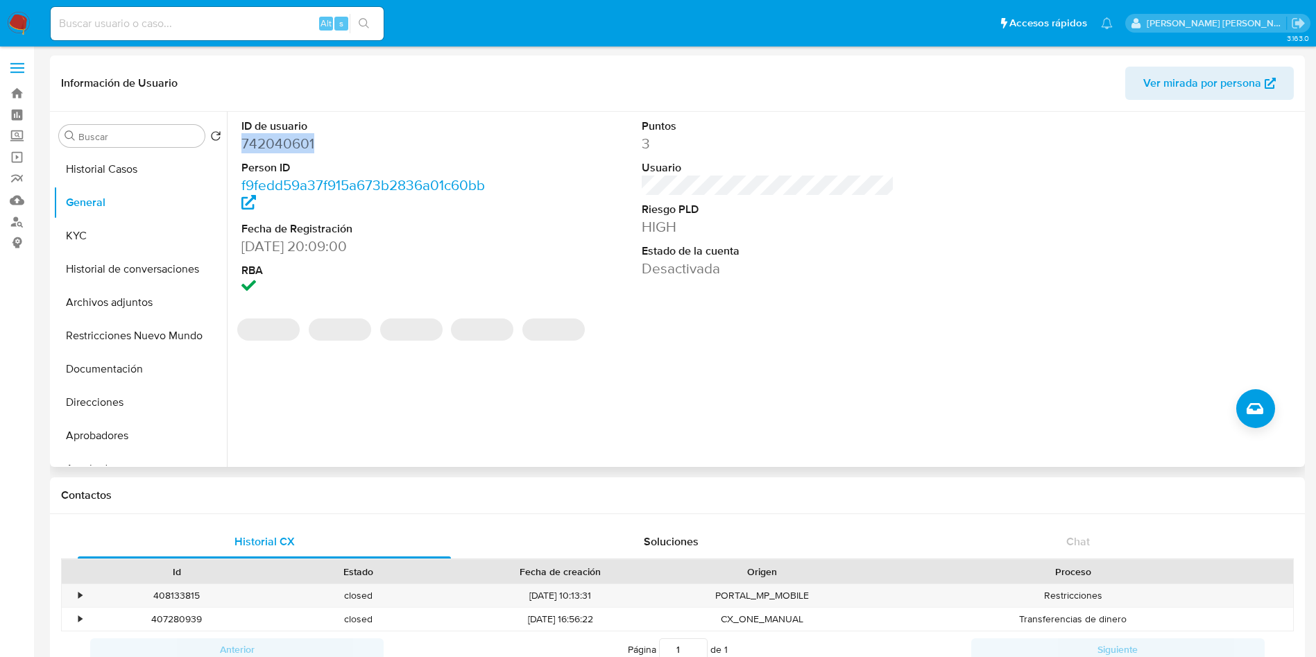
copy dd "742040601"
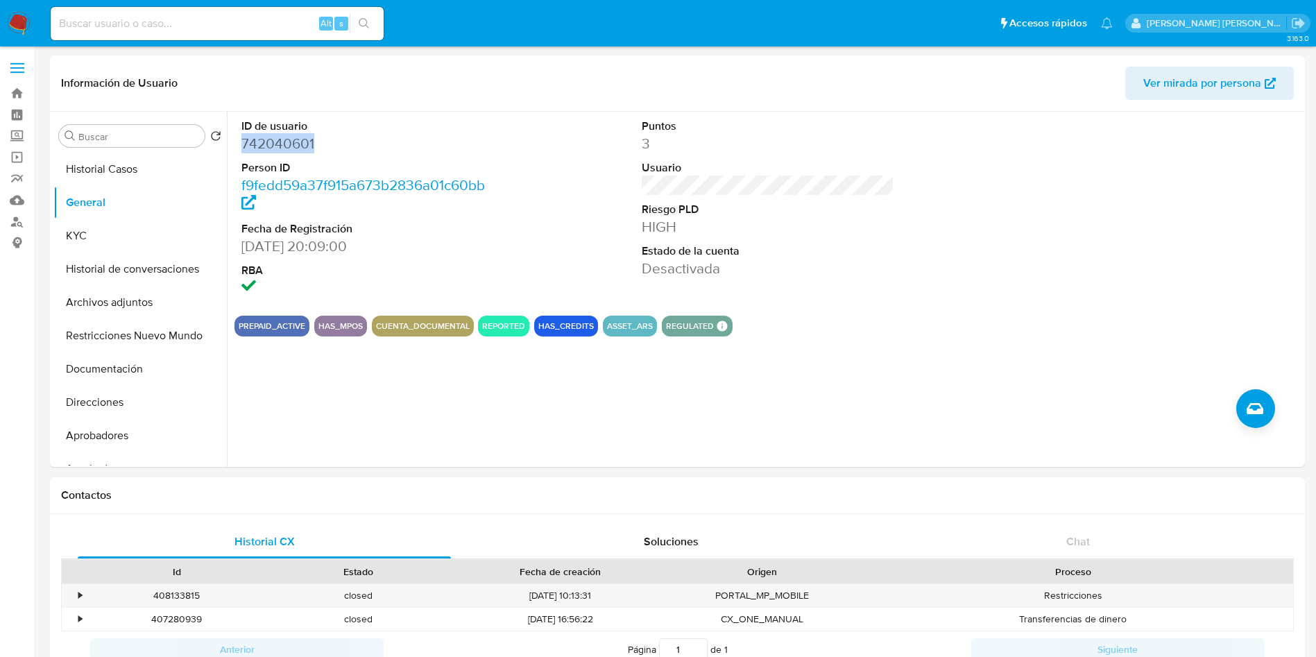
click at [579, 20] on ul "Pausado Ver notificaciones Alt s Accesos rápidos Presiona las siguientes teclas…" at bounding box center [582, 23] width 1076 height 35
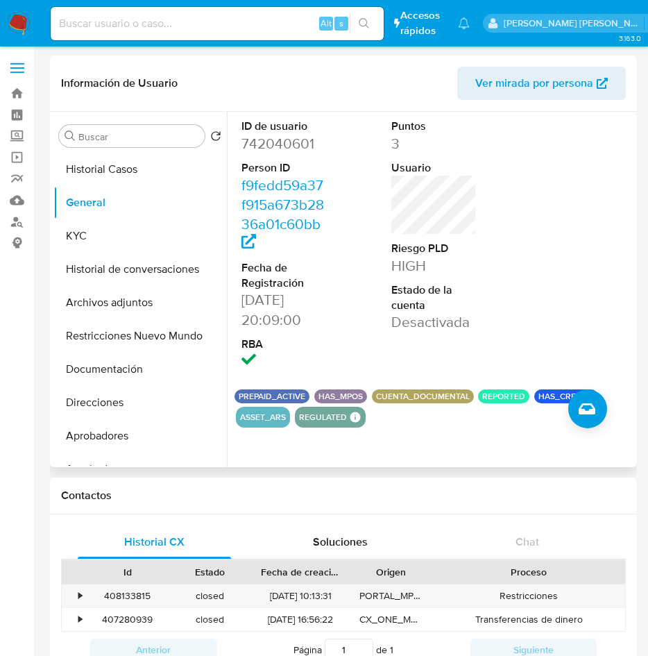
click at [573, 185] on div at bounding box center [584, 245] width 100 height 266
click at [128, 307] on button "Archivos adjuntos" at bounding box center [134, 302] width 162 height 33
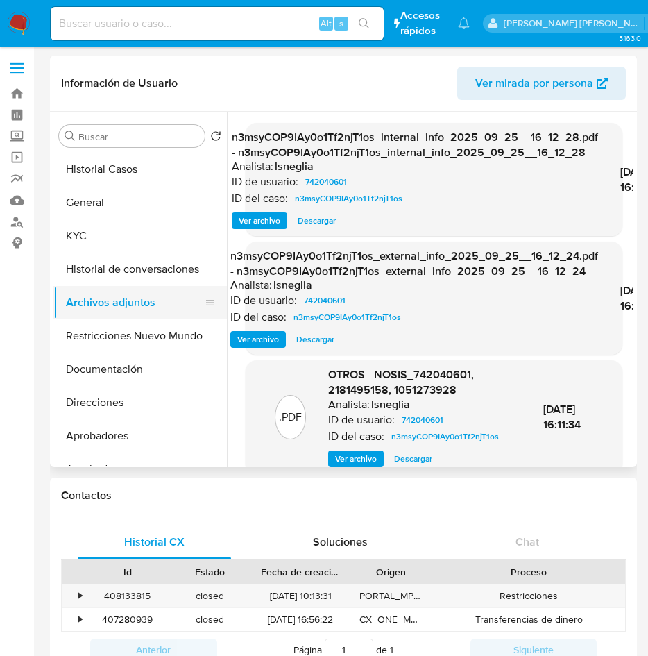
click at [128, 307] on button "Archivos adjuntos" at bounding box center [134, 302] width 162 height 33
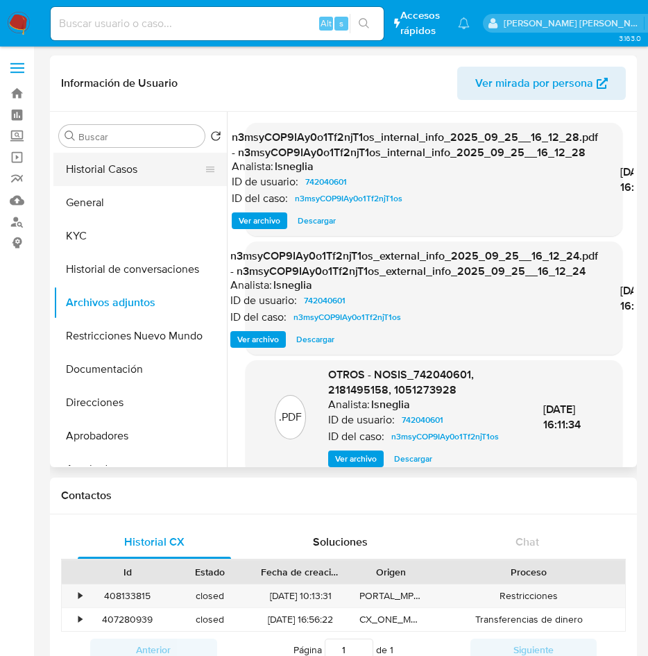
click at [164, 171] on button "Historial Casos" at bounding box center [134, 169] width 162 height 33
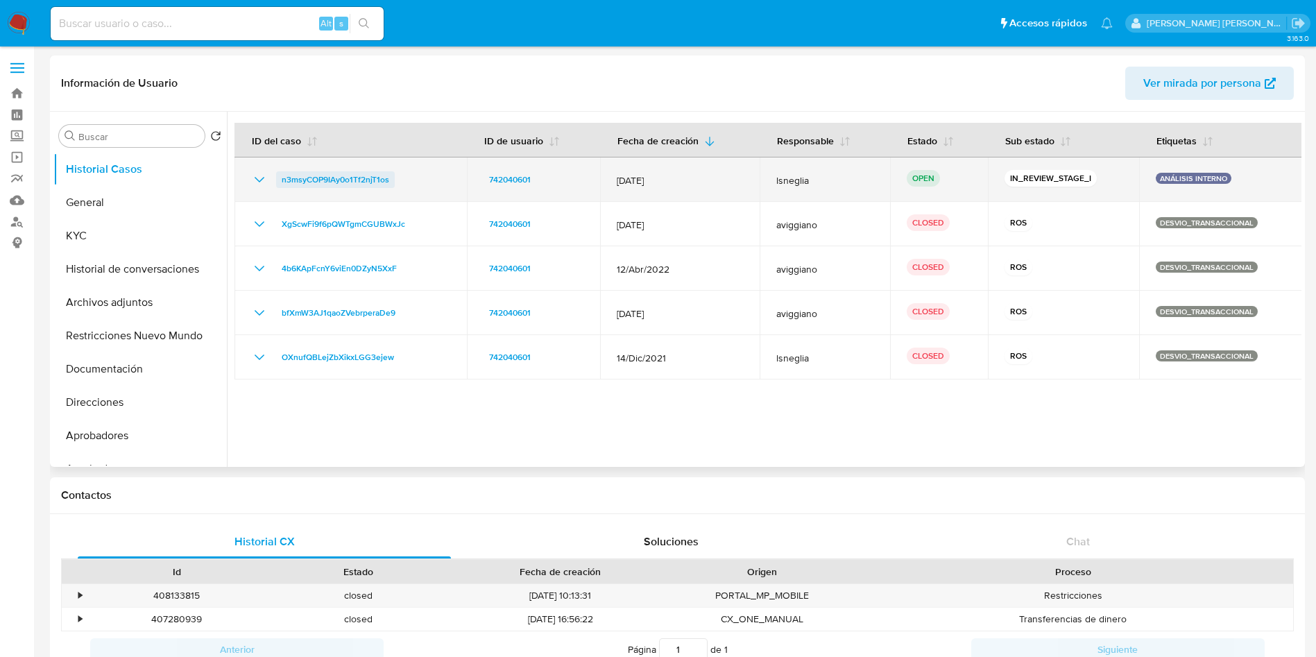
click at [295, 173] on span "n3msyCOP9IAy0o1Tf2njT1os" at bounding box center [336, 179] width 108 height 17
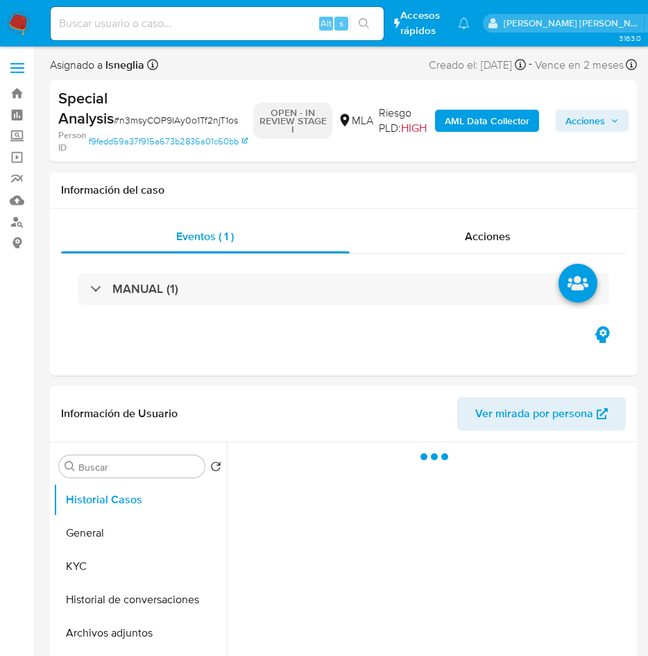
select select "10"
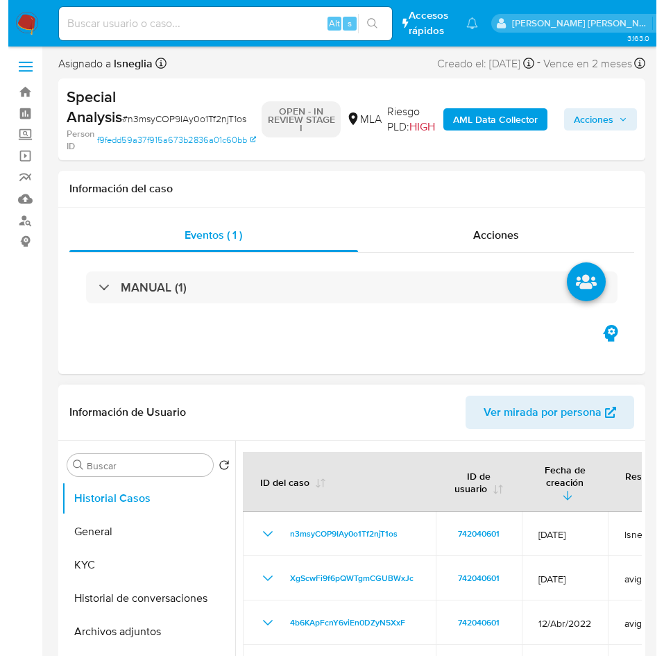
scroll to position [208, 0]
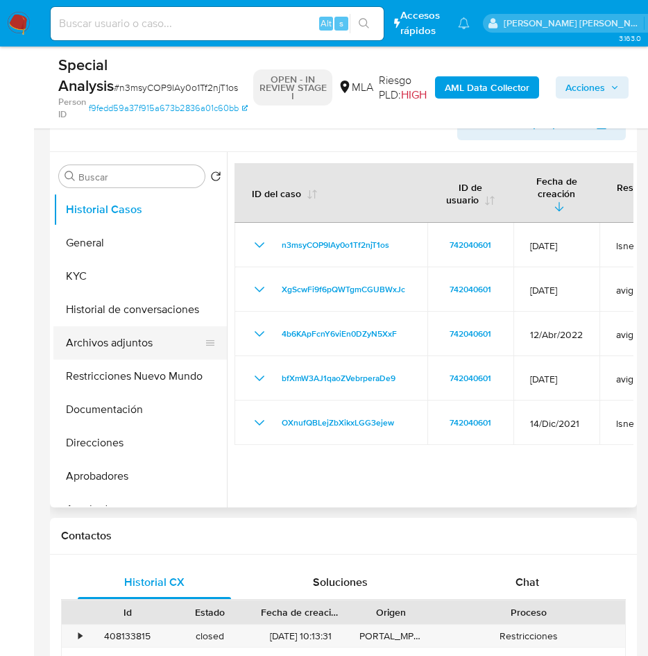
click at [94, 340] on button "Archivos adjuntos" at bounding box center [134, 342] width 162 height 33
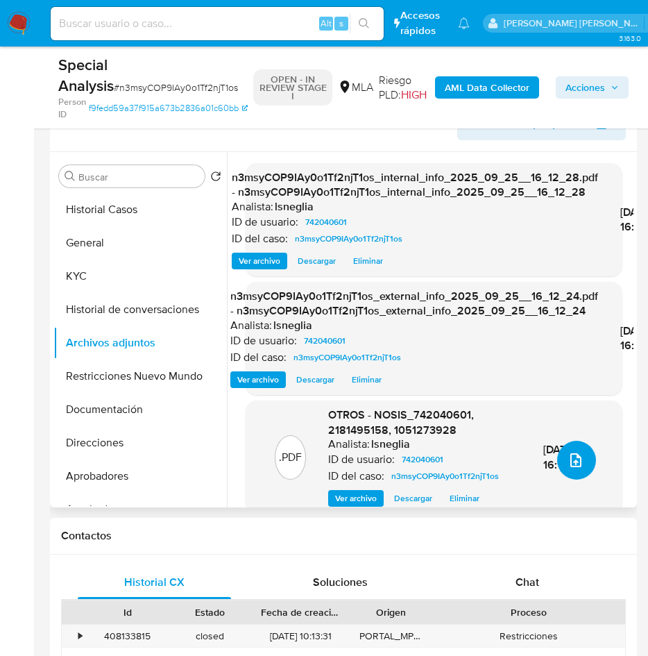
click at [571, 463] on icon "upload-file" at bounding box center [576, 460] width 17 height 17
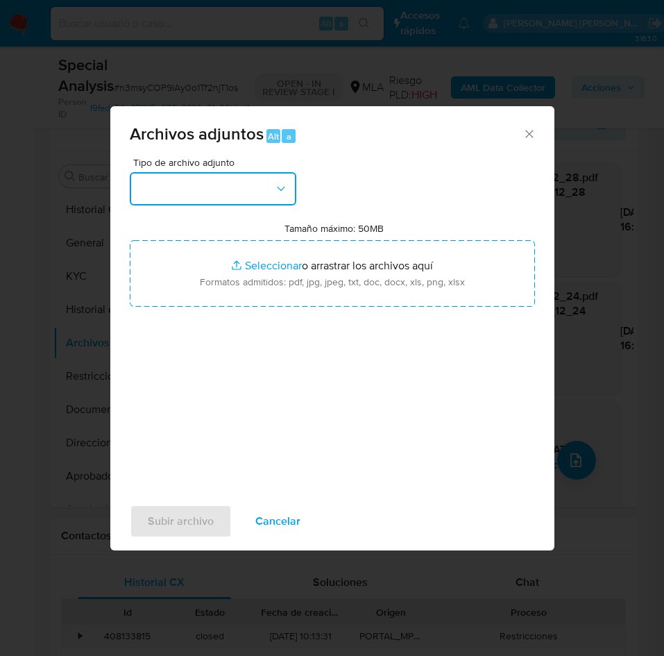
click at [243, 185] on button "button" at bounding box center [213, 188] width 167 height 33
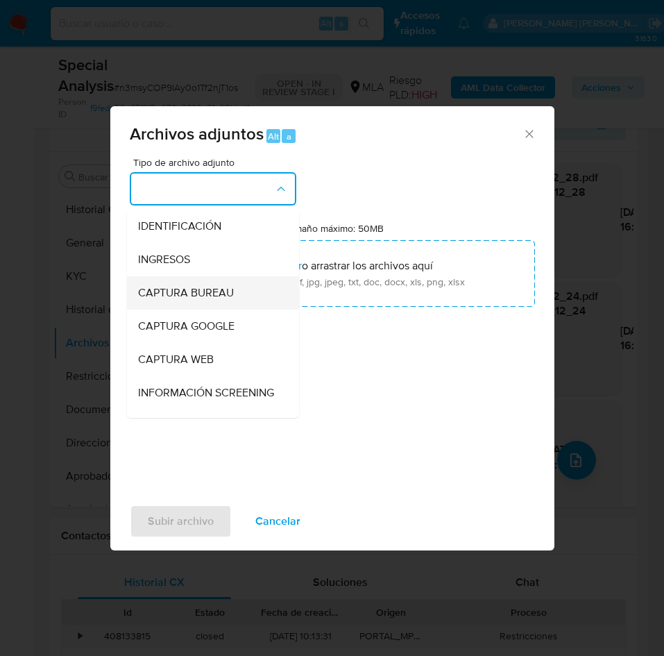
scroll to position [104, 0]
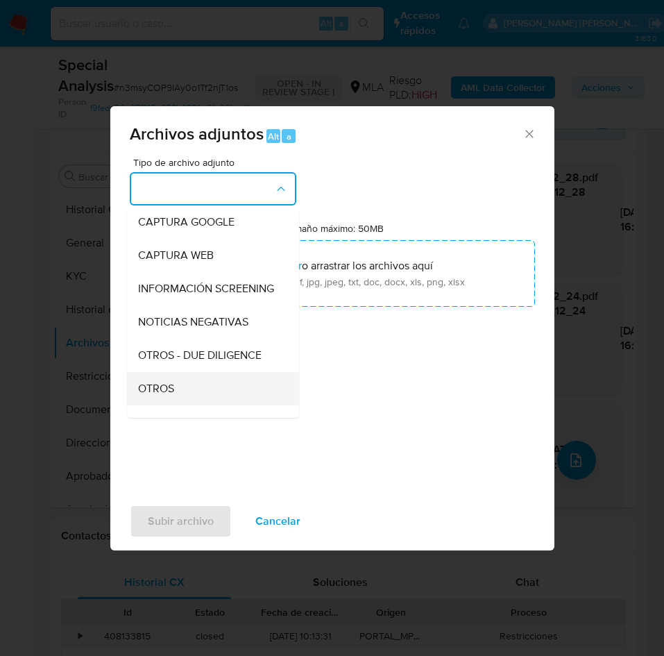
click at [151, 405] on div "OTROS" at bounding box center [209, 388] width 142 height 33
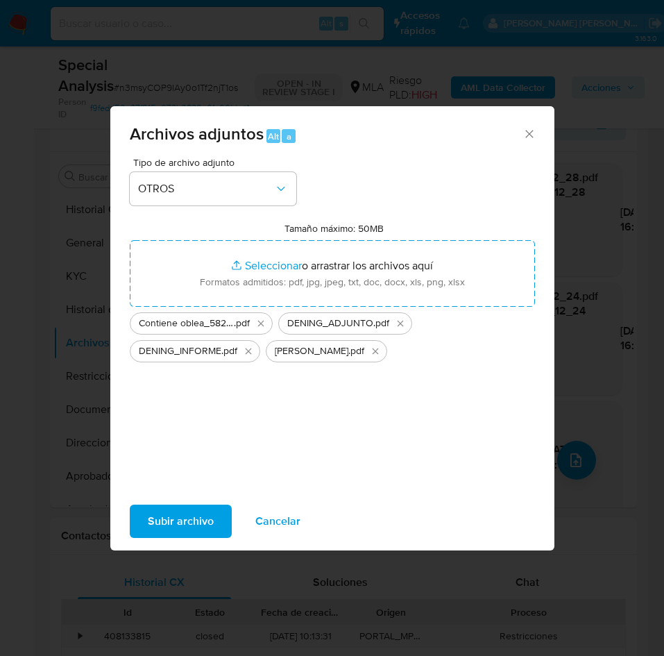
click at [187, 516] on span "Subir archivo" at bounding box center [181, 521] width 66 height 31
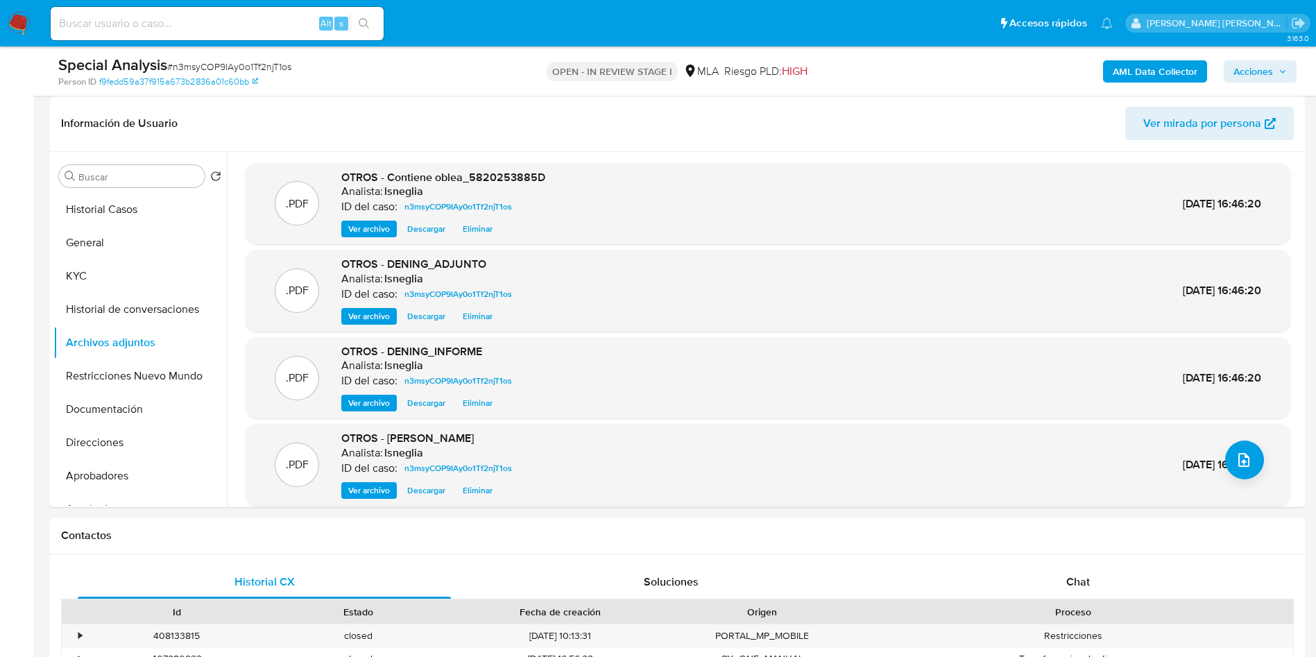
click at [245, 66] on span "# n3msyCOP9IAy0o1Tf2njT1os" at bounding box center [229, 67] width 124 height 14
click at [219, 64] on span "# n3msyCOP9IAy0o1Tf2njT1os" at bounding box center [229, 67] width 124 height 14
copy span "n3msyCOP9IAy0o1Tf2njT1os"
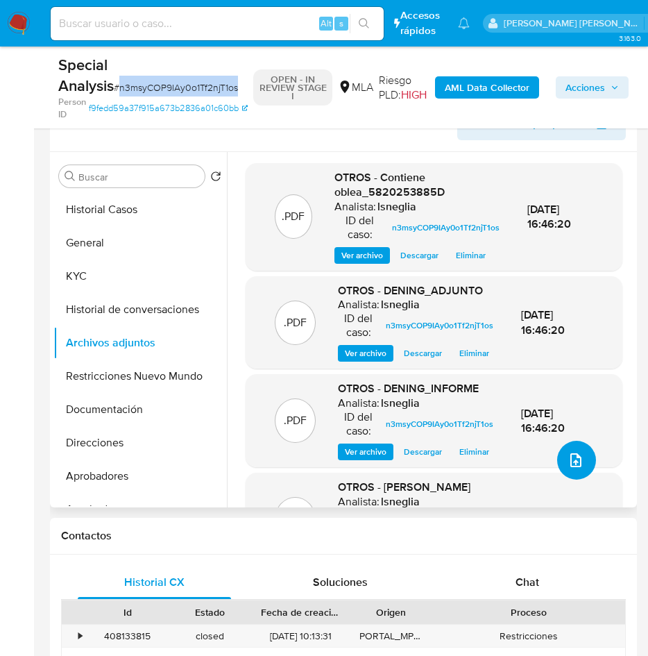
click at [575, 472] on button "upload-file" at bounding box center [576, 460] width 39 height 39
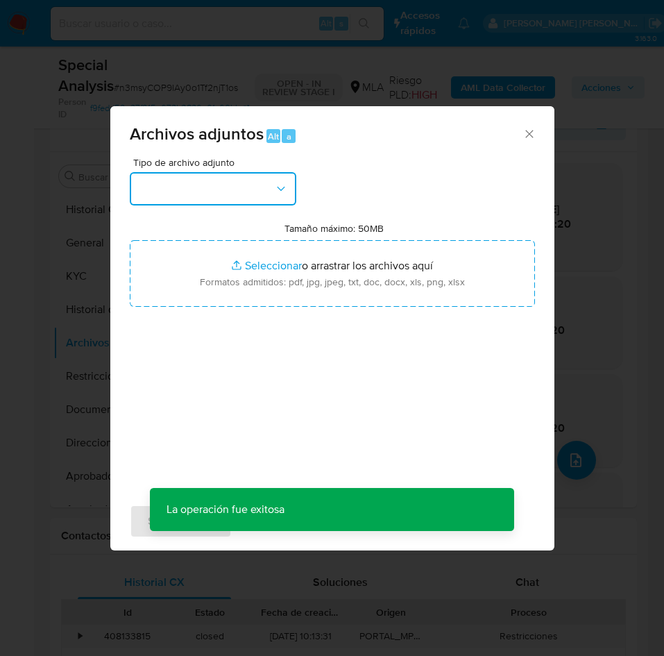
click at [235, 189] on button "button" at bounding box center [213, 188] width 167 height 33
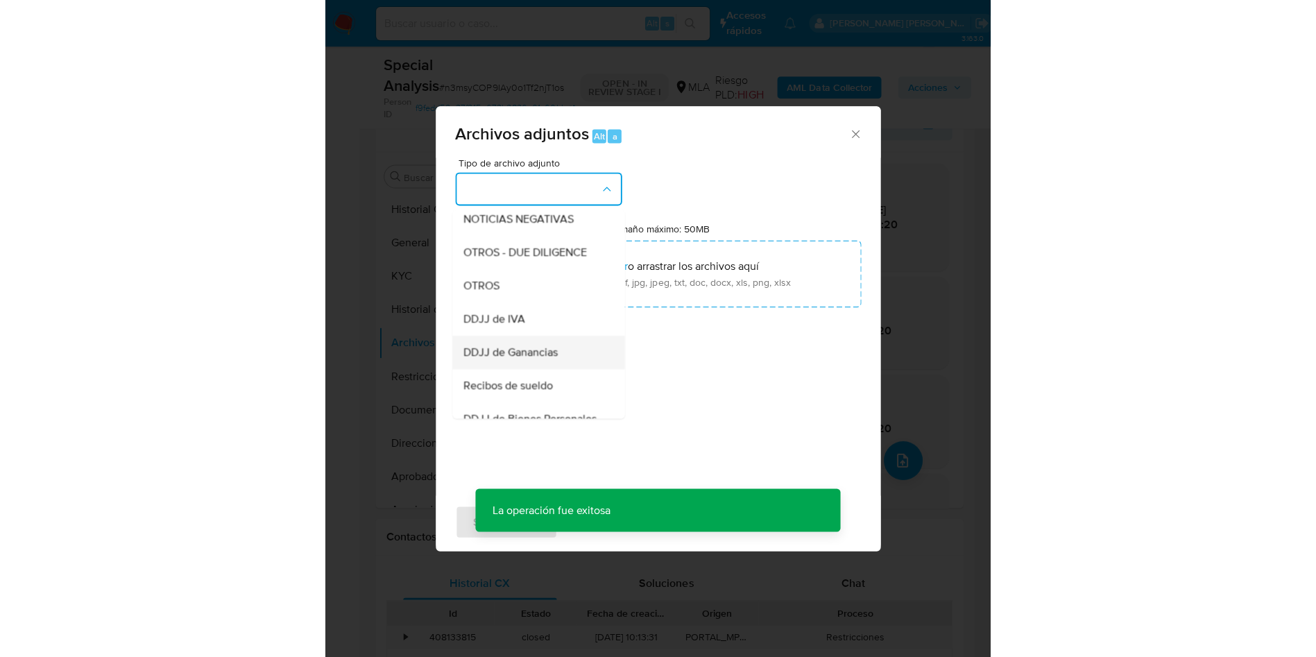
scroll to position [208, 0]
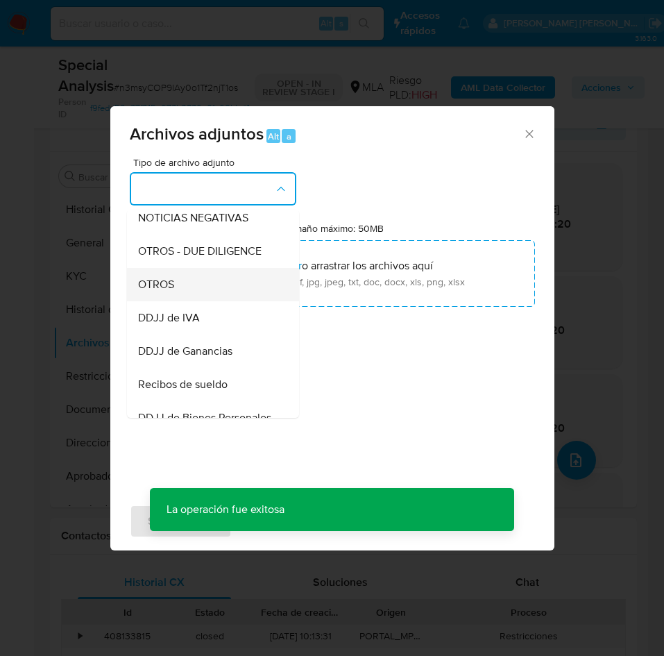
click at [172, 291] on span "OTROS" at bounding box center [156, 285] width 36 height 14
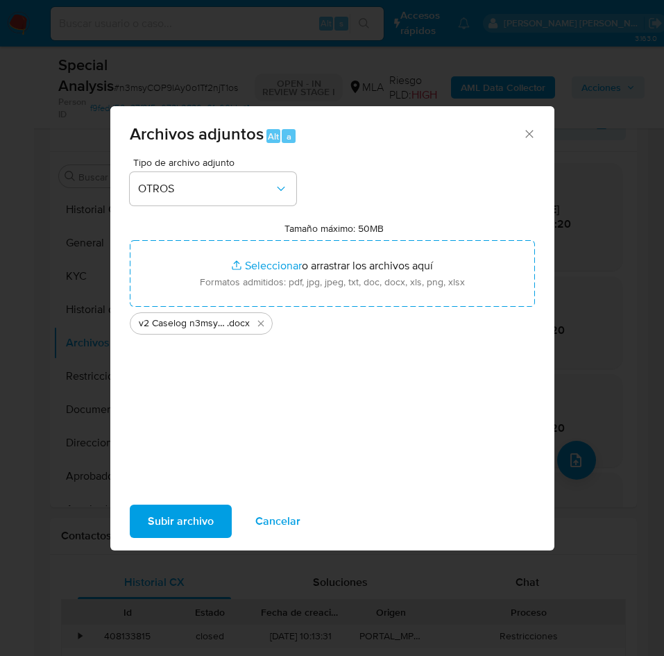
click at [162, 520] on span "Subir archivo" at bounding box center [181, 521] width 66 height 31
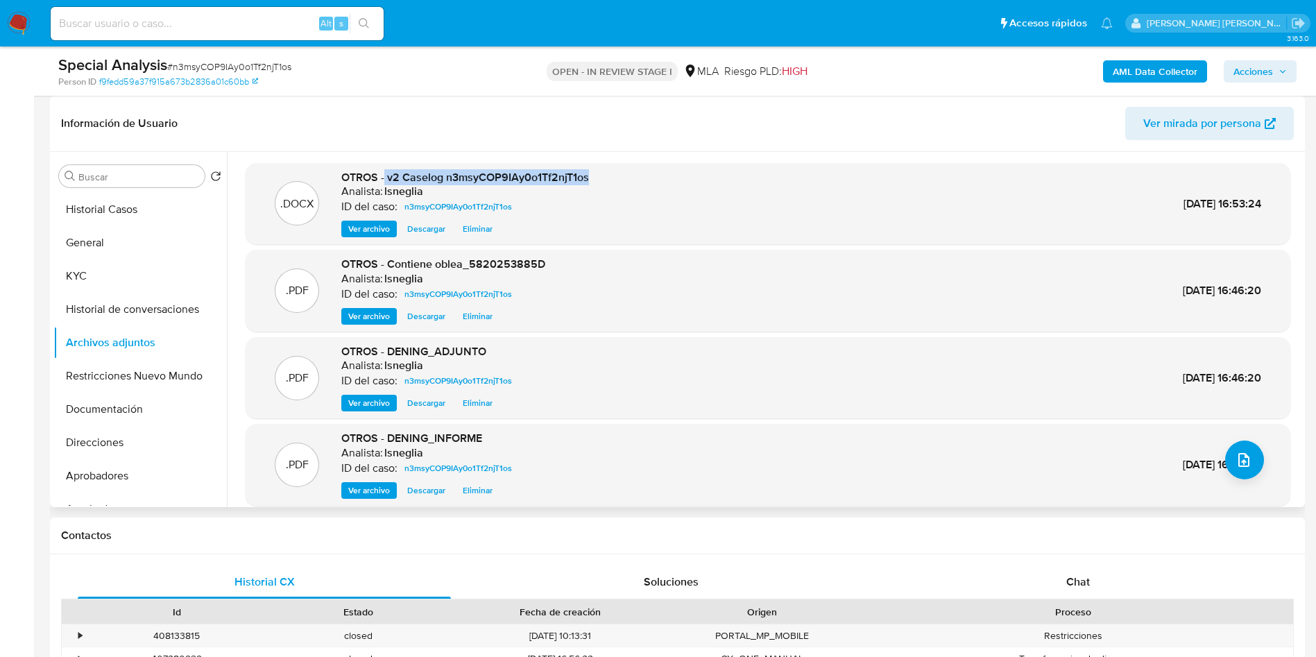
drag, startPoint x: 386, startPoint y: 176, endPoint x: 589, endPoint y: 176, distance: 203.3
click at [611, 171] on div ".DOCX OTROS - v2 Caselog n3msyCOP9IAy0o1Tf2njT1os Analista: lsneglia ID del cas…" at bounding box center [768, 204] width 1031 height 68
copy span "v2 Caselog n3msyCOP9IAy0o1Tf2njT1os"
click at [640, 139] on header "Información de Usuario Ver mirada por persona" at bounding box center [677, 123] width 1233 height 33
click at [1265, 71] on span "Acciones" at bounding box center [1254, 71] width 40 height 22
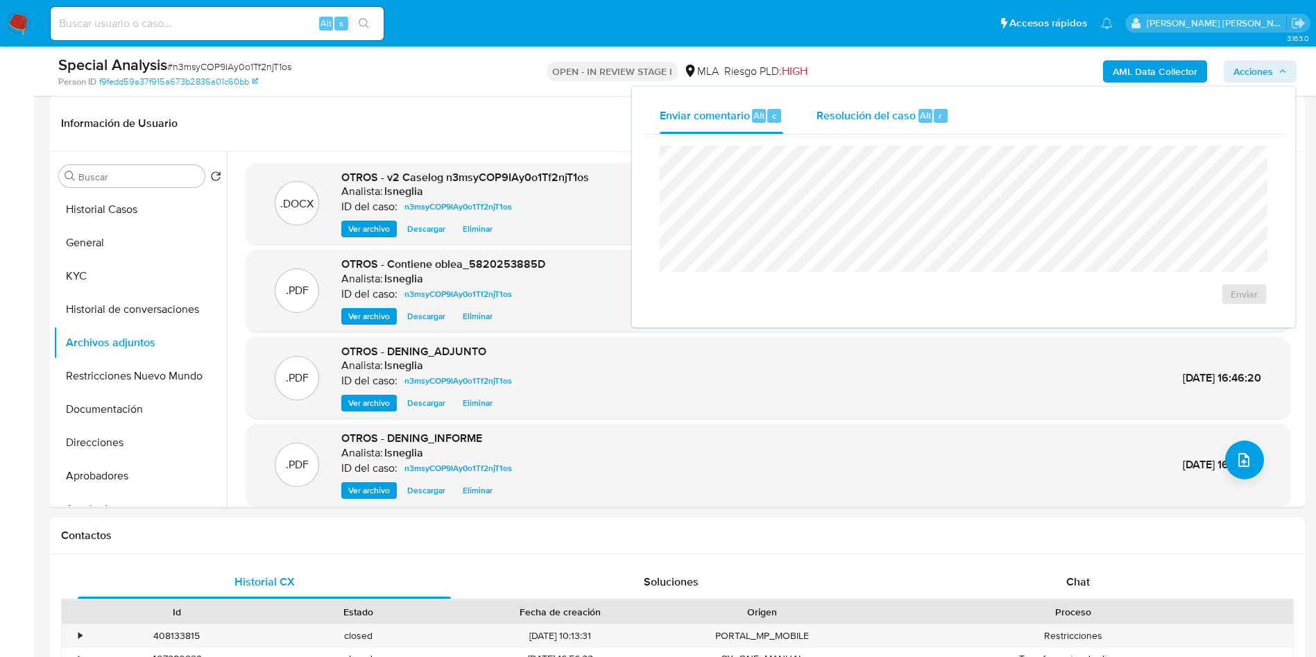
click at [874, 121] on span "Resolución del caso" at bounding box center [866, 115] width 99 height 16
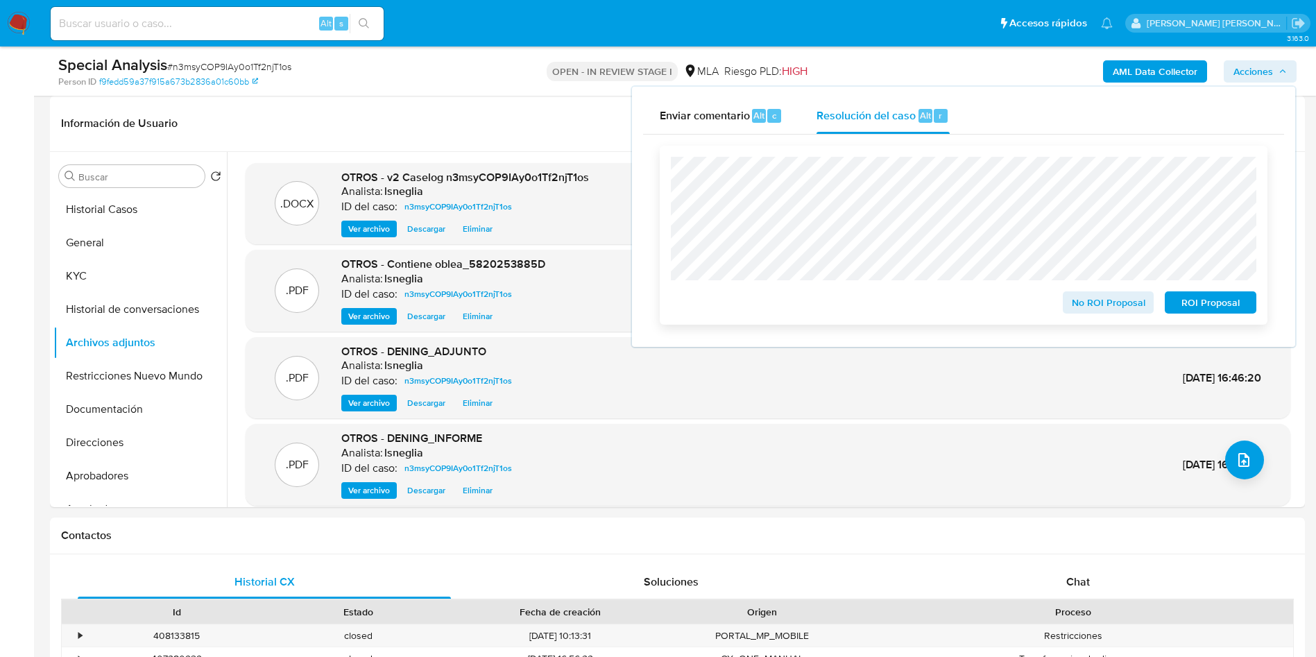
click at [1218, 301] on span "ROI Proposal" at bounding box center [1211, 302] width 72 height 19
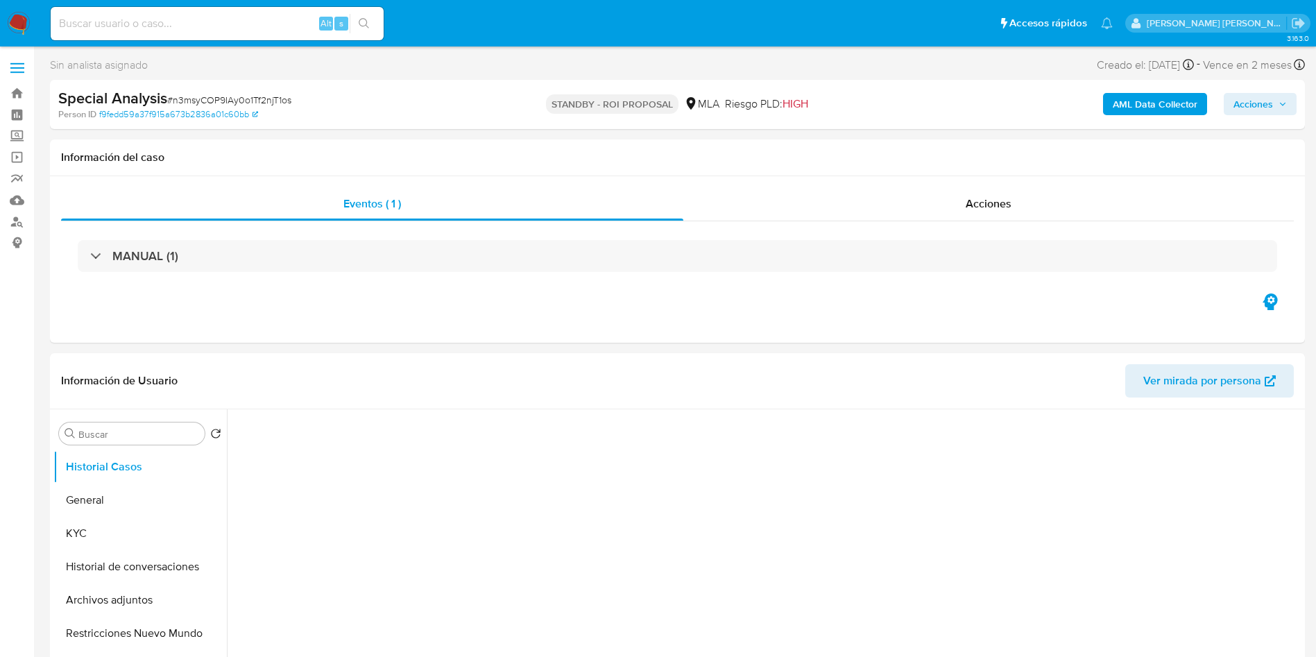
select select "10"
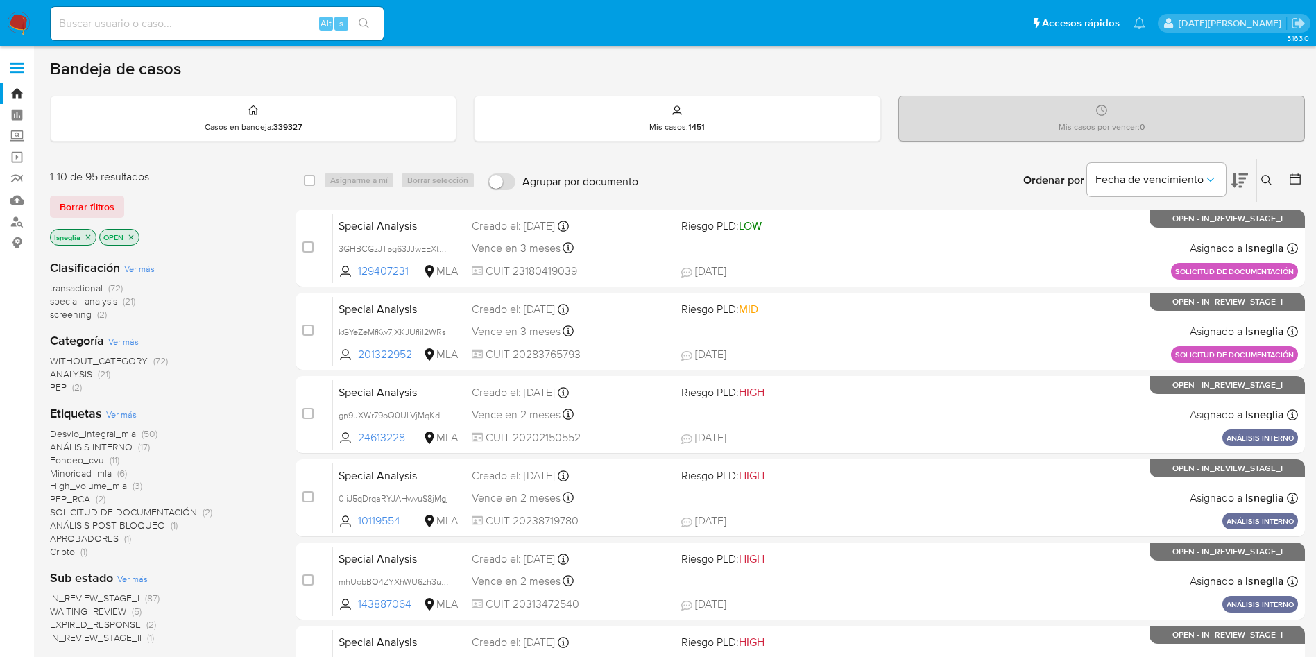
click at [88, 237] on icon "close-filter" at bounding box center [88, 237] width 5 height 5
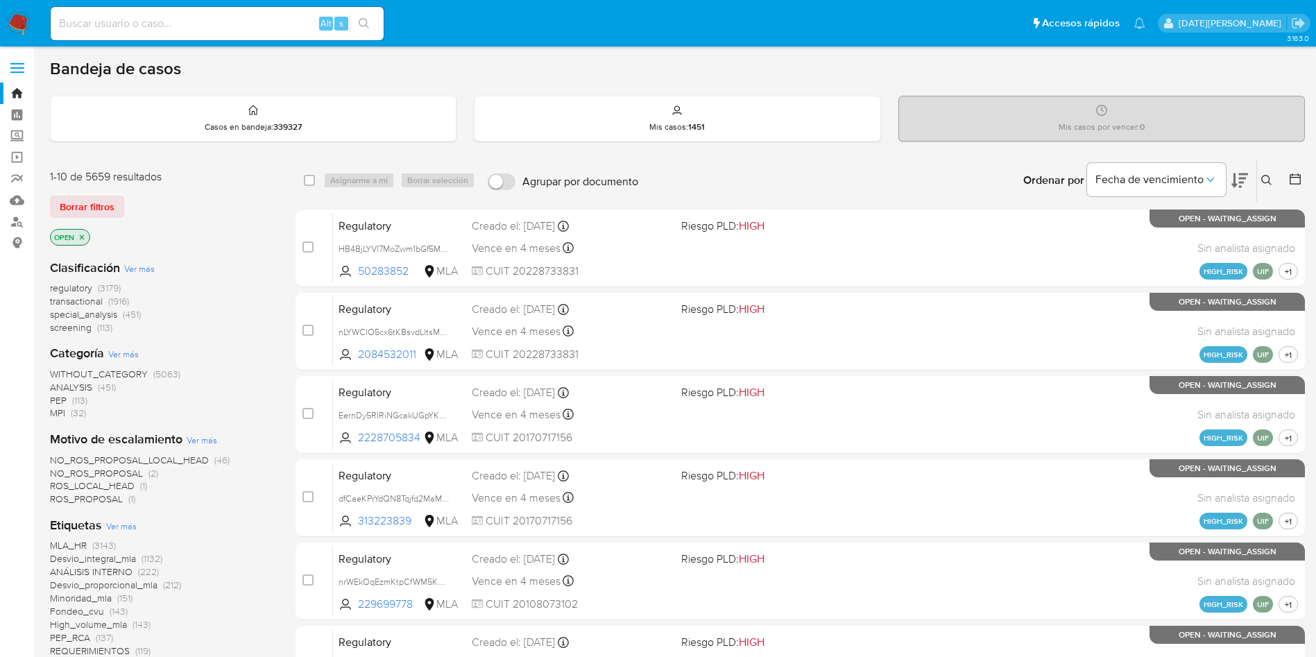
click at [221, 13] on div "Alt s" at bounding box center [217, 23] width 333 height 33
click at [219, 26] on input at bounding box center [217, 24] width 333 height 18
paste input "G10UB7ZVFi8i0nHDd6jPDGWA"
type input "G10UB7ZVFi8i0nHDd6jPDGWA"
click at [362, 23] on icon "search-icon" at bounding box center [364, 23] width 11 height 11
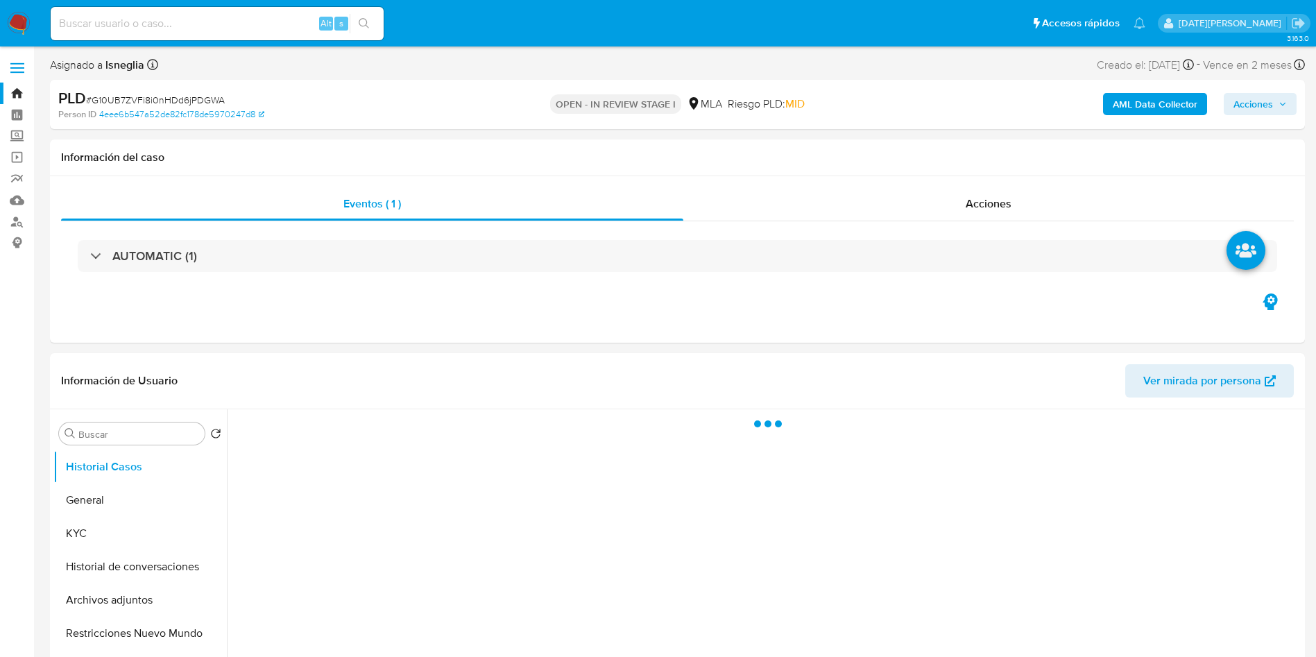
select select "10"
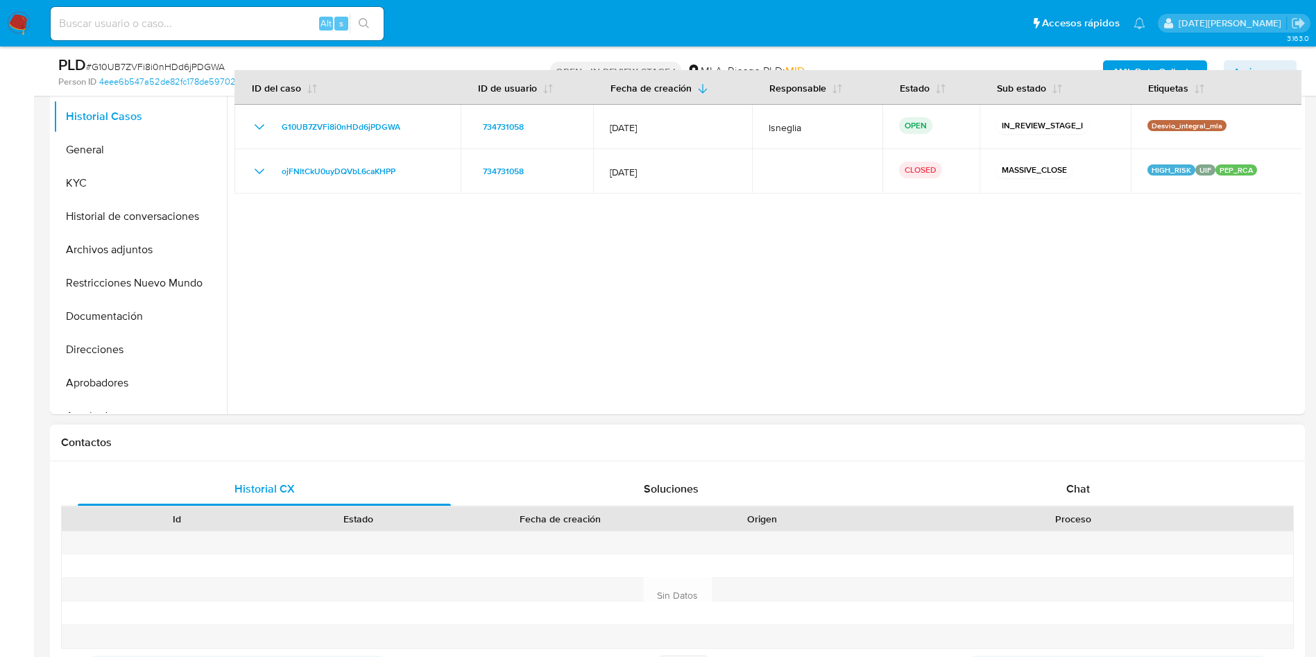
scroll to position [312, 0]
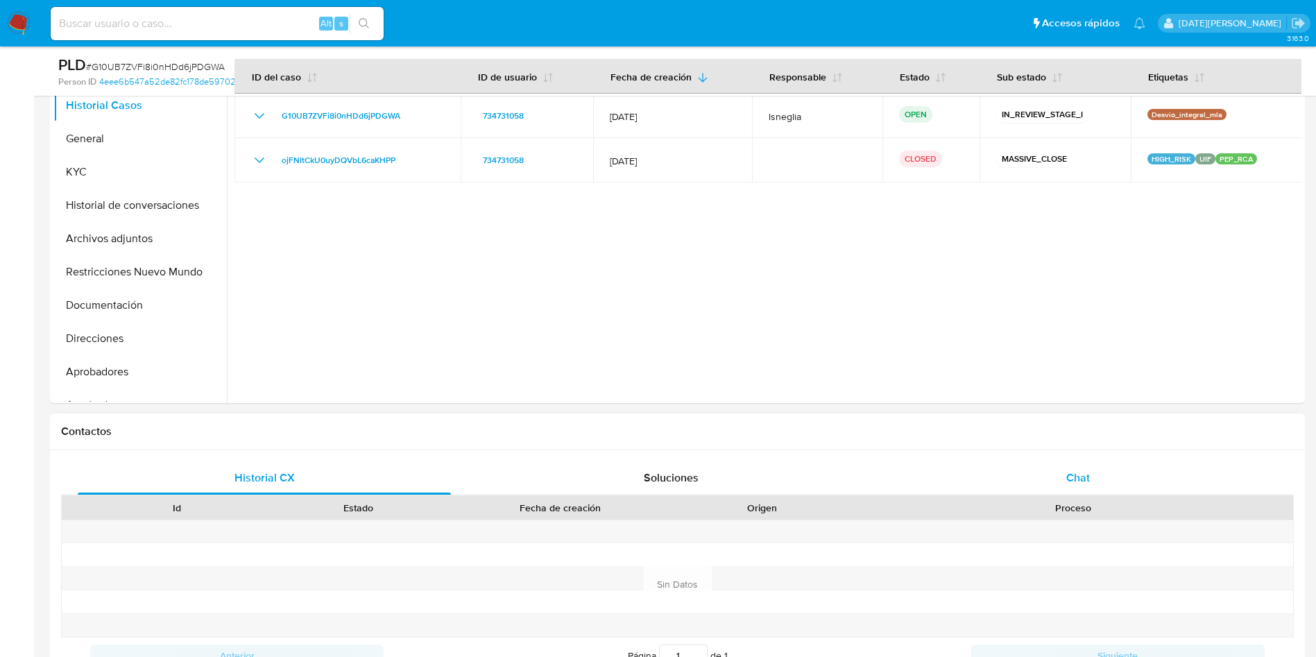
click at [1080, 472] on span "Chat" at bounding box center [1078, 478] width 24 height 16
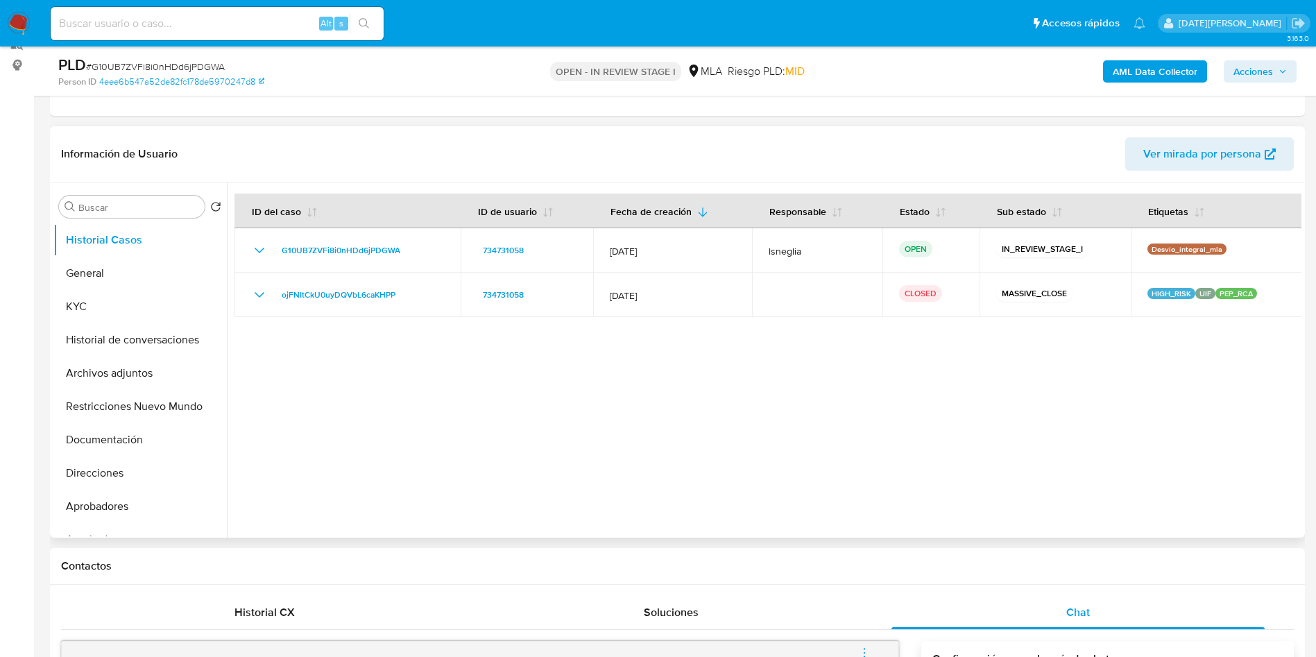
scroll to position [208, 0]
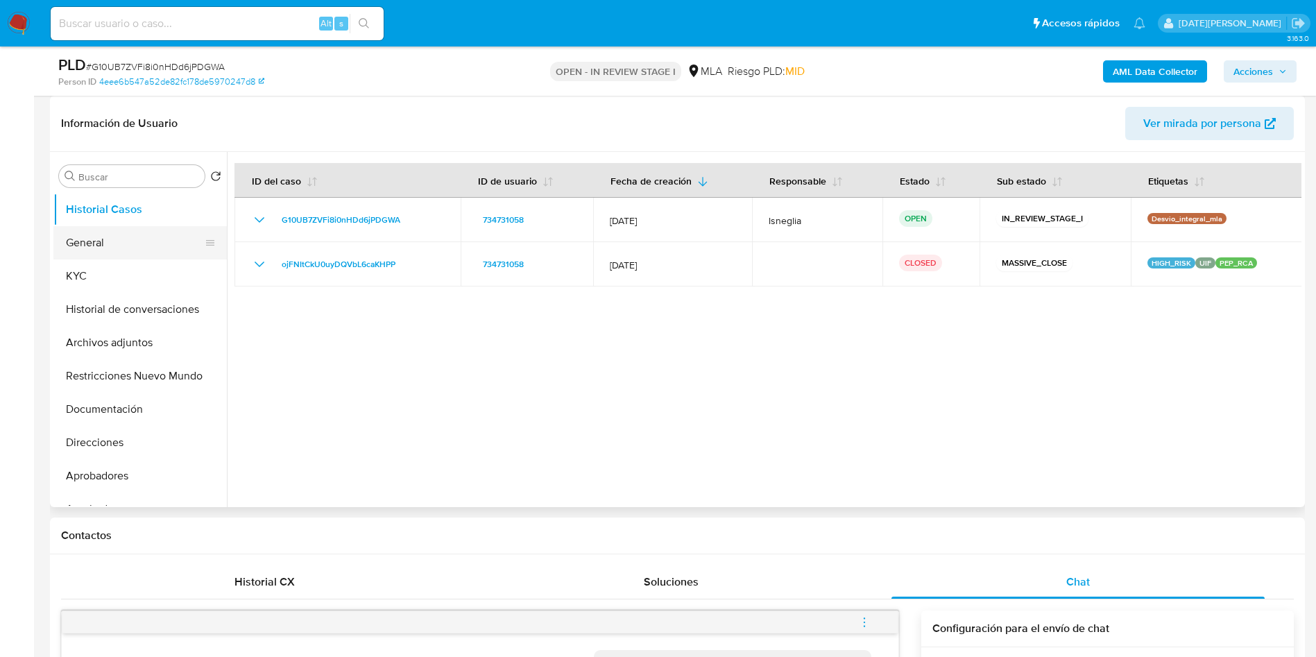
click at [144, 241] on button "General" at bounding box center [134, 242] width 162 height 33
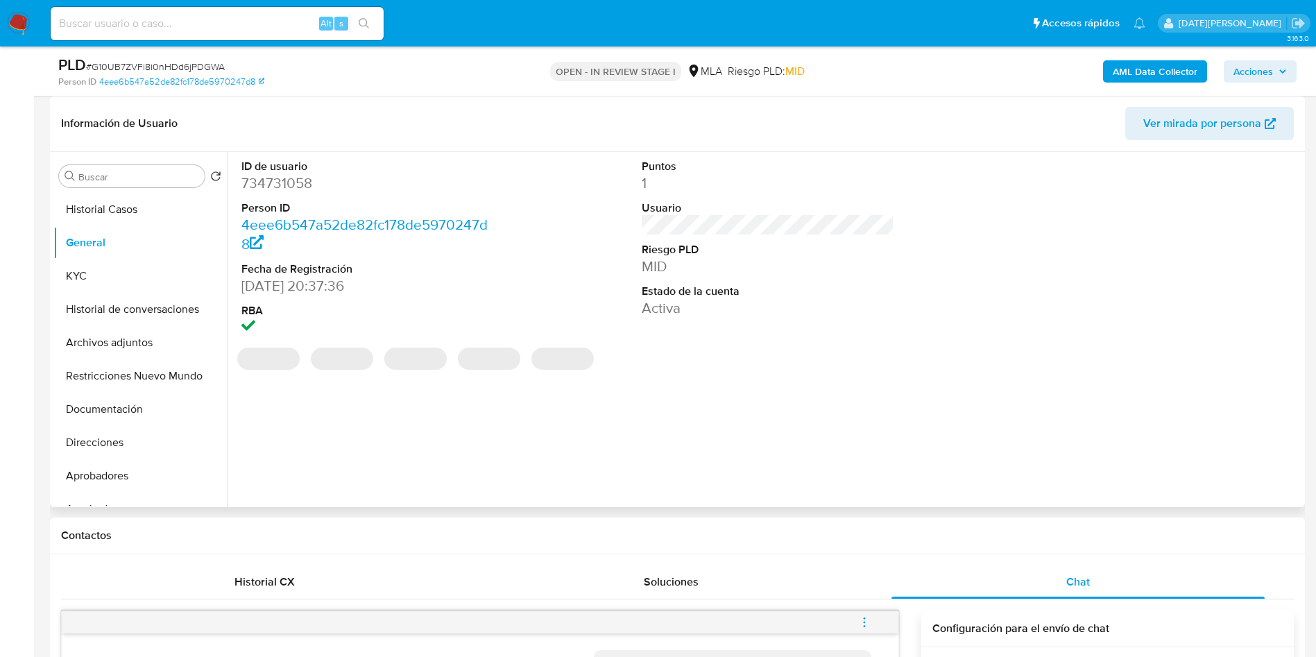
click at [287, 180] on dd "734731058" at bounding box center [367, 182] width 253 height 19
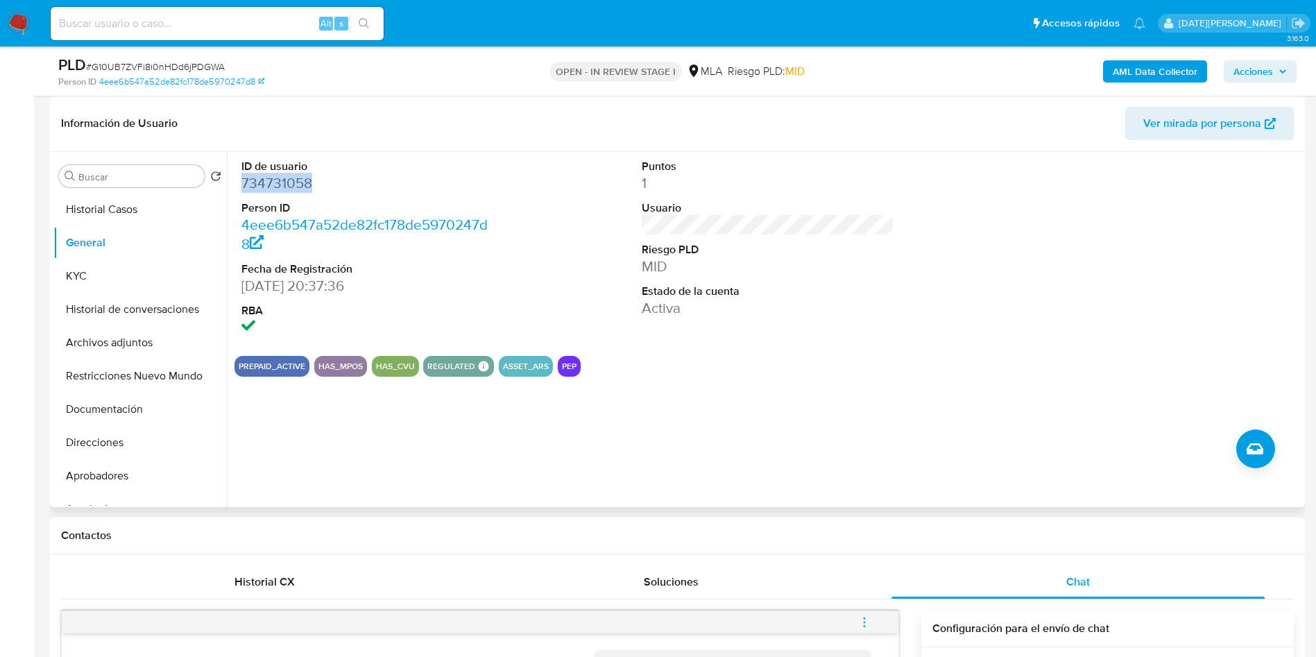
copy dd "734731058"
click at [148, 278] on button "KYC" at bounding box center [134, 275] width 162 height 33
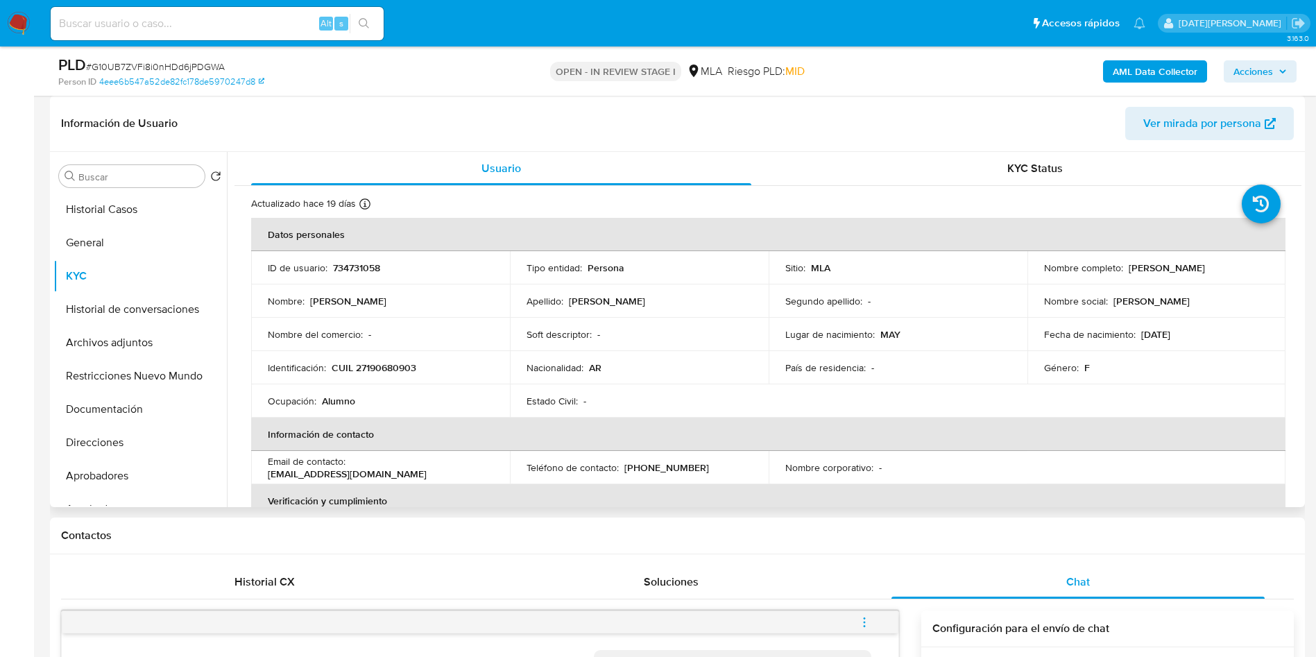
click at [388, 368] on p "CUIL 27190680903" at bounding box center [374, 367] width 85 height 12
copy p "27190680903"
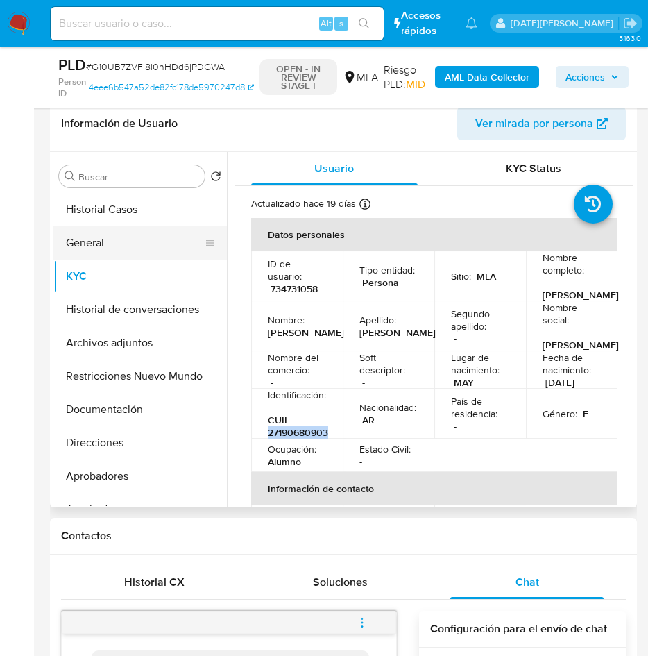
click at [103, 226] on button "General" at bounding box center [134, 242] width 162 height 33
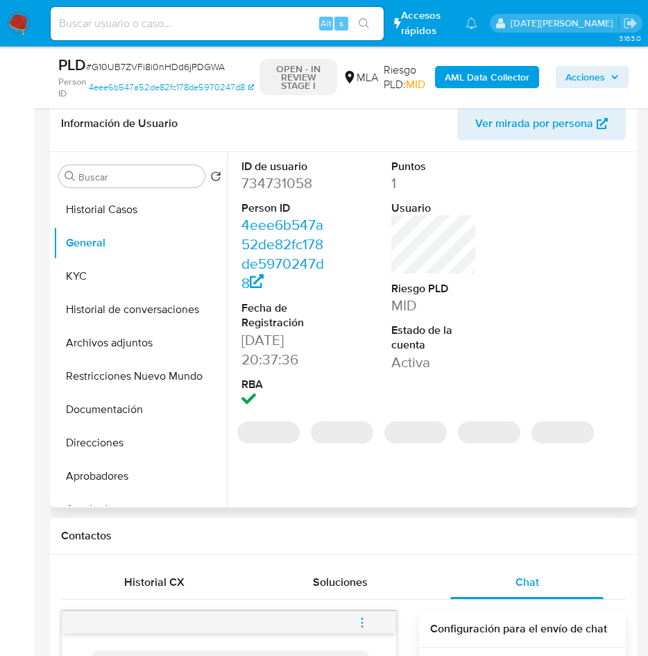
click at [291, 187] on dd "734731058" at bounding box center [284, 182] width 86 height 19
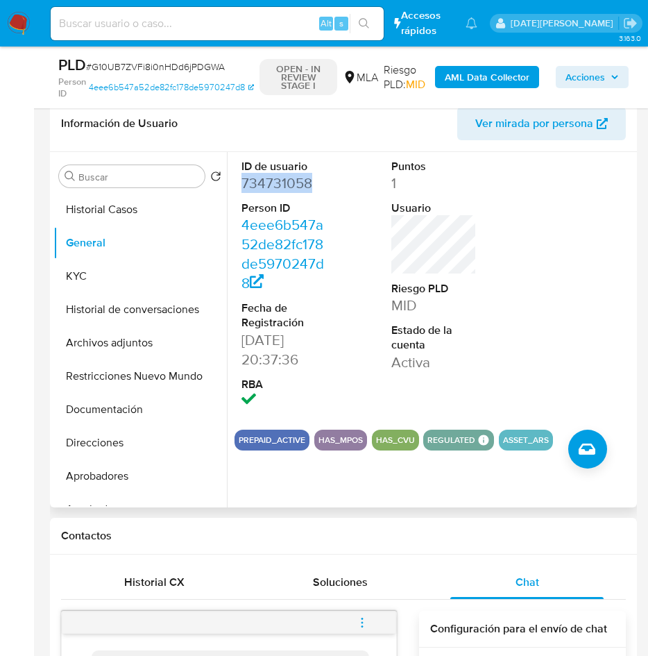
copy dd "734731058"
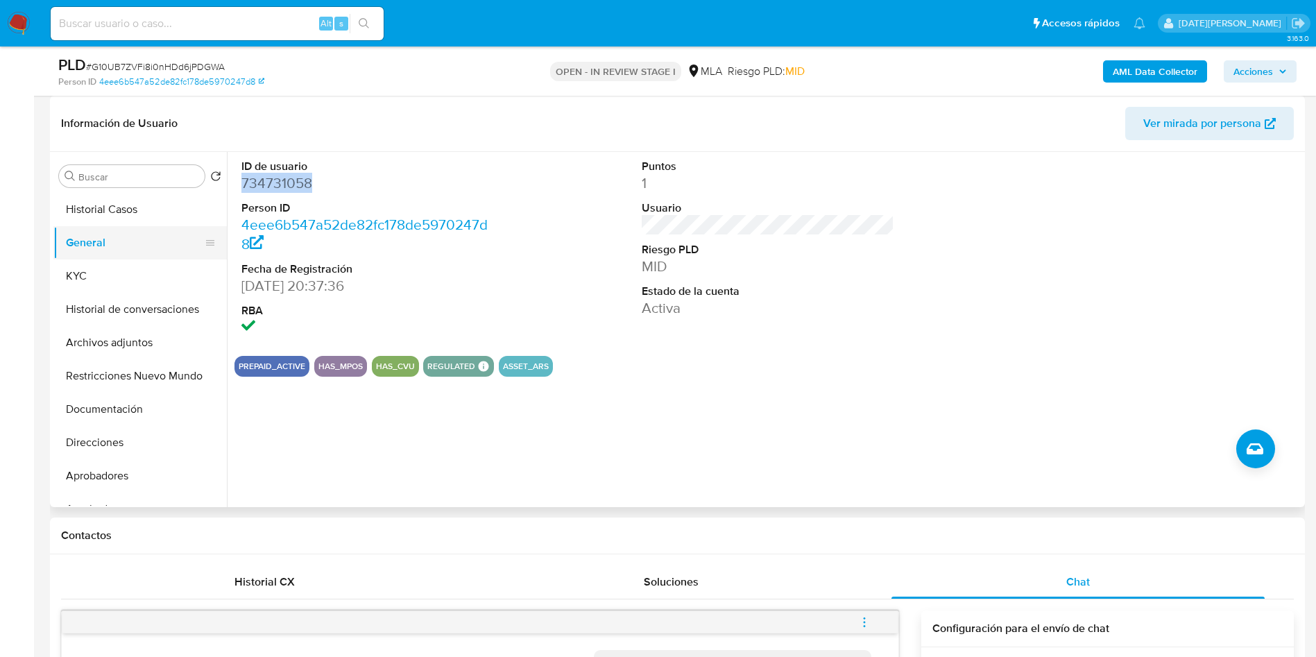
click at [92, 257] on button "General" at bounding box center [134, 242] width 162 height 33
click at [99, 280] on button "KYC" at bounding box center [134, 275] width 162 height 33
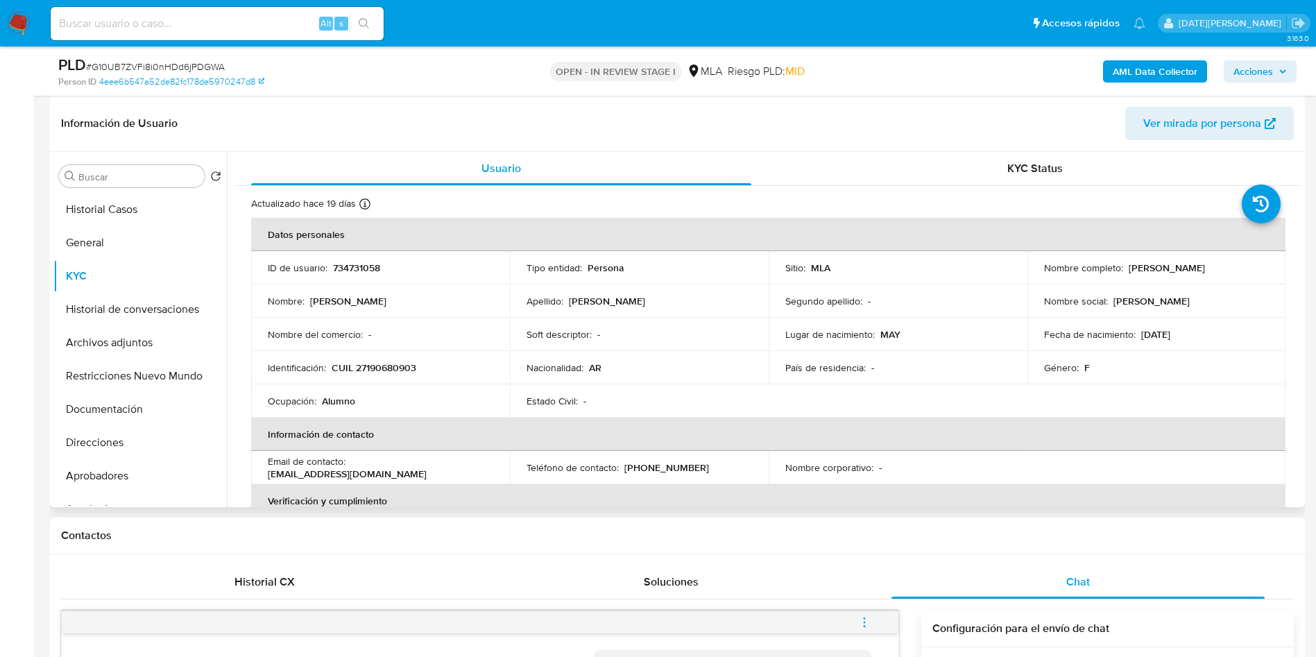
click at [384, 365] on p "CUIL 27190680903" at bounding box center [374, 367] width 85 height 12
copy p "27190680903"
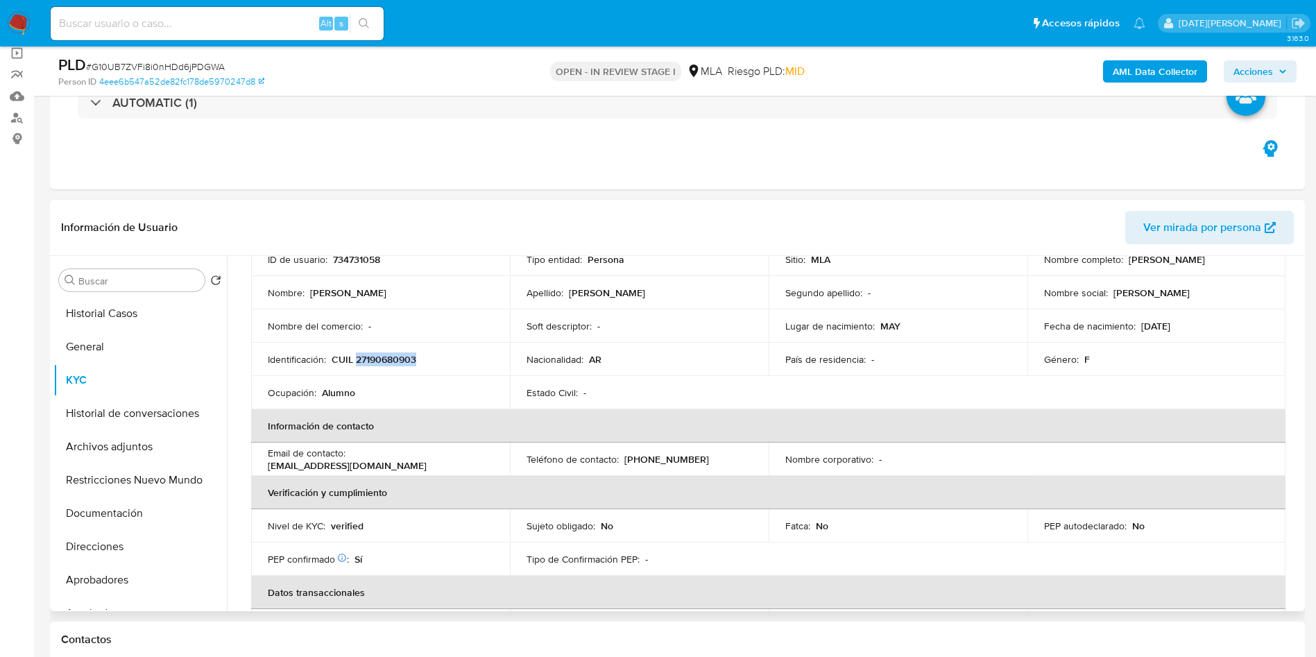
scroll to position [94, 0]
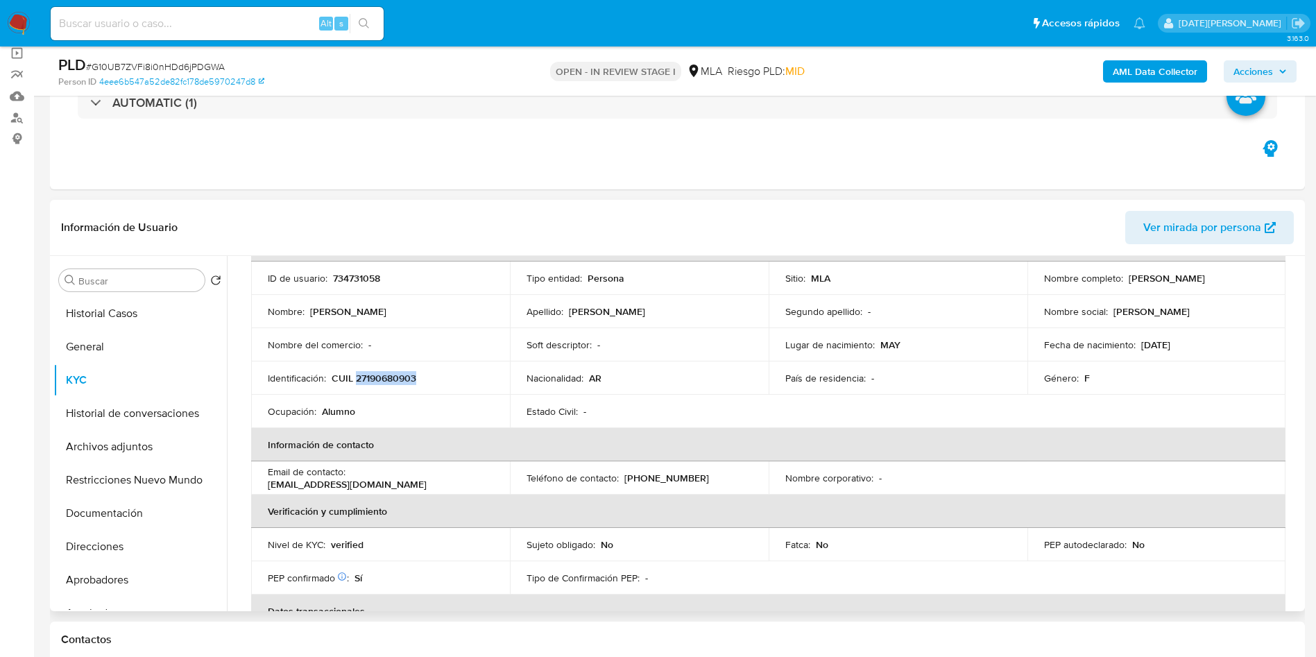
drag, startPoint x: 1127, startPoint y: 276, endPoint x: 1195, endPoint y: 280, distance: 68.8
click at [1195, 280] on div "Nombre completo : [PERSON_NAME]" at bounding box center [1156, 278] width 225 height 12
copy p "[PERSON_NAME]"
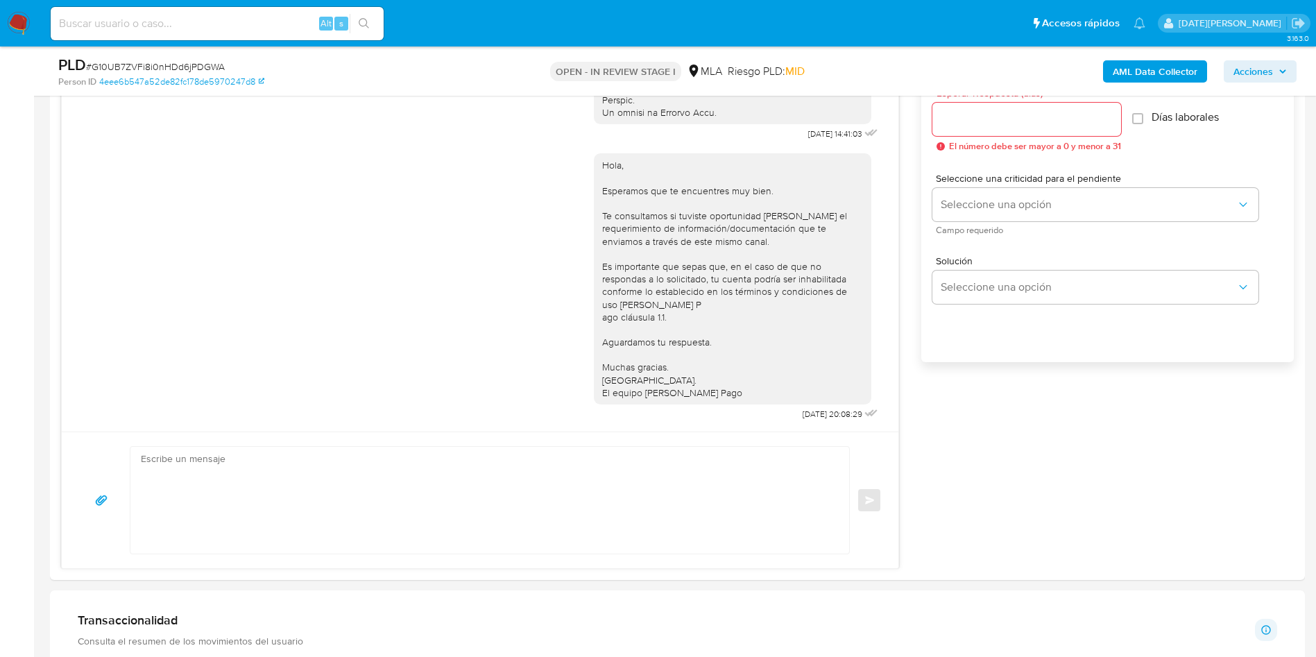
scroll to position [937, 0]
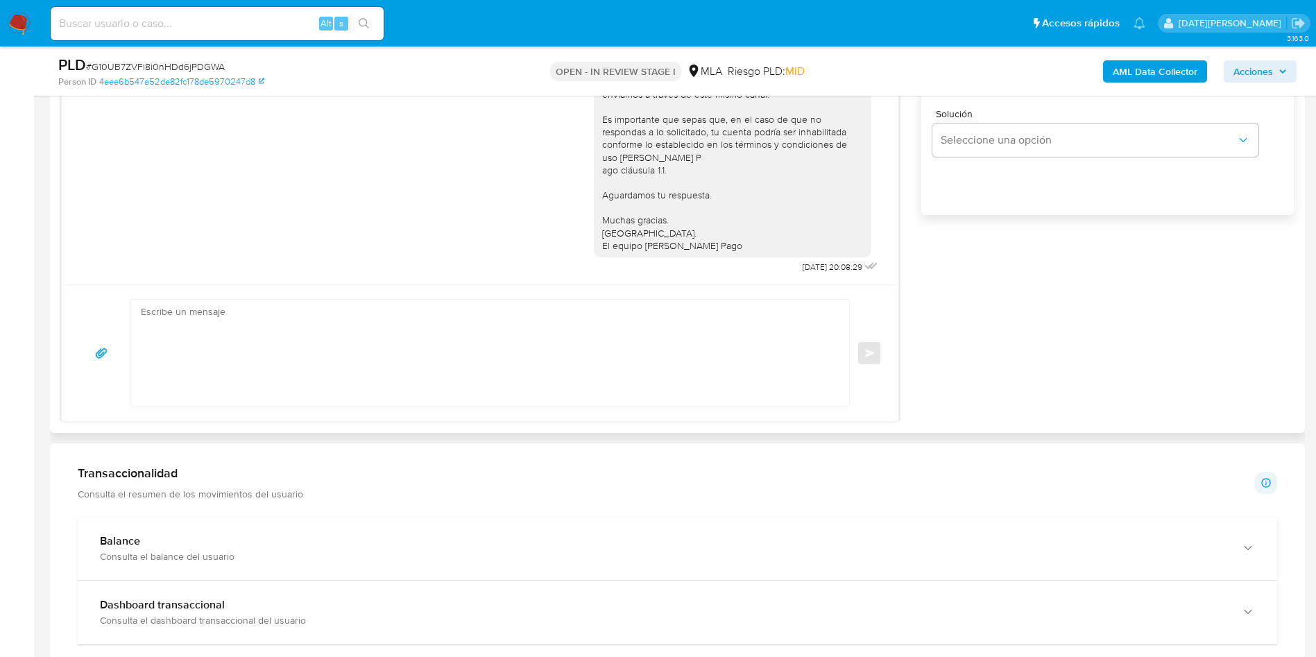
click at [671, 351] on textarea at bounding box center [486, 353] width 691 height 107
type textarea "Hola XXX, ¡Muchas gracias por tu respuesta! Confirmamos la recepción de la docu…"
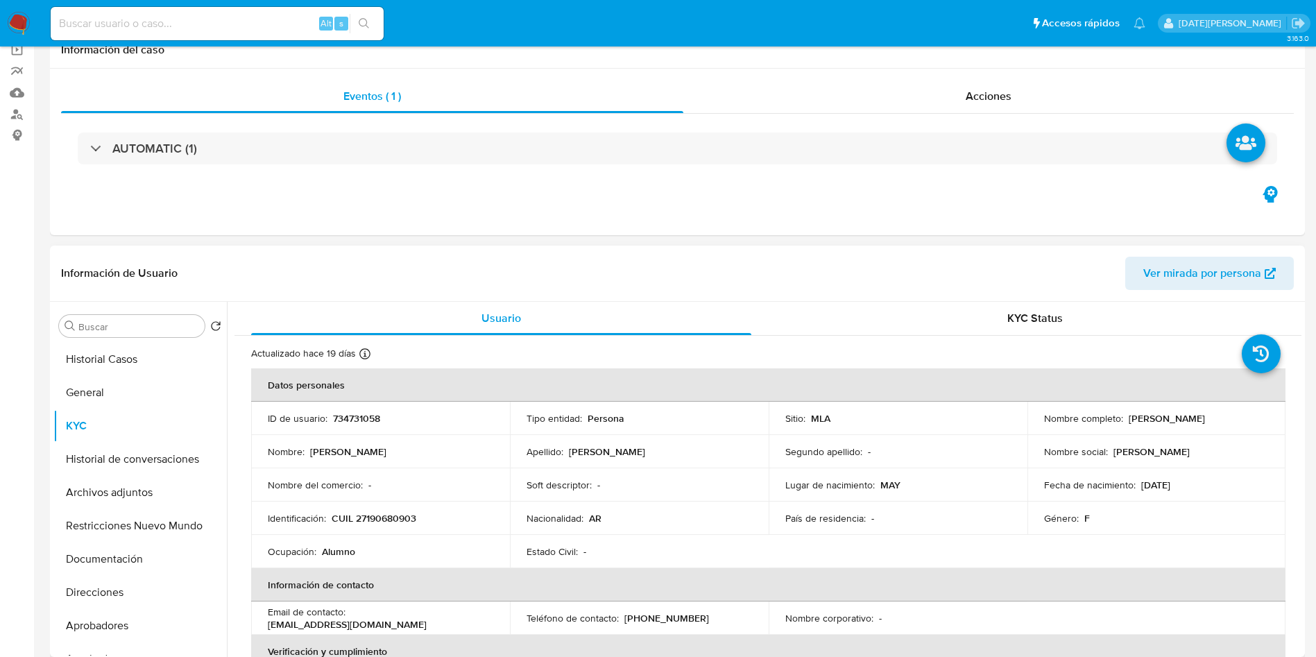
scroll to position [0, 0]
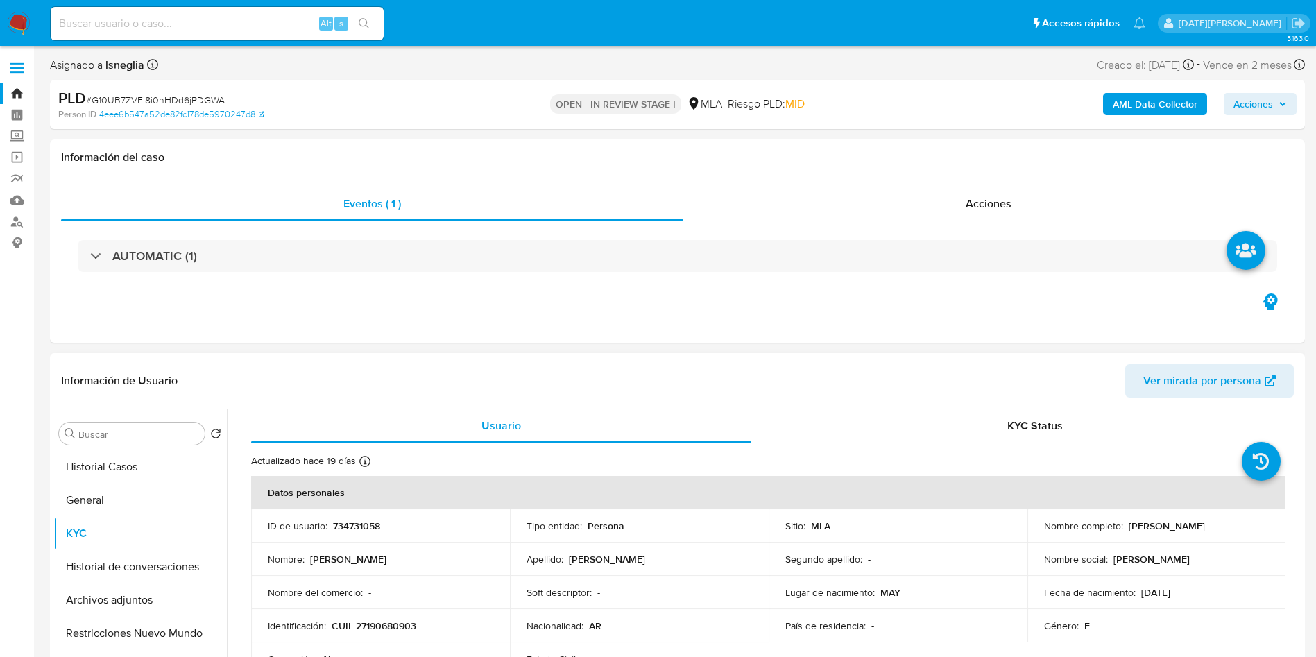
drag, startPoint x: 1125, startPoint y: 524, endPoint x: 1209, endPoint y: 528, distance: 84.7
click at [1209, 528] on div "Nombre completo : [PERSON_NAME]" at bounding box center [1156, 526] width 225 height 12
copy p "[PERSON_NAME]"
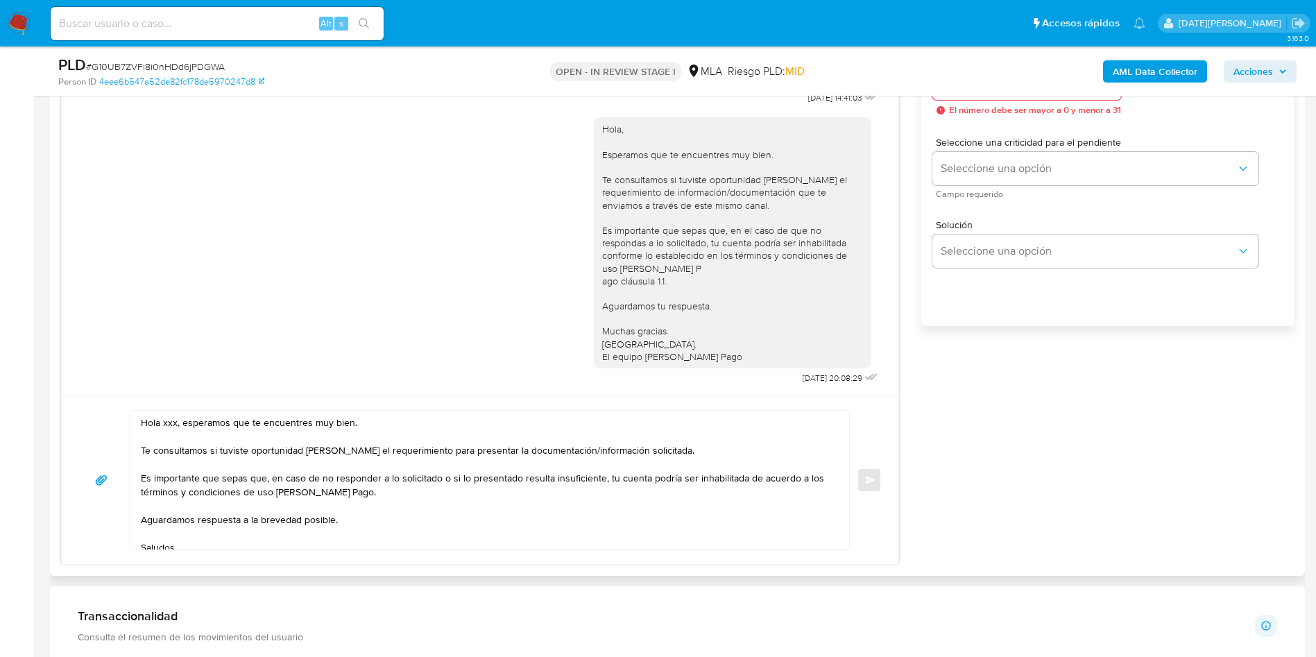
scroll to position [937, 0]
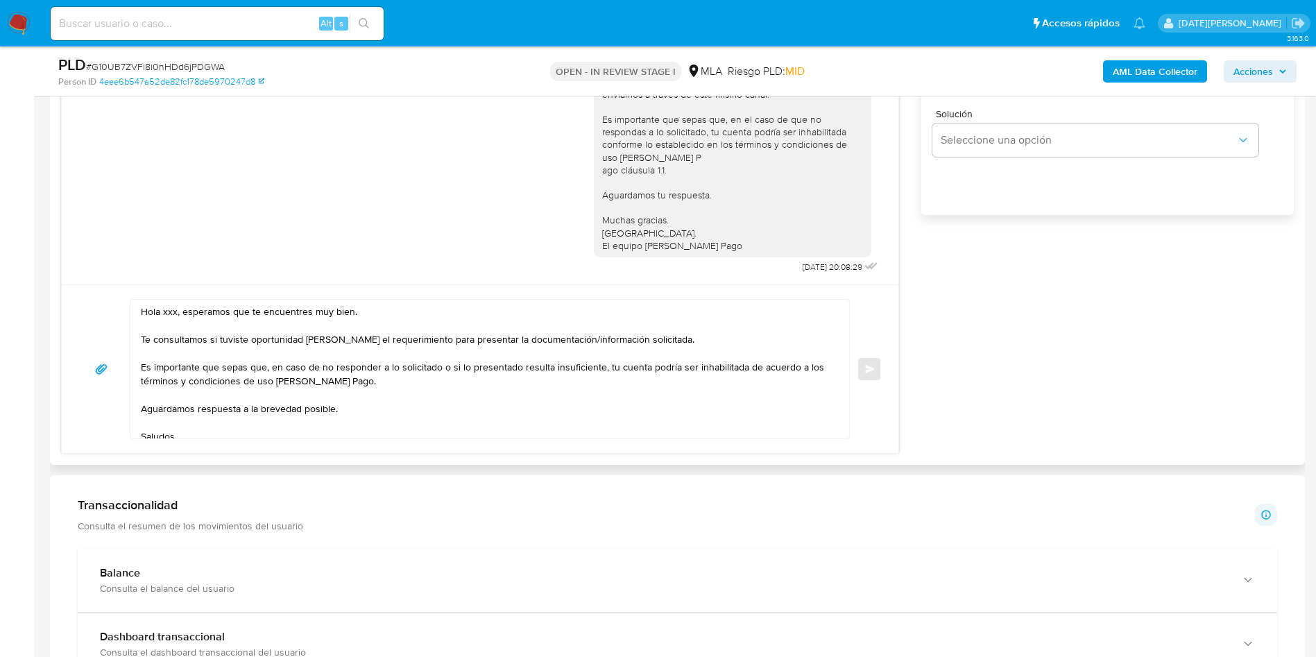
click at [170, 314] on textarea "Hola xxx, esperamos que te encuentres muy bien. Te consultamos si tuviste oport…" at bounding box center [486, 369] width 691 height 139
paste textarea "[PERSON_NAME]"
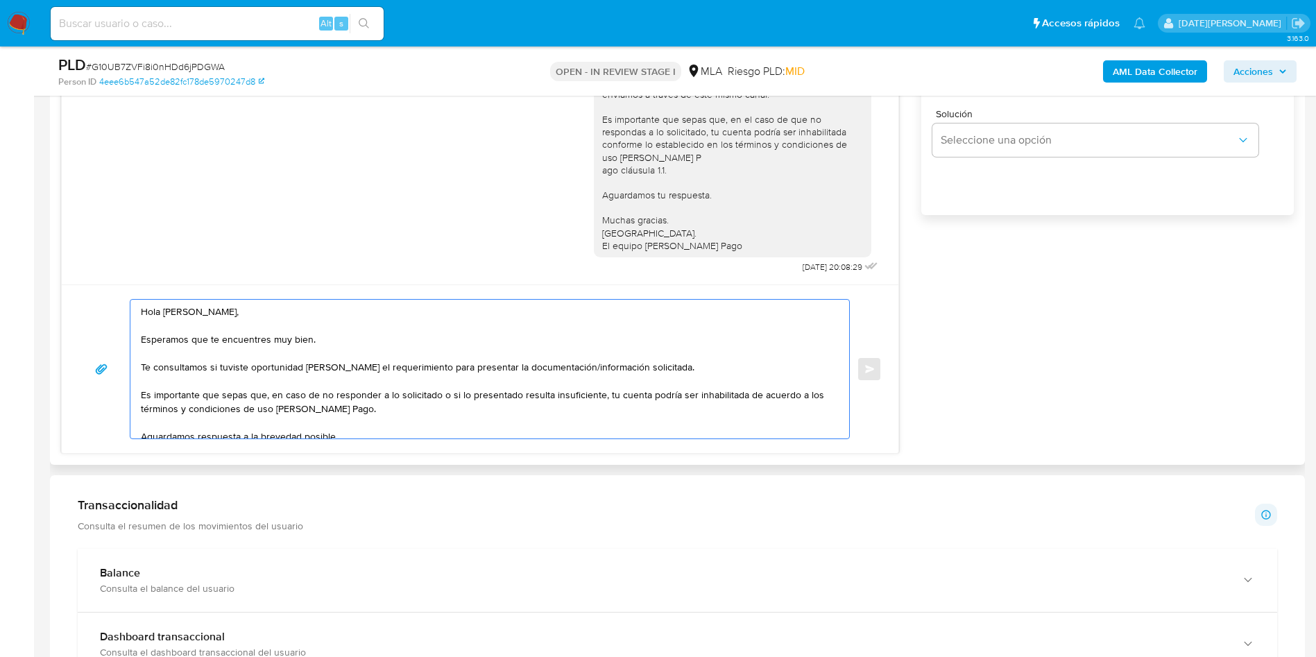
click at [511, 376] on textarea "Hola [PERSON_NAME], Esperamos que te encuentres muy bien. Te consultamos si tuv…" at bounding box center [486, 369] width 691 height 139
click at [670, 367] on textarea "Hola [PERSON_NAME], Esperamos que te encuentres muy bien. Te consultamos si tuv…" at bounding box center [486, 369] width 691 height 139
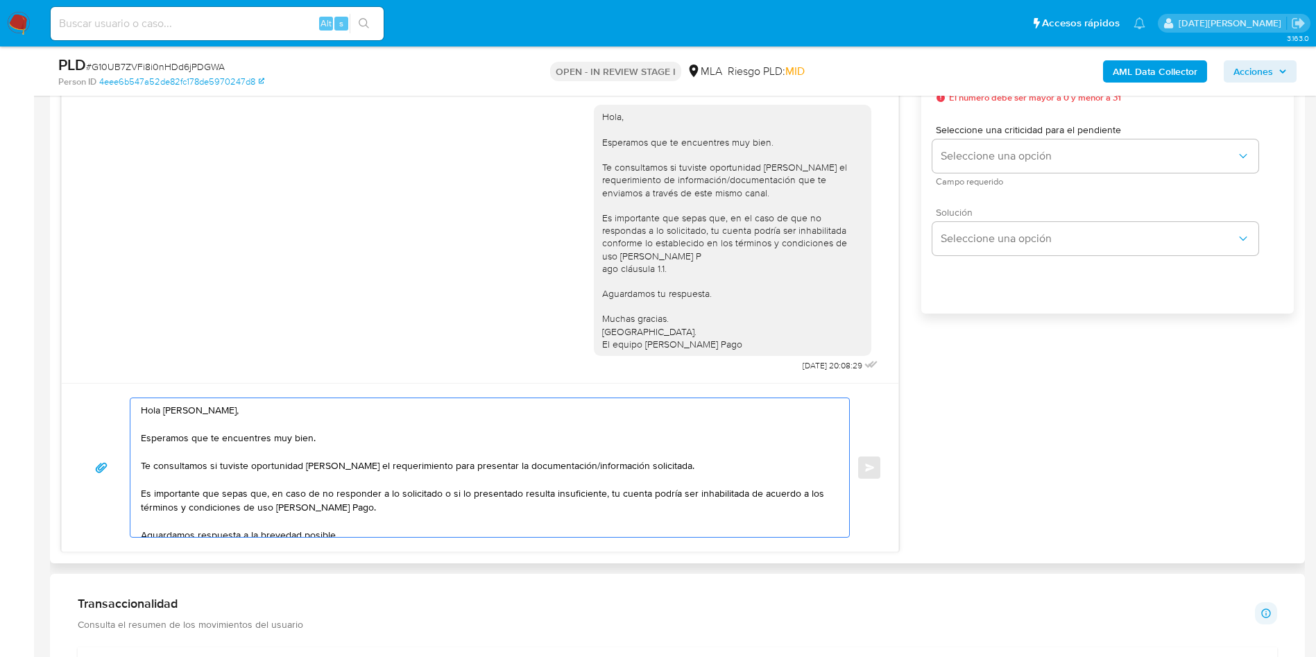
scroll to position [729, 0]
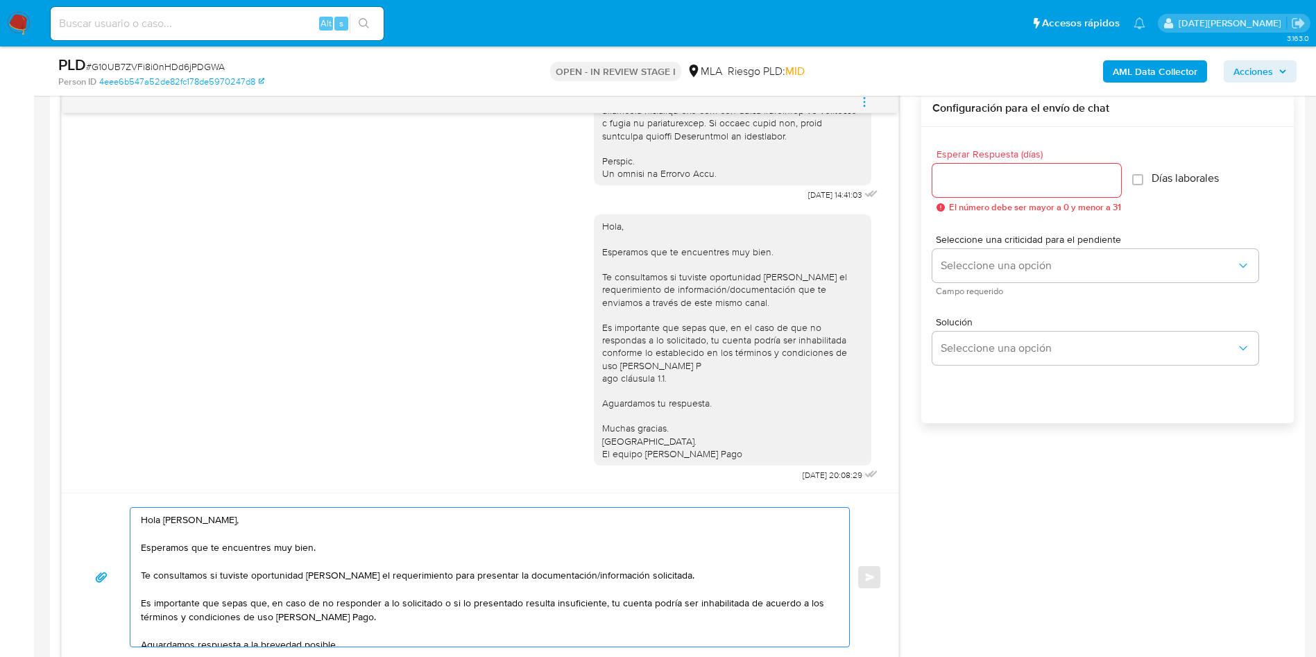
type textarea "Hola [PERSON_NAME], Esperamos que te encuentres muy bien. Te consultamos si tuv…"
click at [988, 182] on input "Esperar Respuesta (días)" at bounding box center [1026, 180] width 189 height 18
type input "3"
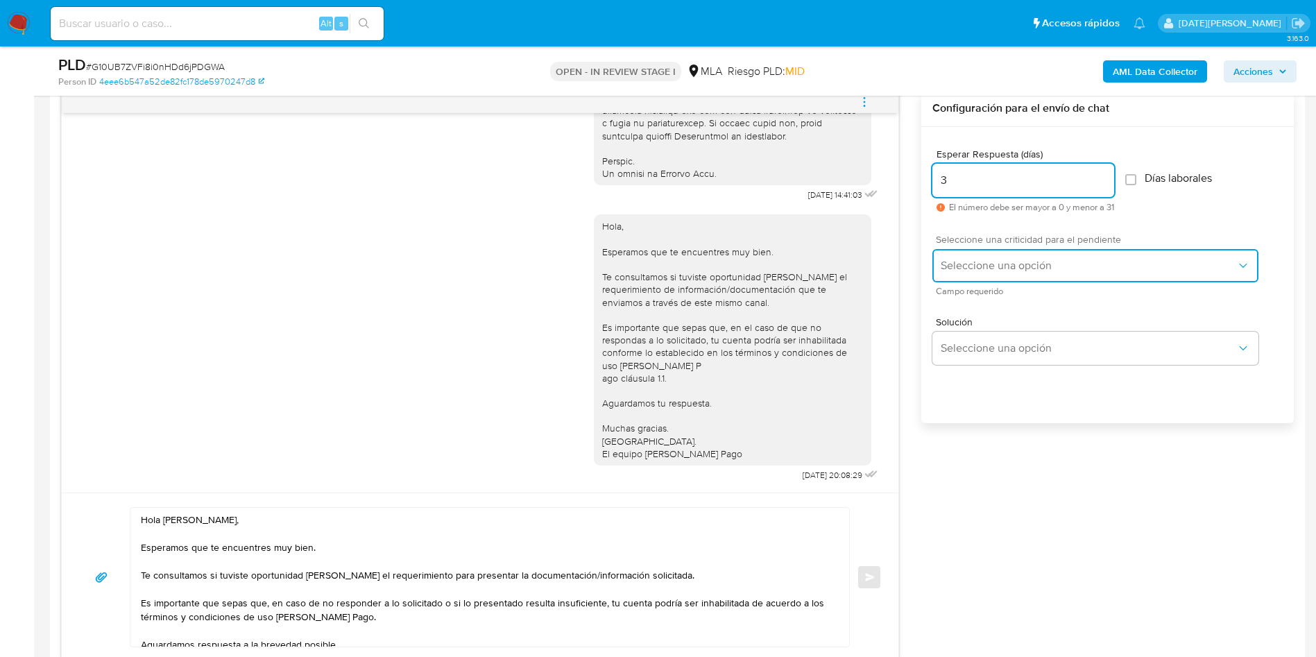
click at [1023, 259] on span "Seleccione una opción" at bounding box center [1089, 266] width 296 height 14
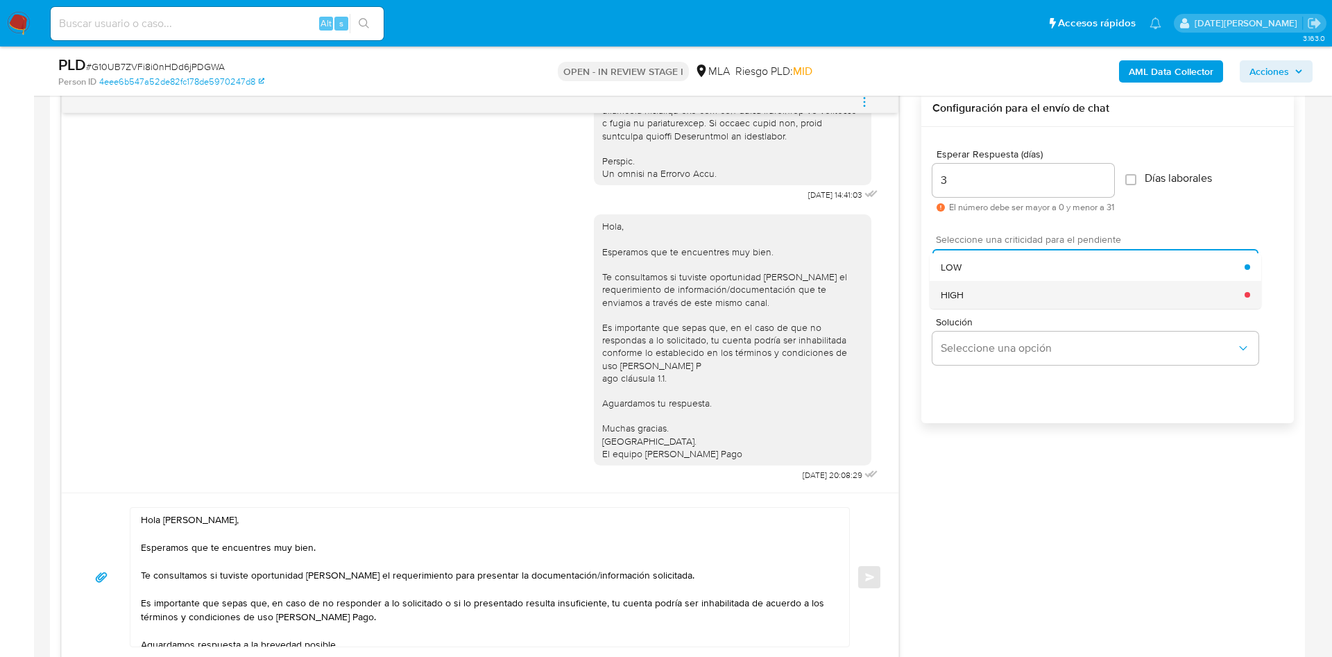
click at [994, 294] on div "HIGH" at bounding box center [1093, 295] width 304 height 28
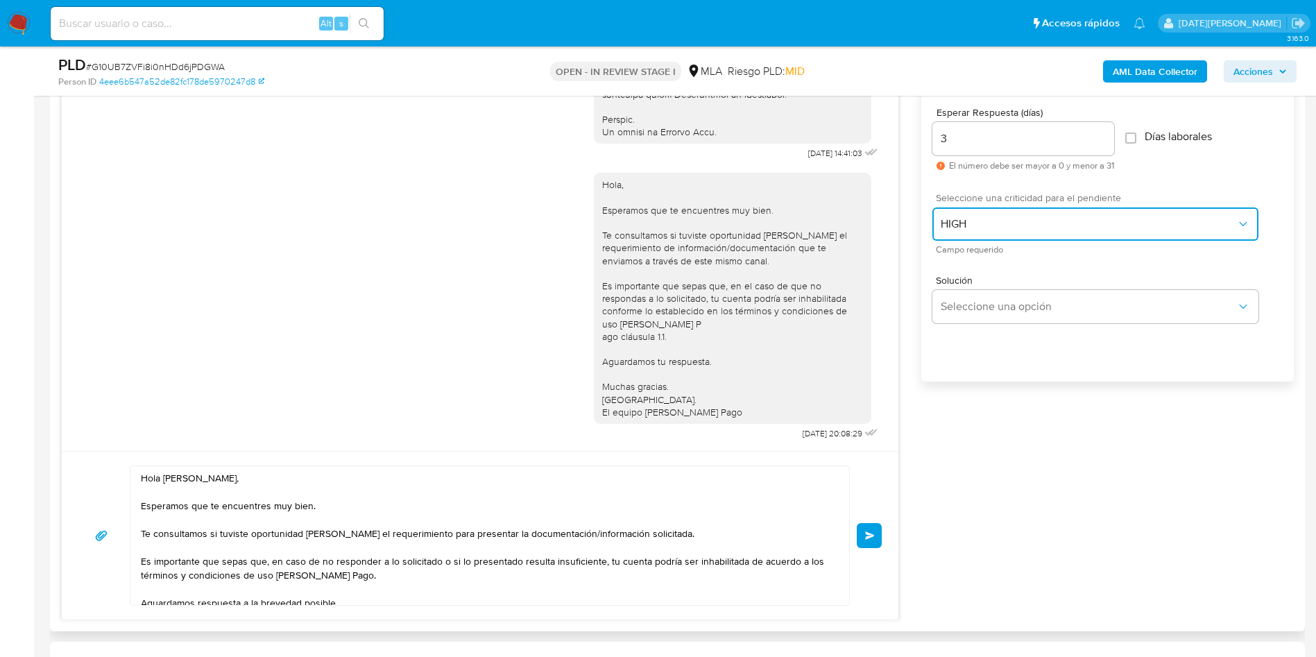
scroll to position [833, 0]
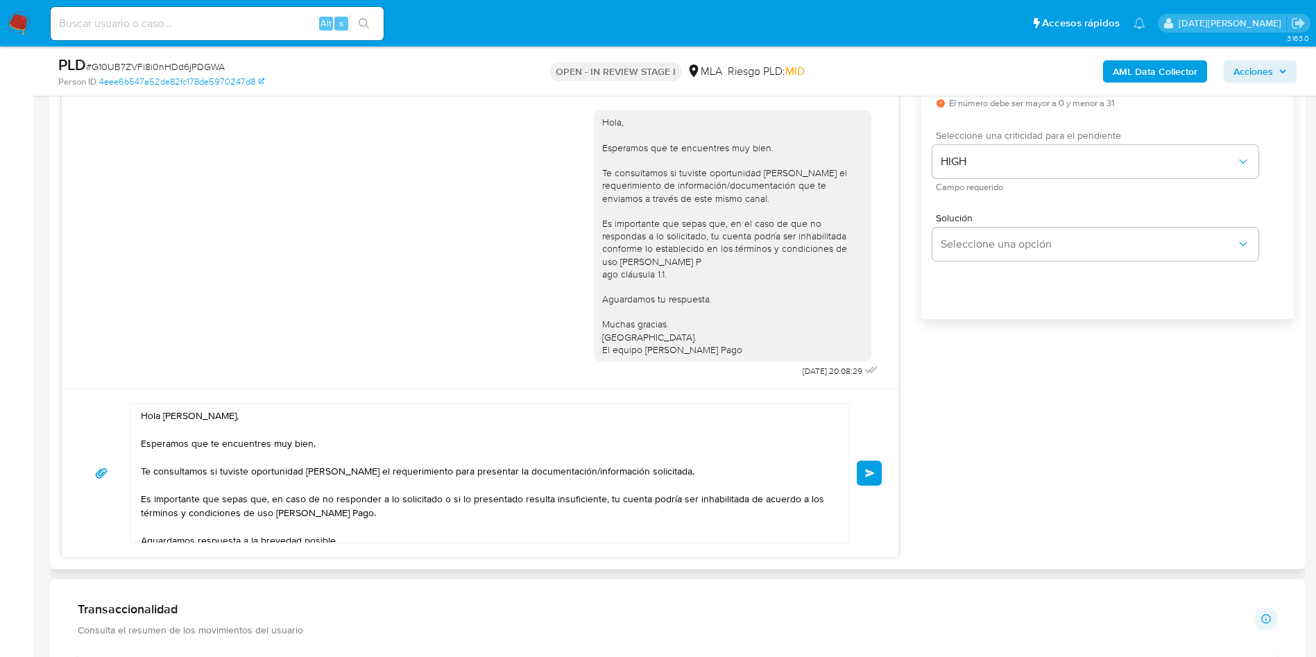
click at [139, 501] on div "Hola [PERSON_NAME], Esperamos que te encuentres muy bien. Te consultamos si tuv…" at bounding box center [486, 473] width 712 height 139
click at [138, 497] on div "Hola [PERSON_NAME], Esperamos que te encuentres muy bien. Te consultamos si tuv…" at bounding box center [486, 473] width 712 height 139
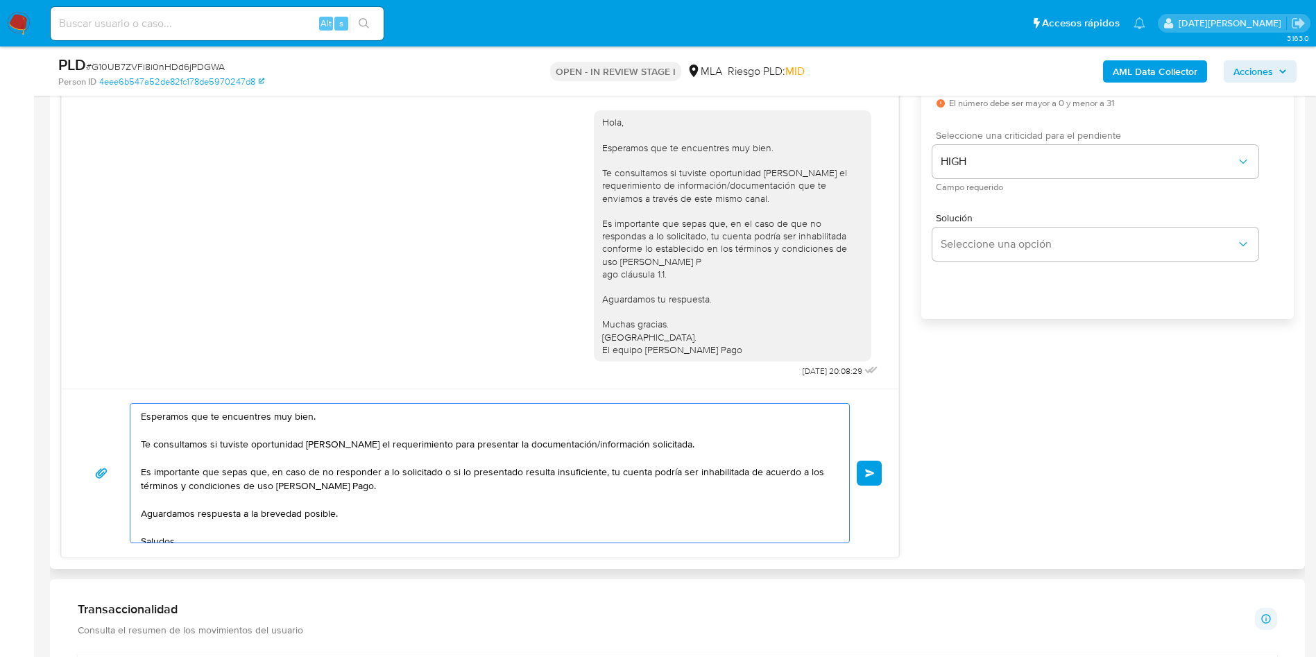
scroll to position [51, 0]
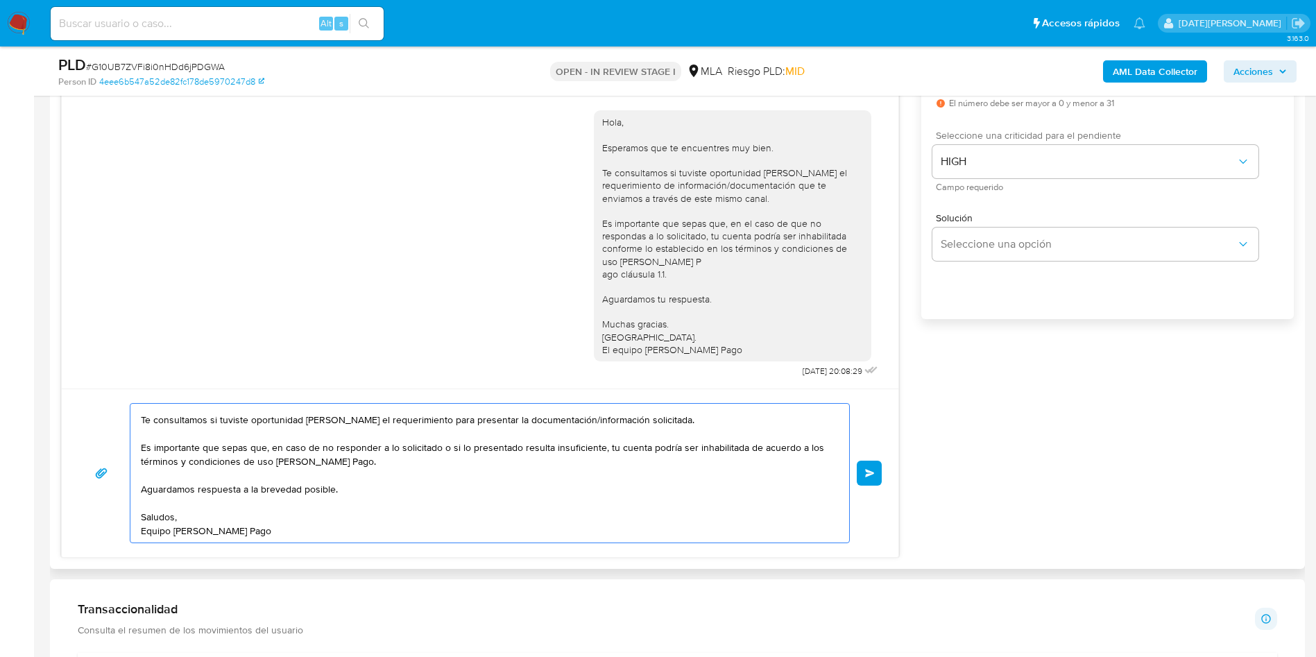
drag, startPoint x: 142, startPoint y: 497, endPoint x: 355, endPoint y: 530, distance: 215.6
click at [355, 530] on textarea "Hola Guirlene Mervil, Esperamos que te encuentres muy bien. Te consultamos si t…" at bounding box center [486, 473] width 691 height 139
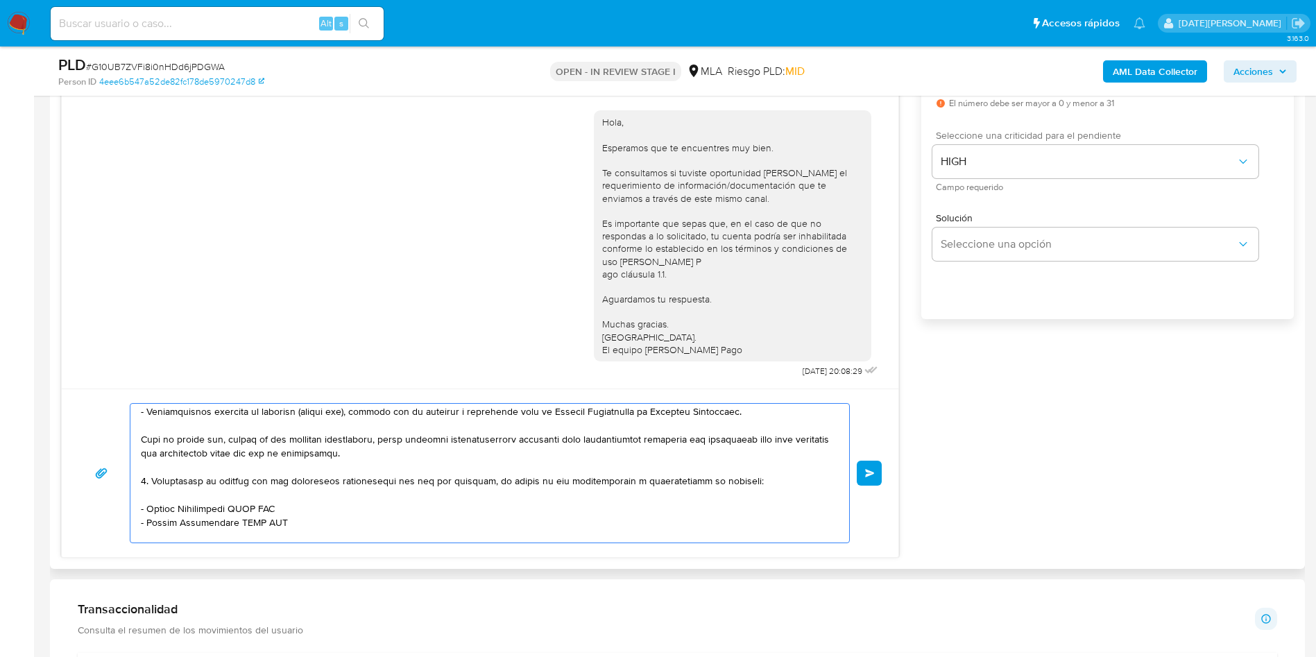
scroll to position [330, 0]
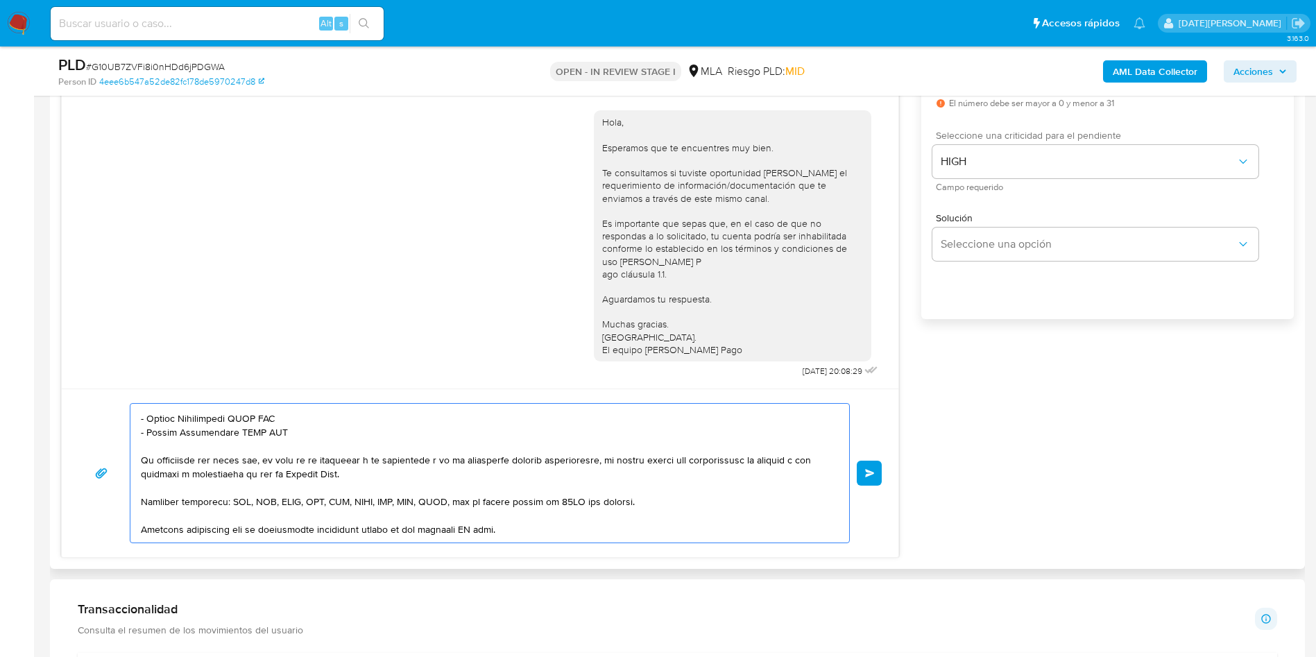
drag, startPoint x: 532, startPoint y: 500, endPoint x: 284, endPoint y: 434, distance: 257.2
click at [284, 434] on textarea at bounding box center [486, 473] width 691 height 139
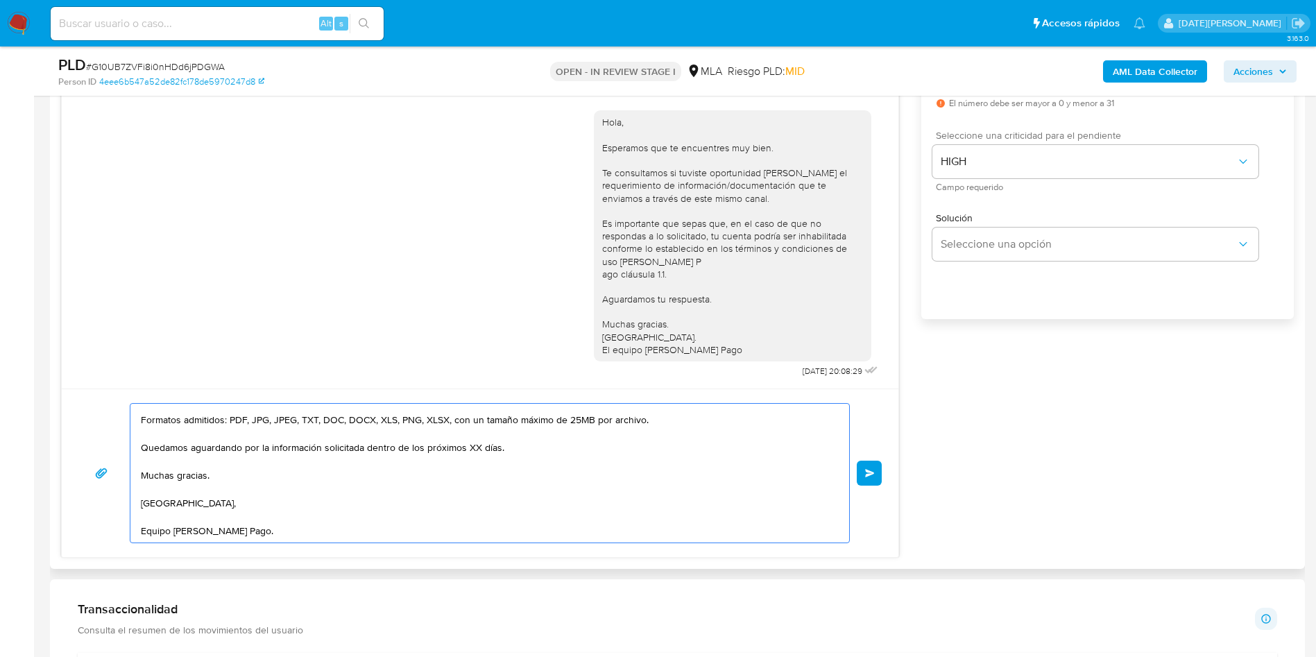
scroll to position [67, 0]
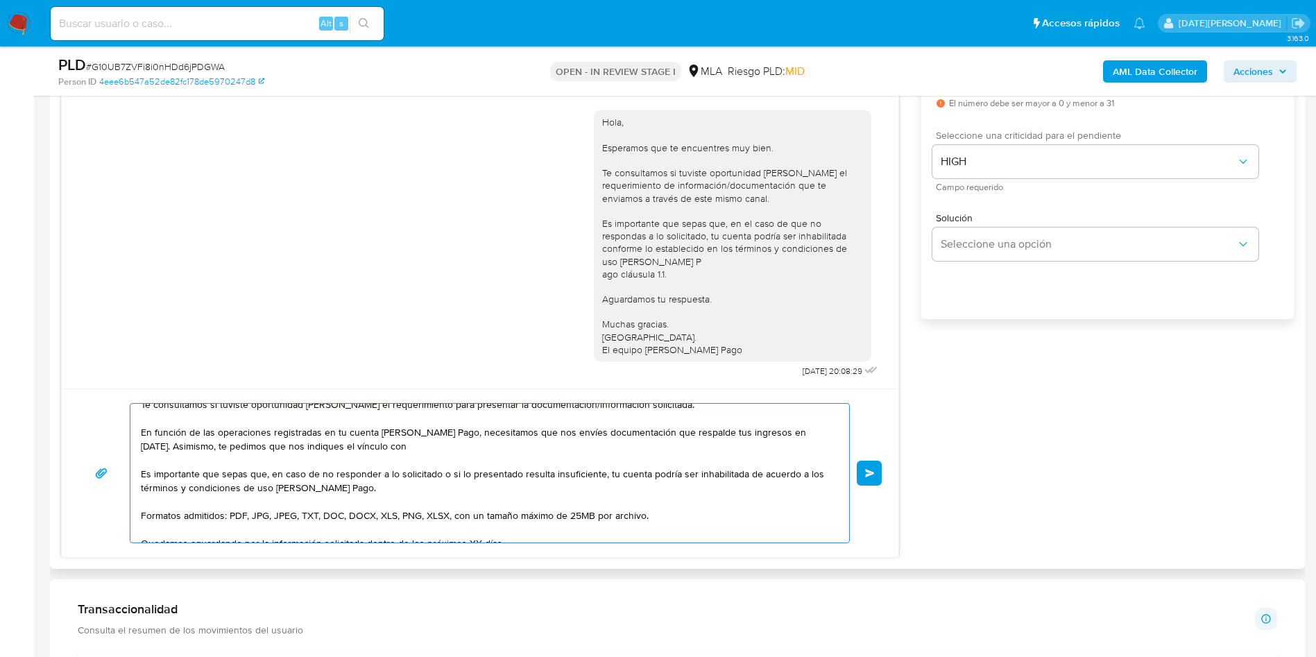
click at [404, 445] on textarea "Hola Guirlene Mervil, Esperamos que te encuentres muy bien. Te consultamos si t…" at bounding box center [486, 473] width 691 height 139
paste textarea "Pascal Mervil"
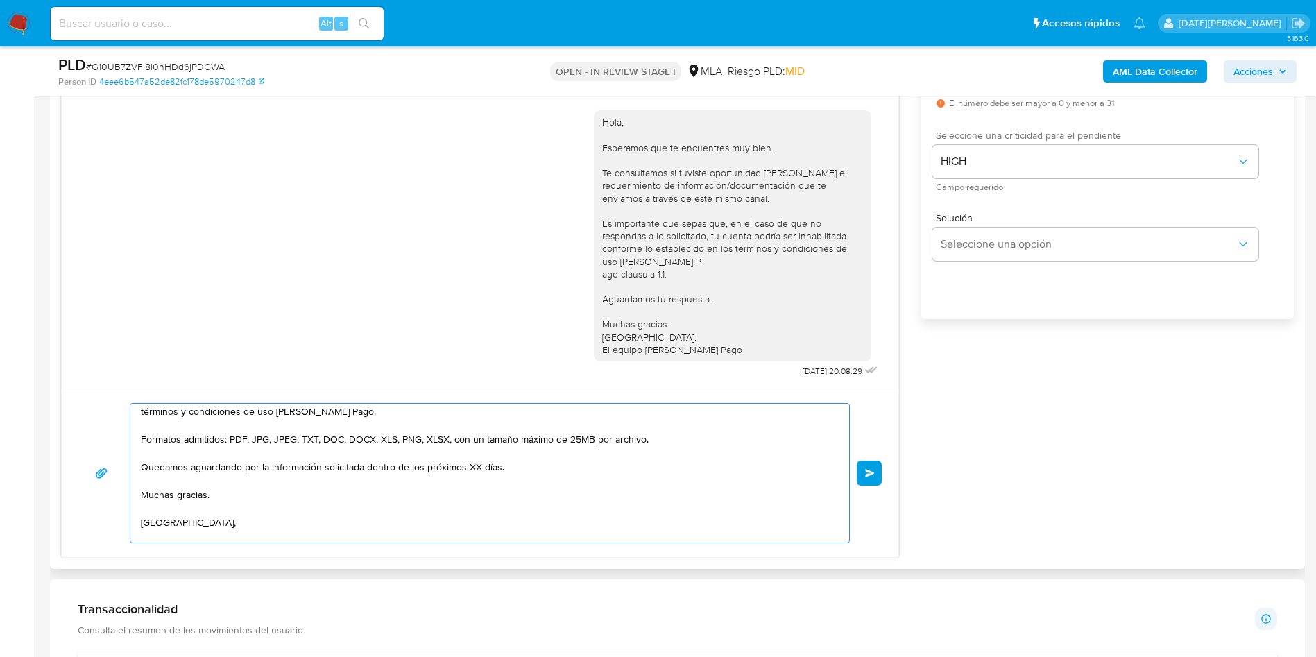
scroll to position [171, 0]
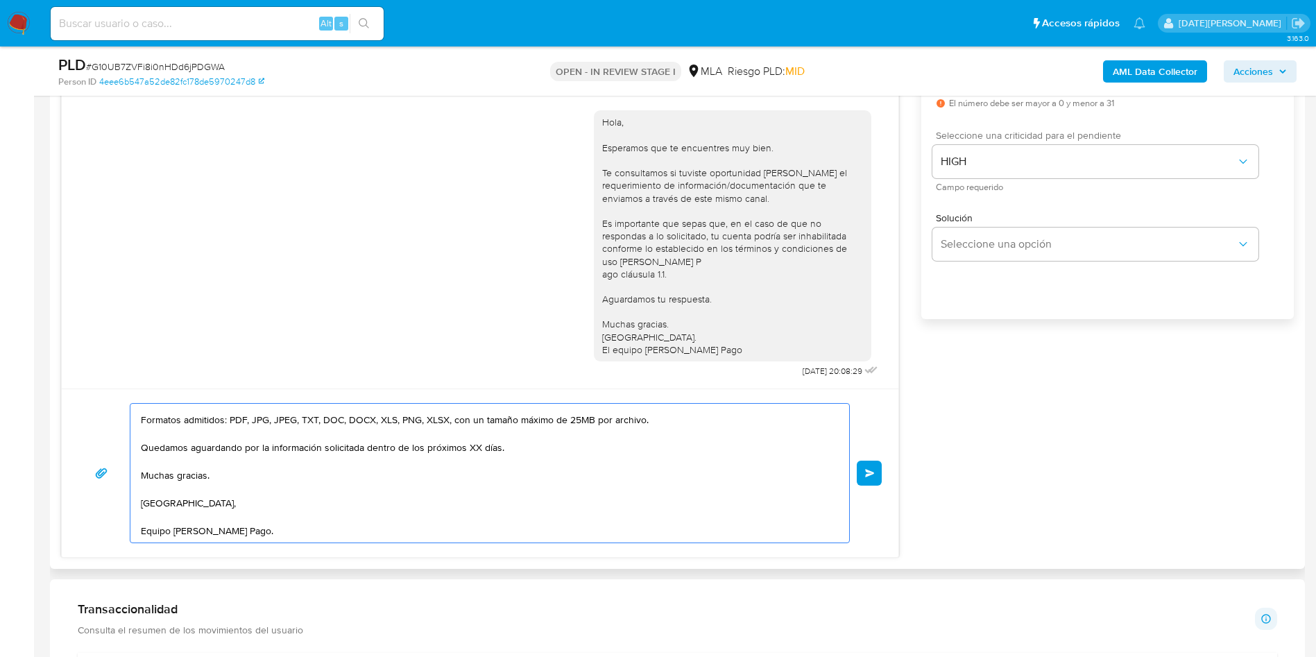
click at [468, 440] on textarea "Hola Guirlene Mervil, Esperamos que te encuentres muy bien. Te consultamos si t…" at bounding box center [486, 473] width 691 height 139
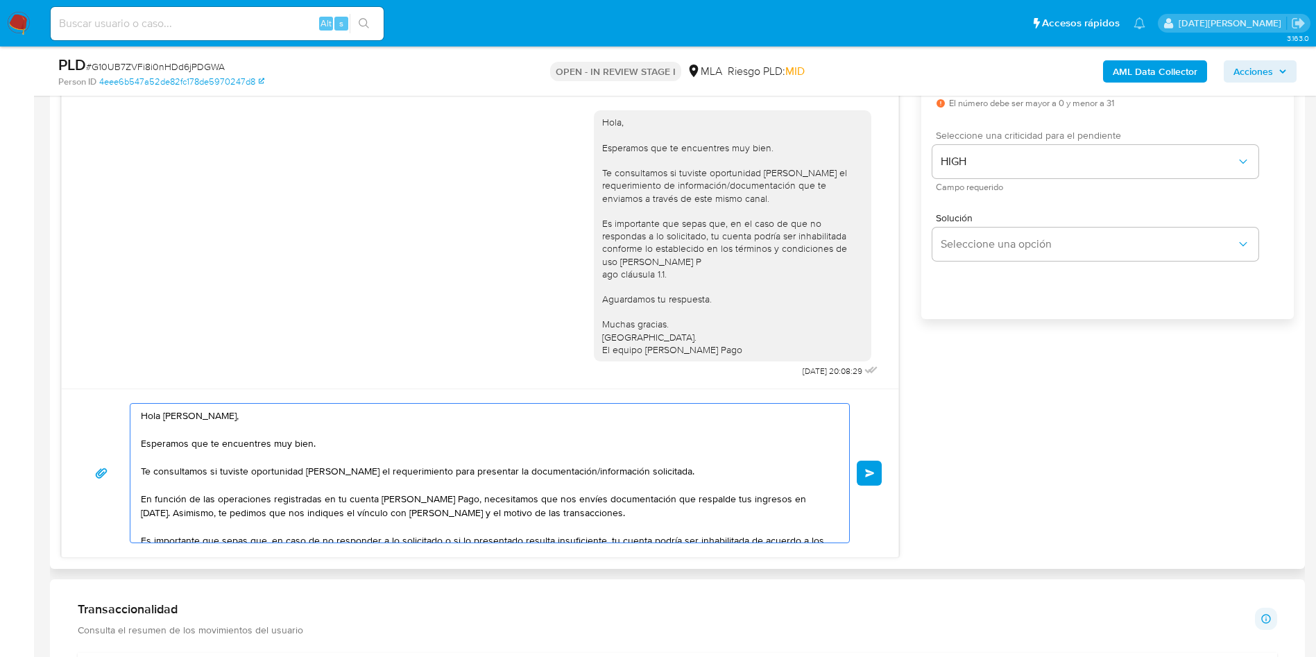
click at [179, 411] on textarea "Hola Guirlene Mervil, Esperamos que te encuentres muy bien. Te consultamos si t…" at bounding box center [486, 473] width 691 height 139
click at [557, 468] on textarea "Hola Guirlene Mervil, Esperamos que te encuentres muy bien. Te consultamos si t…" at bounding box center [486, 473] width 691 height 139
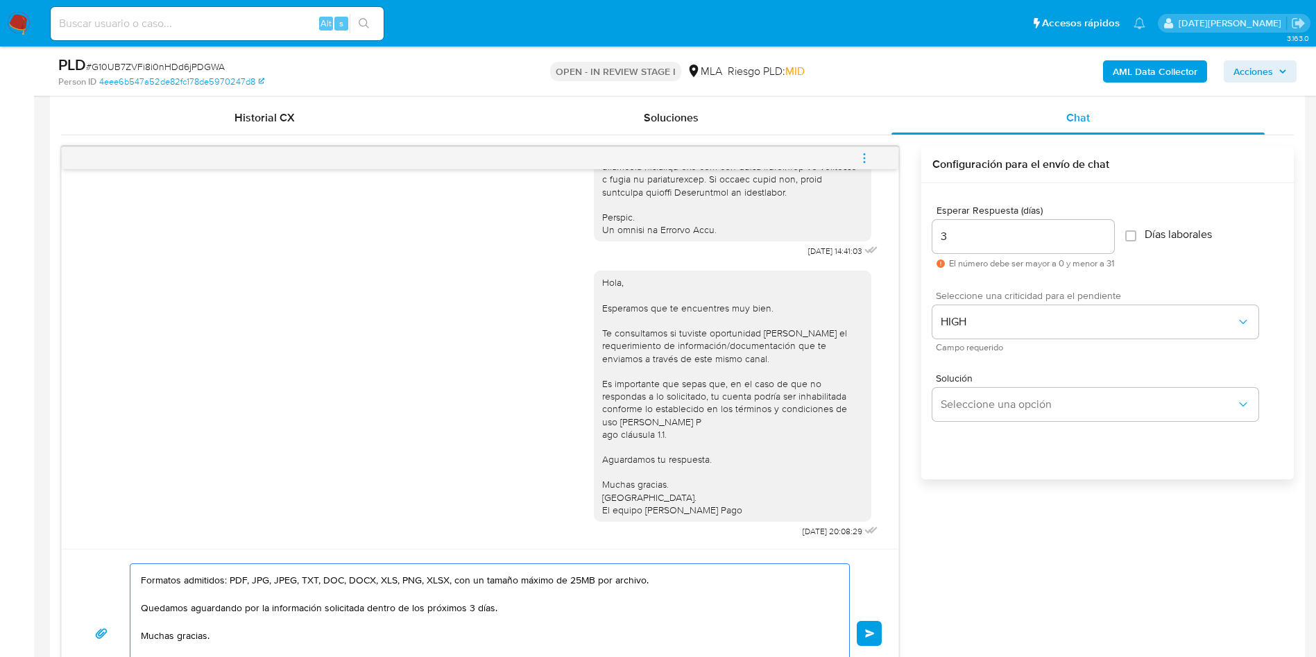
scroll to position [833, 0]
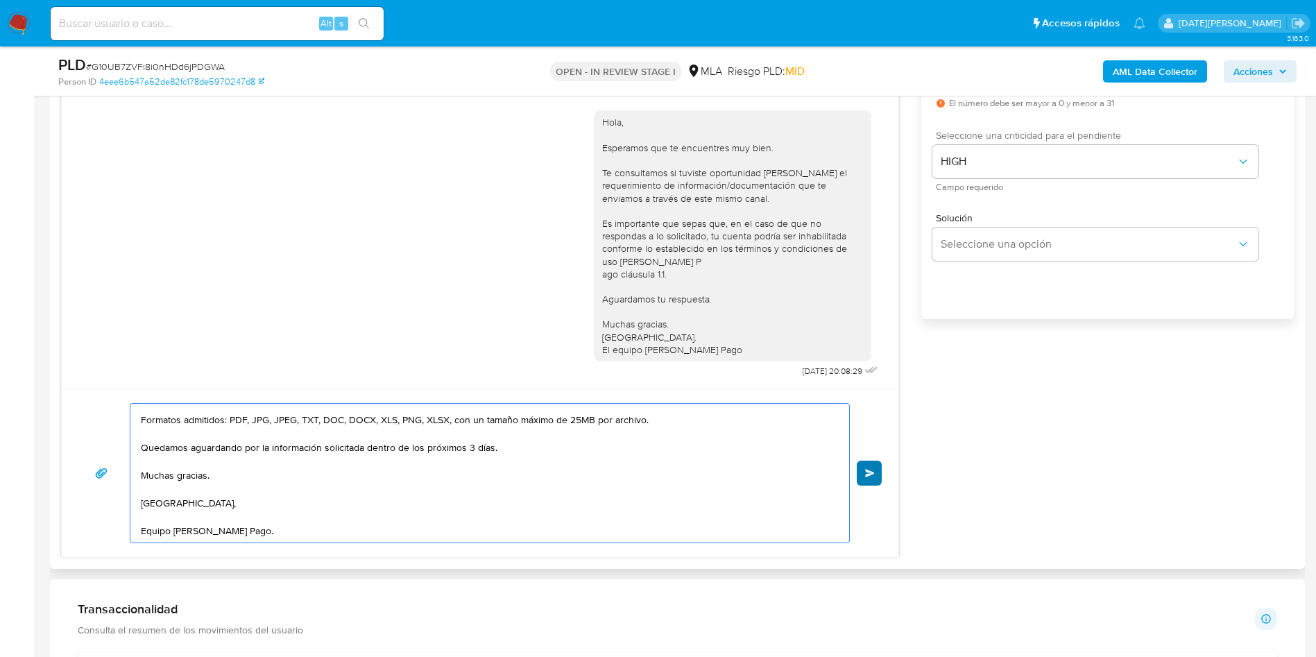
type textarea "Hola Guirlene Mervil, Esperamos que te encuentres muy bien. Te consultamos si t…"
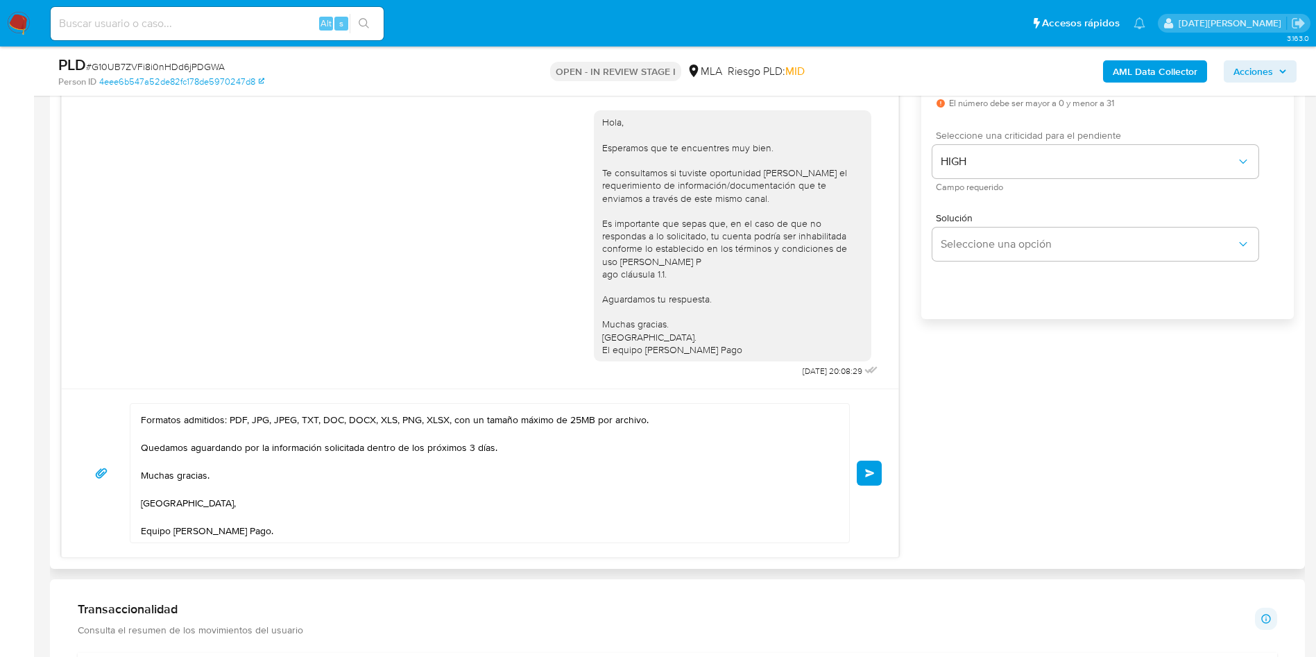
click at [876, 471] on button "Enviar" at bounding box center [869, 473] width 25 height 25
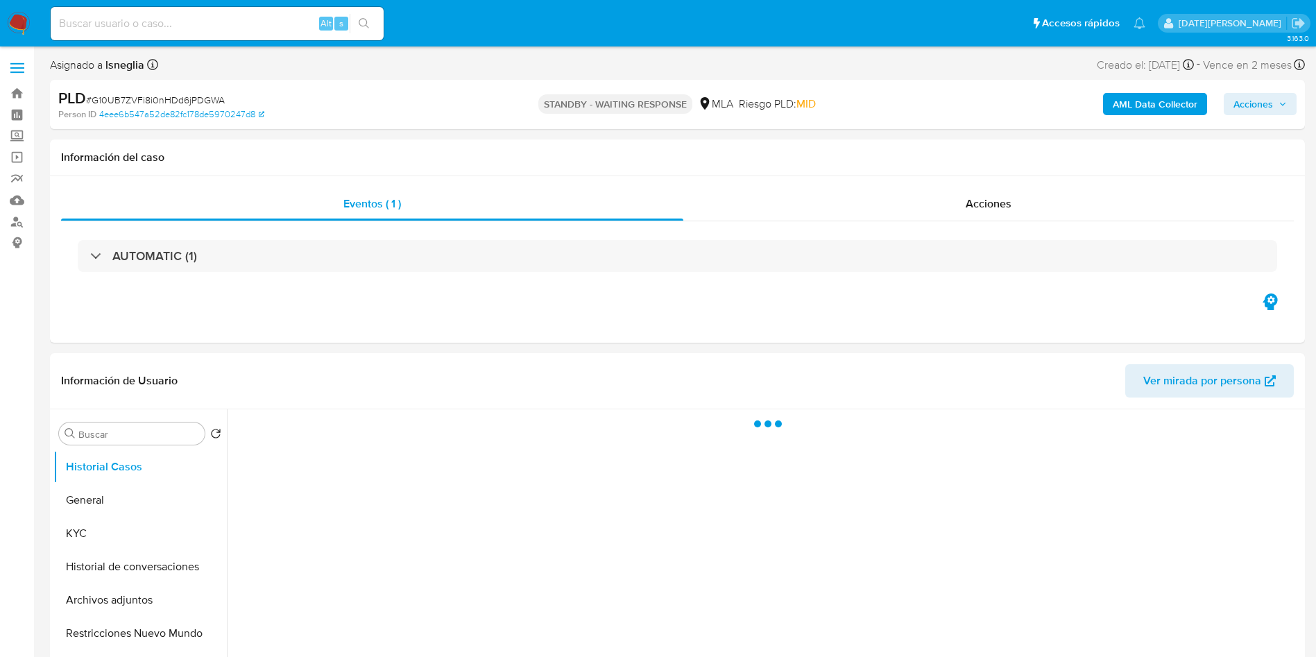
click at [182, 15] on input at bounding box center [217, 24] width 333 height 18
paste input "Dpsz1GqMVU8AVy8Prj8Vc23S"
type input "Dpsz1GqMVU8AVy8Prj8Vc23S"
select select "10"
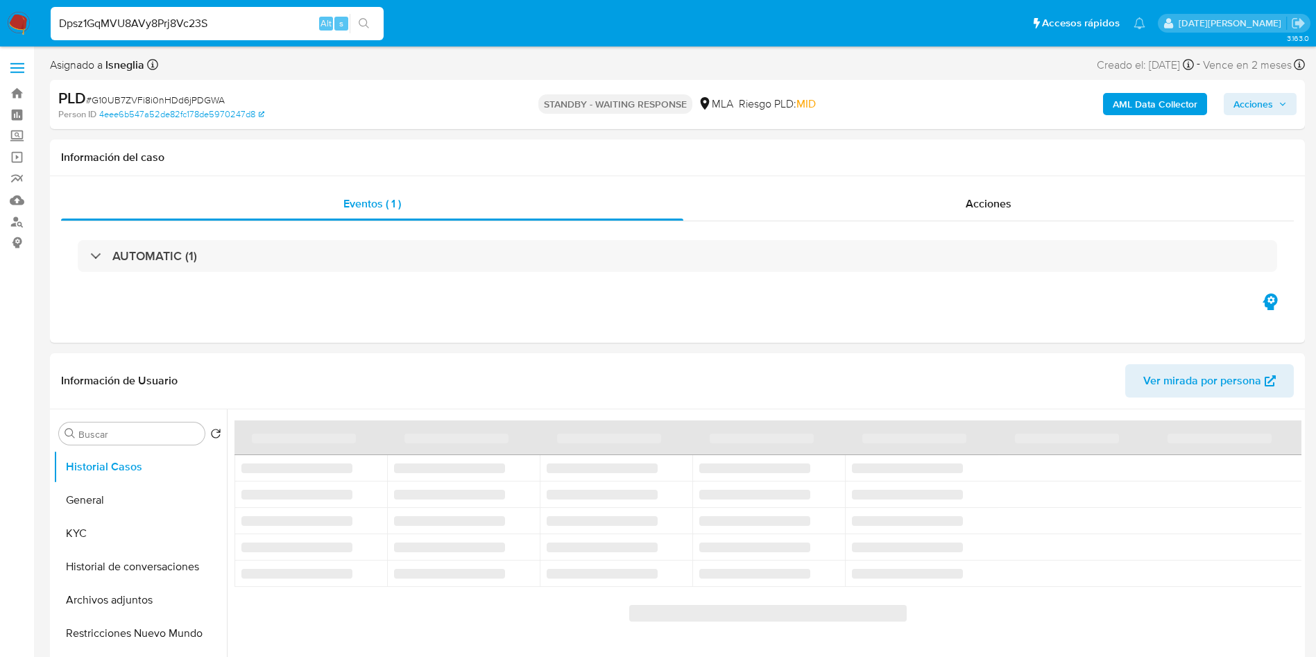
type input "Dpsz1GqMVU8AVy8Prj8Vc23S"
click at [370, 19] on button "search-icon" at bounding box center [364, 23] width 28 height 19
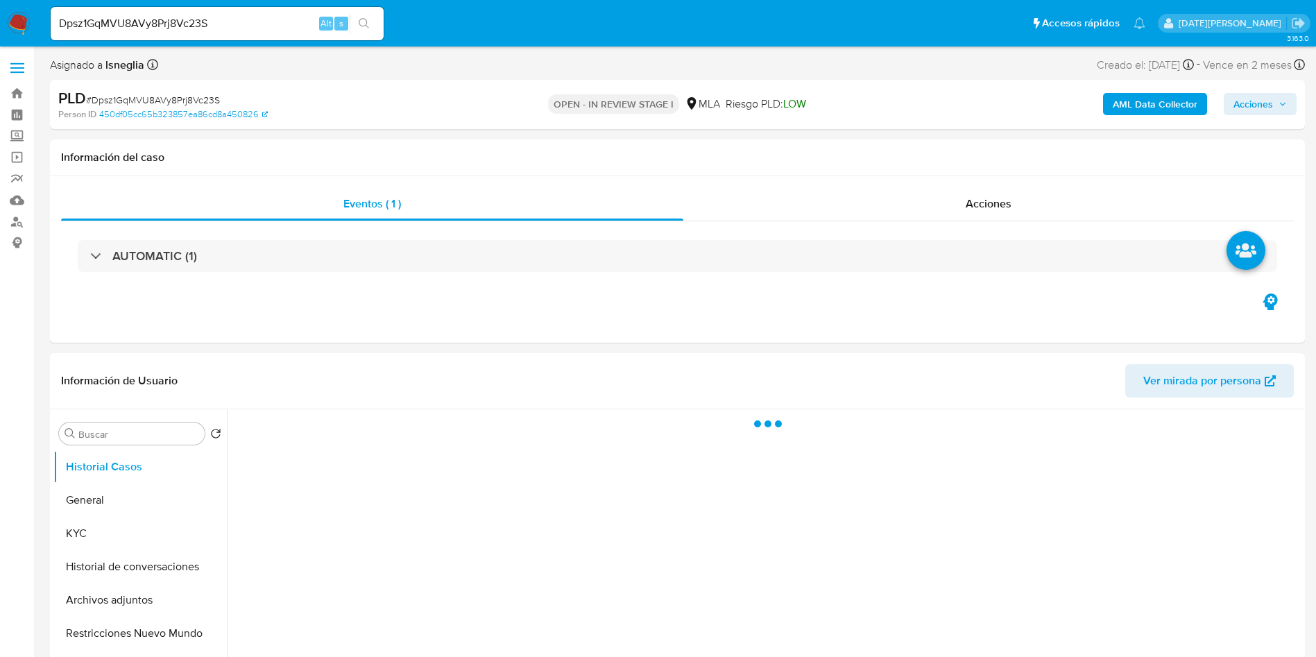
select select "10"
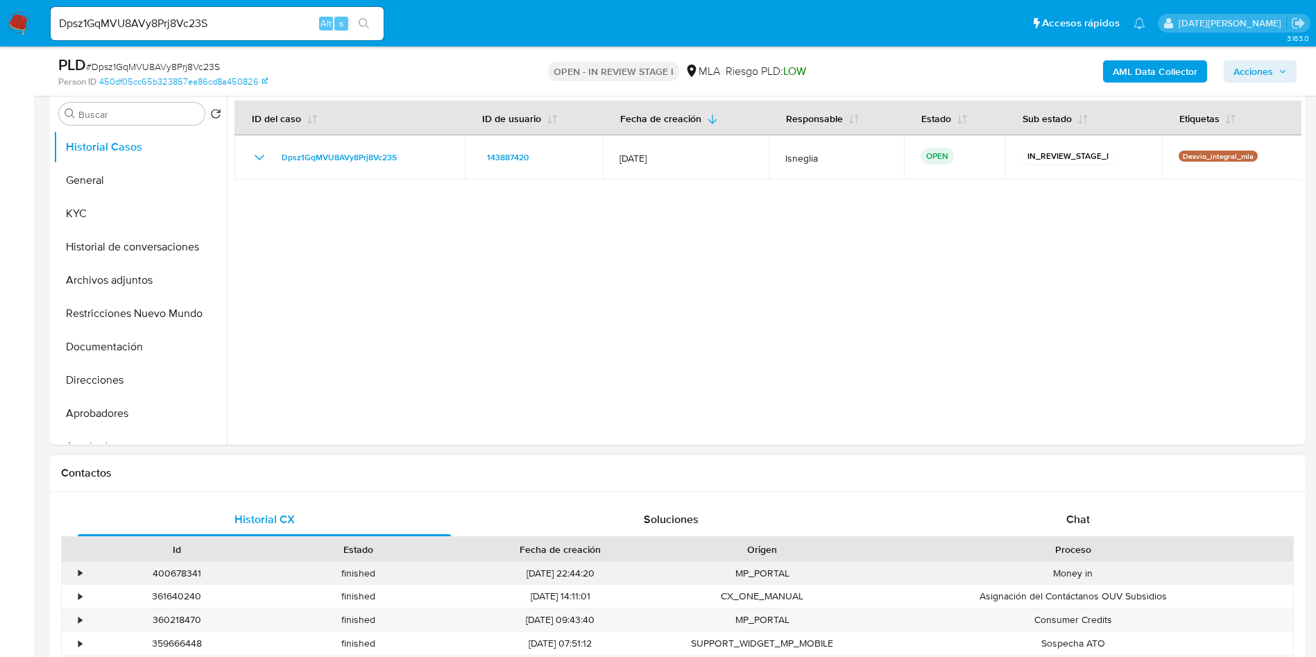
scroll to position [312, 0]
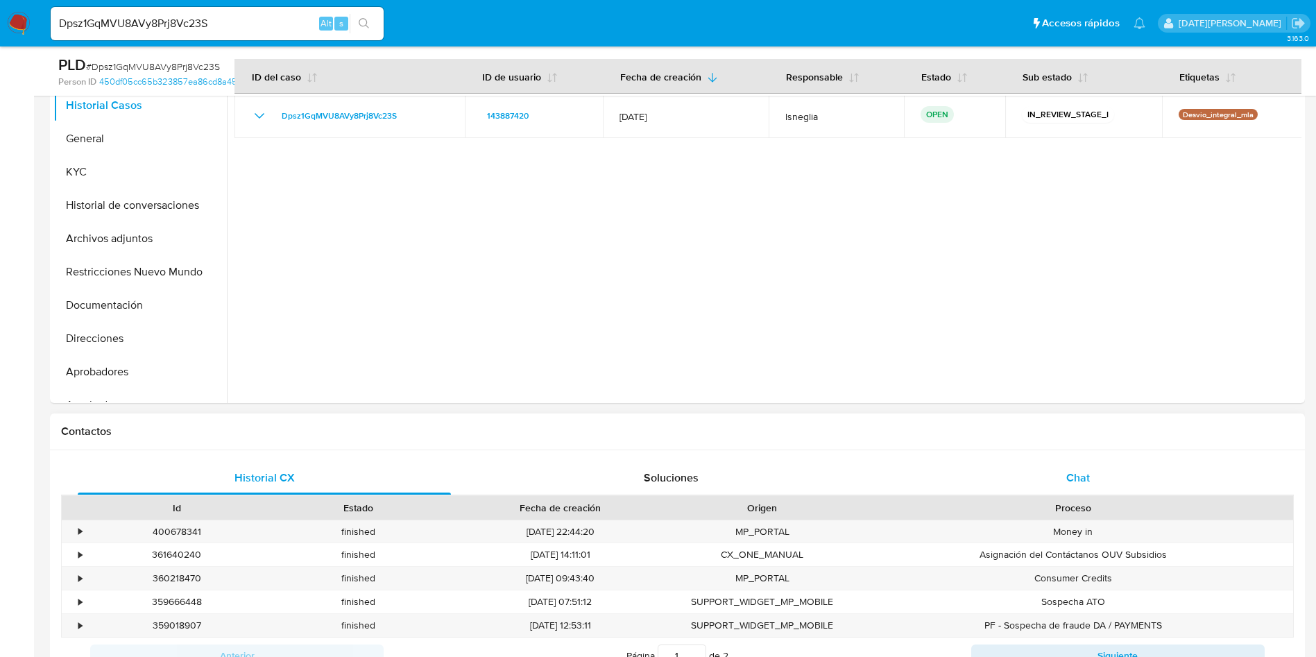
click at [1082, 482] on span "Chat" at bounding box center [1078, 478] width 24 height 16
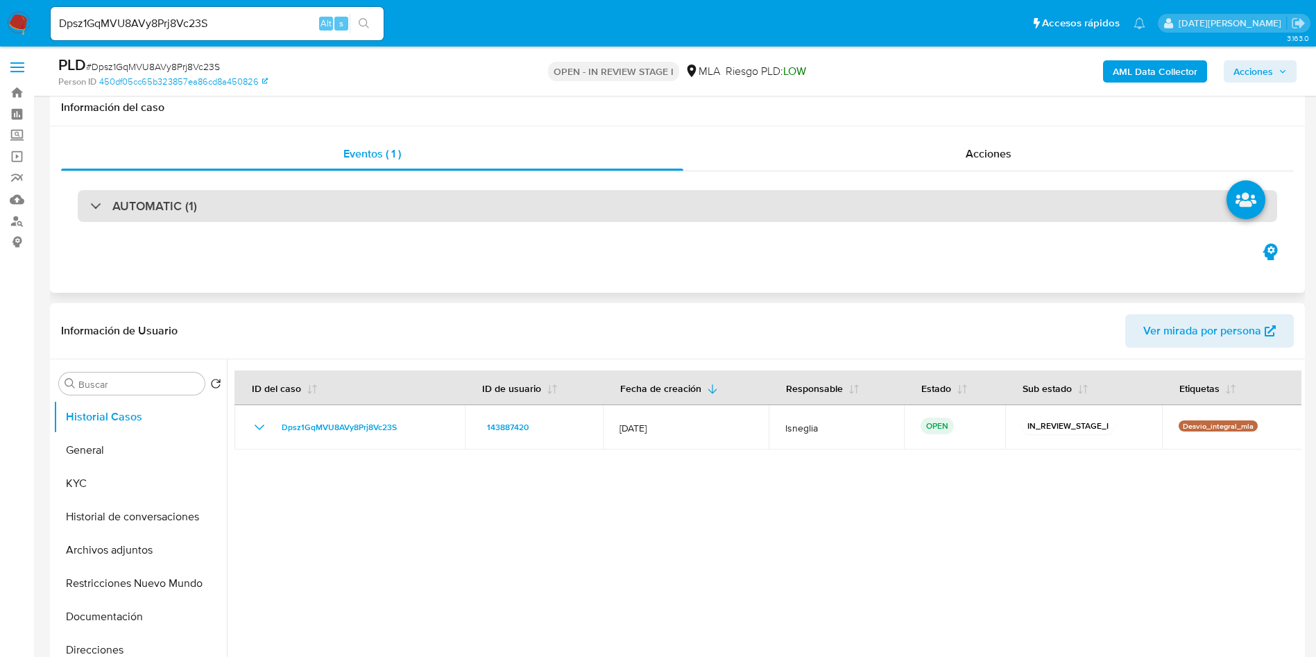
scroll to position [0, 0]
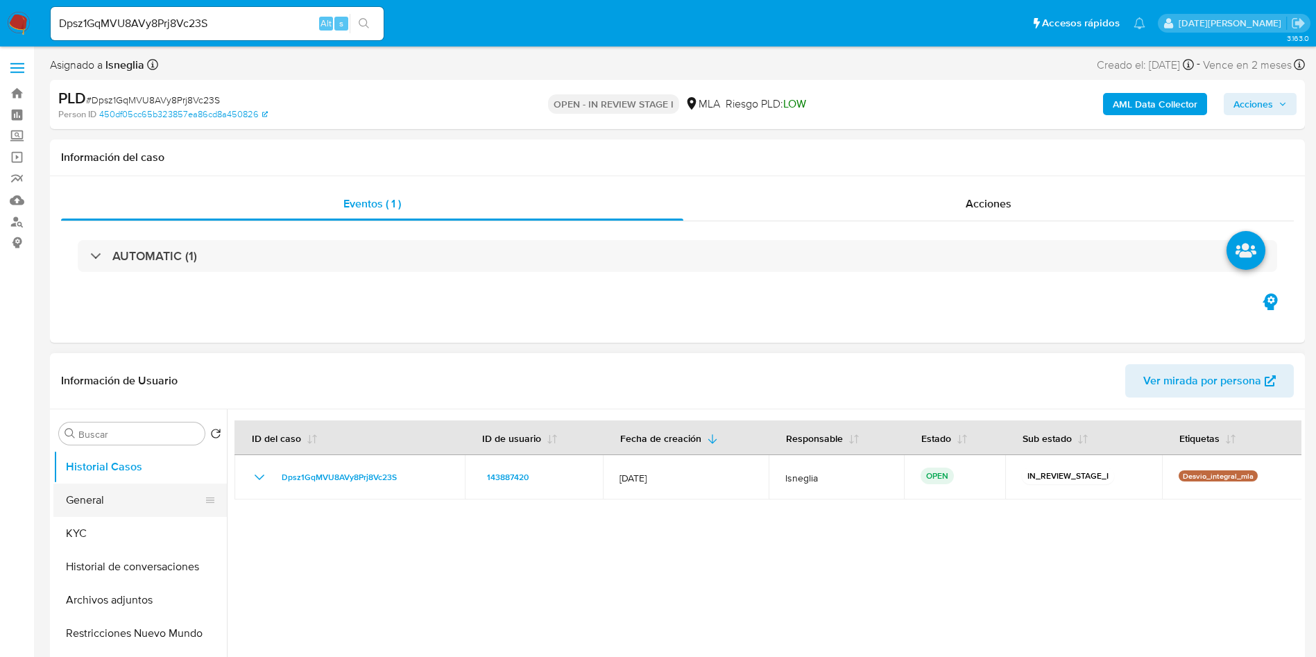
click at [103, 513] on button "General" at bounding box center [134, 500] width 162 height 33
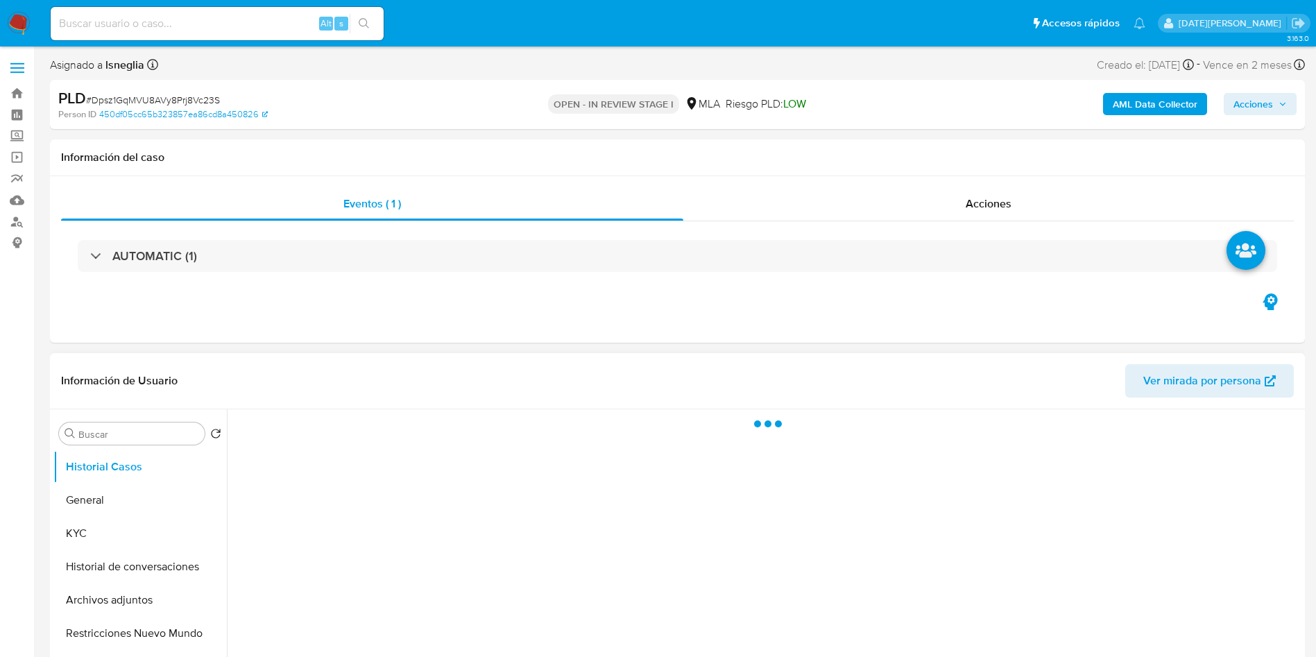
select select "10"
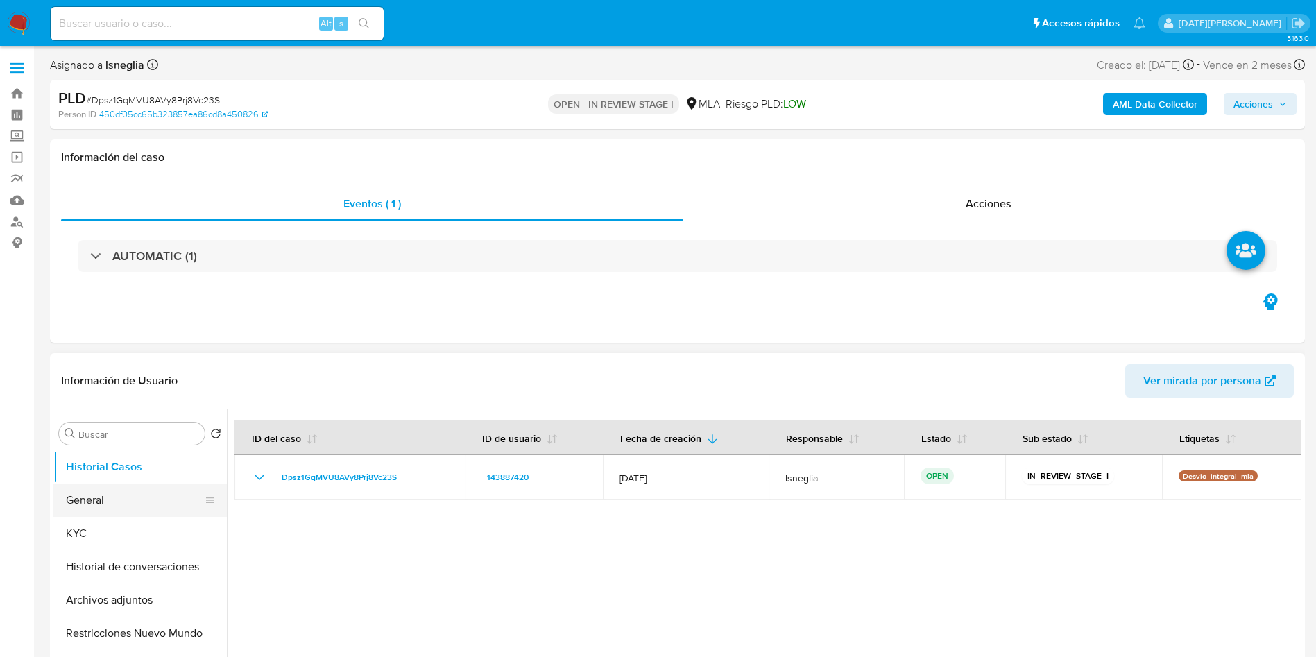
click at [87, 498] on button "General" at bounding box center [134, 500] width 162 height 33
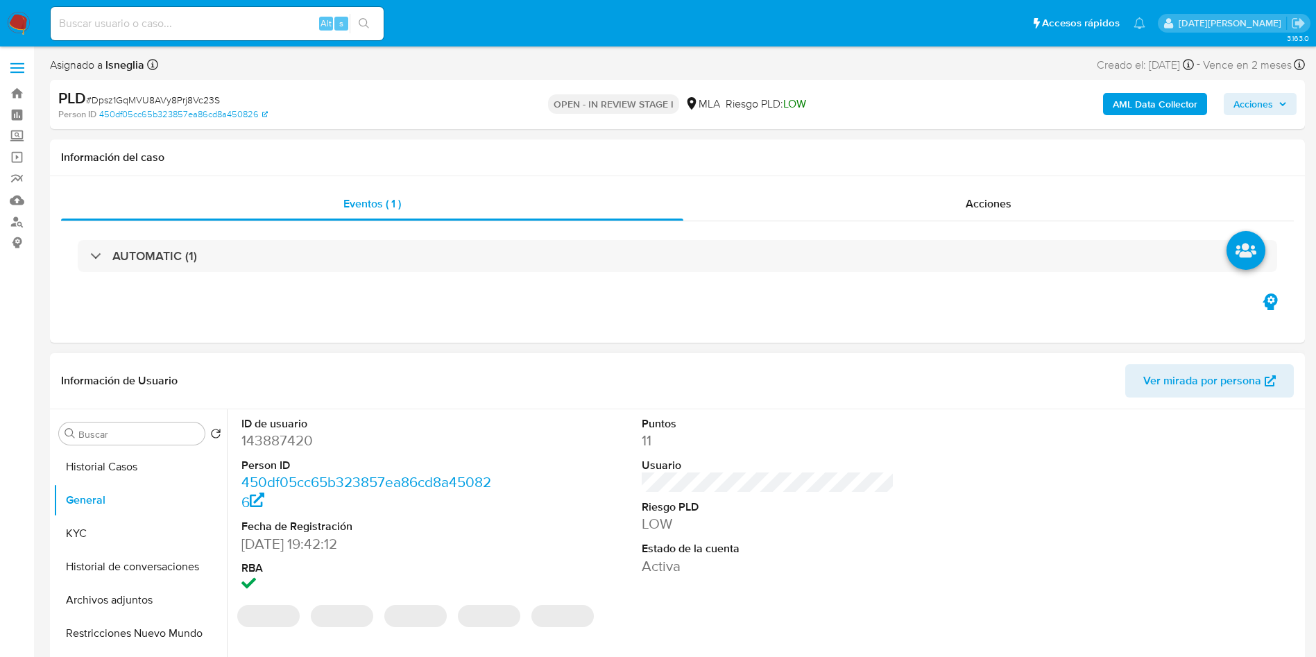
click at [278, 439] on dd "143887420" at bounding box center [367, 440] width 253 height 19
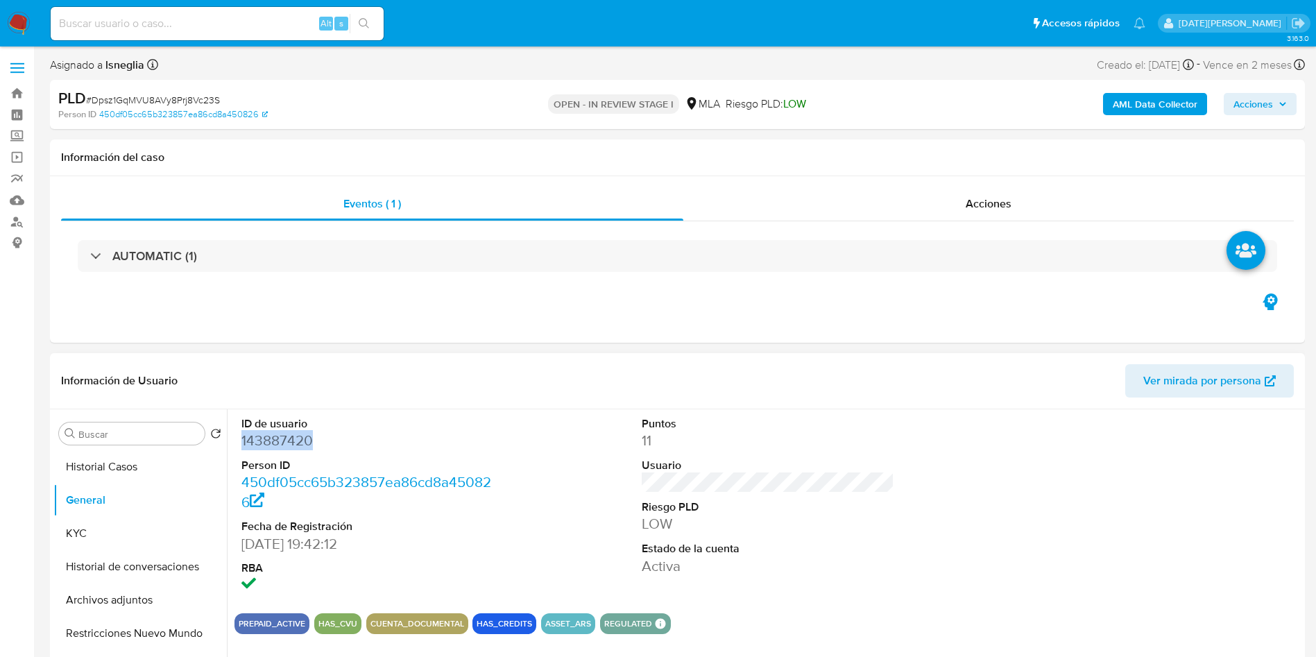
copy dd "143887420"
click at [73, 535] on button "KYC" at bounding box center [134, 533] width 162 height 33
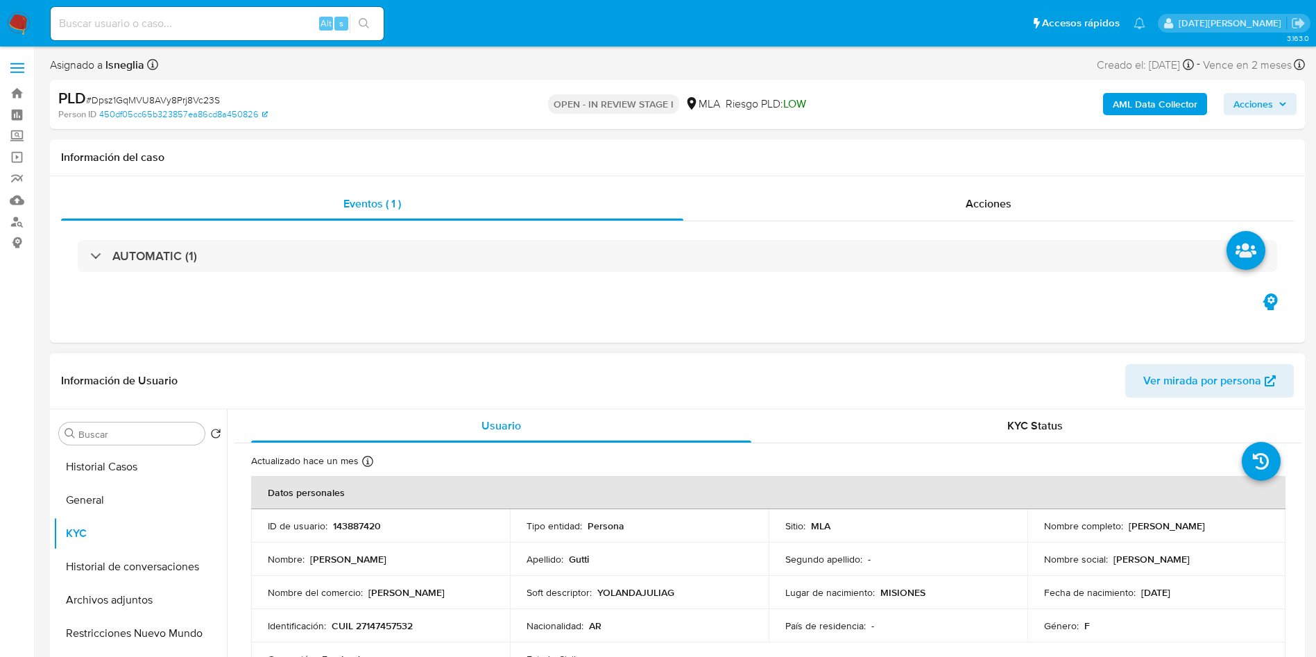
drag, startPoint x: 1125, startPoint y: 523, endPoint x: 1209, endPoint y: 526, distance: 84.7
click at [1209, 526] on div "Nombre completo : [PERSON_NAME]" at bounding box center [1156, 526] width 225 height 12
copy p "[PERSON_NAME]"
drag, startPoint x: 331, startPoint y: 627, endPoint x: 437, endPoint y: 624, distance: 106.2
click at [437, 624] on div "Identificación : CUIL 27147457532" at bounding box center [380, 626] width 225 height 12
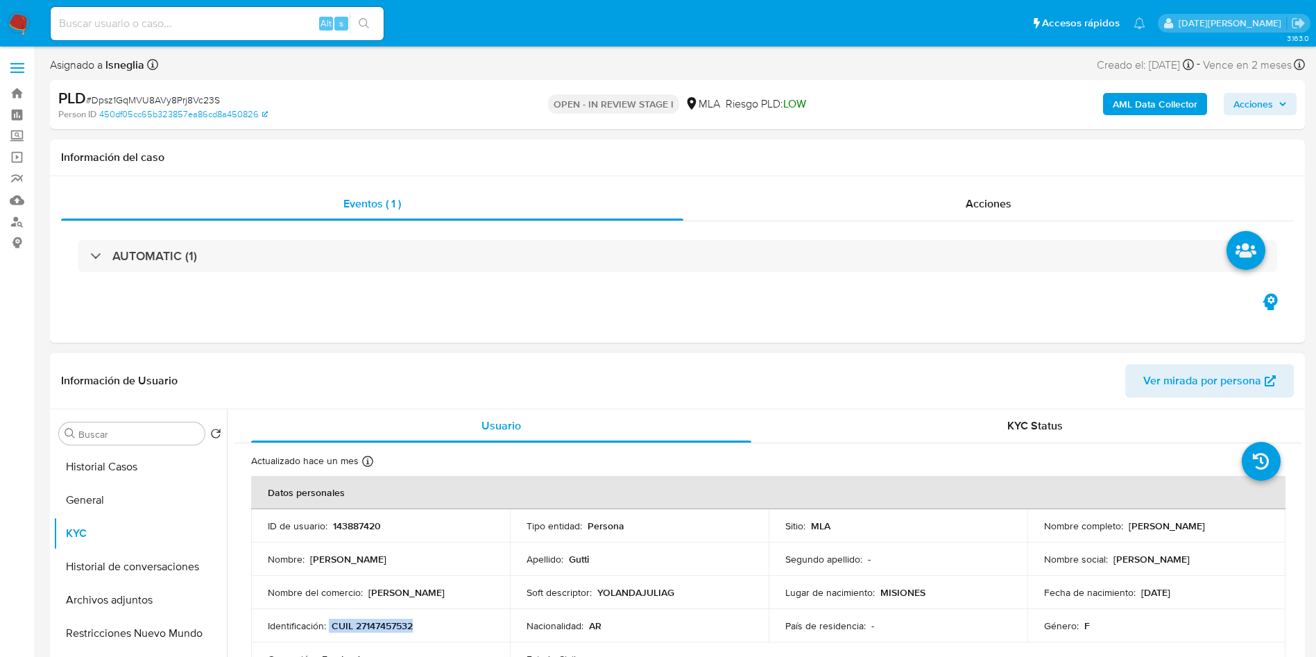
copy div "CUIL 27147457532"
click at [393, 622] on p "CUIL 27147457532" at bounding box center [372, 626] width 81 height 12
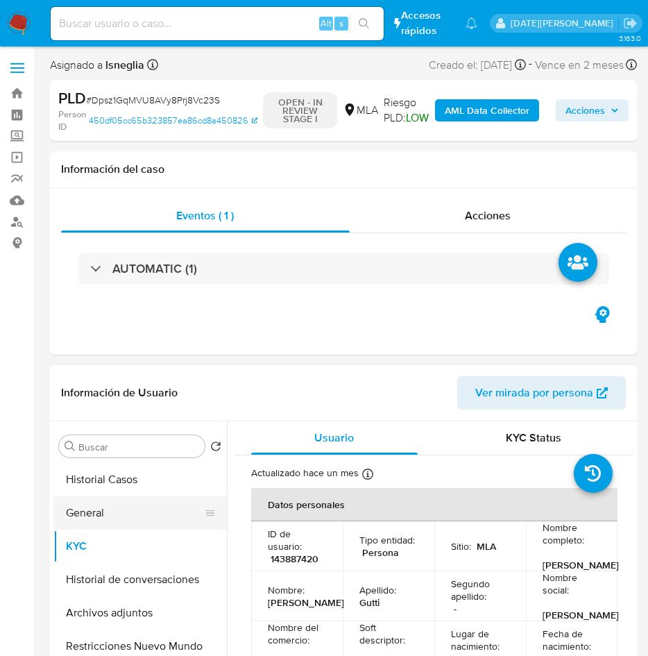
click at [113, 517] on button "General" at bounding box center [134, 512] width 162 height 33
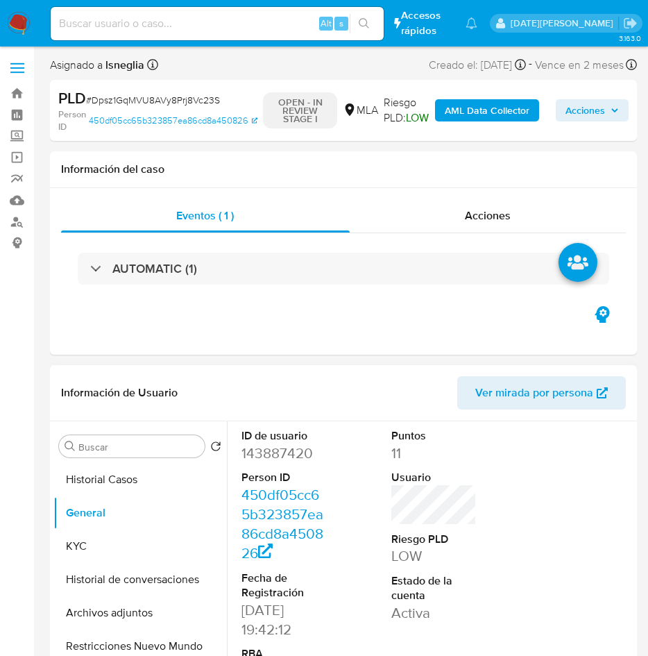
click at [279, 455] on dd "143887420" at bounding box center [284, 452] width 86 height 19
copy dd "143887420"
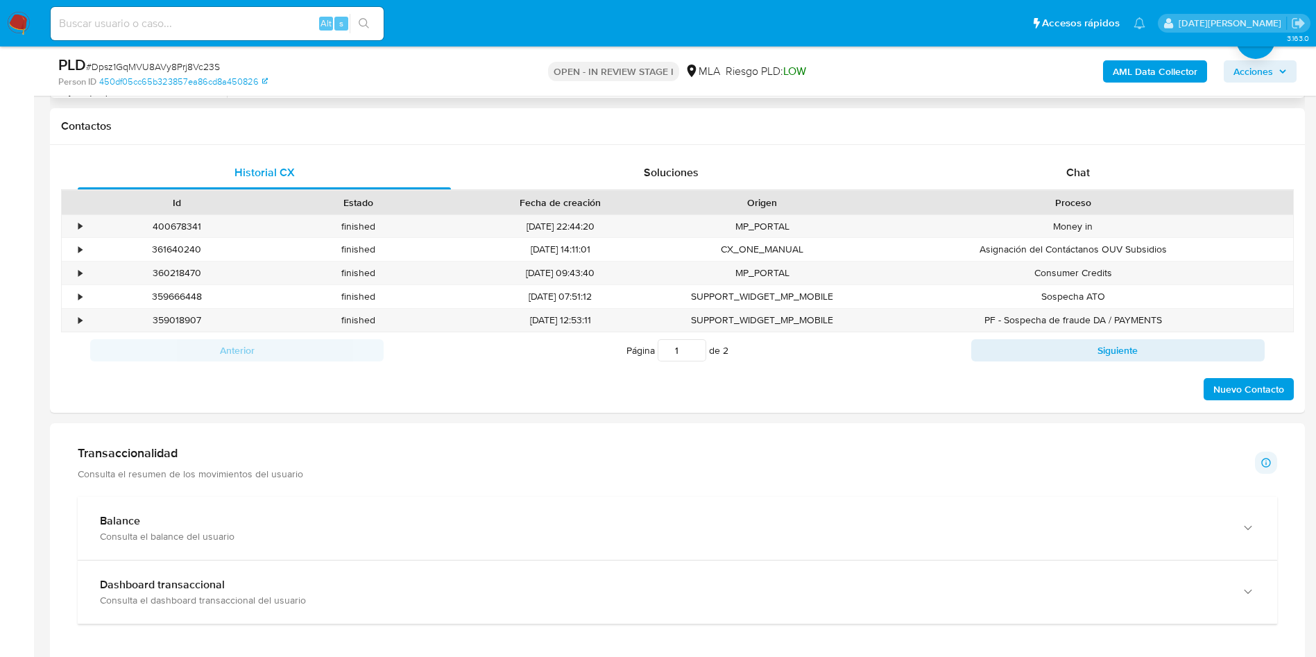
scroll to position [520, 0]
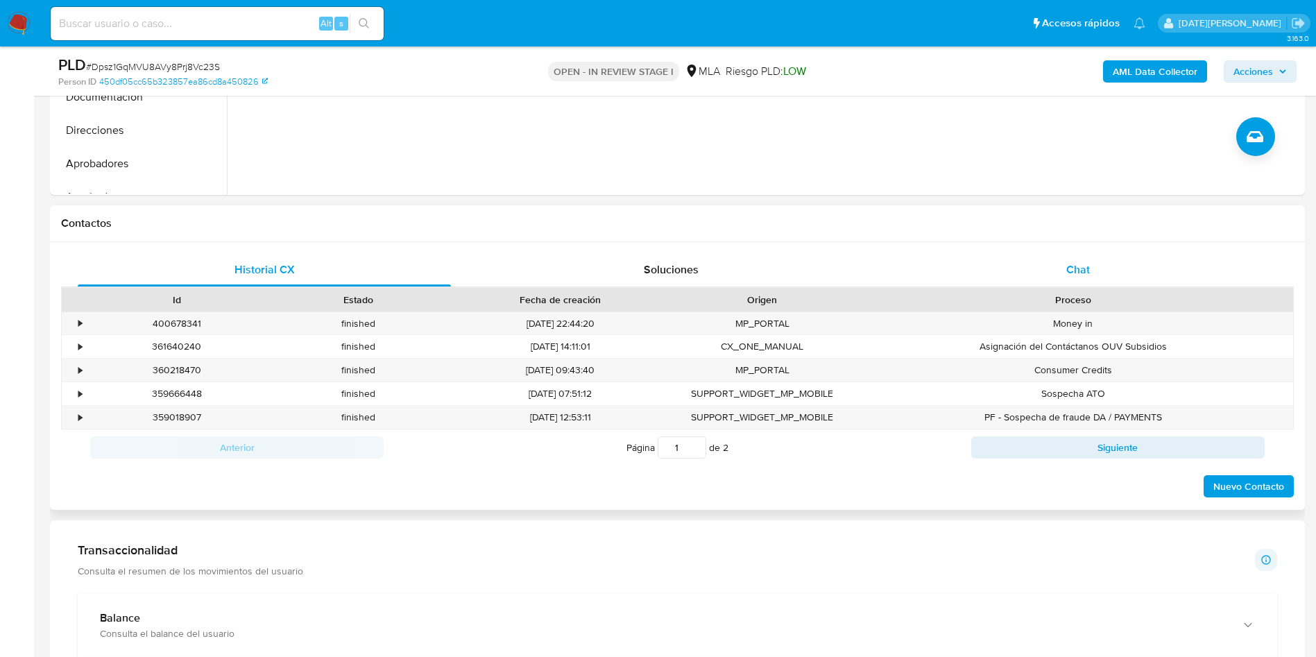
click at [1081, 255] on div "Chat" at bounding box center [1078, 269] width 373 height 33
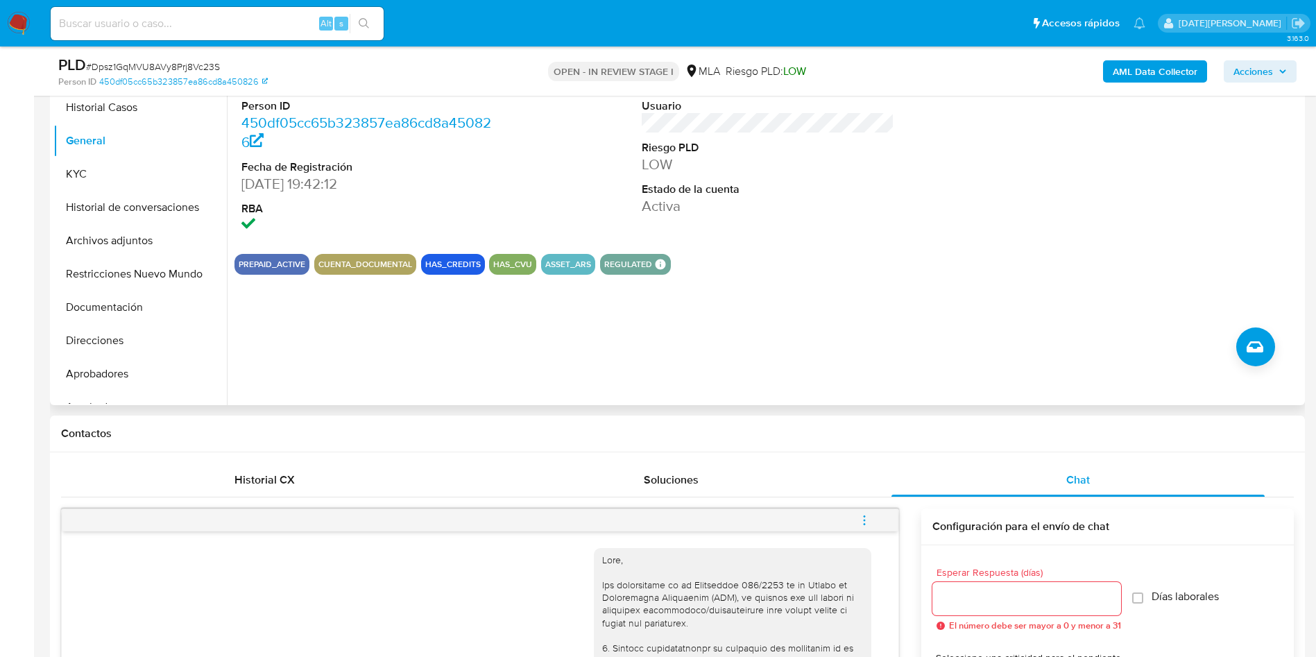
scroll to position [208, 0]
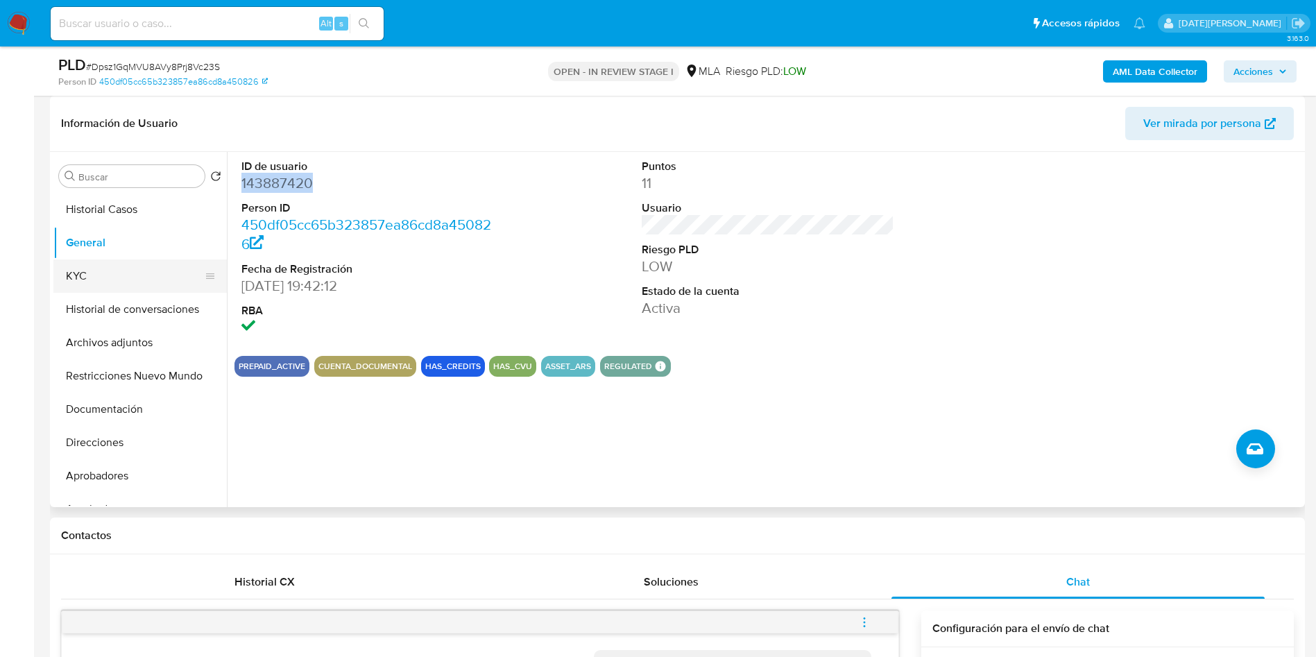
click at [94, 271] on button "KYC" at bounding box center [134, 275] width 162 height 33
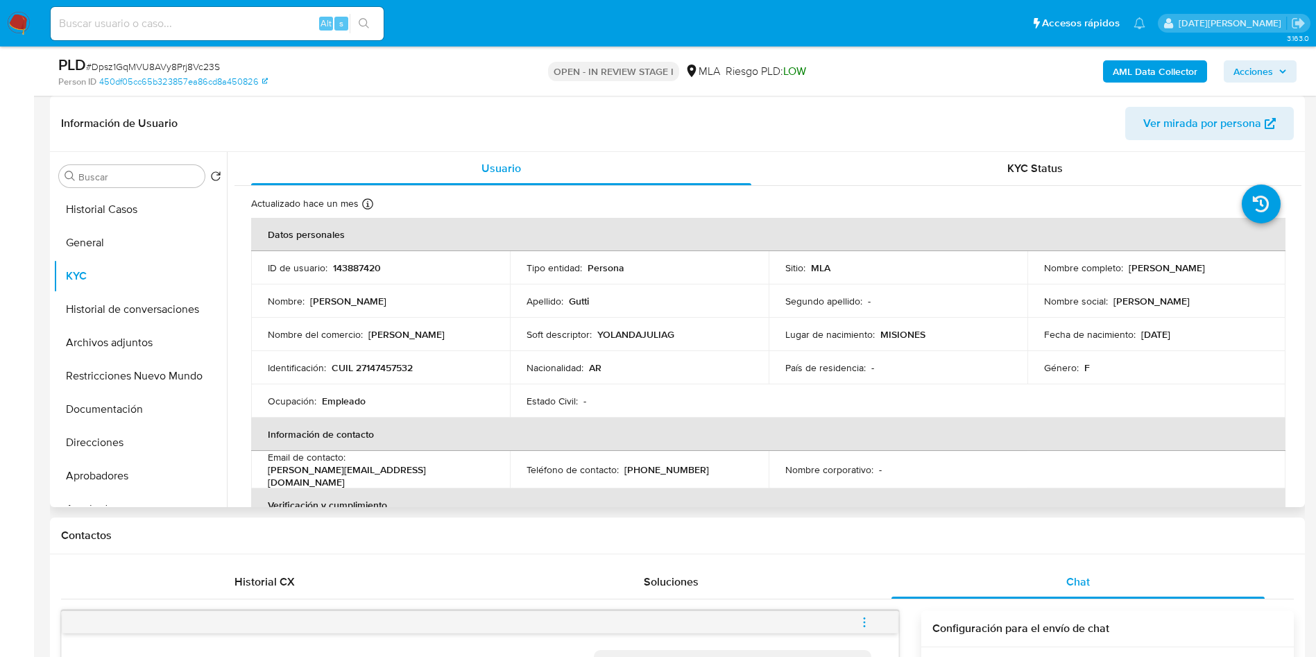
drag, startPoint x: 1124, startPoint y: 269, endPoint x: 1214, endPoint y: 264, distance: 90.3
click at [1214, 264] on div "Nombre completo : Yolanda Julia Gutti" at bounding box center [1156, 268] width 225 height 12
copy p "[PERSON_NAME]"
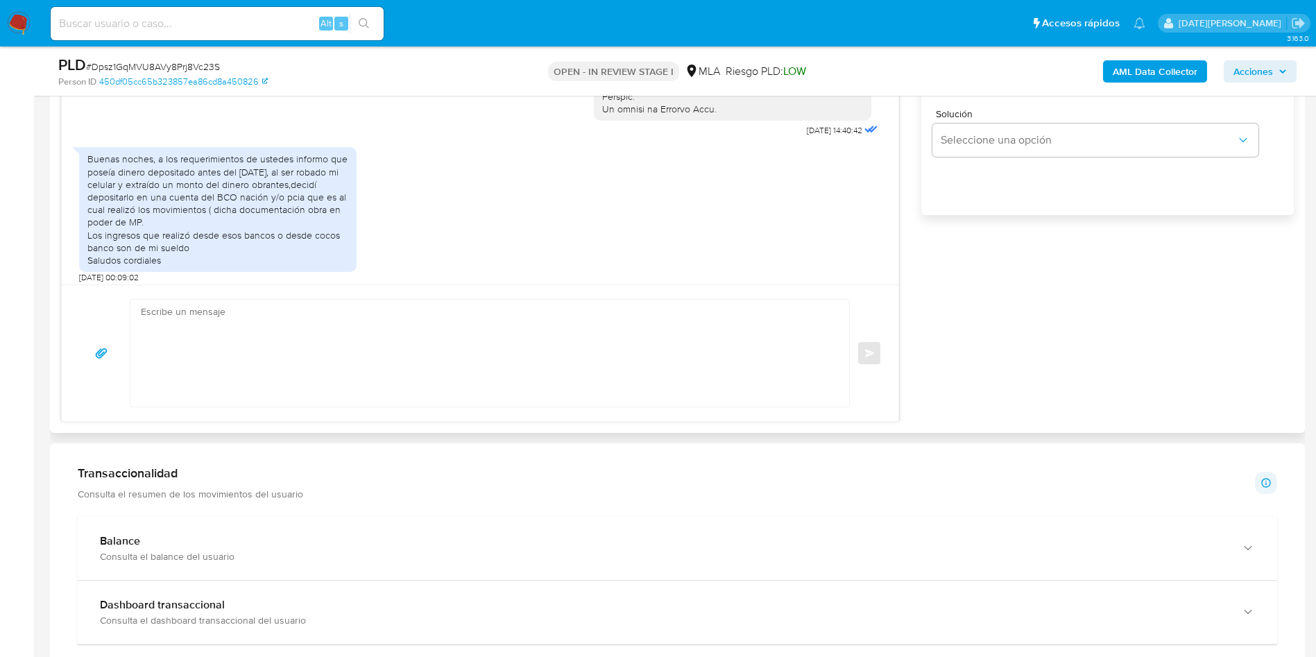
scroll to position [562, 0]
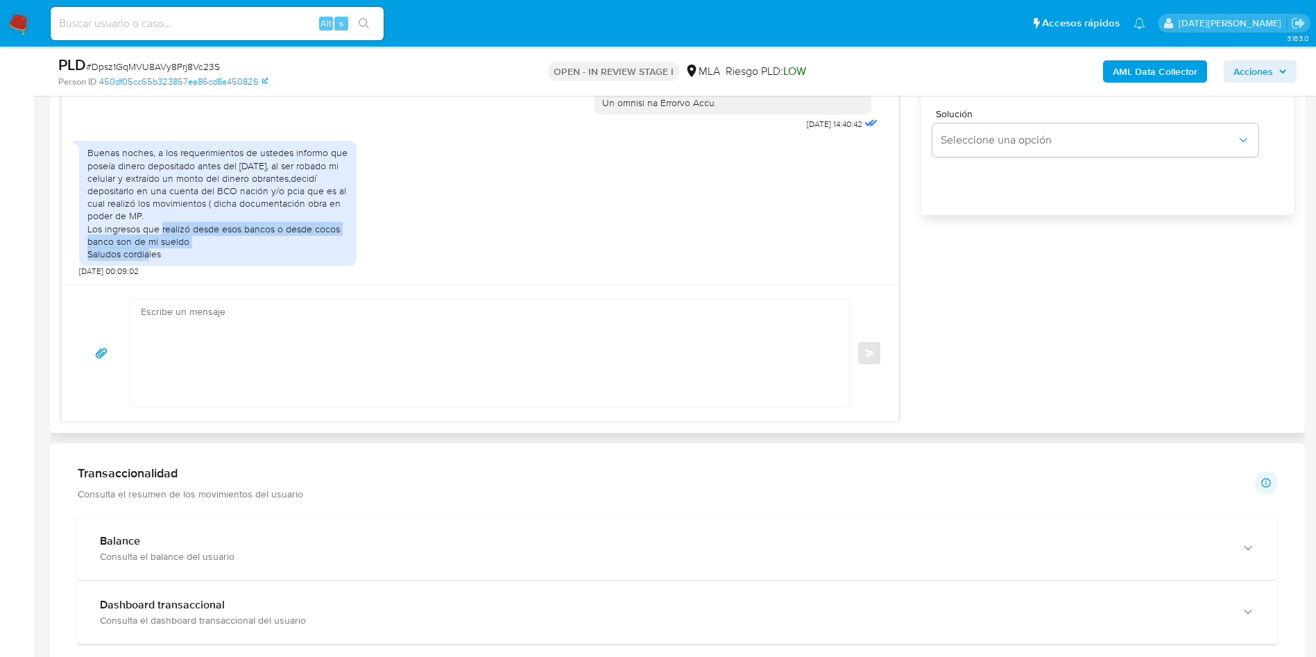
drag, startPoint x: 91, startPoint y: 225, endPoint x: 225, endPoint y: 241, distance: 135.5
click at [225, 241] on div "Buenas noches, a los requerimientos de ustedes informo que poseía dinero deposi…" at bounding box center [217, 203] width 261 height 114
drag, startPoint x: 87, startPoint y: 228, endPoint x: 189, endPoint y: 239, distance: 101.8
click at [189, 239] on div "Buenas noches, a los requerimientos de ustedes informo que poseía dinero deposi…" at bounding box center [217, 203] width 261 height 114
copy div "Los ingresos que realizó desde esos bancos o desde cocos banco son de mi sueldo"
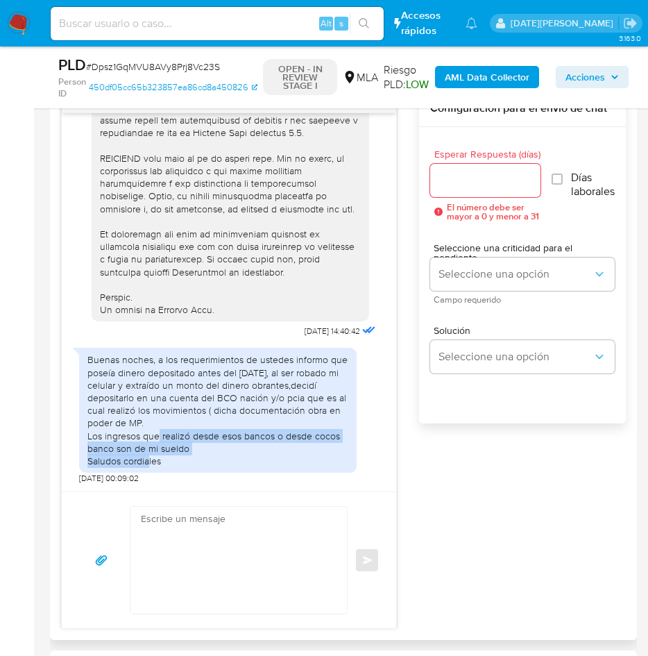
scroll to position [624, 0]
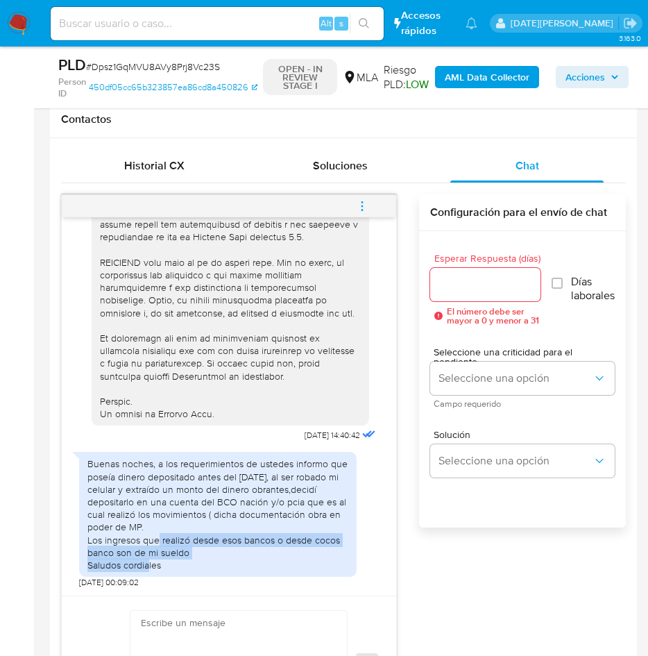
click at [360, 202] on icon "menu-action" at bounding box center [362, 206] width 12 height 12
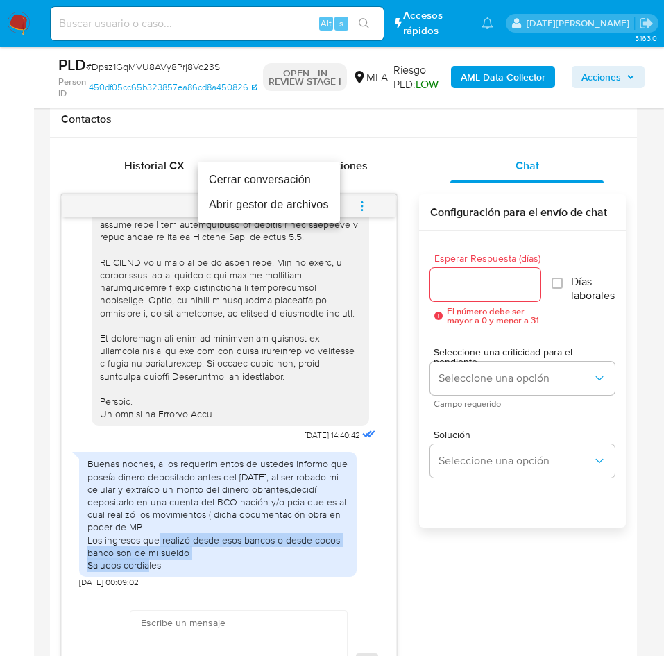
click at [264, 168] on li "Cerrar conversación" at bounding box center [269, 179] width 142 height 25
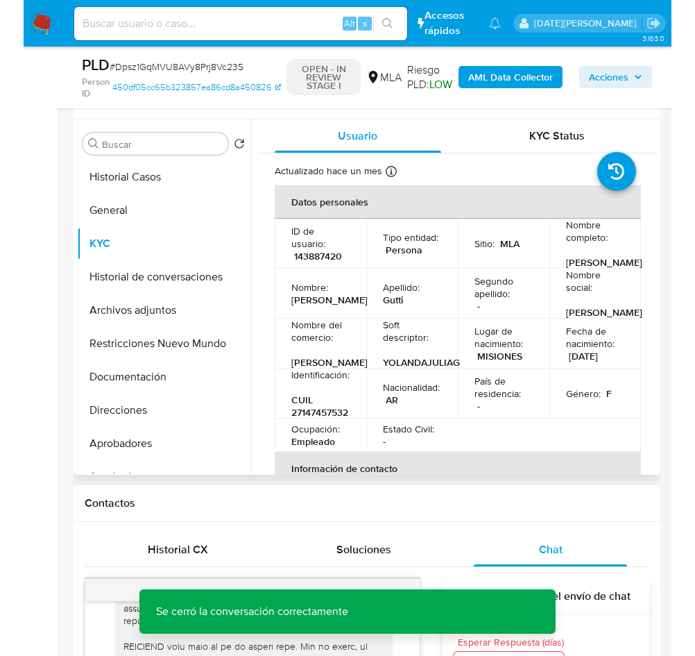
scroll to position [208, 0]
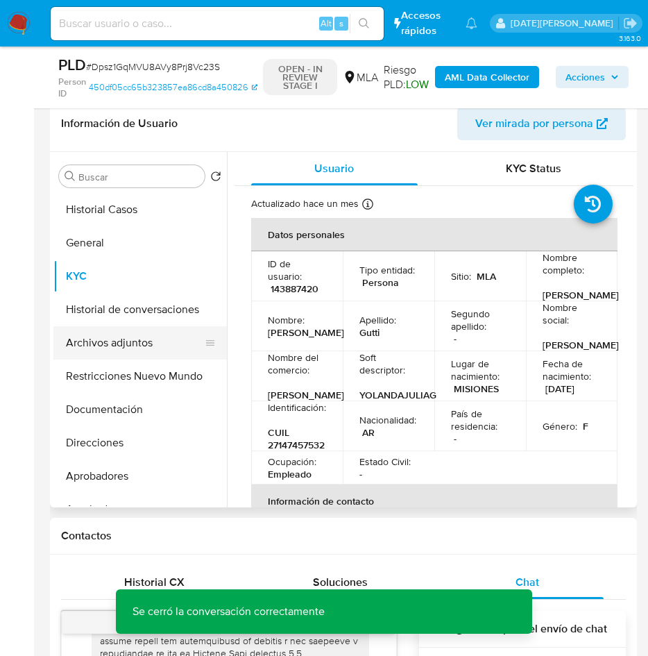
click at [139, 341] on button "Archivos adjuntos" at bounding box center [134, 342] width 162 height 33
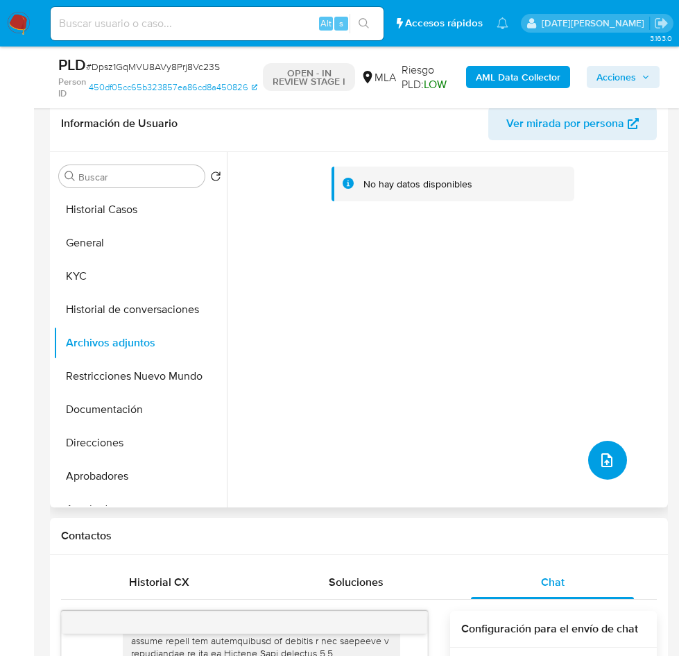
click at [601, 459] on icon "upload-file" at bounding box center [607, 460] width 17 height 17
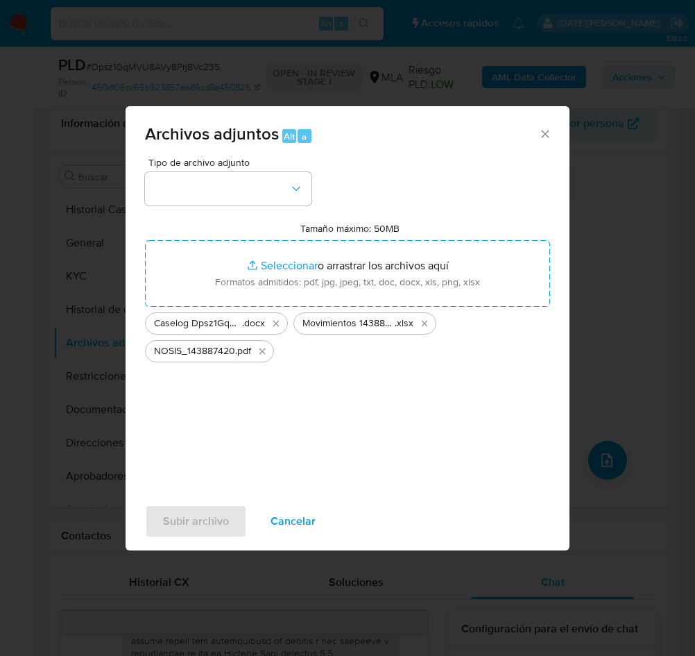
click at [209, 167] on span "Tipo de archivo adjunto" at bounding box center [231, 162] width 167 height 10
click at [215, 185] on button "button" at bounding box center [228, 188] width 167 height 33
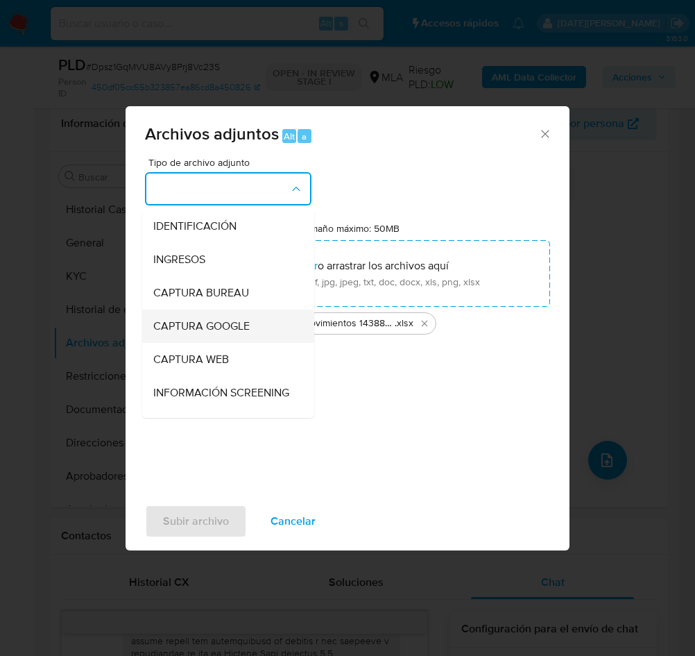
scroll to position [104, 0]
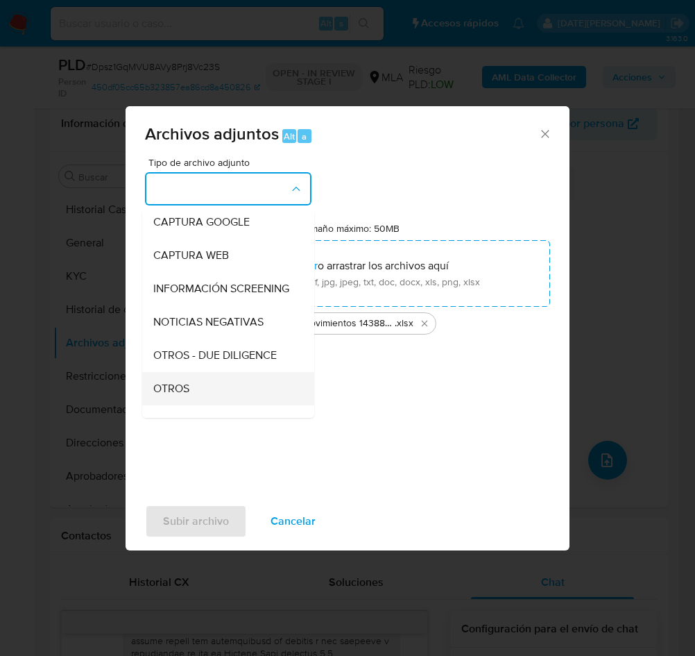
click at [186, 395] on span "OTROS" at bounding box center [171, 389] width 36 height 14
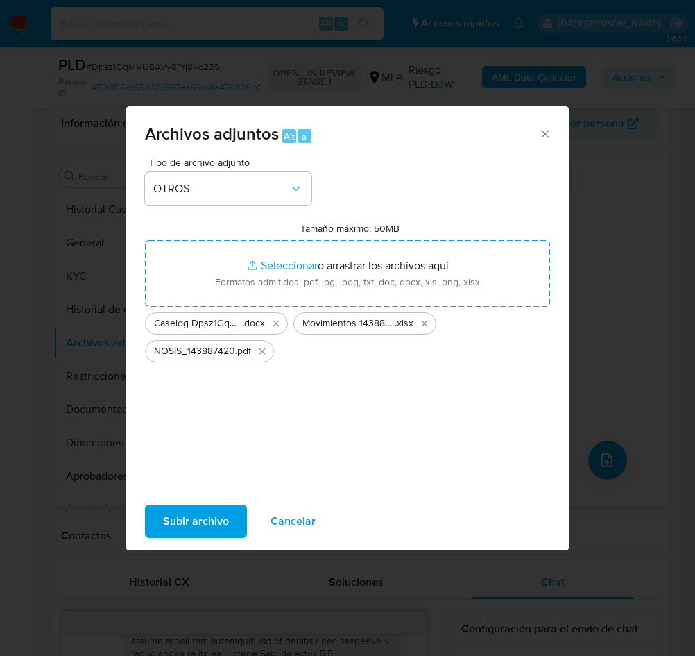
click at [181, 516] on span "Subir archivo" at bounding box center [196, 521] width 66 height 31
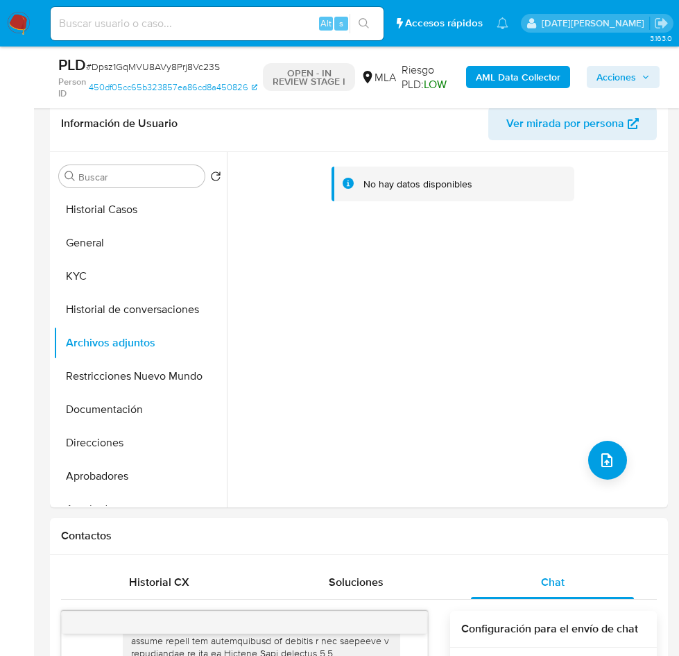
click at [516, 71] on b "AML Data Collector" at bounding box center [518, 77] width 85 height 22
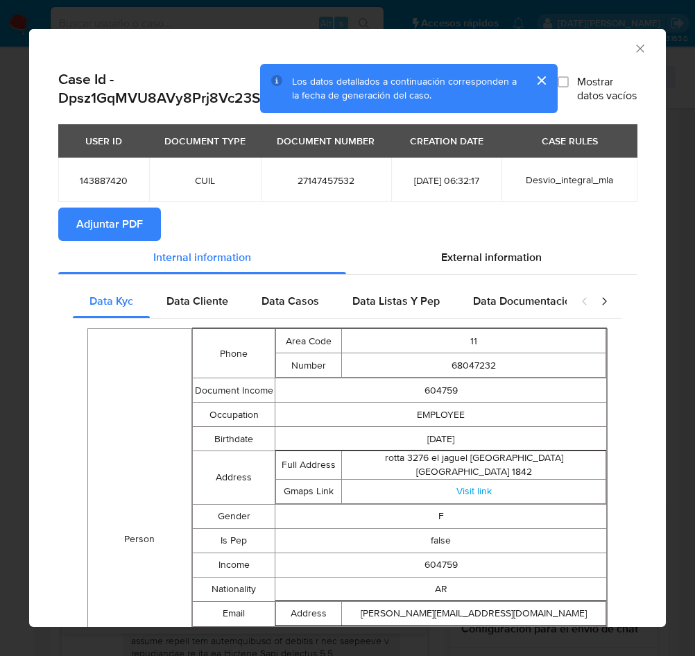
click at [134, 218] on span "Adjuntar PDF" at bounding box center [109, 224] width 67 height 31
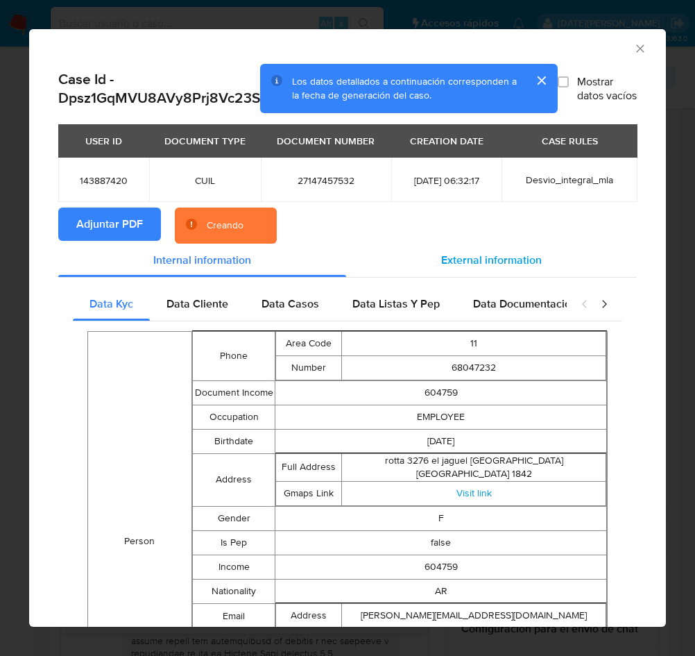
click at [475, 255] on span "External information" at bounding box center [491, 260] width 101 height 16
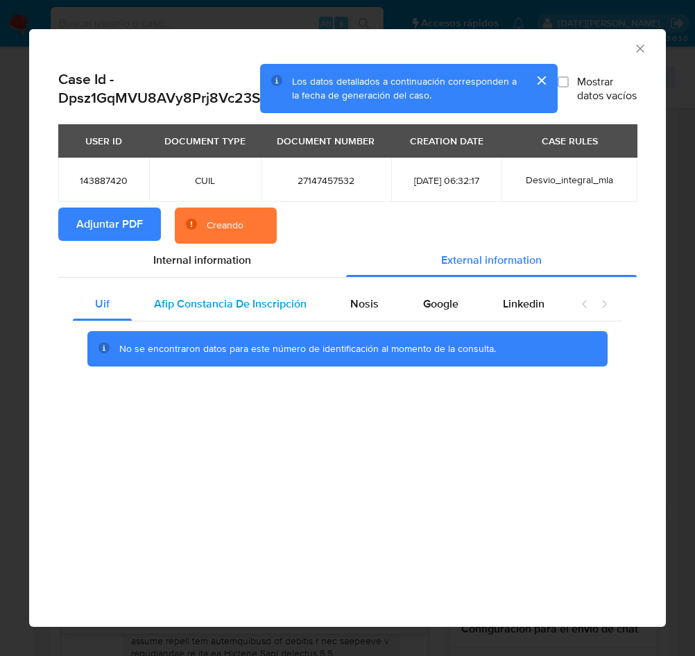
drag, startPoint x: 216, startPoint y: 298, endPoint x: 223, endPoint y: 303, distance: 8.7
click at [216, 298] on span "Afip Constancia De Inscripción" at bounding box center [230, 304] width 153 height 16
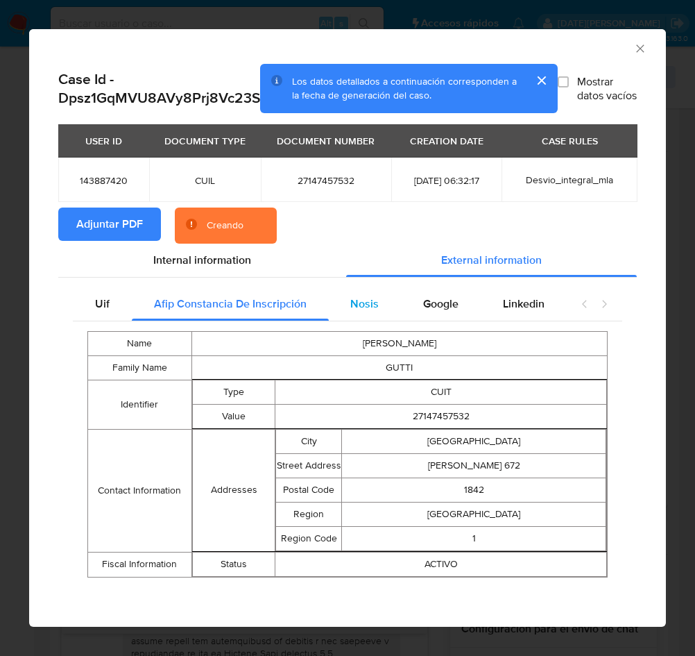
click at [350, 305] on div "Nosis" at bounding box center [365, 303] width 73 height 33
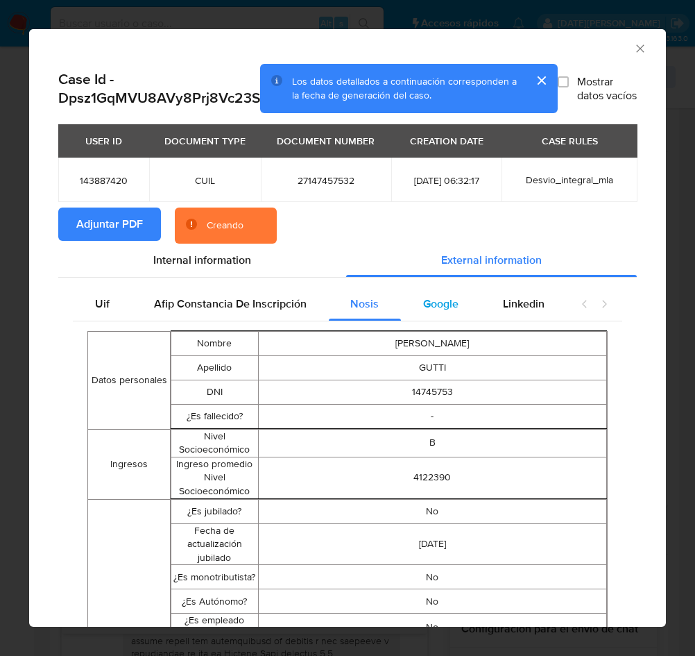
click at [432, 308] on span "Google" at bounding box center [440, 304] width 35 height 16
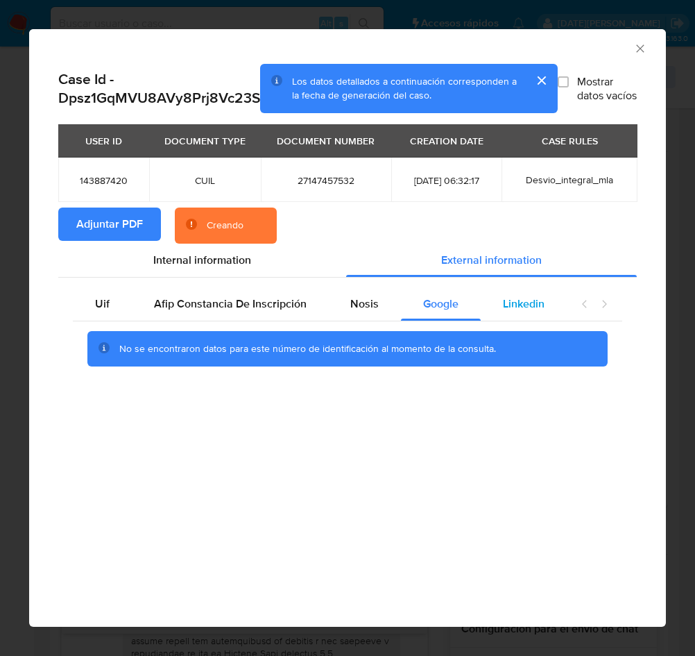
click at [527, 307] on span "Linkedin" at bounding box center [524, 304] width 42 height 16
drag, startPoint x: 444, startPoint y: 305, endPoint x: 386, endPoint y: 306, distance: 57.6
click at [442, 305] on span "Google" at bounding box center [440, 304] width 35 height 16
click at [357, 301] on span "Nosis" at bounding box center [364, 304] width 28 height 16
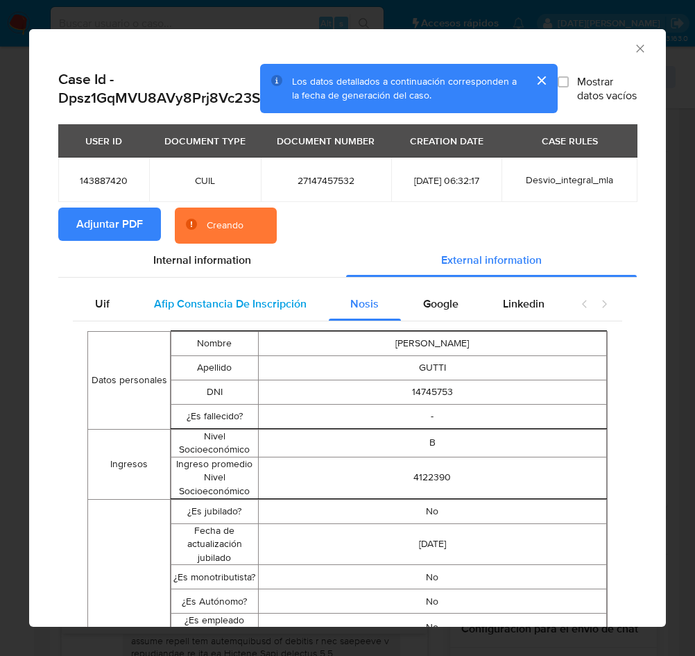
click at [272, 300] on span "Afip Constancia De Inscripción" at bounding box center [230, 304] width 153 height 16
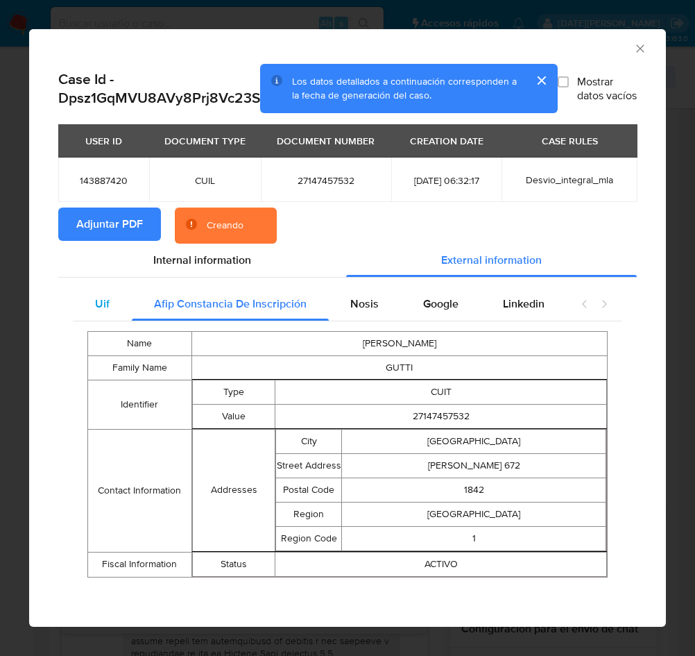
click at [112, 307] on div "Uif" at bounding box center [102, 303] width 59 height 33
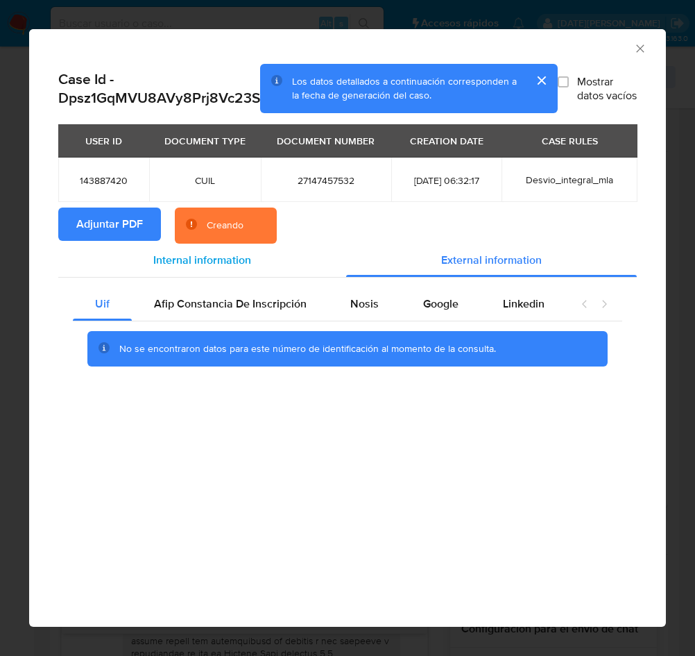
click at [206, 255] on span "Internal information" at bounding box center [202, 260] width 98 height 16
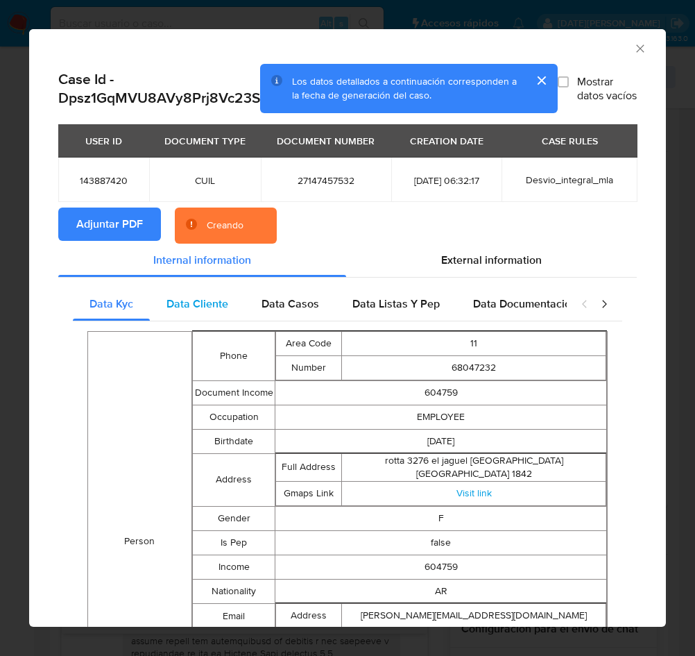
click at [185, 311] on div "Data Cliente" at bounding box center [197, 303] width 95 height 33
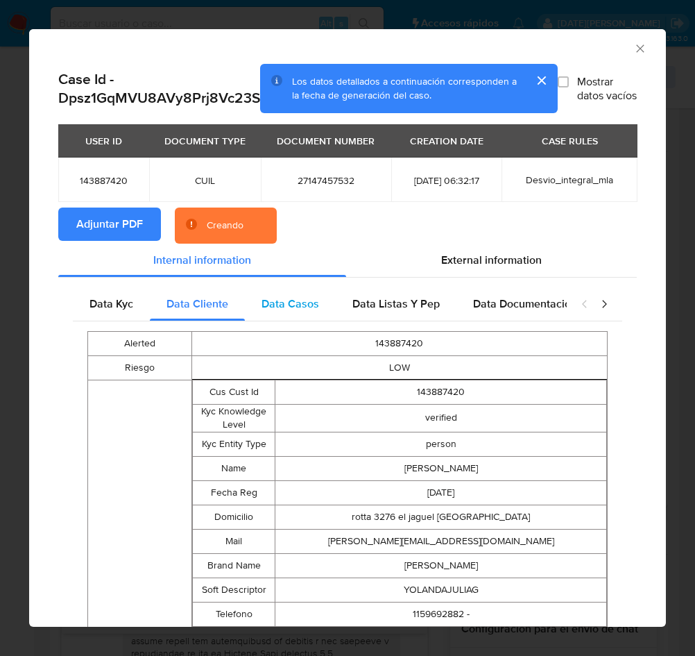
drag, startPoint x: 280, startPoint y: 303, endPoint x: 297, endPoint y: 303, distance: 17.4
click at [280, 303] on span "Data Casos" at bounding box center [291, 304] width 58 height 16
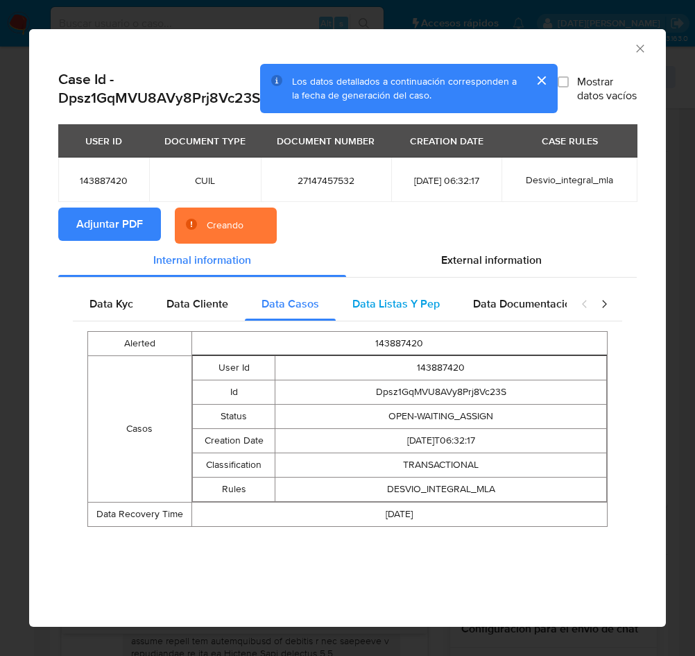
click at [385, 299] on span "Data Listas Y Pep" at bounding box center [395, 304] width 87 height 16
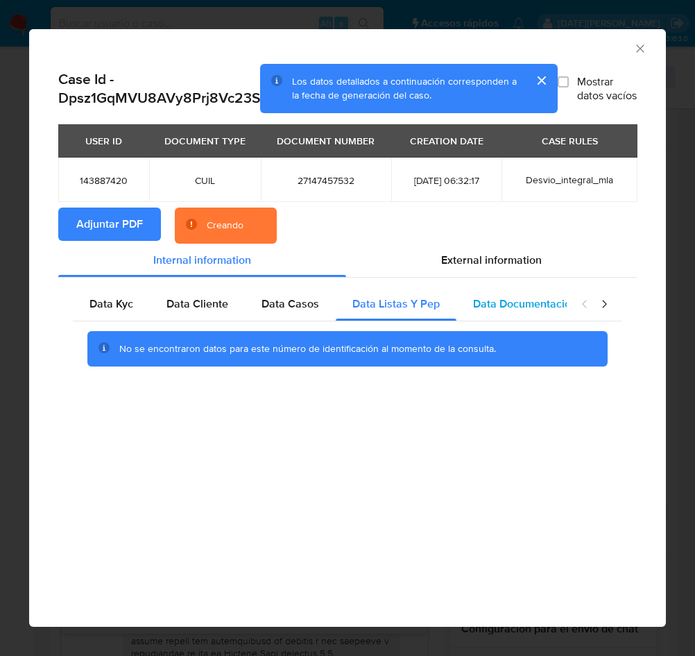
click at [476, 303] on span "Data Documentacion" at bounding box center [525, 304] width 104 height 16
click at [603, 300] on icon "closure-recommendation-modal" at bounding box center [604, 304] width 14 height 14
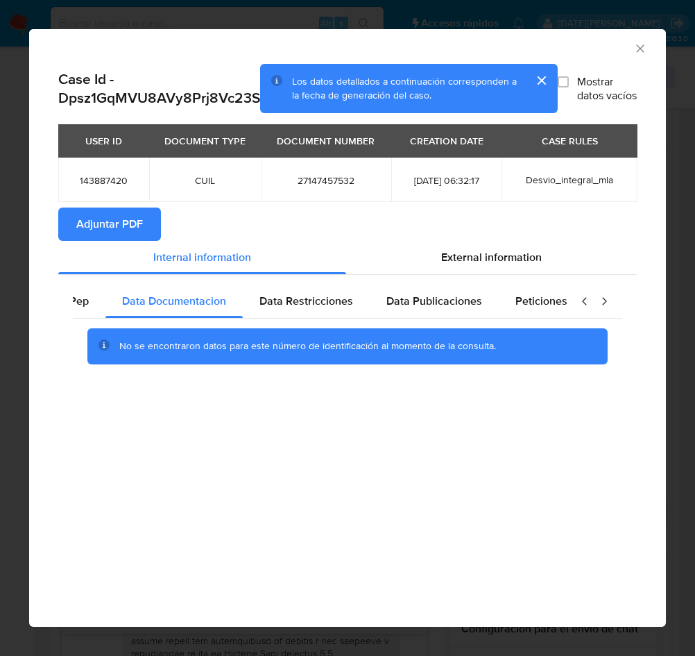
scroll to position [0, 381]
click at [268, 299] on span "Data Restricciones" at bounding box center [277, 301] width 94 height 16
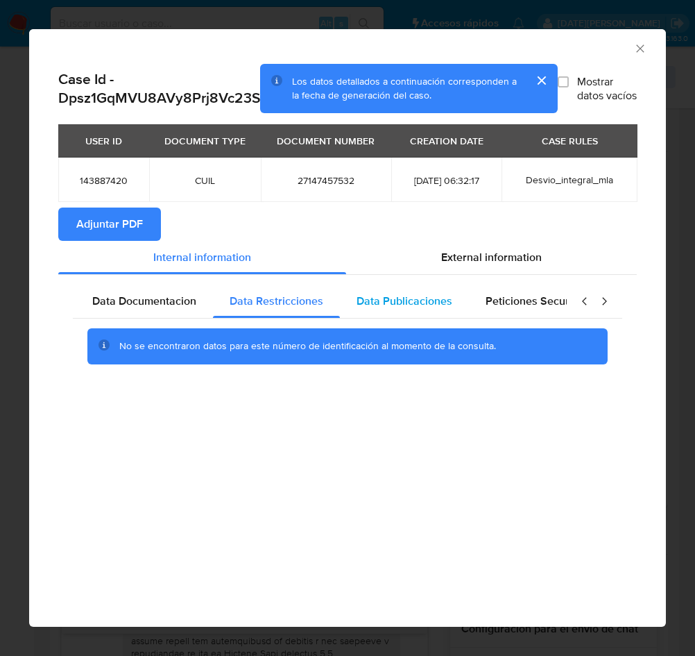
click at [380, 296] on span "Data Publicaciones" at bounding box center [405, 301] width 96 height 16
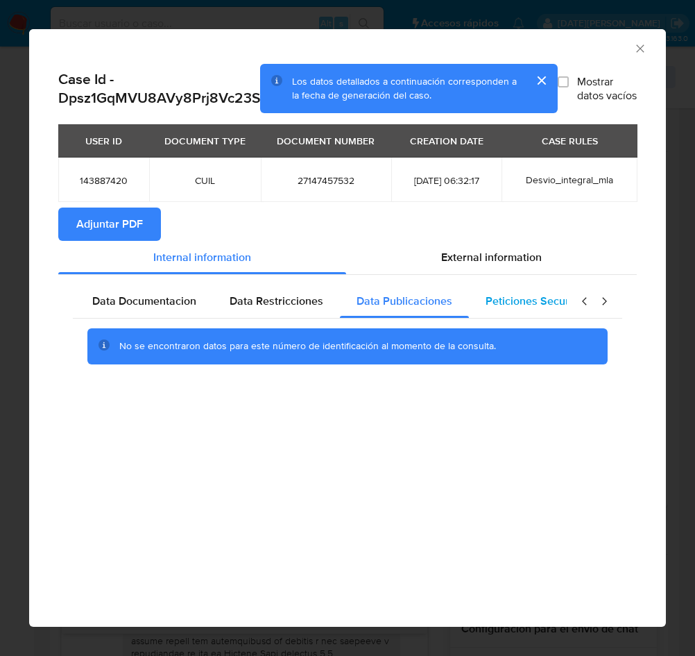
click at [513, 303] on span "Peticiones Secundarias" at bounding box center [544, 301] width 117 height 16
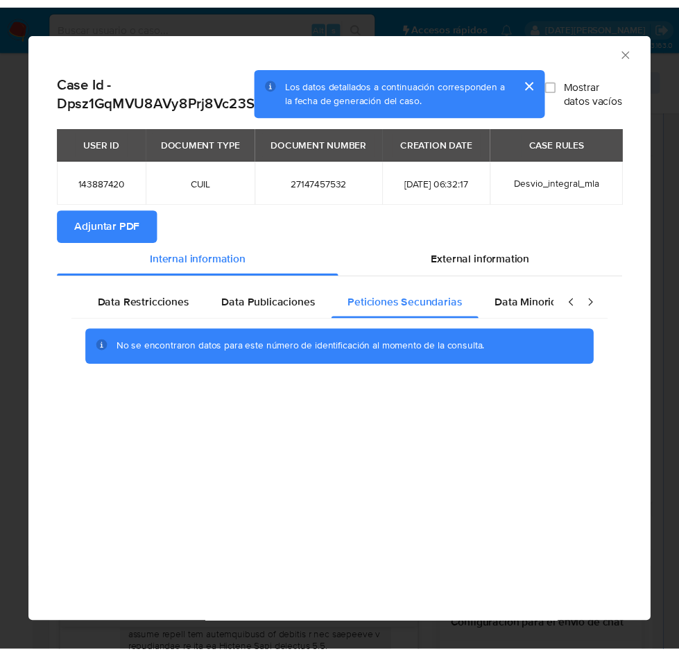
scroll to position [0, 536]
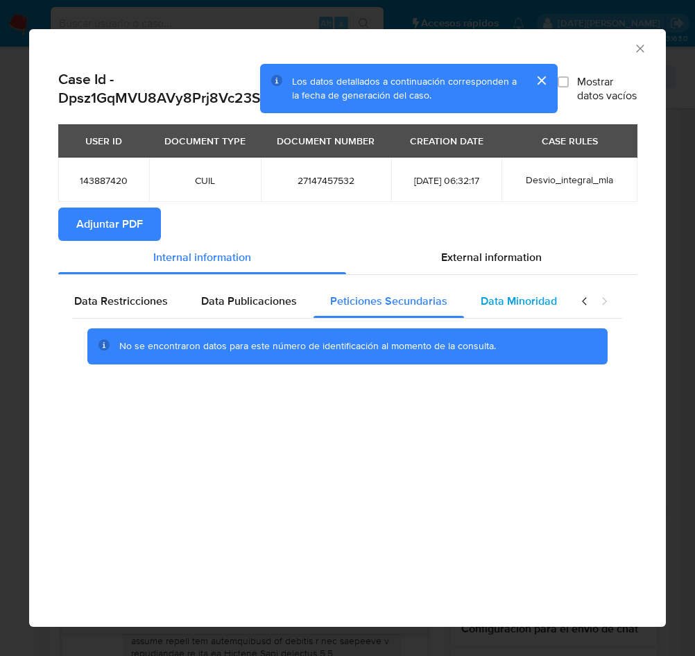
click at [512, 303] on span "Data Minoridad" at bounding box center [519, 301] width 76 height 16
click at [539, 80] on button "cerrar" at bounding box center [541, 80] width 33 height 33
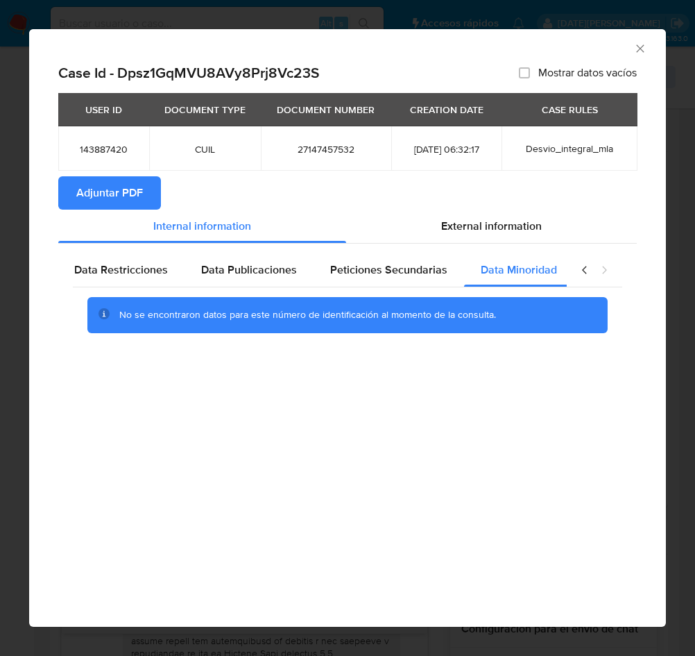
click at [641, 48] on icon "Cerrar ventana" at bounding box center [640, 49] width 14 height 14
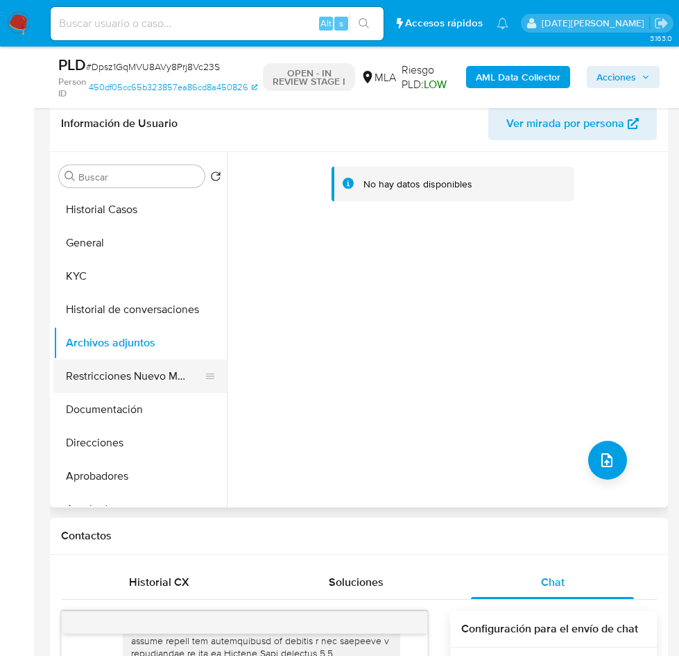
click at [142, 376] on button "Restricciones Nuevo Mundo" at bounding box center [134, 375] width 162 height 33
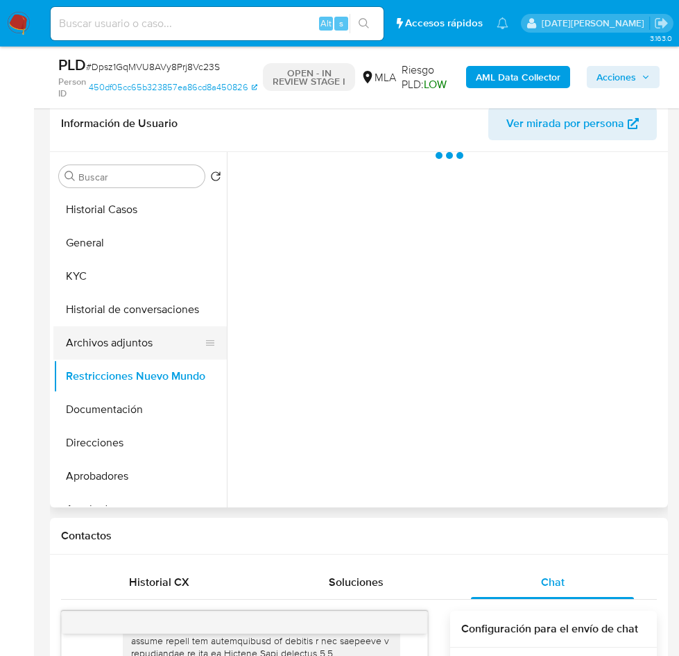
click at [130, 341] on button "Archivos adjuntos" at bounding box center [134, 342] width 162 height 33
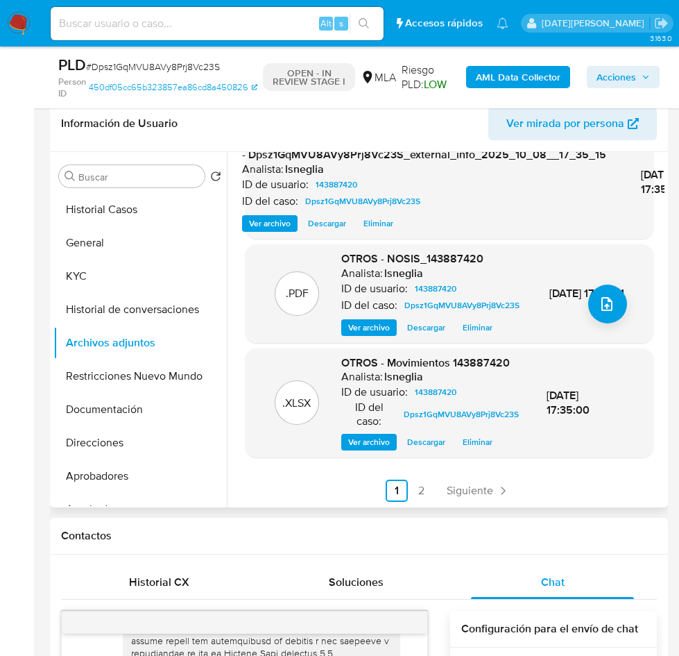
scroll to position [184, 0]
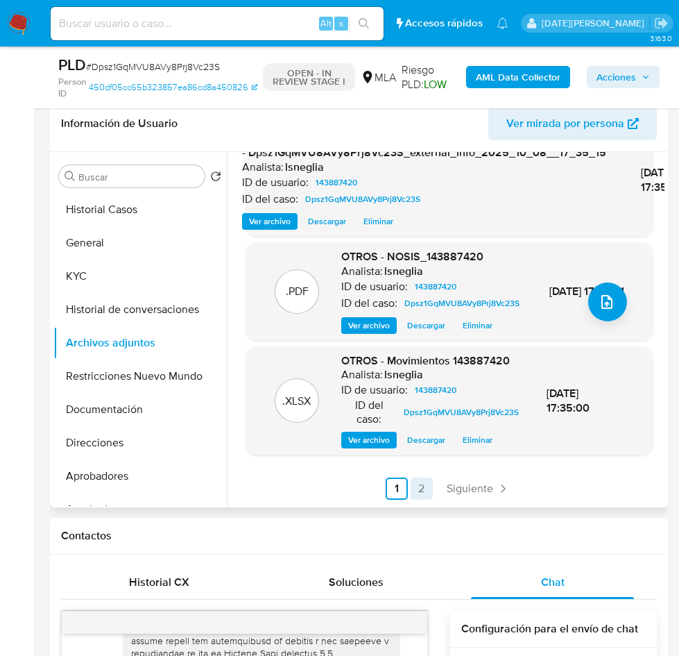
click at [417, 488] on link "2" at bounding box center [422, 488] width 22 height 22
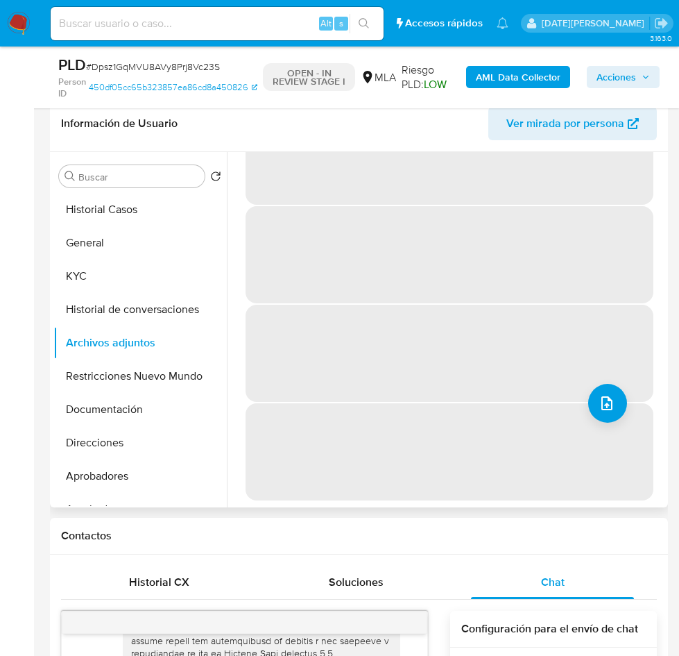
scroll to position [0, 0]
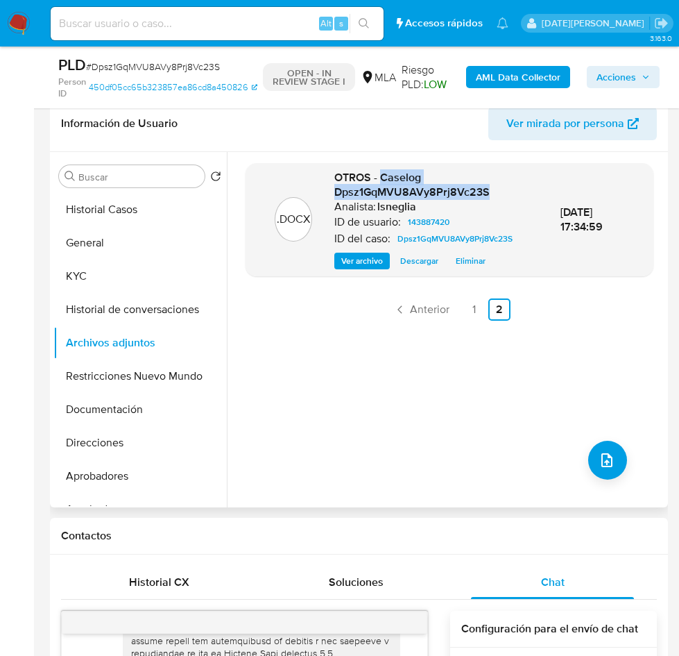
drag, startPoint x: 380, startPoint y: 178, endPoint x: 484, endPoint y: 191, distance: 104.8
click at [484, 191] on span "OTROS - Caselog Dpsz1GqMVU8AVy8Prj8Vc23S" at bounding box center [411, 184] width 155 height 31
copy span "Caselog Dpsz1GqMVU8AVy8Prj8Vc23S"
click at [475, 319] on link "1" at bounding box center [474, 309] width 22 height 22
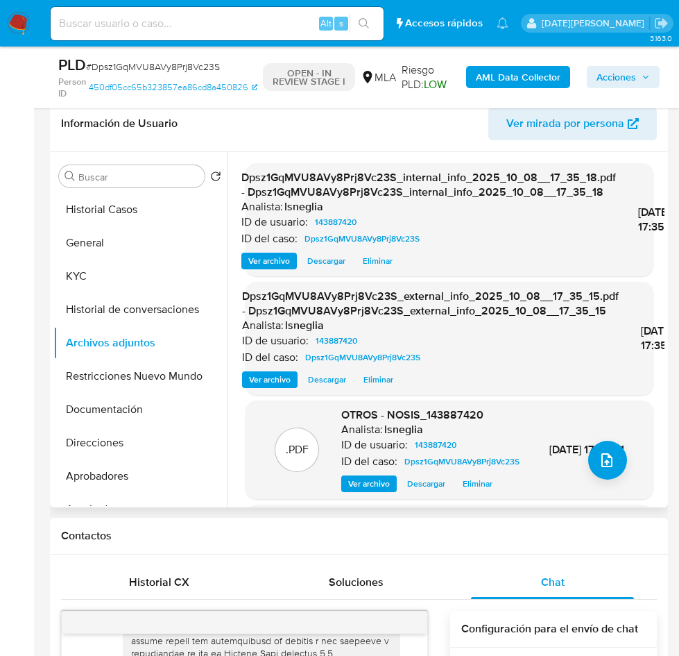
scroll to position [104, 0]
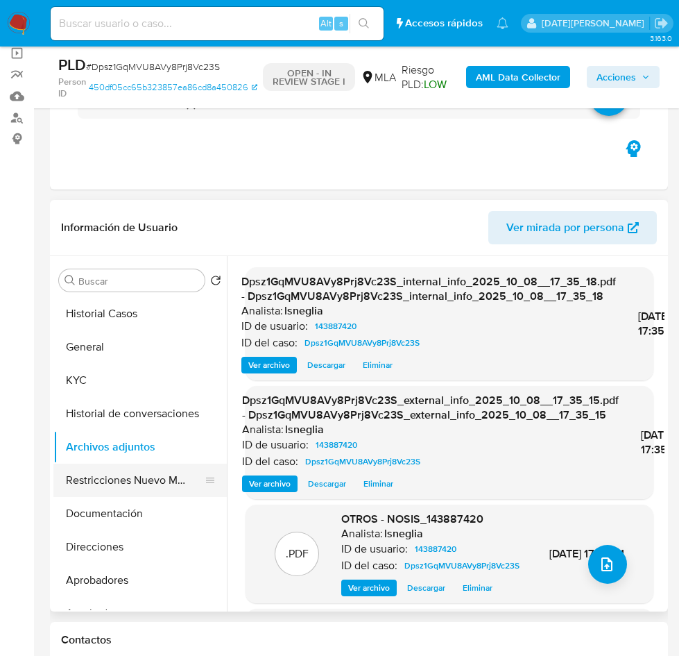
click at [132, 479] on button "Restricciones Nuevo Mundo" at bounding box center [134, 479] width 162 height 33
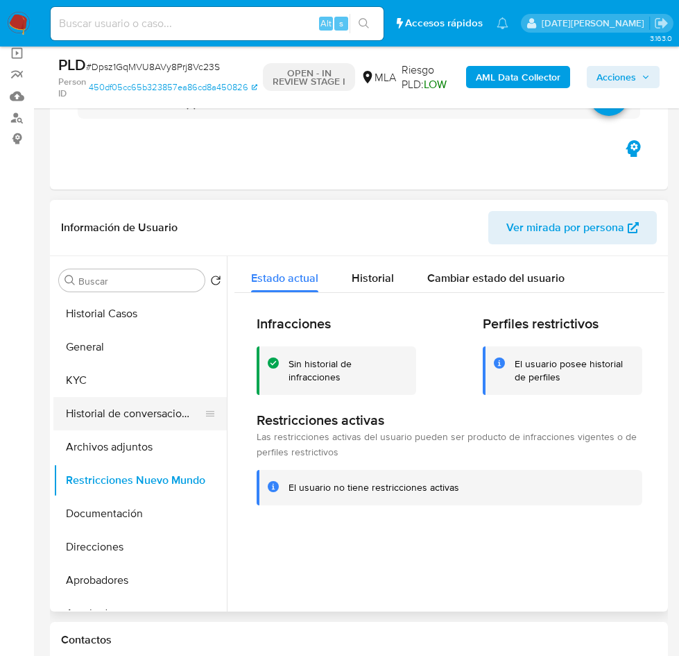
click at [147, 414] on button "Historial de conversaciones" at bounding box center [134, 413] width 162 height 33
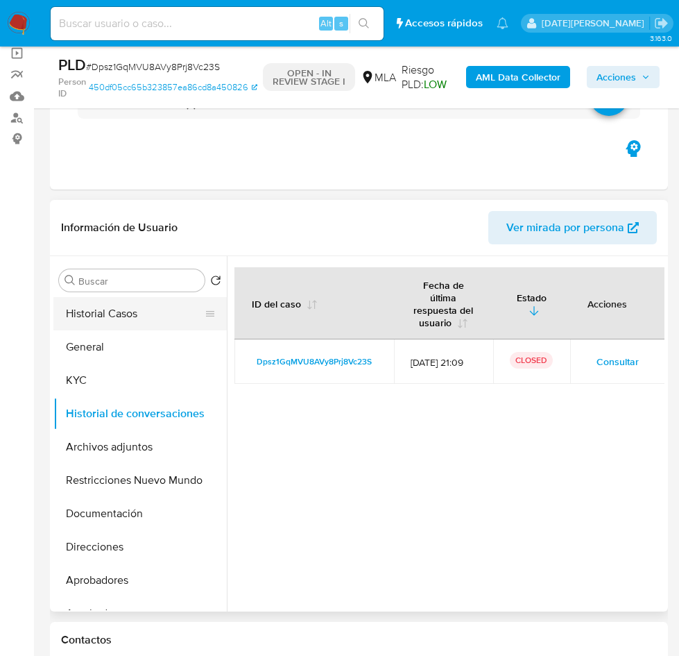
click at [112, 312] on button "Historial Casos" at bounding box center [134, 313] width 162 height 33
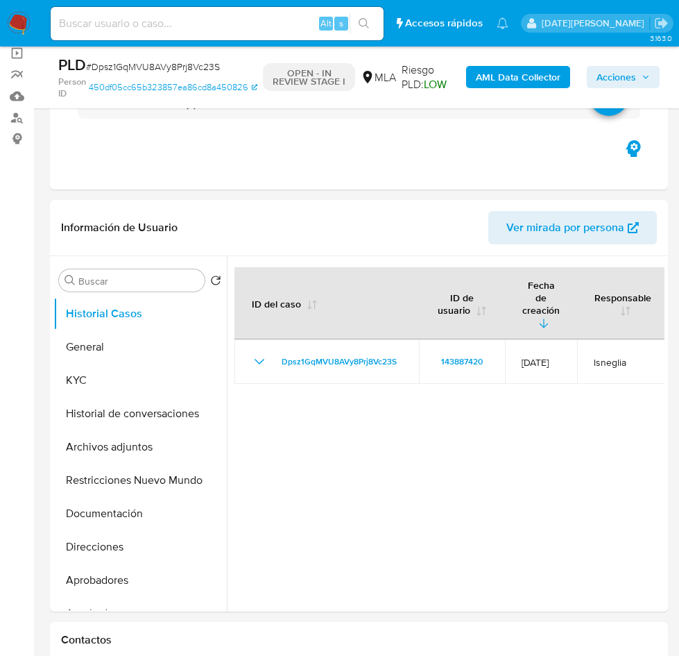
click at [628, 76] on span "Acciones" at bounding box center [617, 77] width 40 height 22
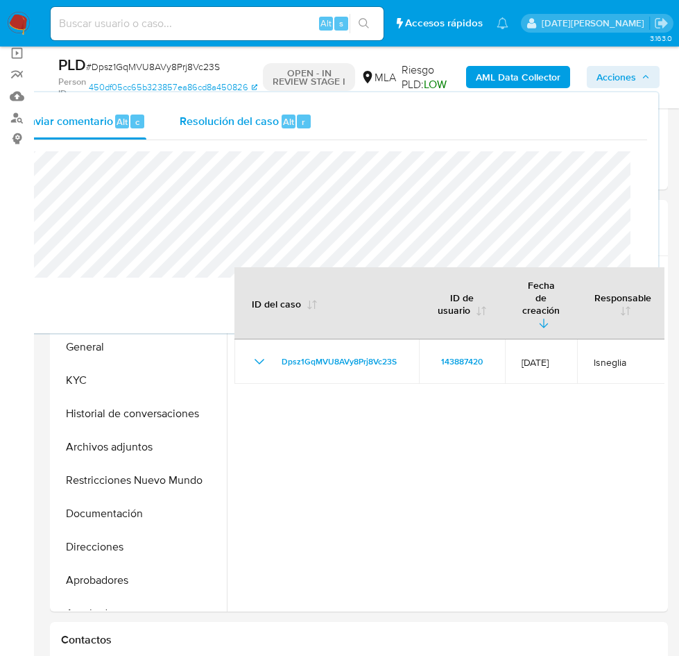
click at [290, 124] on span "Alt" at bounding box center [288, 121] width 11 height 13
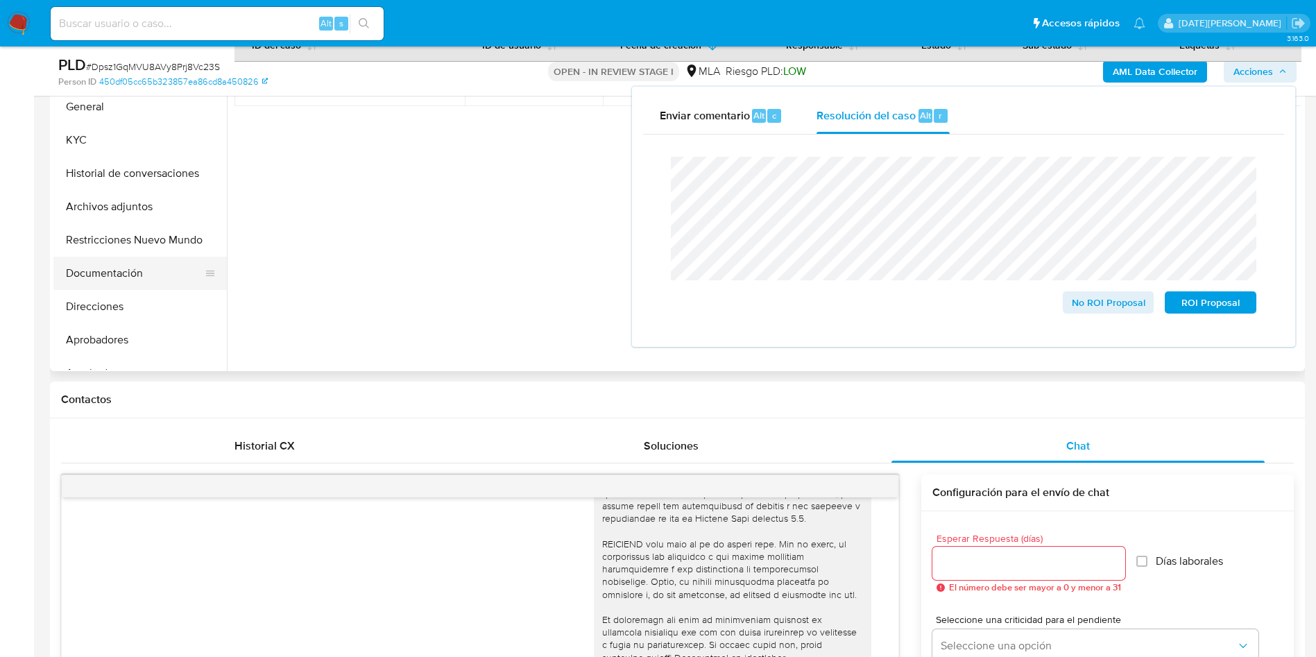
scroll to position [312, 0]
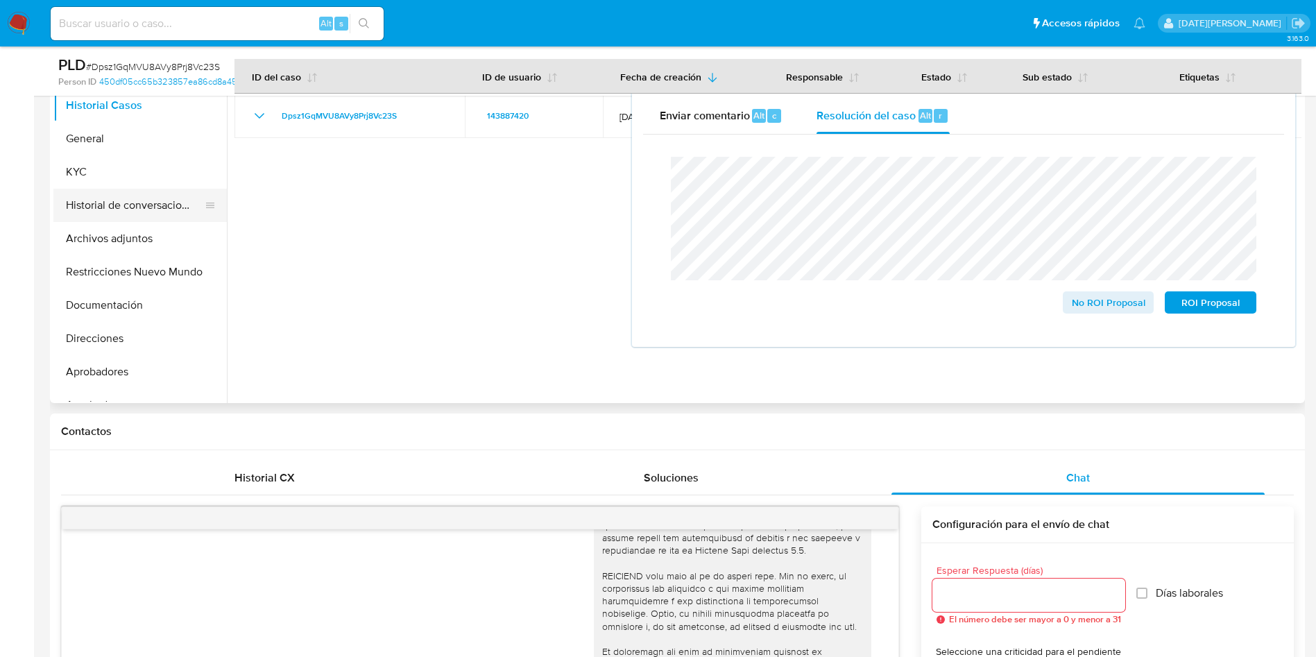
click at [160, 203] on button "Historial de conversaciones" at bounding box center [134, 205] width 162 height 33
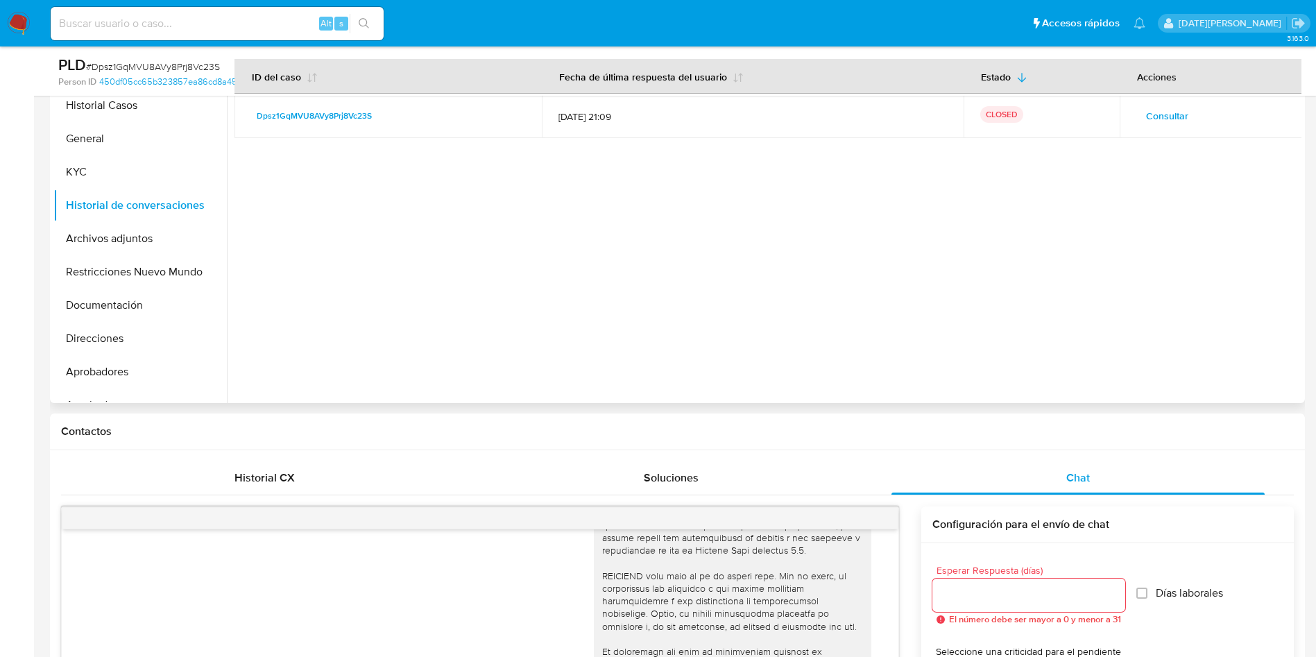
scroll to position [208, 0]
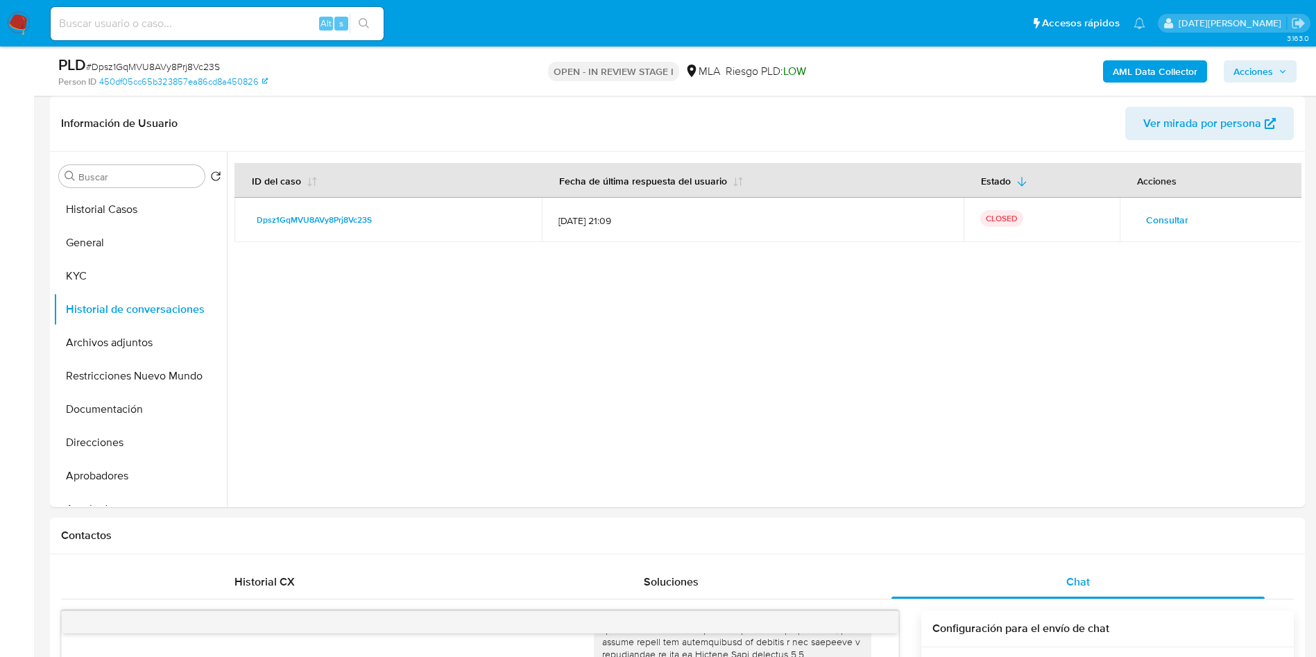
click at [1252, 65] on span "Acciones" at bounding box center [1254, 71] width 40 height 22
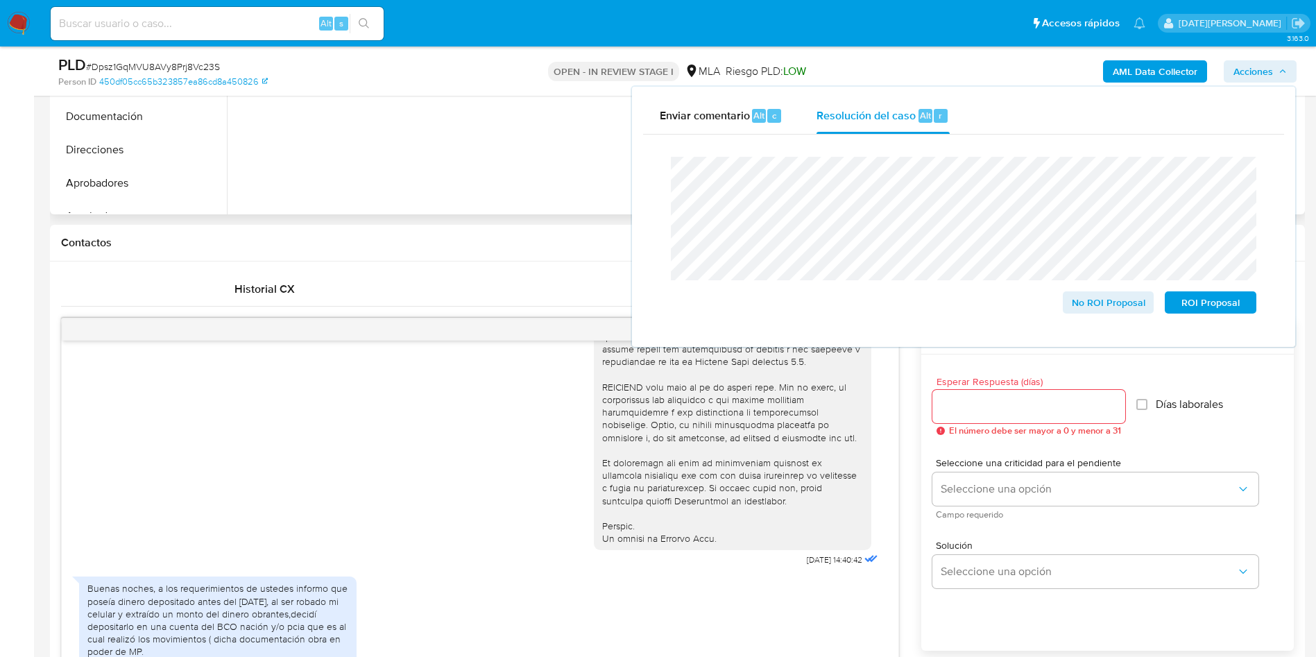
scroll to position [520, 0]
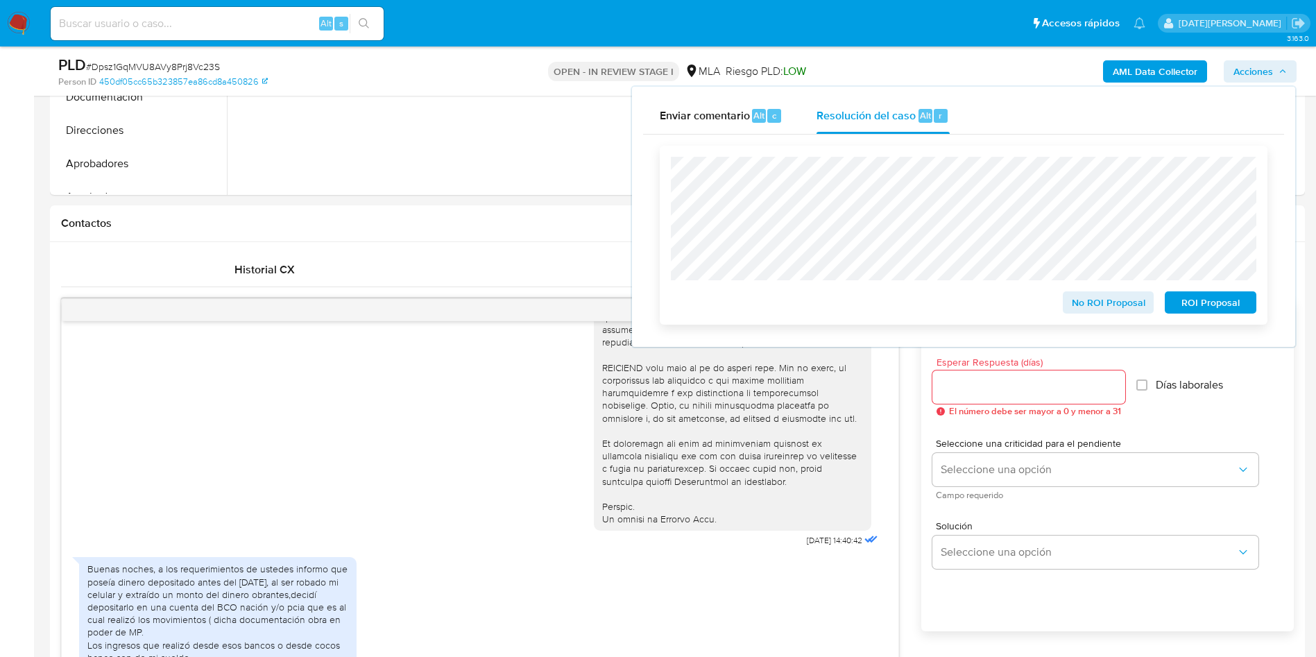
click at [1097, 308] on span "No ROI Proposal" at bounding box center [1109, 302] width 72 height 19
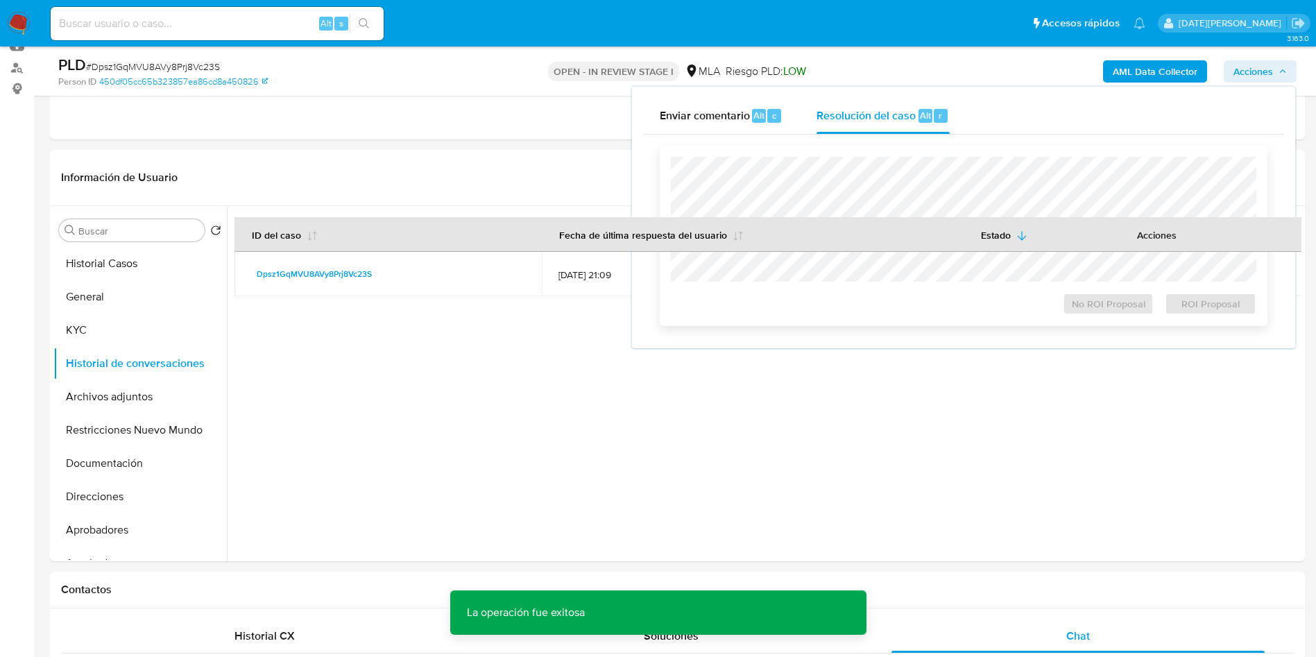
scroll to position [0, 0]
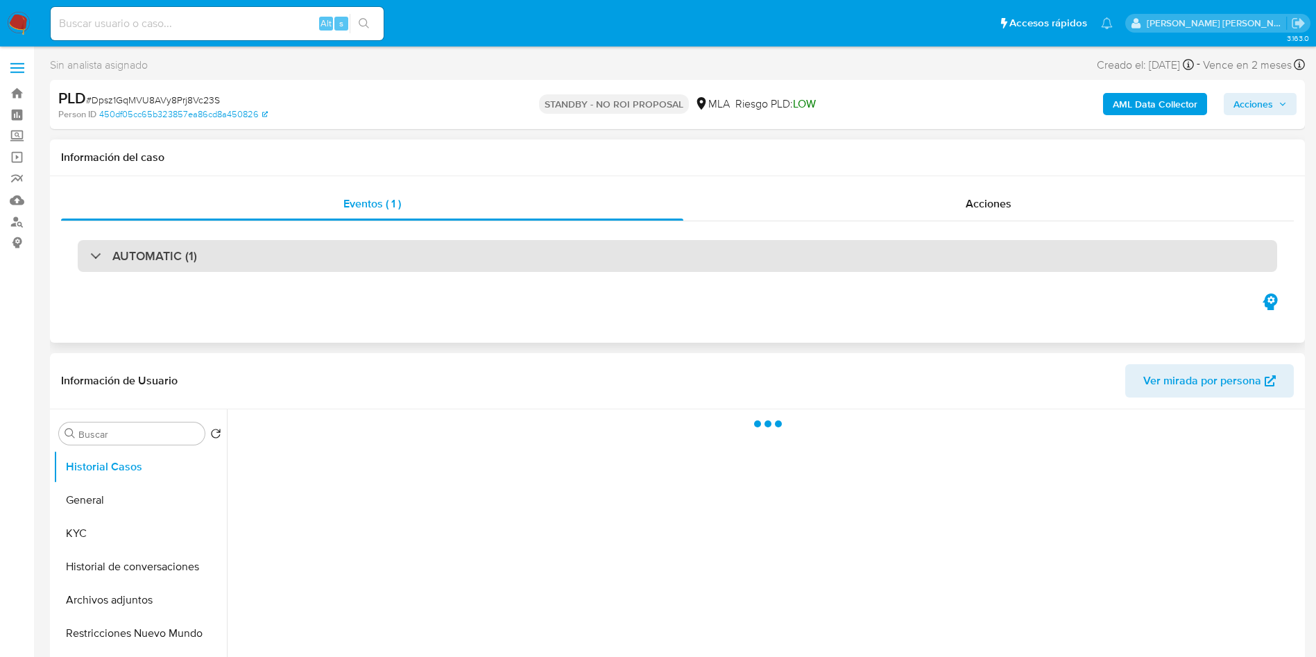
select select "10"
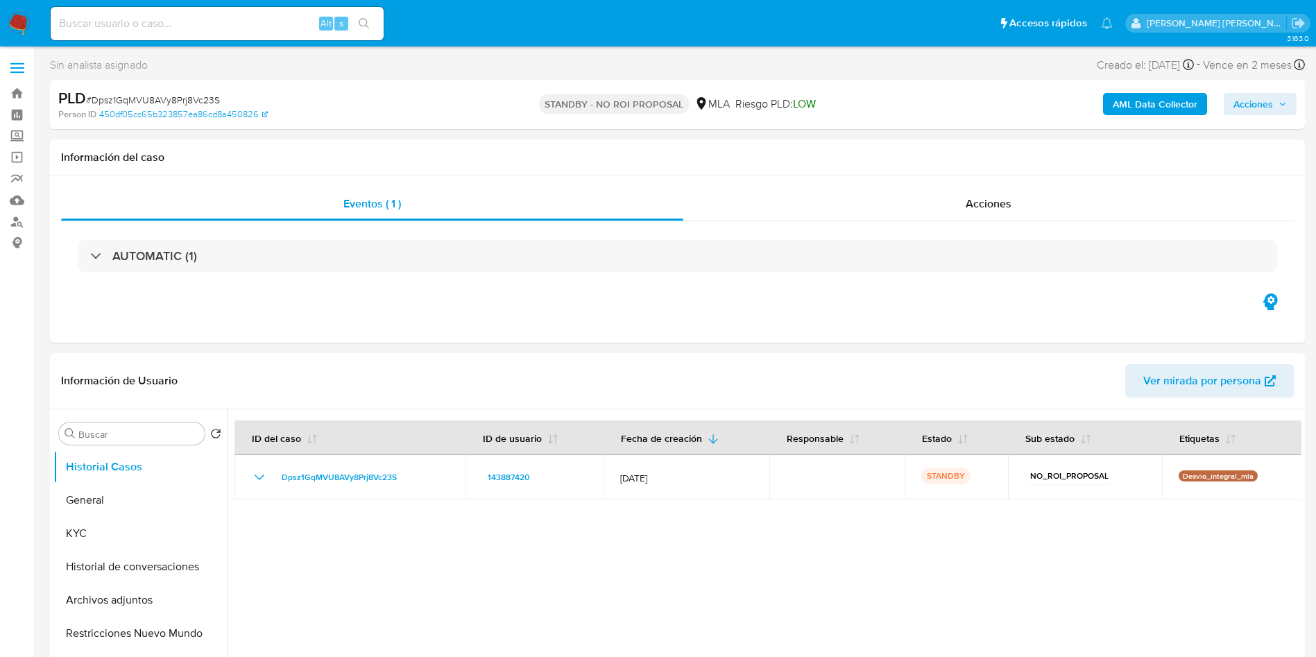
click at [153, 99] on span "# Dpsz1GqMVU8AVy8Prj8Vc23S" at bounding box center [153, 100] width 134 height 14
copy span "Dpsz1GqMVU8AVy8Prj8Vc23S"
click at [109, 563] on button "Historial de conversaciones" at bounding box center [134, 566] width 162 height 33
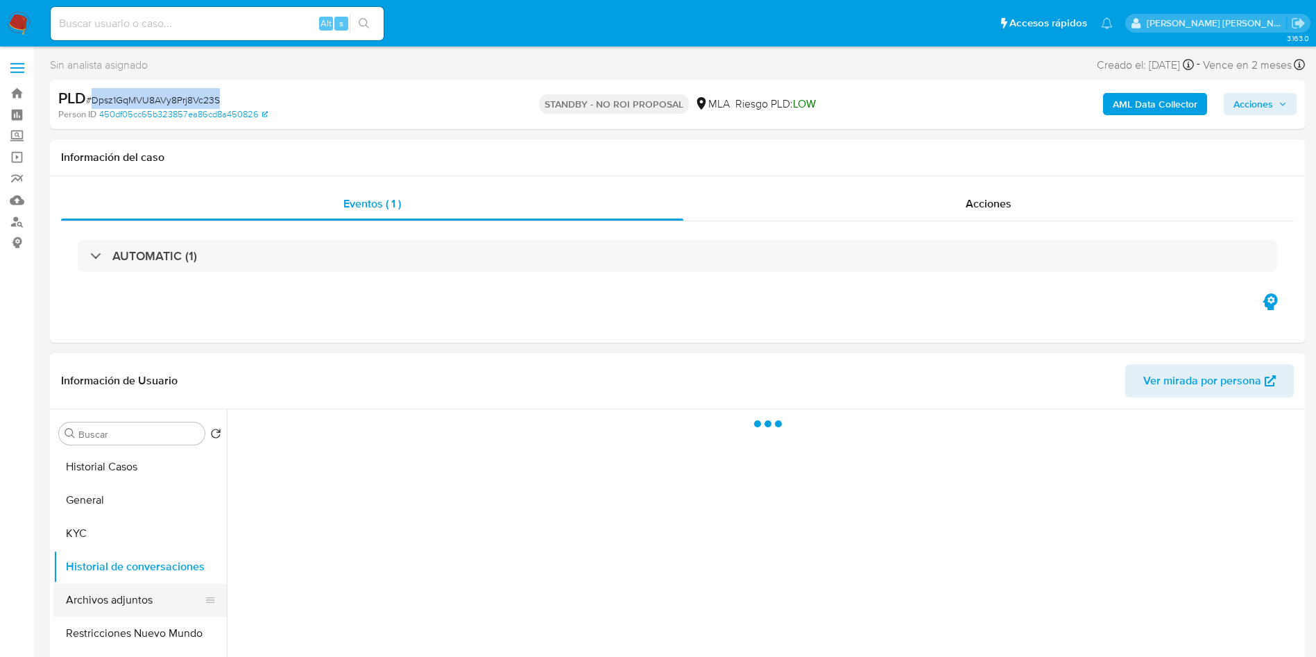
click at [113, 602] on button "Archivos adjuntos" at bounding box center [134, 599] width 162 height 33
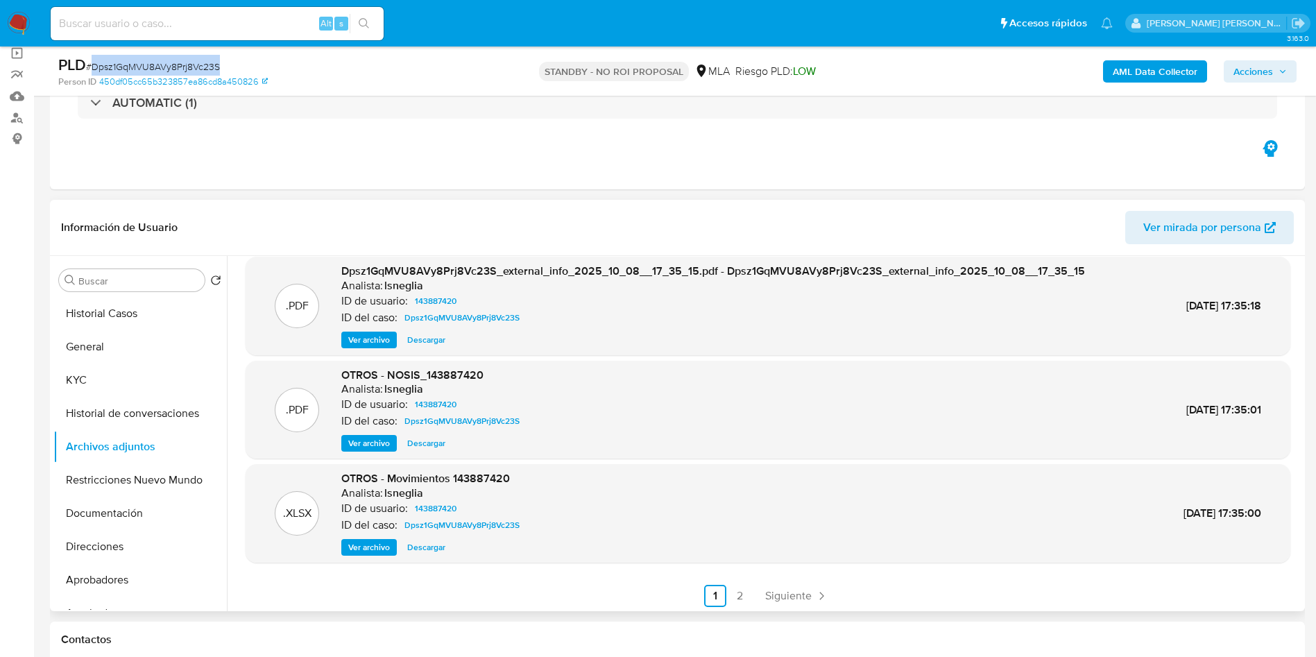
scroll to position [117, 0]
click at [736, 594] on link "2" at bounding box center [740, 593] width 22 height 22
